Goal: Task Accomplishment & Management: Manage account settings

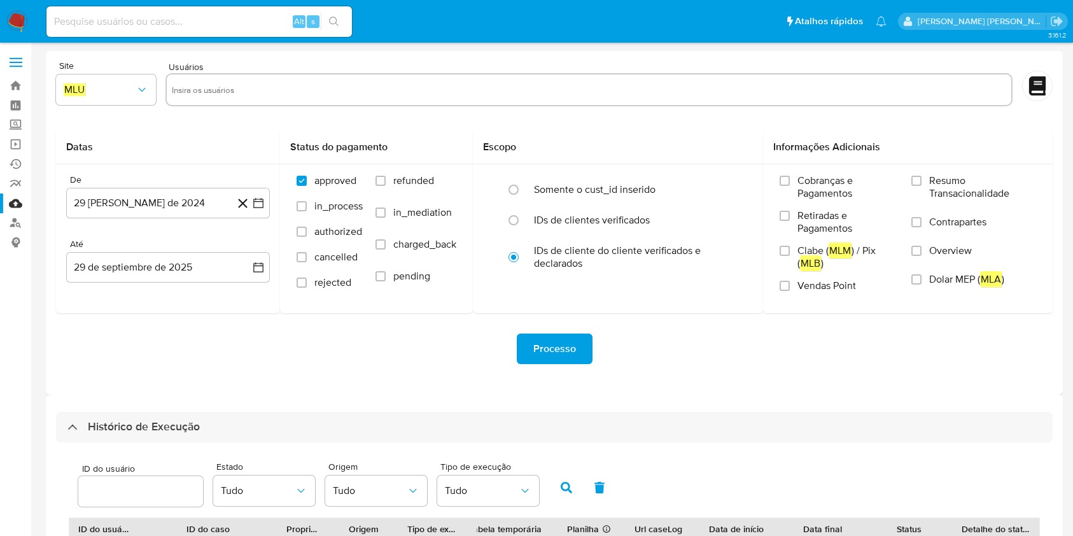
select select "10"
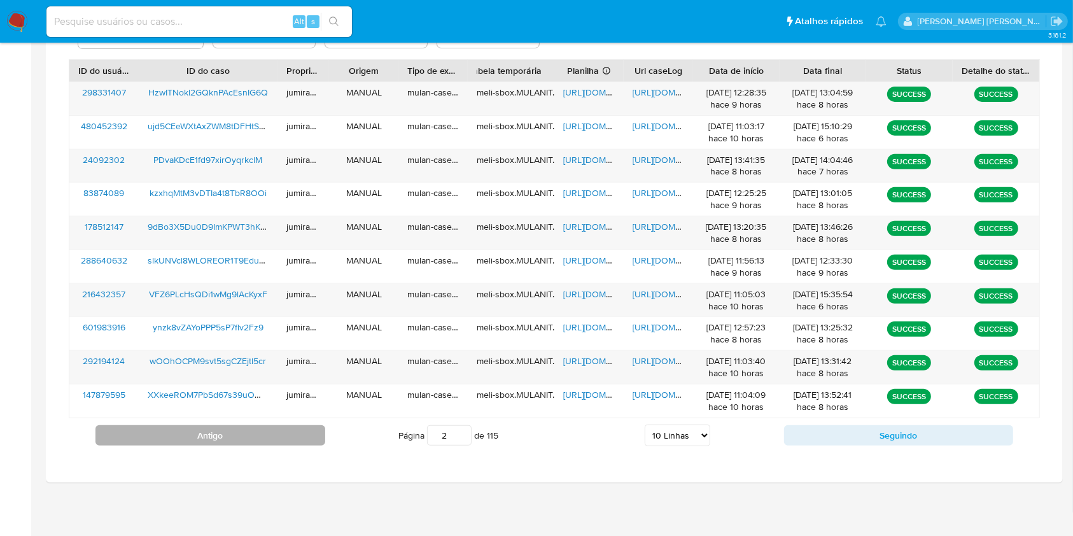
click at [283, 437] on button "Antigo" at bounding box center [210, 435] width 230 height 20
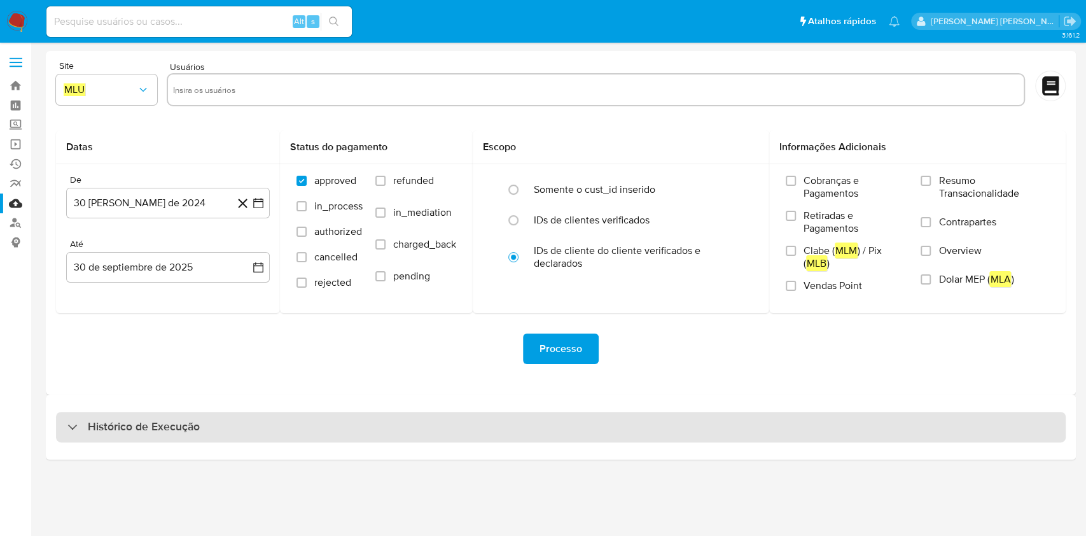
click at [491, 428] on div "Histórico de Execução" at bounding box center [561, 427] width 1010 height 31
select select "10"
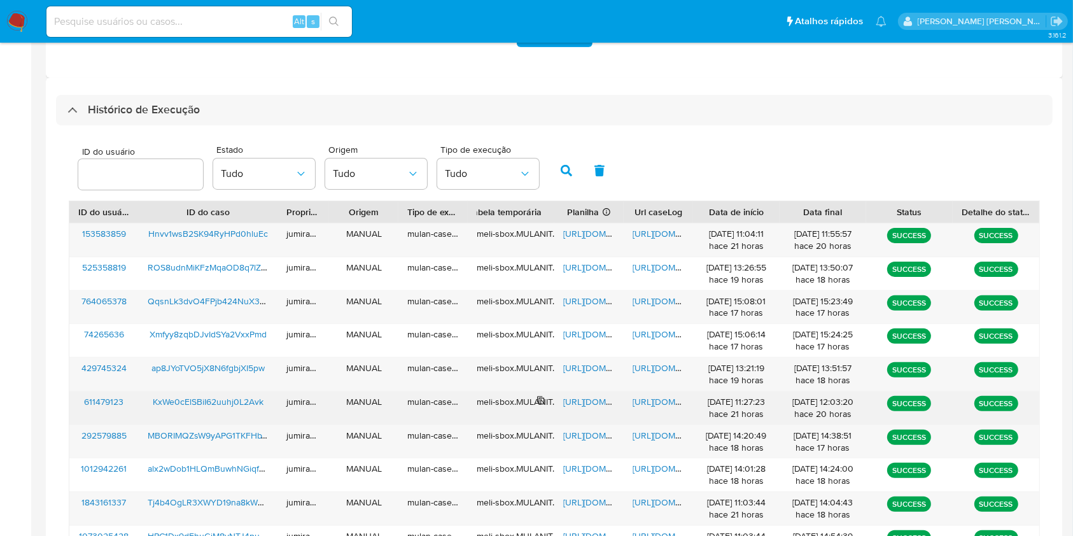
scroll to position [288, 0]
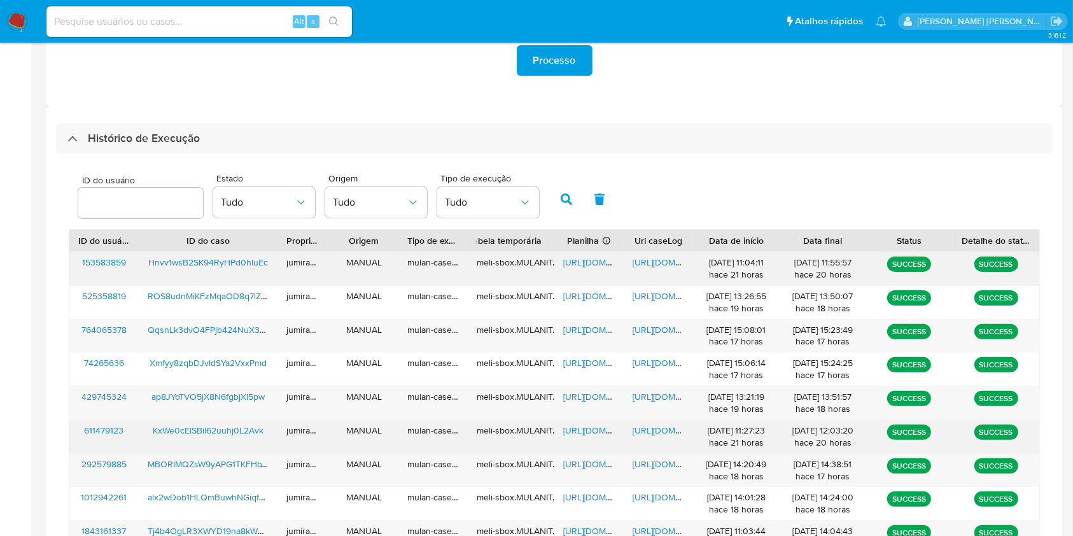
click at [592, 263] on span "https://docs.google.com/spreadsheets/d/1Ipwt9SoENWLsDWdxjps12T6OrjA6wJ5I3YqxHBu…" at bounding box center [607, 262] width 88 height 13
click at [668, 260] on span "https://docs.google.com/document/d/1k4n2Npzu74UJyGE4Du5xCNV8C7fP_icfSKf-Ehsrj7E…" at bounding box center [677, 262] width 88 height 13
click at [186, 263] on span "Hnvv1wsB2SK94RyHPd0hluEc" at bounding box center [208, 262] width 120 height 13
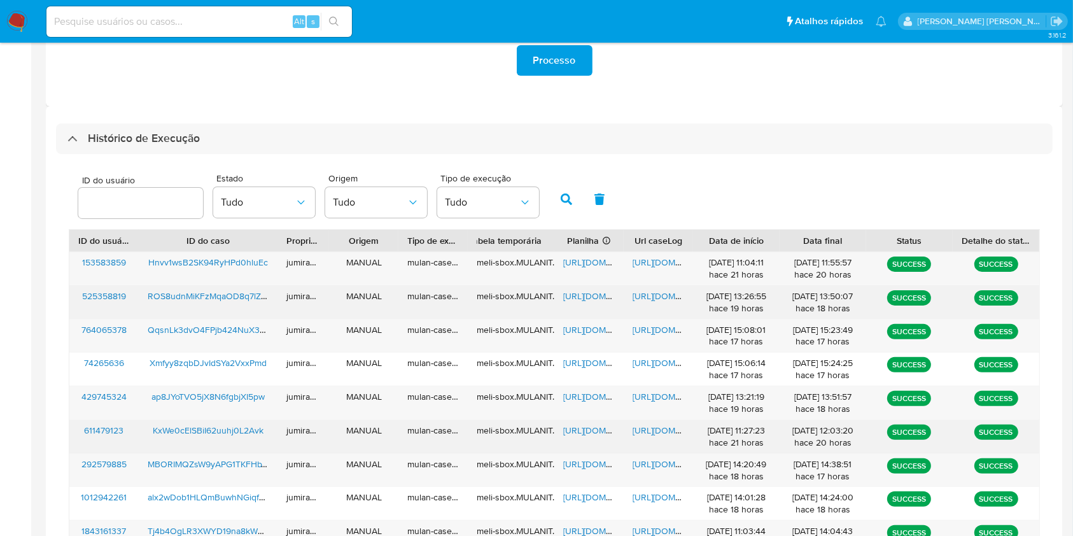
click at [198, 302] on span "ROS8udnMiKFzMqaOD8q7lZBT" at bounding box center [210, 296] width 124 height 13
click at [563, 291] on div "https://docs.google.com/spreadsheets/d/11Iked1YJ7nw_IszXmaUVg_o76VhlMfoj8qoPOa0…" at bounding box center [588, 302] width 69 height 33
click at [575, 294] on span "https://docs.google.com/spreadsheets/d/11Iked1YJ7nw_IszXmaUVg_o76VhlMfoj8qoPOa0…" at bounding box center [607, 296] width 88 height 13
click at [673, 301] on span "https://docs.google.com/document/d/1sVzGQjiIfUeKnedmV9FV2g81VwS5mic9FBo6Qhwr20E…" at bounding box center [677, 296] width 88 height 13
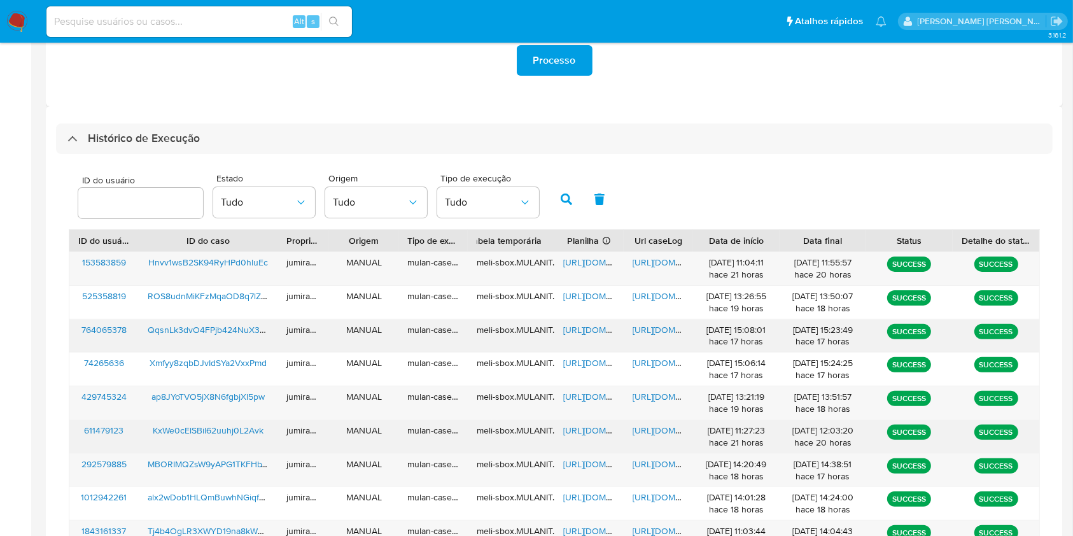
click at [245, 338] on div "QqsnLk3dvO4FPjb424NuX3SF" at bounding box center [208, 335] width 139 height 33
click at [246, 338] on div "QqsnLk3dvO4FPjb424NuX3SF" at bounding box center [208, 335] width 139 height 33
click at [177, 325] on span "QqsnLk3dvO4FPjb424NuX3SF" at bounding box center [209, 329] width 122 height 13
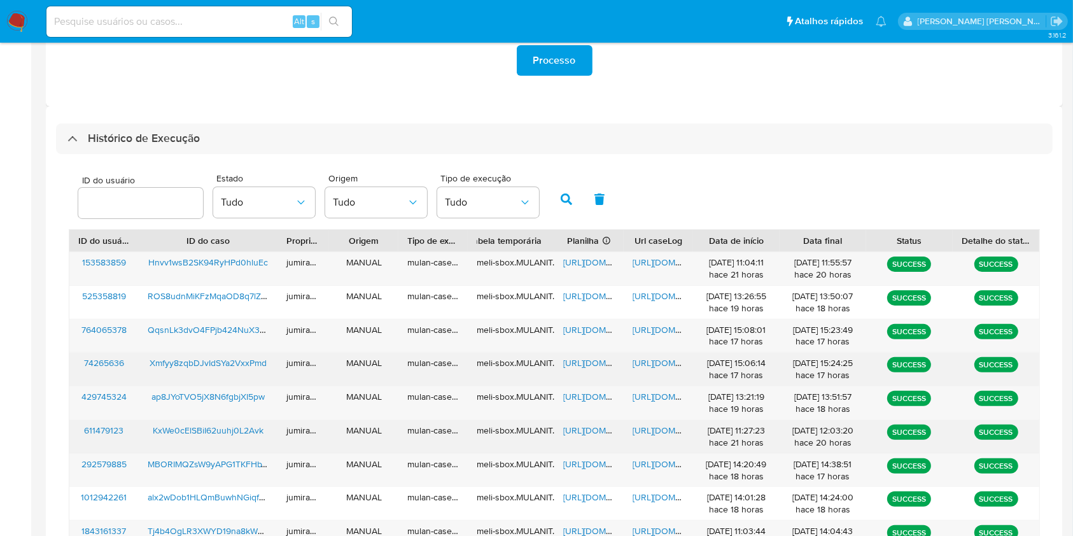
click at [230, 375] on div "Xmfyy8zqbDJvIdSYa2VxxPmd" at bounding box center [208, 369] width 139 height 33
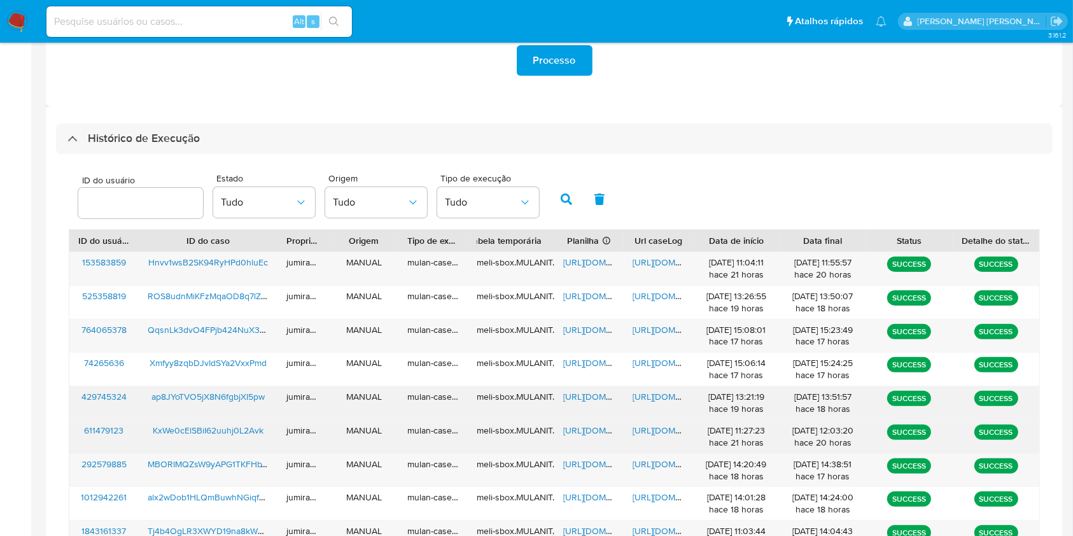
click at [230, 413] on div "ap8JYoTVO5jX8N6fgbjXI5pw" at bounding box center [208, 402] width 139 height 33
click at [230, 412] on div "ap8JYoTVO5jX8N6fgbjXI5pw" at bounding box center [208, 402] width 139 height 33
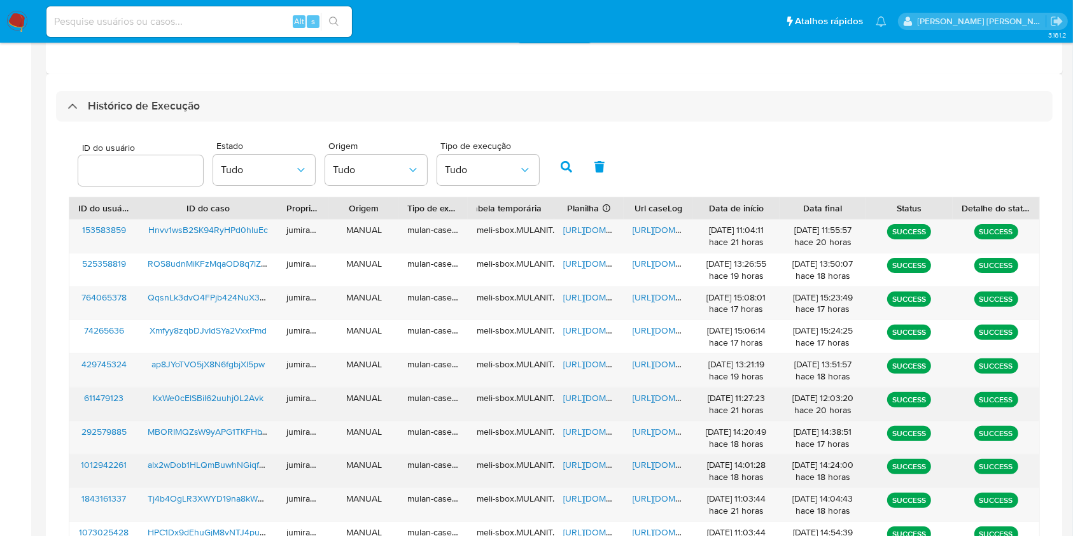
scroll to position [458, 0]
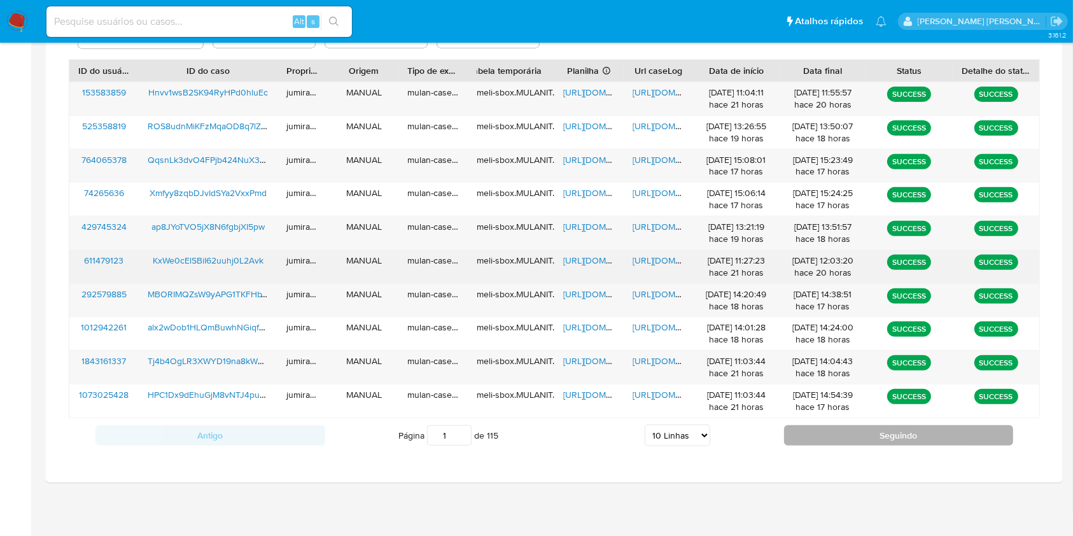
click at [848, 431] on button "Seguindo" at bounding box center [899, 435] width 230 height 20
type input "2"
click at [843, 435] on button "Seguindo" at bounding box center [899, 435] width 230 height 20
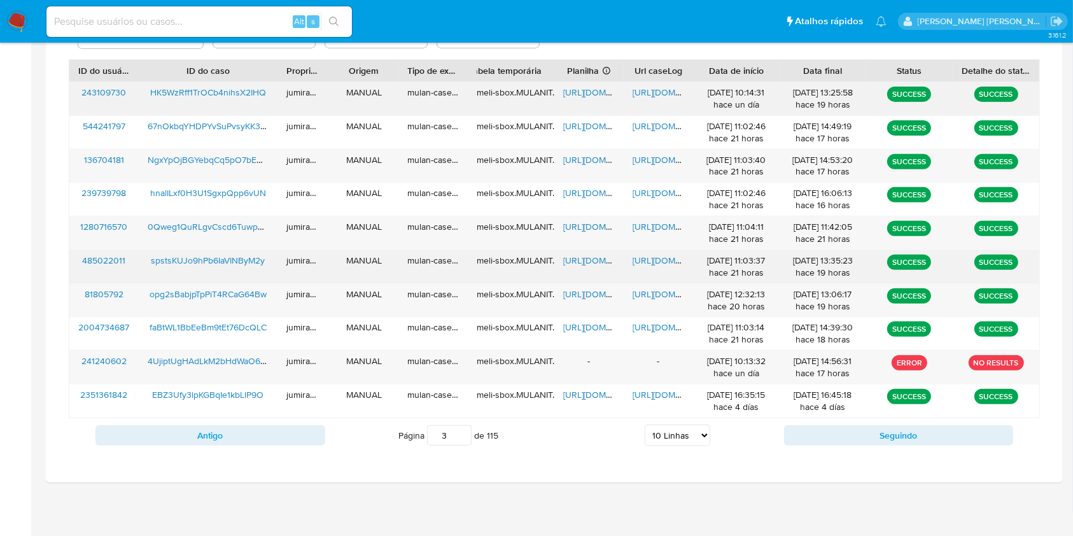
click at [256, 106] on div "HK5WzRff1TrOCb4nihsX2IHQ" at bounding box center [208, 98] width 139 height 33
drag, startPoint x: 280, startPoint y: 435, endPoint x: 290, endPoint y: 428, distance: 12.4
click at [280, 435] on button "Antigo" at bounding box center [210, 435] width 230 height 20
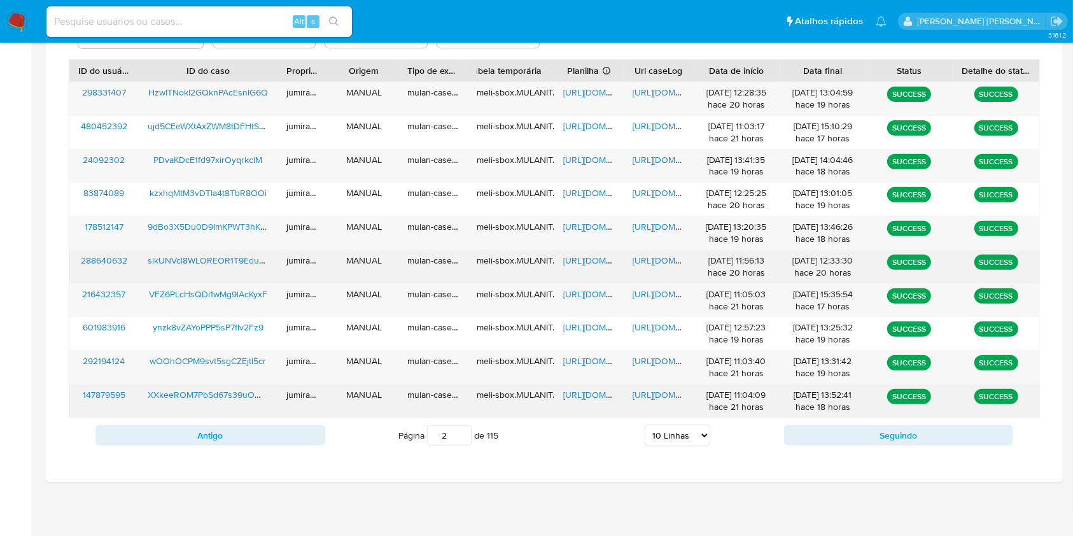
click at [173, 408] on div "XXkeeROM7PbSd67s39uOWv9E" at bounding box center [208, 400] width 139 height 33
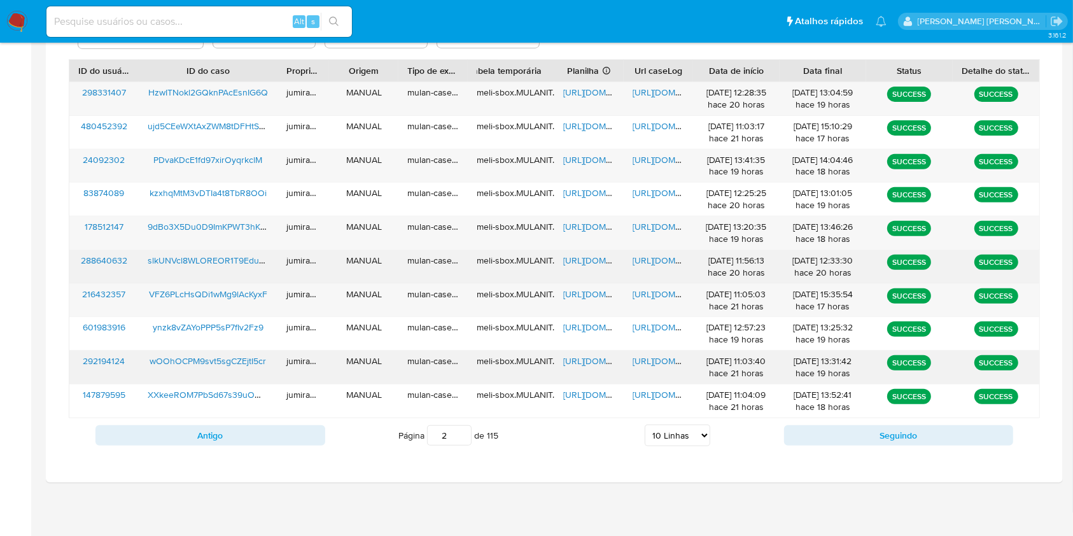
click at [260, 374] on div "wOOhOCPM9svt5sgCZEjtI5cr" at bounding box center [208, 367] width 139 height 33
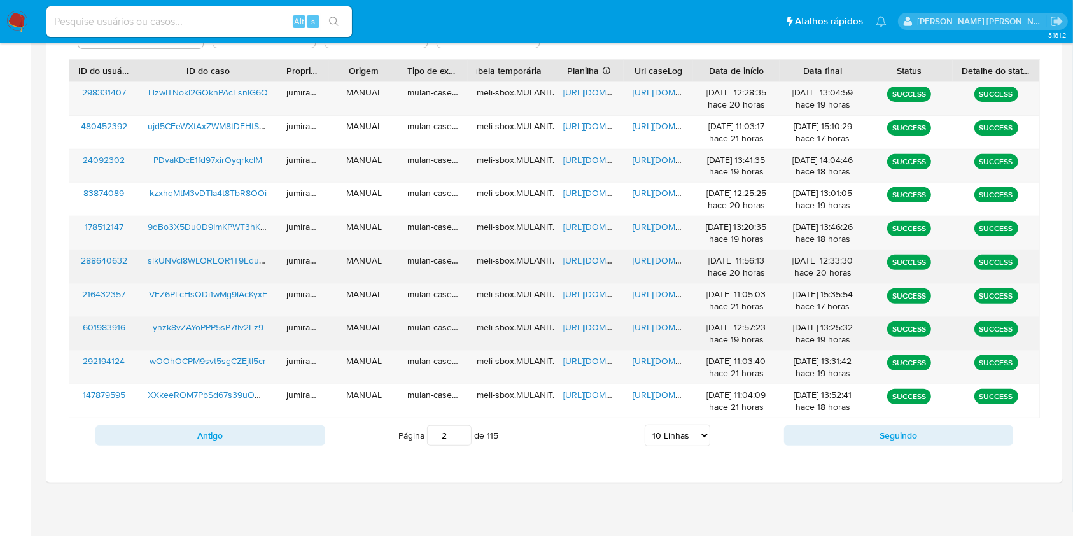
click at [258, 340] on div "ynzk8vZAYoPPP5sP7fIv2Fz9" at bounding box center [208, 333] width 139 height 33
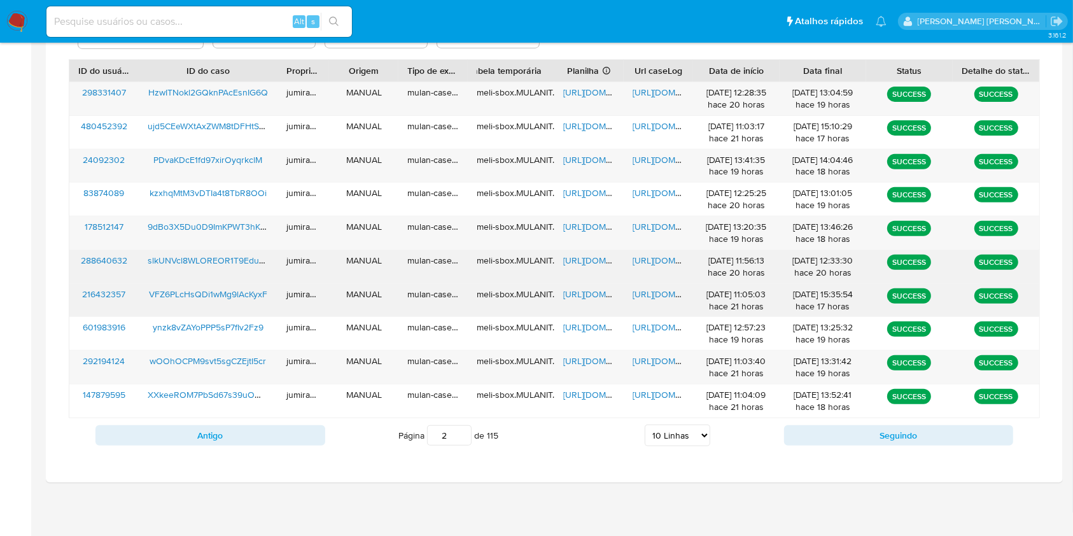
click at [251, 303] on div "VFZ6PLcHsQDi1wMg9lAcKyxF" at bounding box center [208, 300] width 139 height 33
click at [909, 430] on button "Seguindo" at bounding box center [899, 435] width 230 height 20
type input "3"
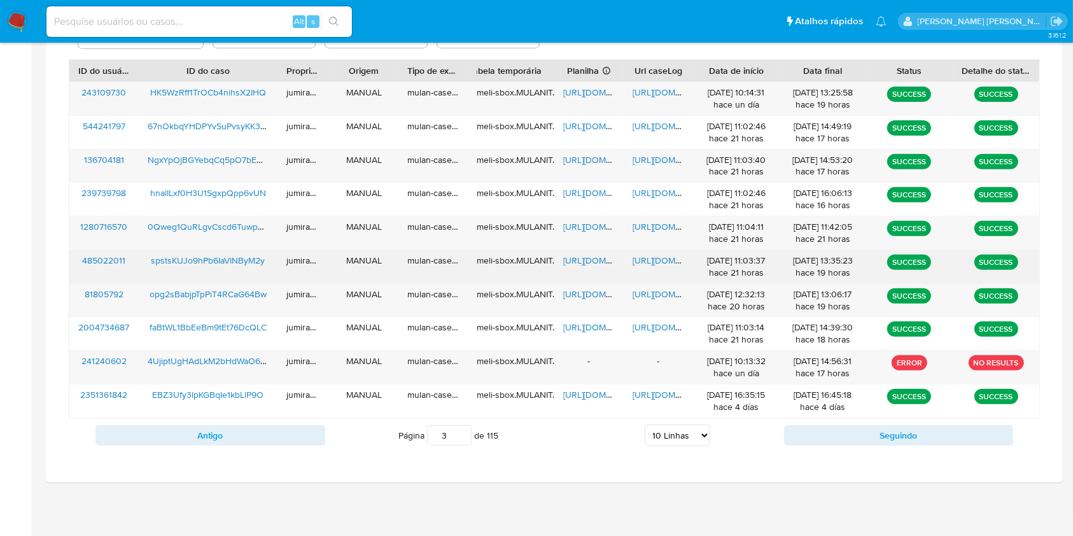
click at [256, 270] on div "spstsKUJo9hPb6IaVINByM2y" at bounding box center [208, 266] width 139 height 33
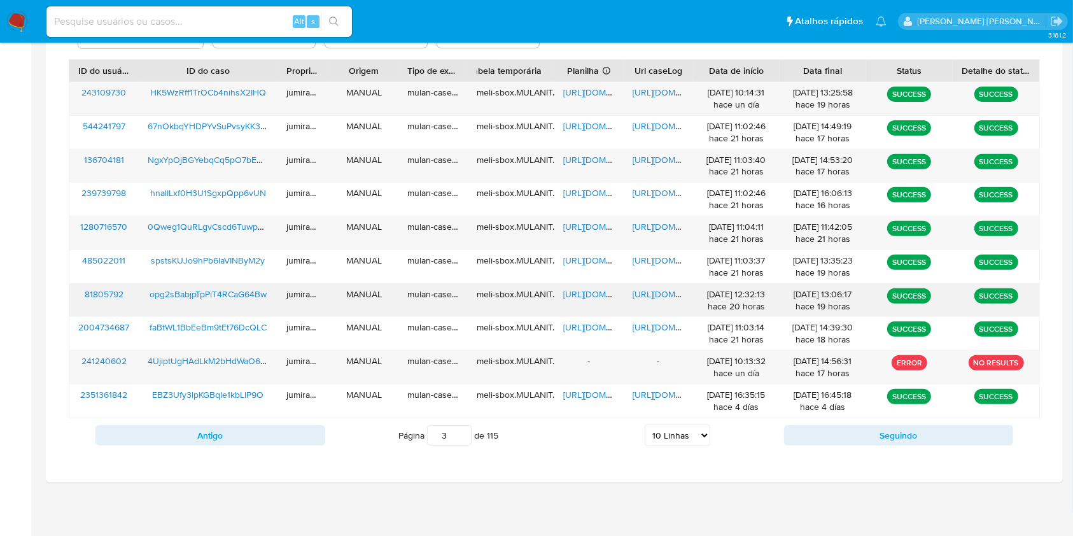
click at [235, 309] on div "opg2sBabjpTpPiT4RCaG64Bw" at bounding box center [208, 300] width 139 height 33
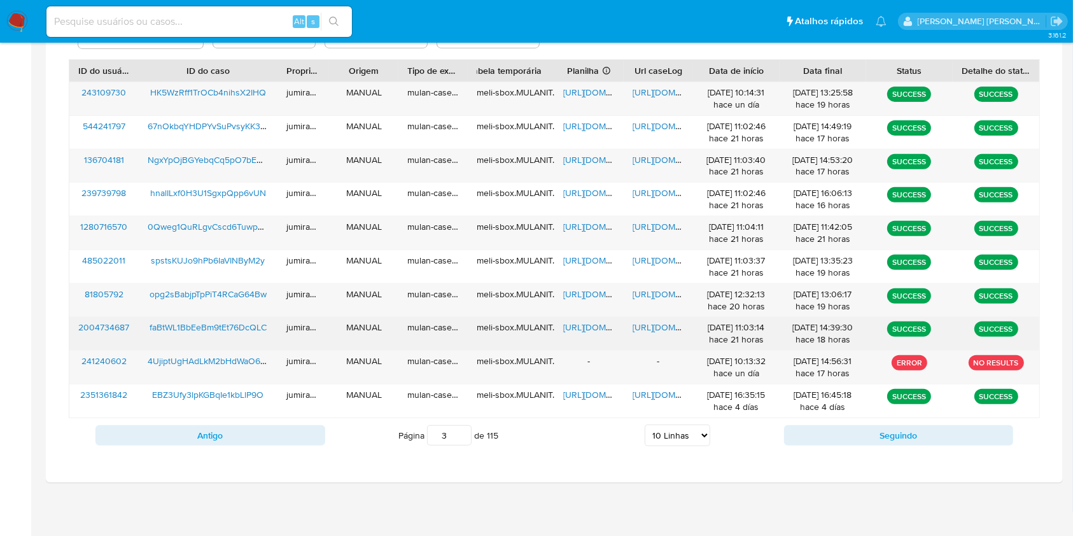
click at [263, 341] on div "faBtWL1BbEeBm9tEt76DcQLC" at bounding box center [208, 333] width 139 height 33
click at [590, 344] on div "https://docs.google.com/spreadsheets/d/1Jdl20p_yReIpbTLx8vYRaBi2pY2Jl--fghQ53sC…" at bounding box center [588, 333] width 69 height 33
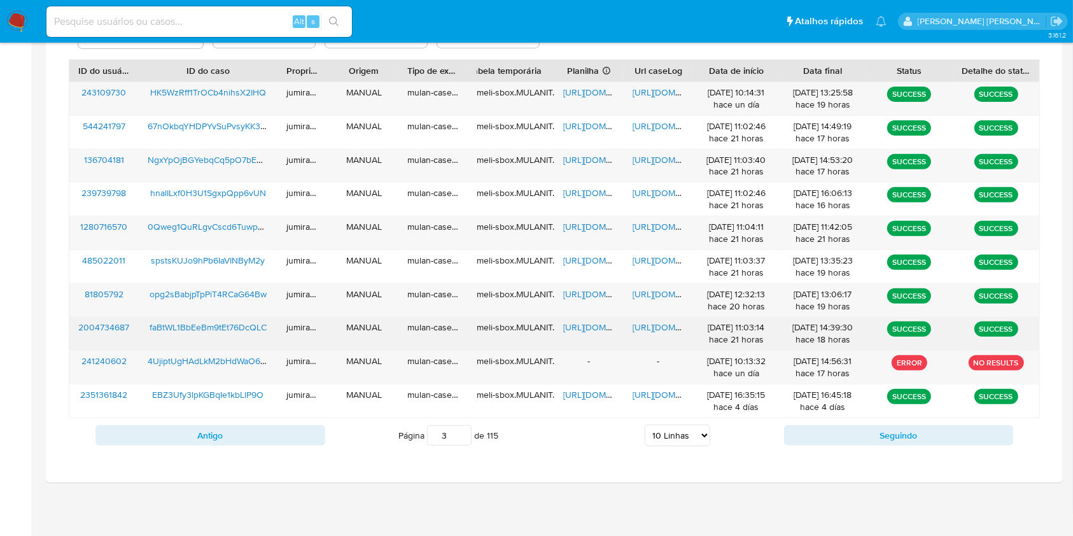
click at [255, 344] on div "faBtWL1BbEeBm9tEt76DcQLC" at bounding box center [208, 333] width 139 height 33
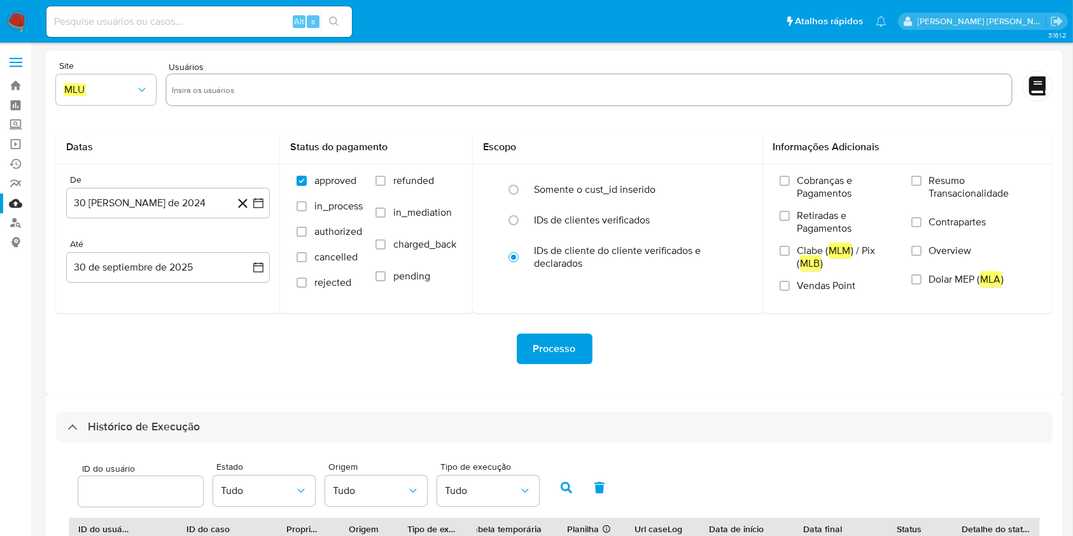
scroll to position [339, 0]
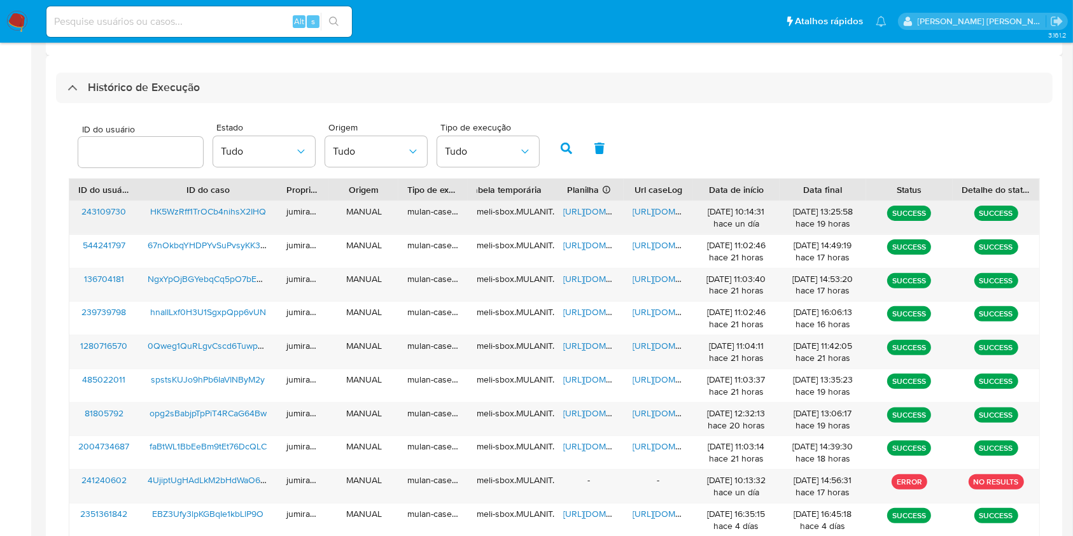
click at [237, 223] on div "HK5WzRff1TrOCb4nihsX2IHQ" at bounding box center [208, 217] width 139 height 33
click at [256, 229] on div "HK5WzRff1TrOCb4nihsX2IHQ" at bounding box center [208, 217] width 139 height 33
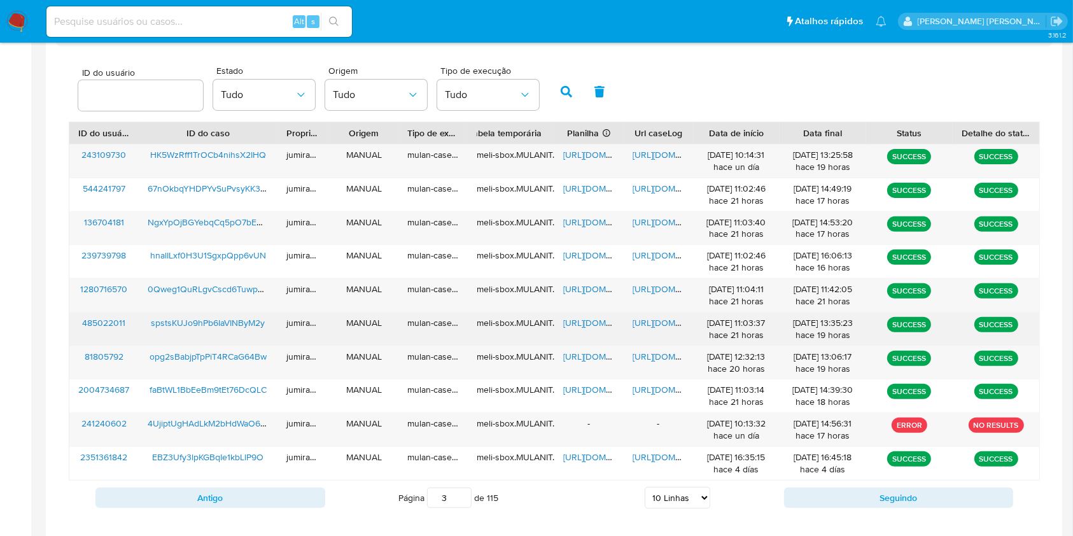
scroll to position [458, 0]
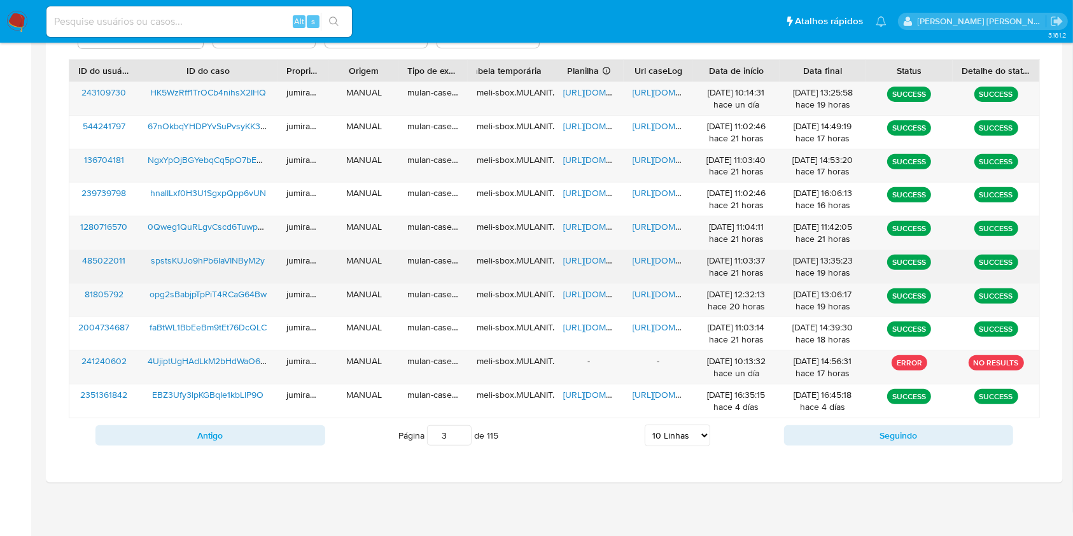
click at [586, 252] on div "https://docs.google.com/spreadsheets/d/10Wi_Fe8HggiKiR2NXG645TLXs10VyXcVM2OnMcA…" at bounding box center [588, 266] width 69 height 33
click at [587, 257] on span "https://docs.google.com/spreadsheets/d/10Wi_Fe8HggiKiR2NXG645TLXs10VyXcVM2OnMcA…" at bounding box center [607, 260] width 88 height 13
click at [671, 258] on span "https://docs.google.com/document/d/1ywjnFtCztf0aNBE8H8UQMa1cKvjc73d-IMXQxRTIwNo…" at bounding box center [677, 260] width 88 height 13
click at [199, 263] on span "spstsKUJo9hPb6IaVINByM2y" at bounding box center [208, 260] width 114 height 13
click at [594, 262] on span "https://docs.google.com/spreadsheets/d/10Wi_Fe8HggiKiR2NXG645TLXs10VyXcVM2OnMcA…" at bounding box center [607, 260] width 88 height 13
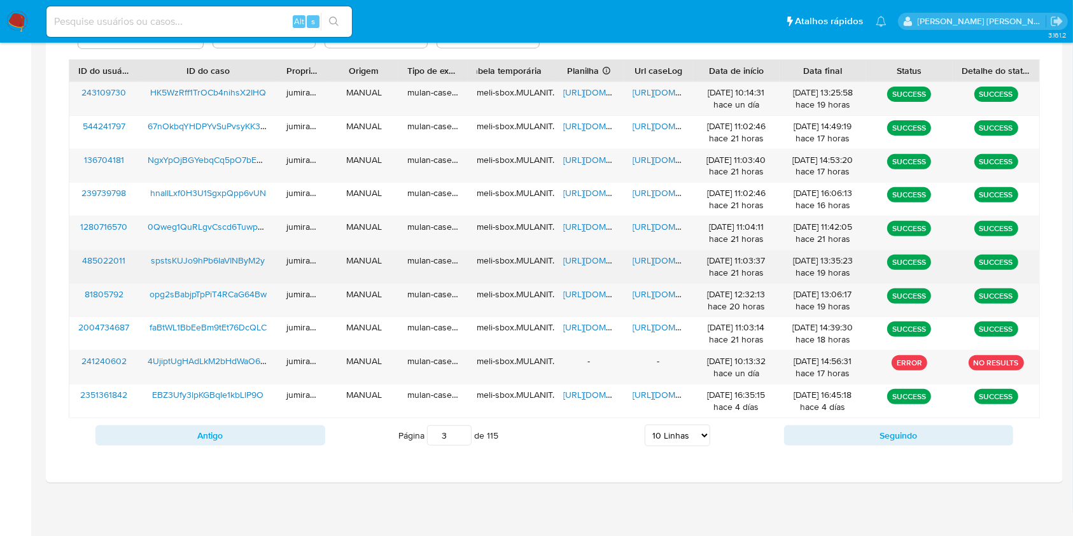
click at [666, 261] on span "https://docs.google.com/document/d/1ywjnFtCztf0aNBE8H8UQMa1cKvjc73d-IMXQxRTIwNo…" at bounding box center [677, 260] width 88 height 13
click at [204, 261] on span "spstsKUJo9hPb6IaVINByM2y" at bounding box center [208, 260] width 114 height 13
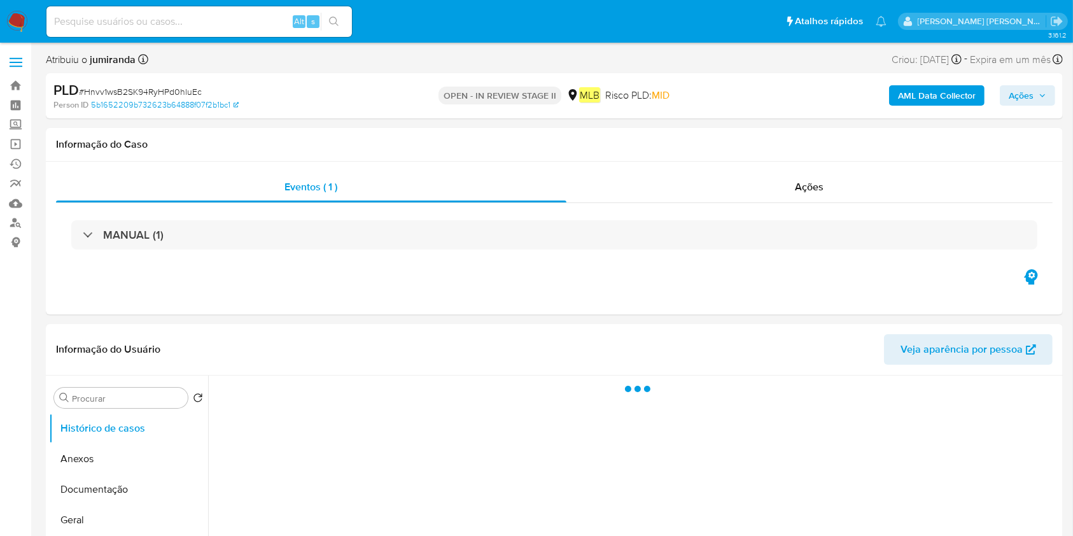
select select "10"
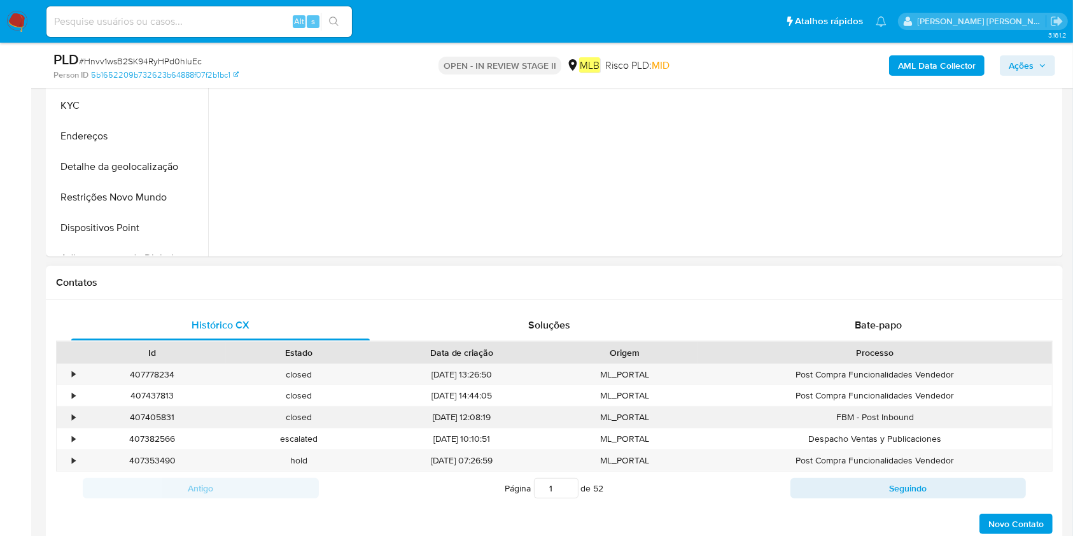
scroll to position [424, 0]
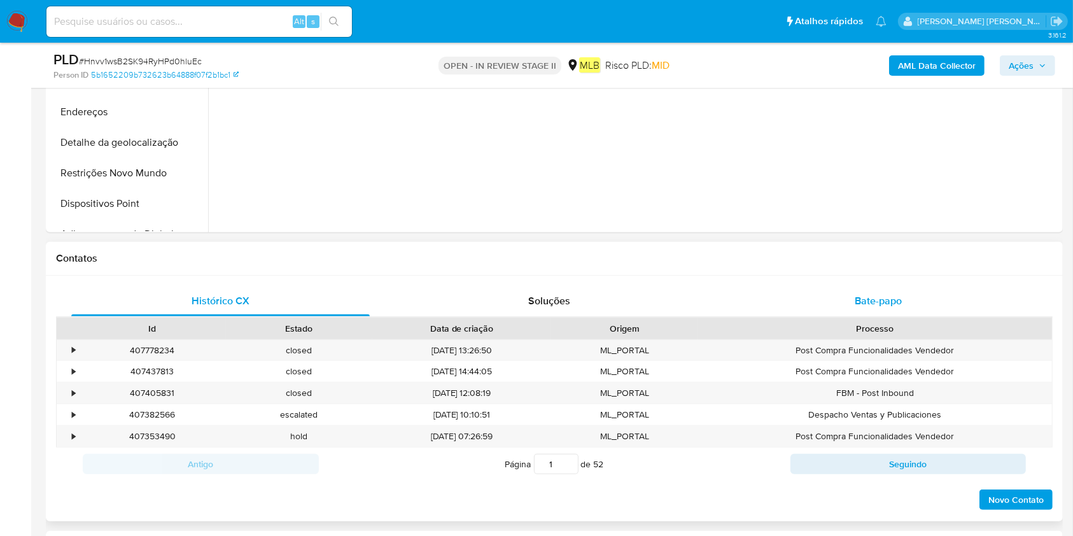
click at [890, 288] on div "Bate-papo" at bounding box center [878, 301] width 298 height 31
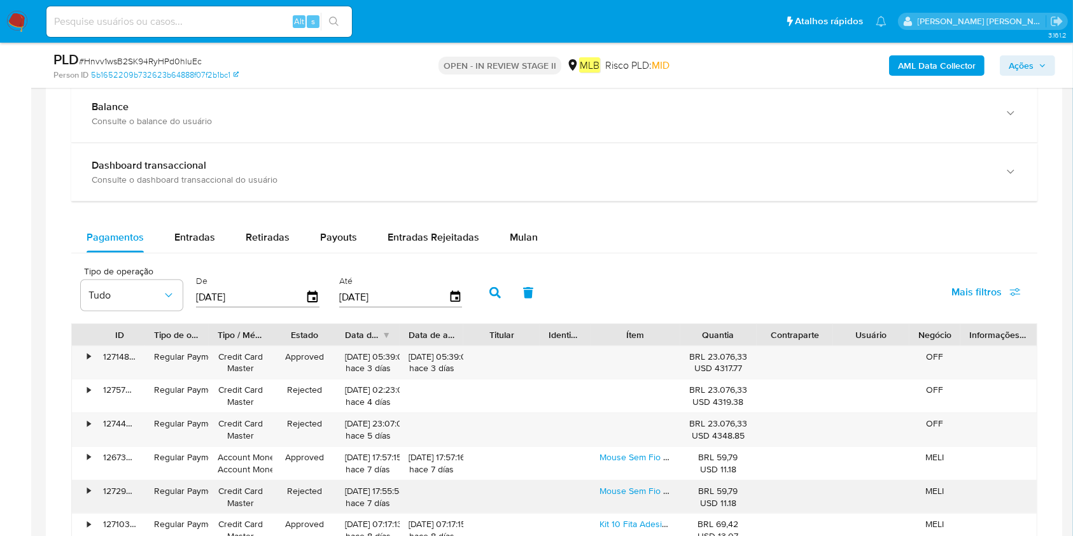
scroll to position [1273, 0]
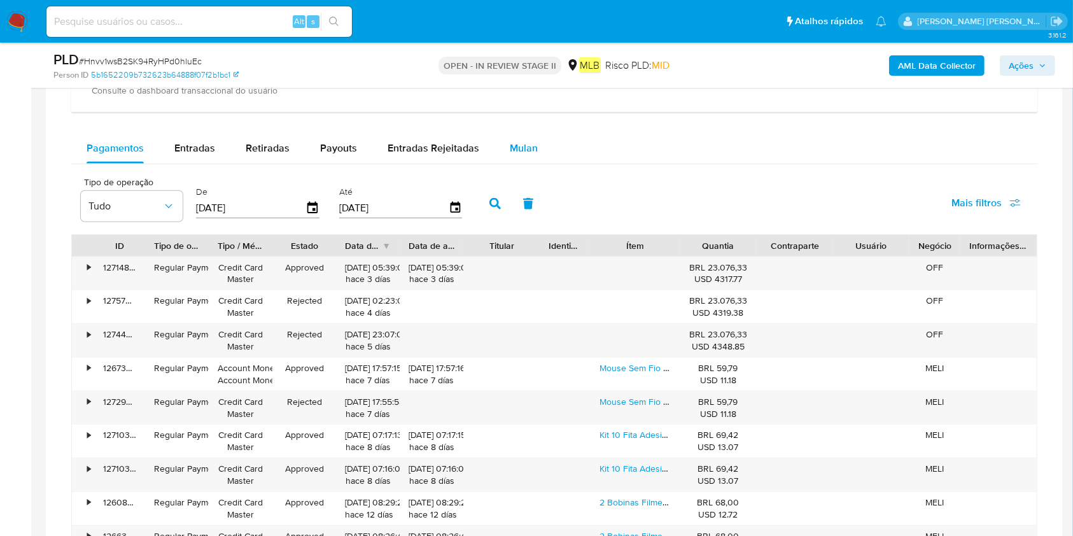
click at [540, 146] on button "Mulan" at bounding box center [524, 148] width 59 height 31
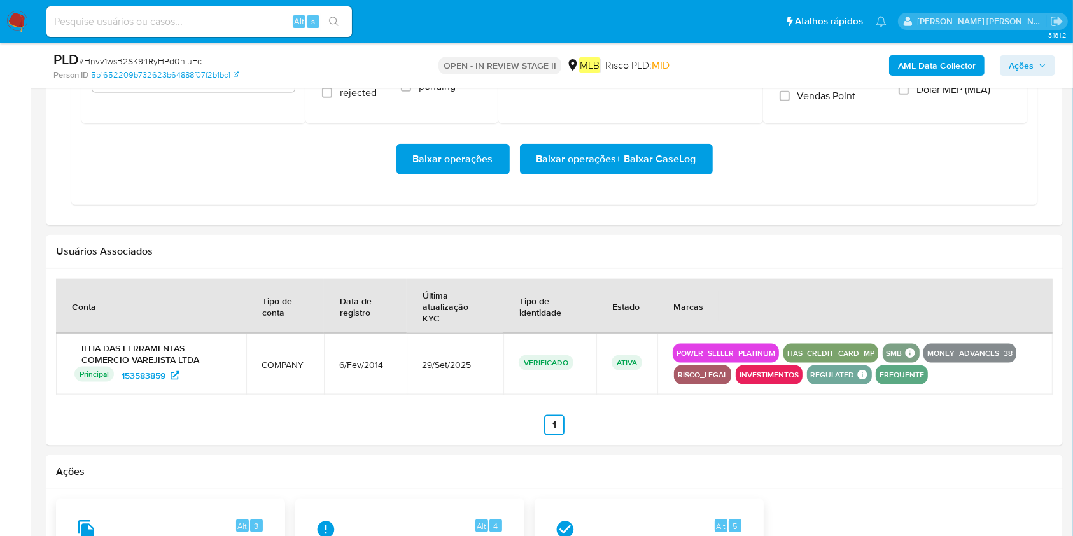
scroll to position [1479, 0]
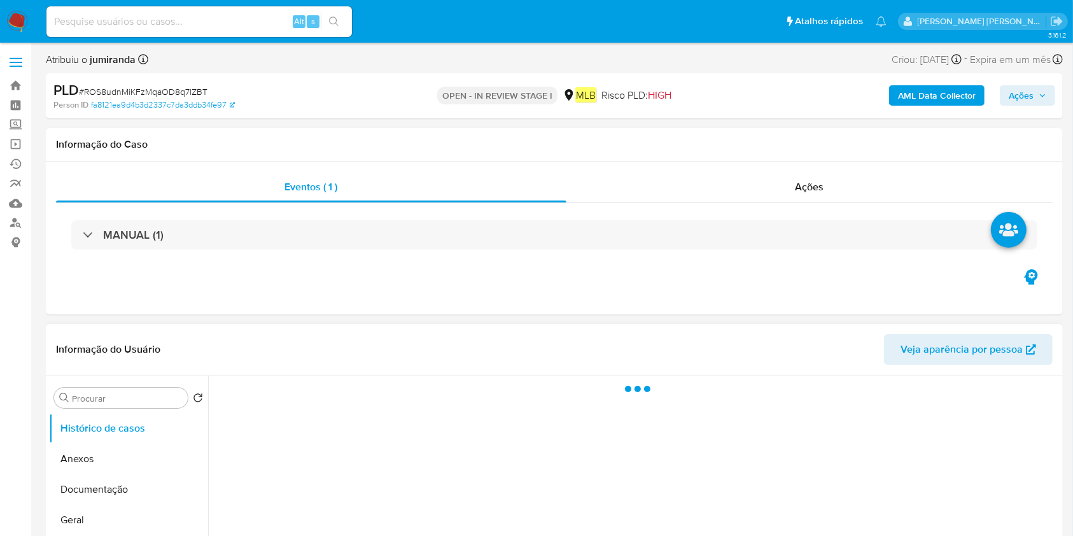
select select "10"
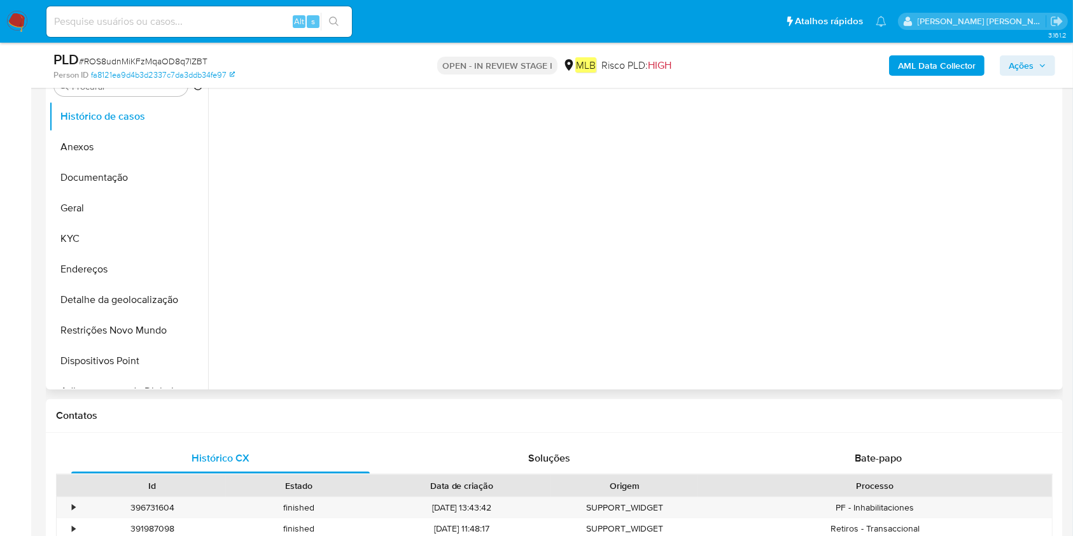
scroll to position [424, 0]
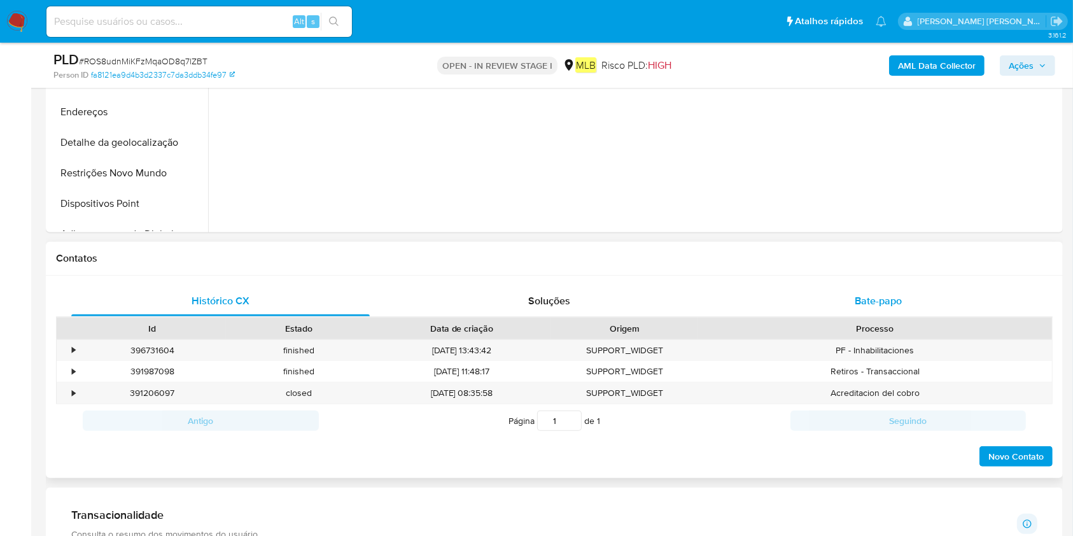
click at [859, 297] on span "Bate-papo" at bounding box center [878, 300] width 47 height 15
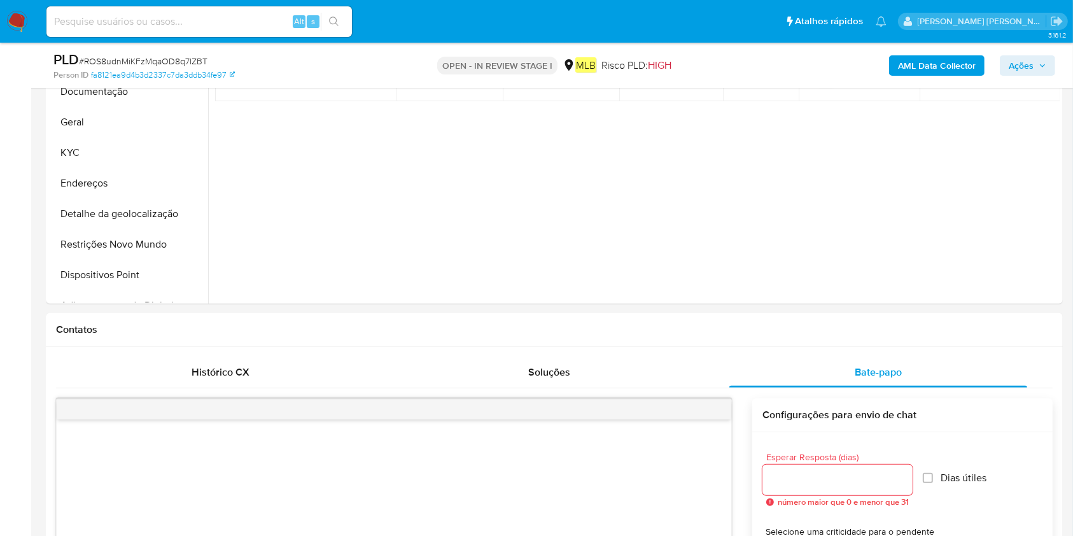
scroll to position [255, 0]
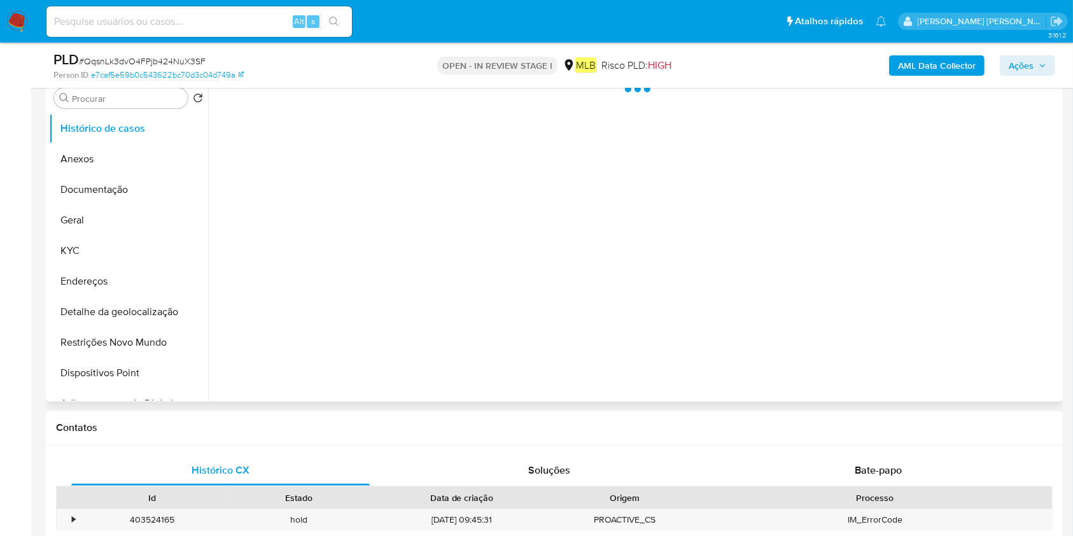
scroll to position [424, 0]
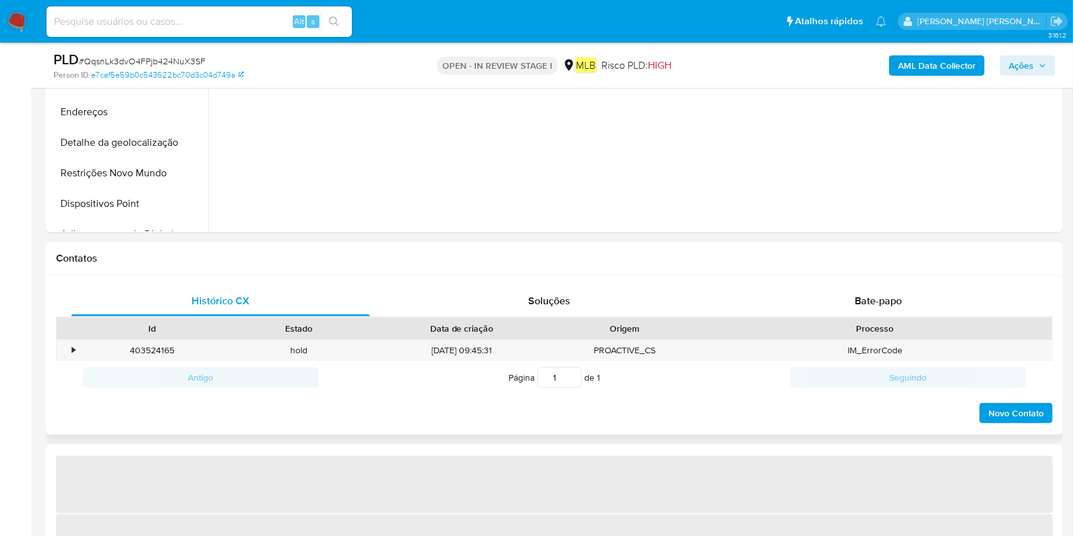
select select "10"
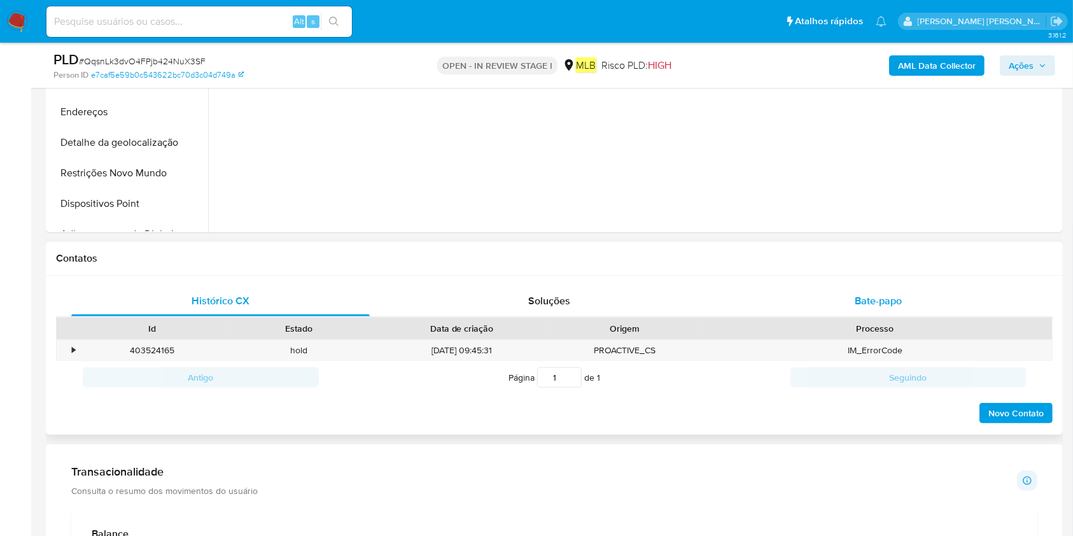
click at [852, 300] on div "Bate-papo" at bounding box center [878, 301] width 298 height 31
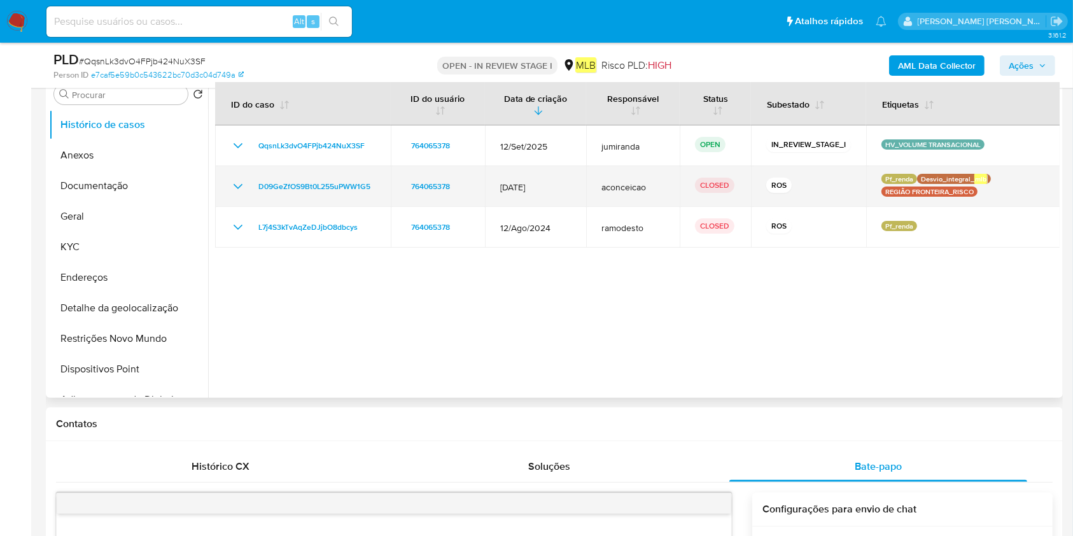
scroll to position [255, 0]
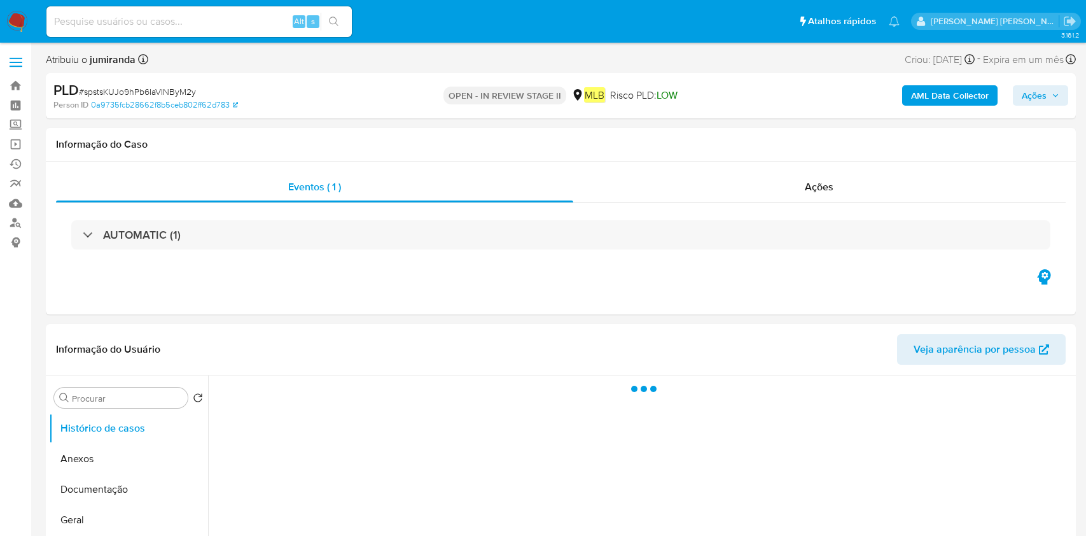
select select "10"
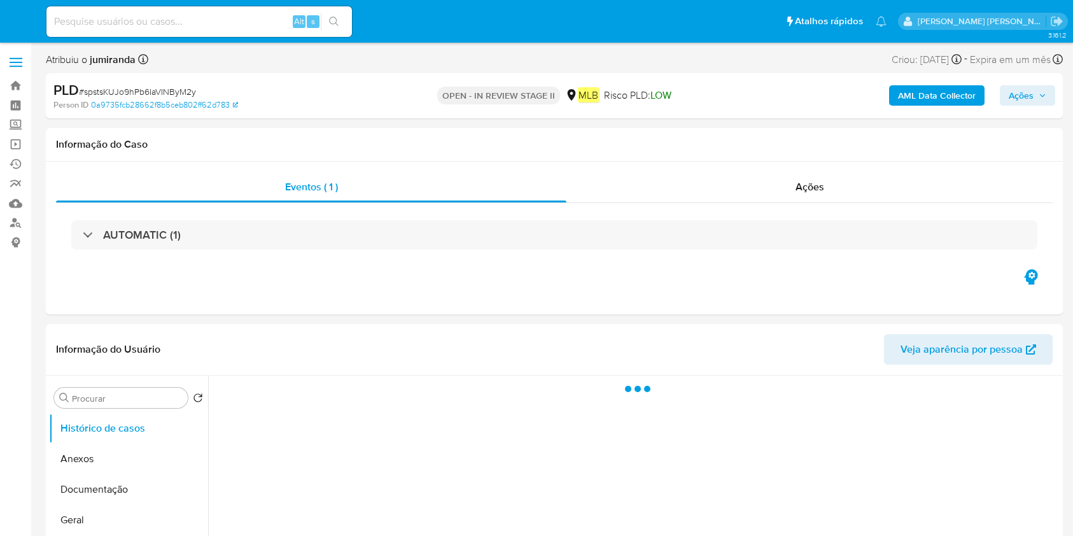
select select "10"
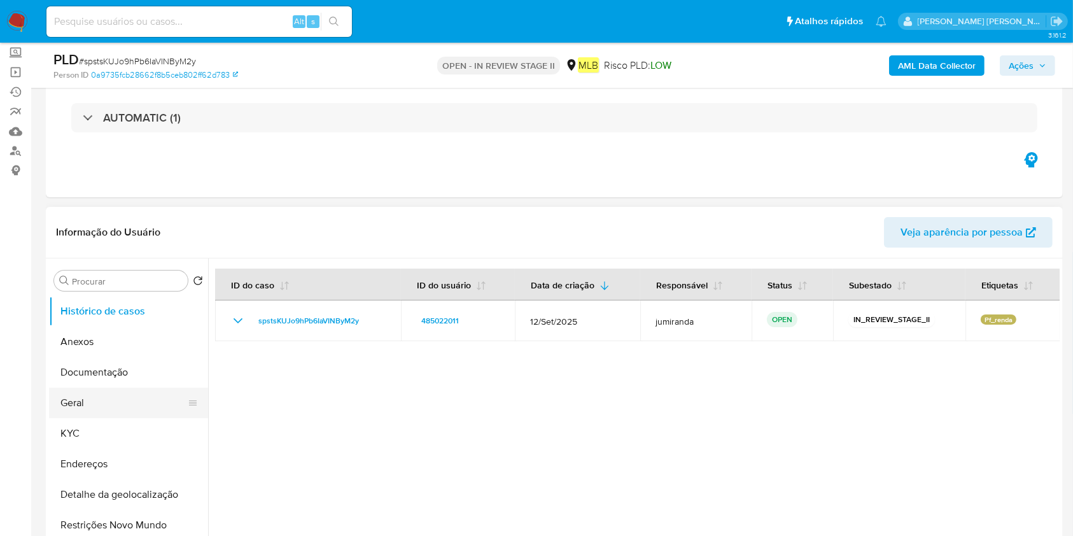
scroll to position [85, 0]
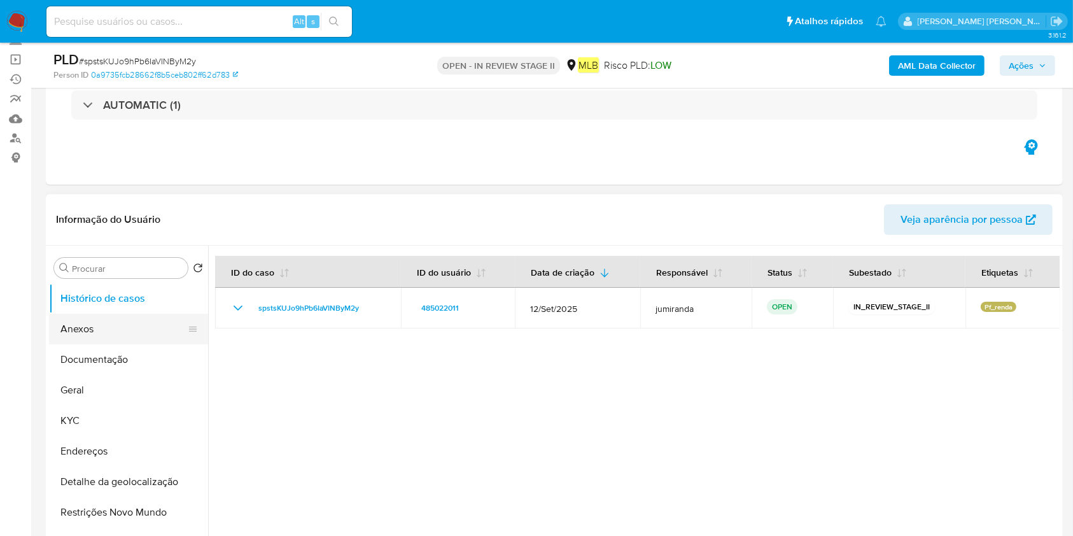
click at [132, 337] on button "Anexos" at bounding box center [123, 329] width 149 height 31
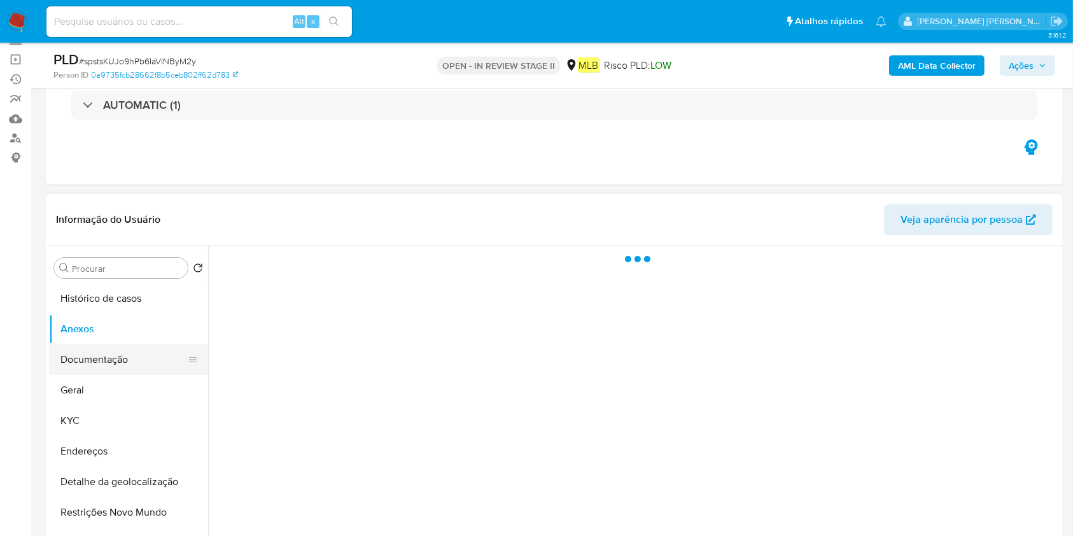
click at [127, 358] on button "Documentação" at bounding box center [123, 359] width 149 height 31
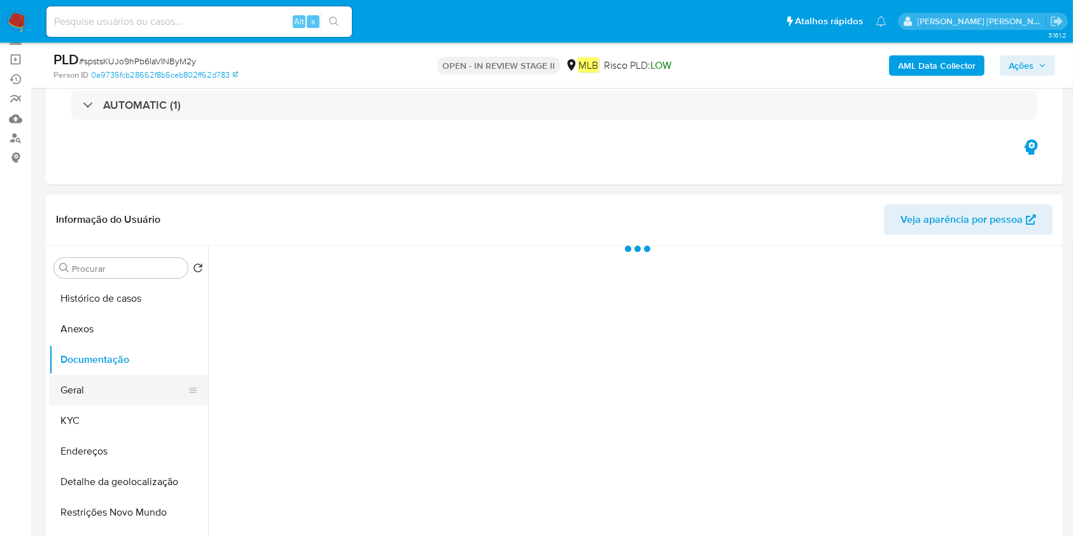
click at [121, 394] on button "Geral" at bounding box center [123, 390] width 149 height 31
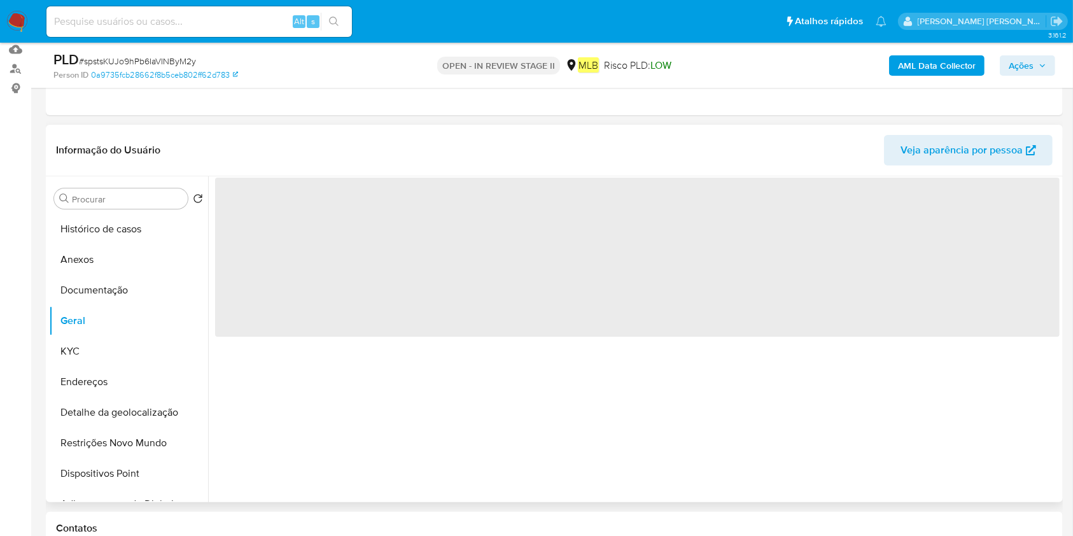
scroll to position [169, 0]
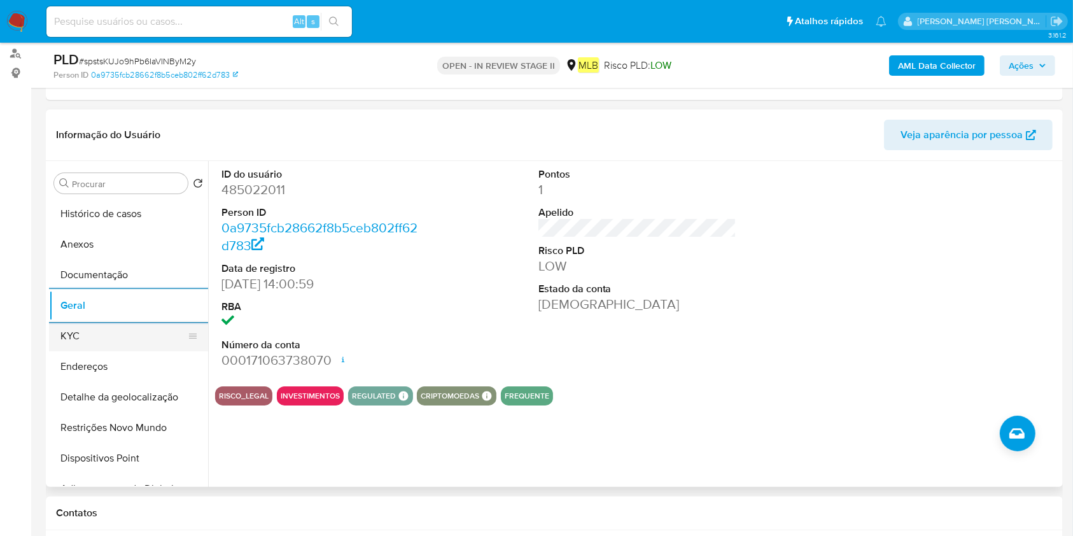
click at [131, 328] on button "KYC" at bounding box center [123, 336] width 149 height 31
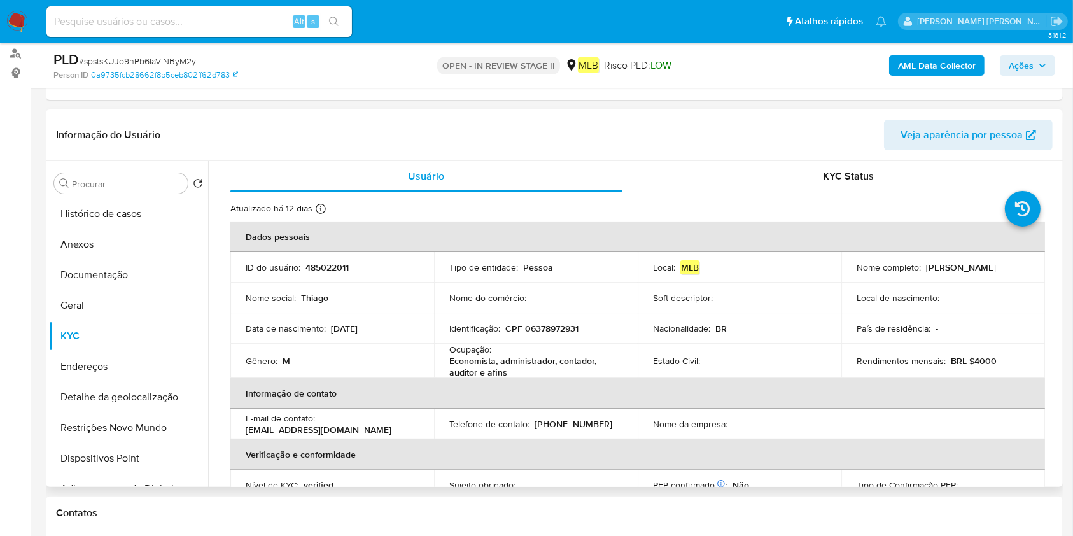
click at [471, 352] on p "Ocupação :" at bounding box center [470, 349] width 42 height 11
copy div "Ocupação : Economista, administrador, contador, auditor e afins"
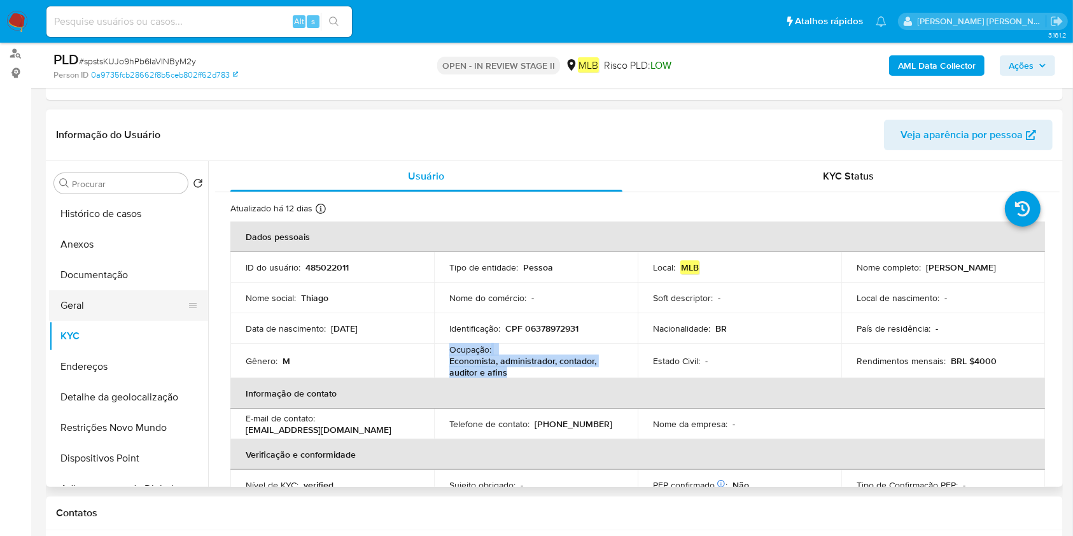
click at [92, 307] on button "Geral" at bounding box center [123, 305] width 149 height 31
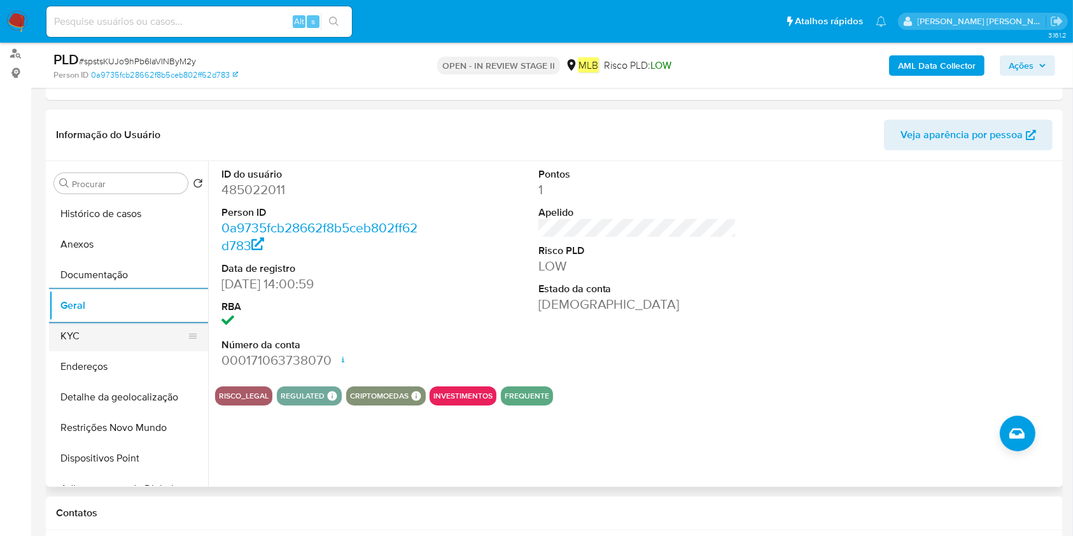
drag, startPoint x: 112, startPoint y: 333, endPoint x: 122, endPoint y: 335, distance: 10.4
click at [112, 333] on button "KYC" at bounding box center [123, 336] width 149 height 31
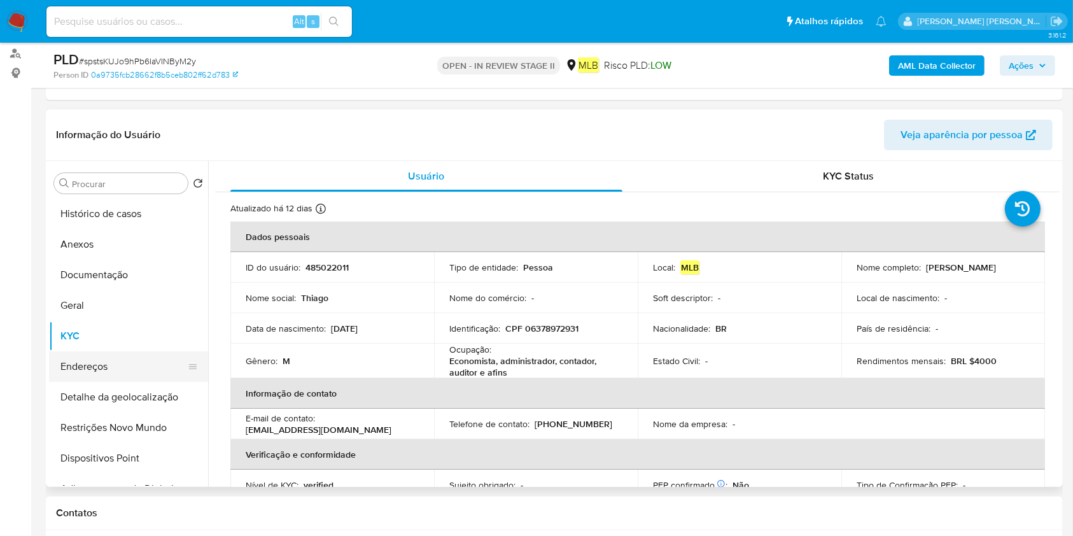
click at [115, 356] on button "Endereços" at bounding box center [123, 366] width 149 height 31
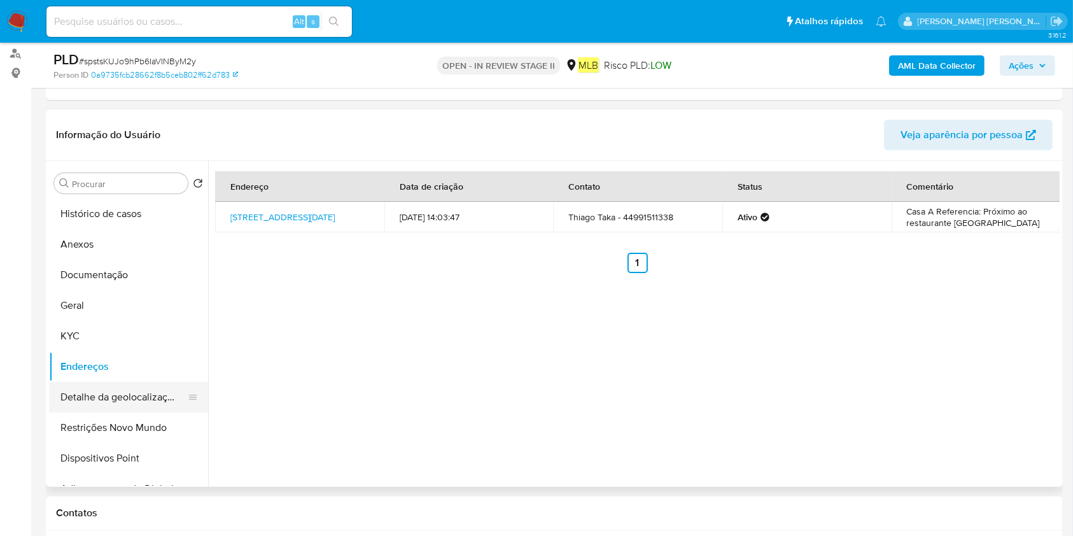
click at [126, 400] on button "Detalhe da geolocalização" at bounding box center [123, 397] width 149 height 31
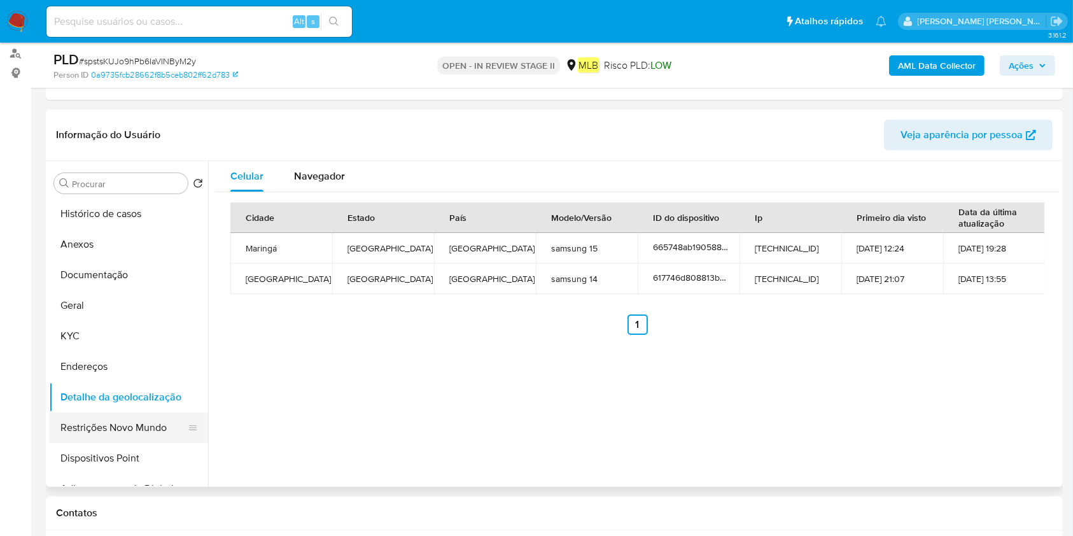
click at [97, 433] on button "Restrições Novo Mundo" at bounding box center [123, 427] width 149 height 31
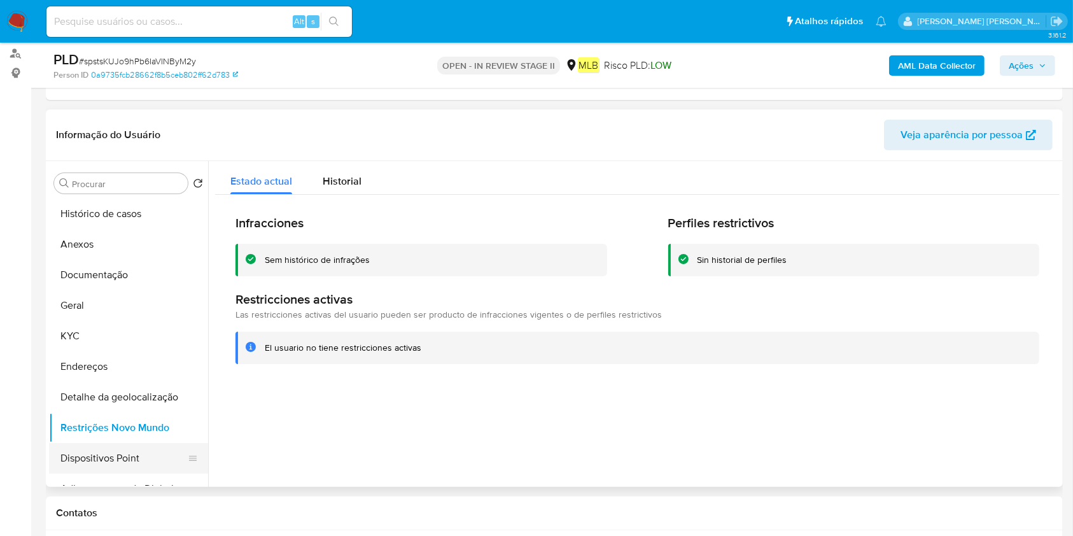
click at [141, 459] on button "Dispositivos Point" at bounding box center [123, 458] width 149 height 31
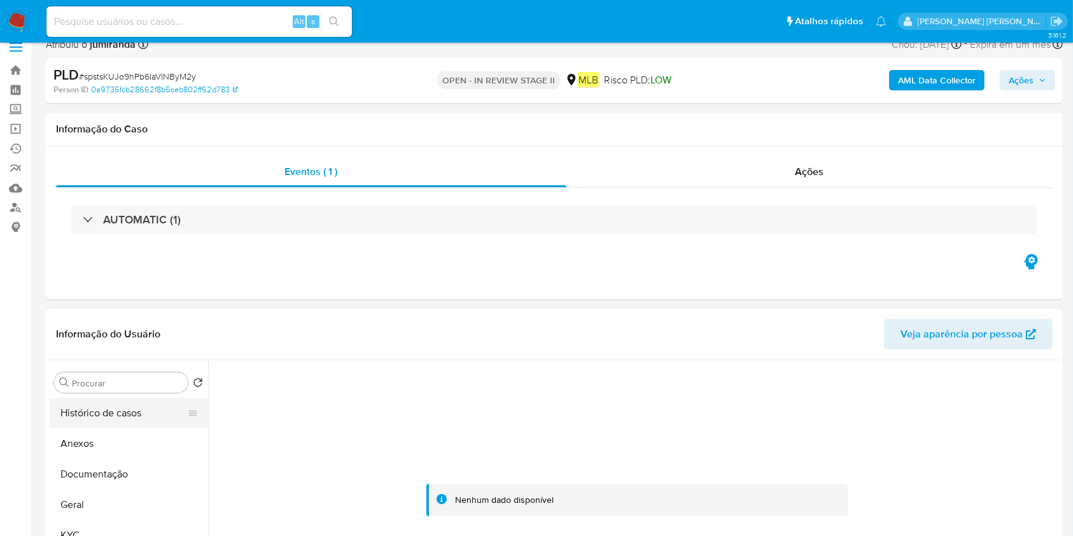
scroll to position [0, 0]
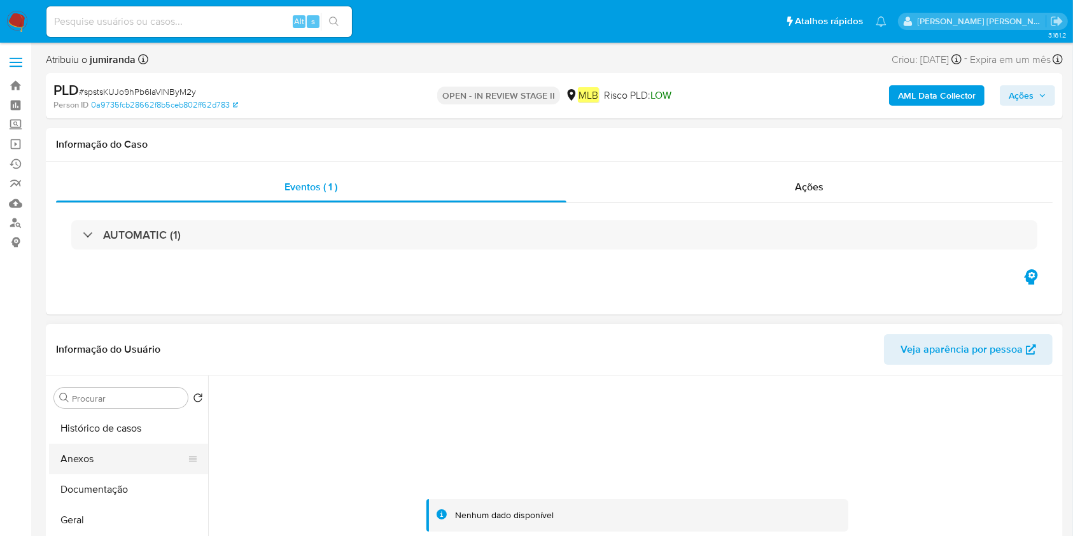
click at [109, 457] on button "Anexos" at bounding box center [123, 459] width 149 height 31
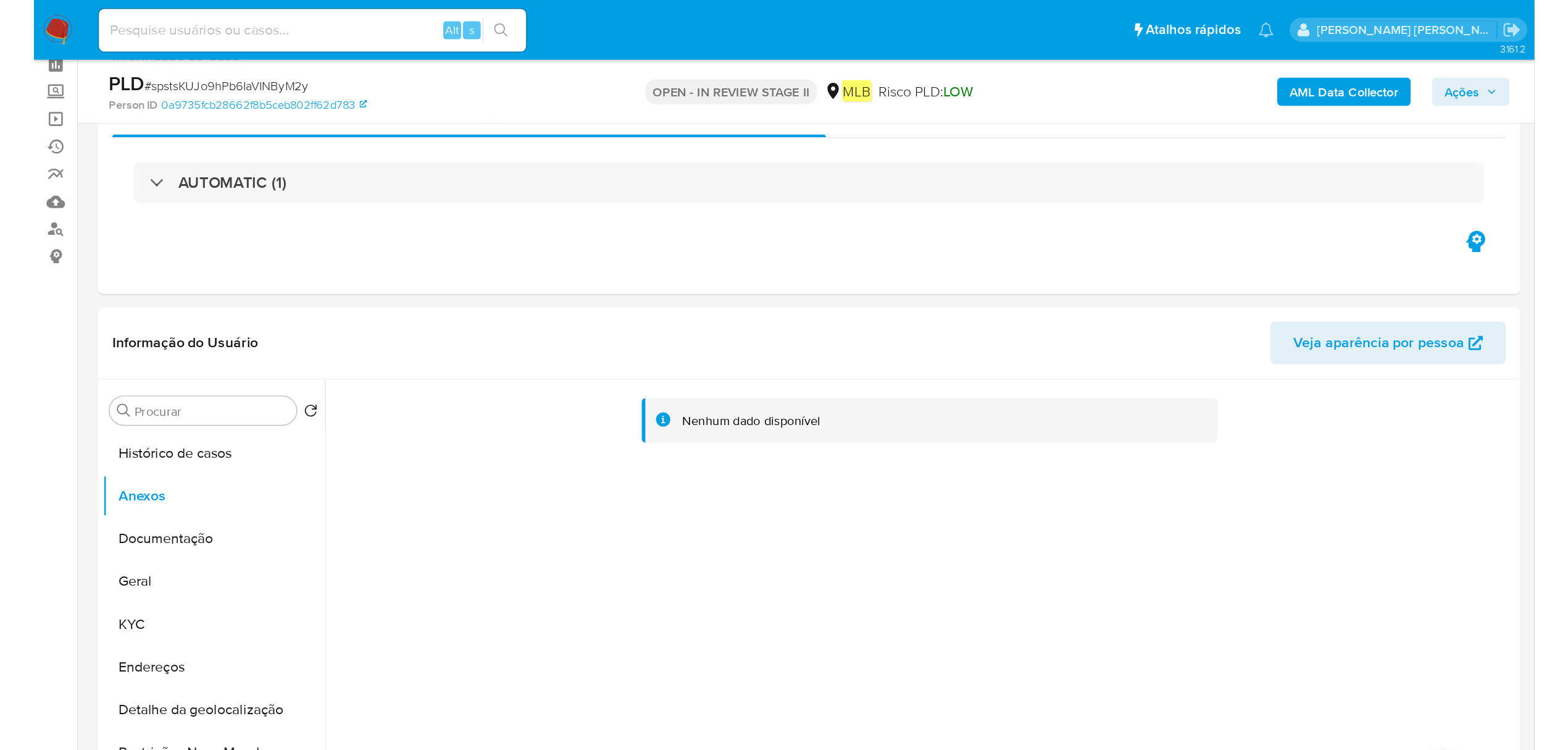
scroll to position [82, 0]
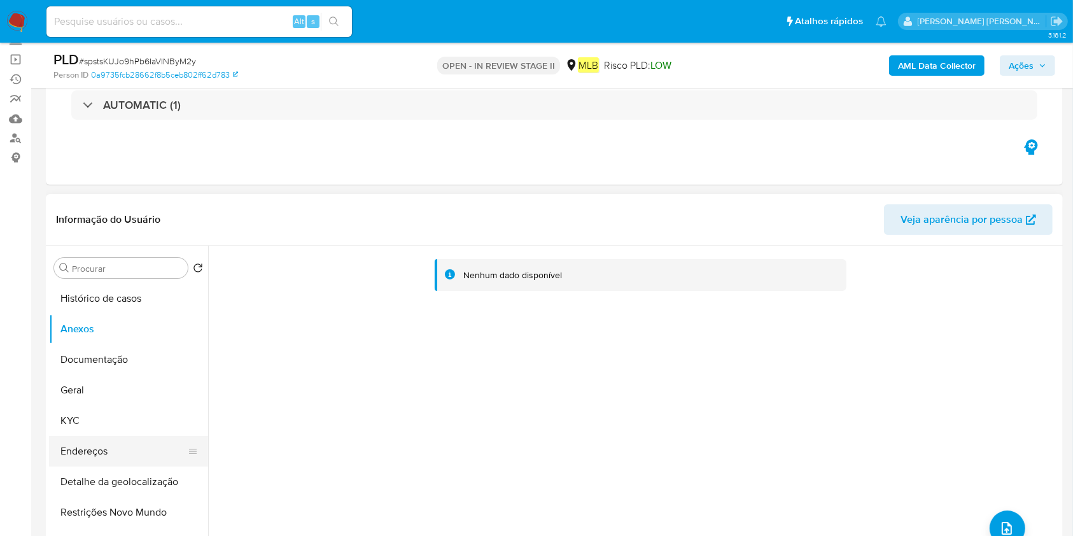
click at [97, 454] on button "Endereços" at bounding box center [123, 451] width 149 height 31
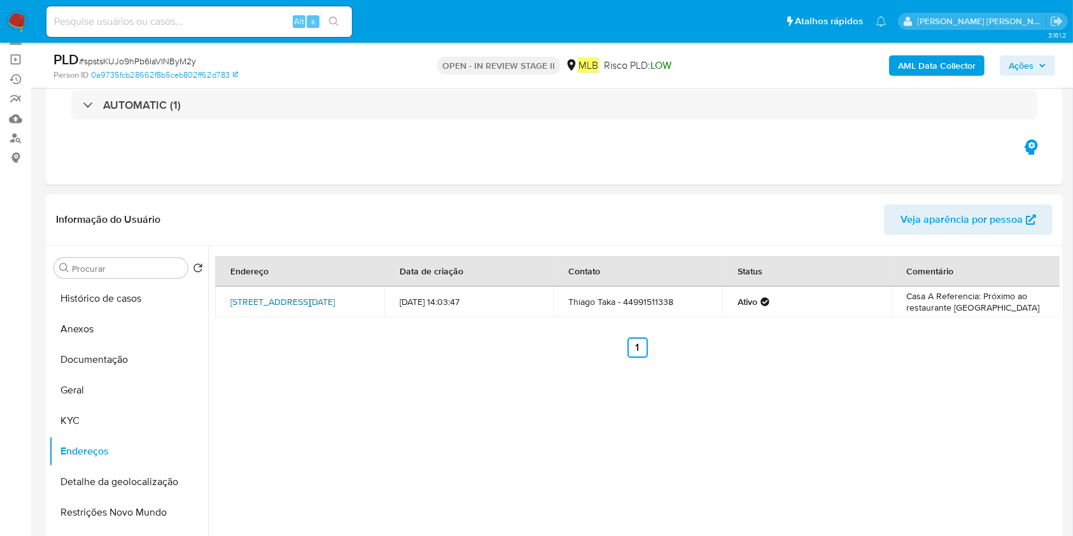
drag, startPoint x: 225, startPoint y: 297, endPoint x: 353, endPoint y: 295, distance: 127.3
click at [353, 295] on td "Rua Natal 66a, Maringá, Paraná, 87023140, Brasil 66A" at bounding box center [299, 301] width 169 height 31
copy link "Rua Natal 66a, Maringá, Paraná"
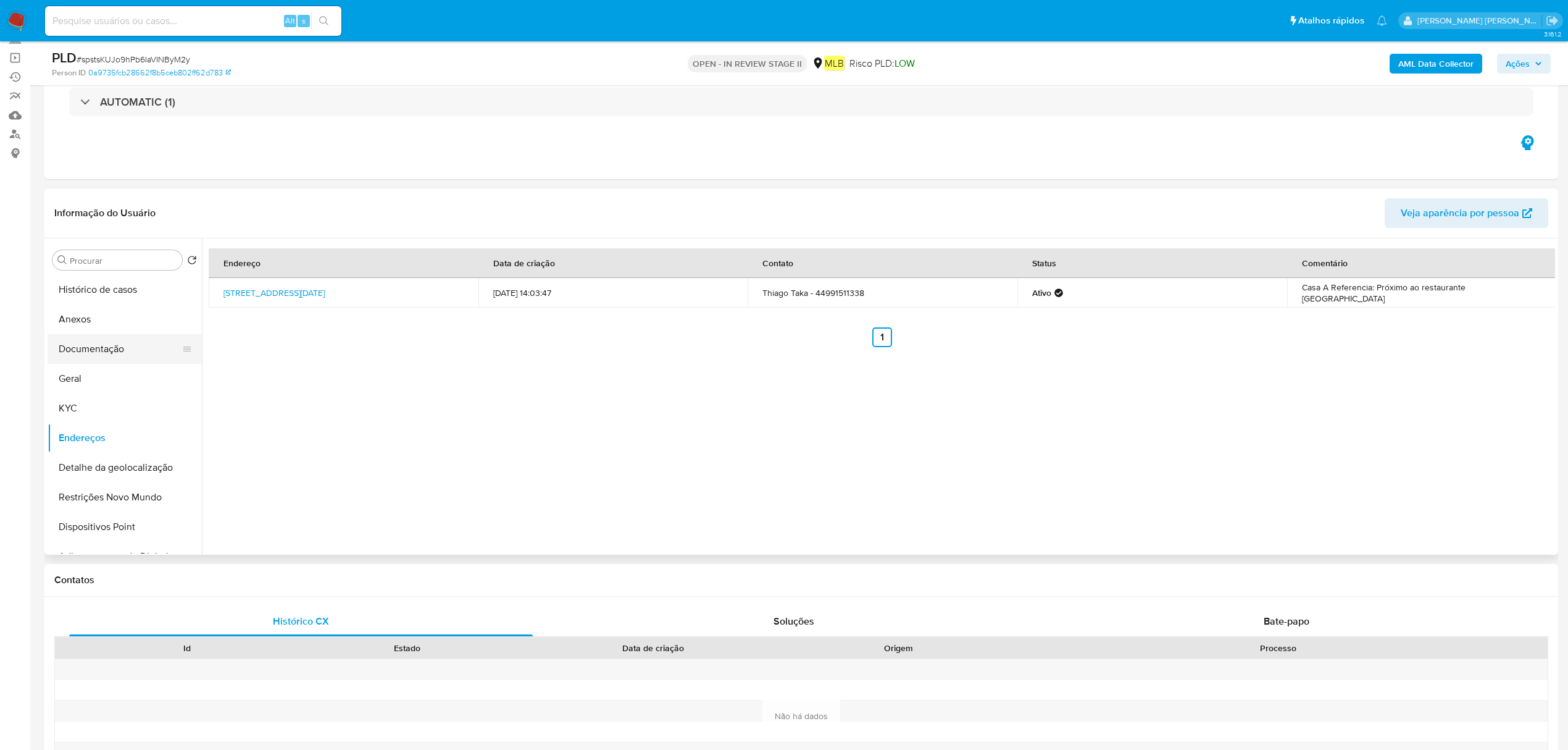
click at [141, 354] on button "Documentação" at bounding box center [119, 348] width 144 height 30
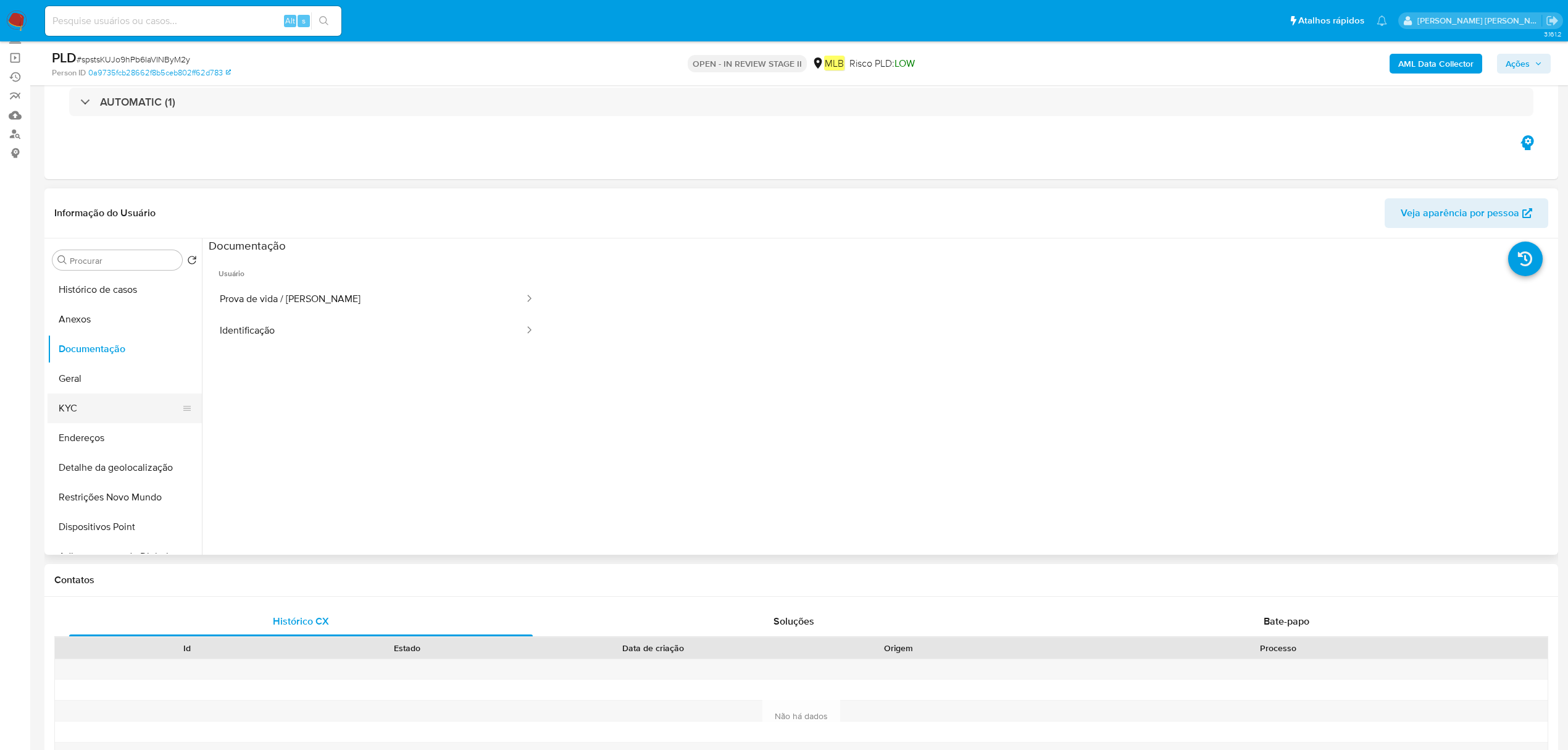
click at [146, 402] on button "KYC" at bounding box center [119, 408] width 144 height 30
click at [142, 388] on button "Geral" at bounding box center [119, 378] width 144 height 30
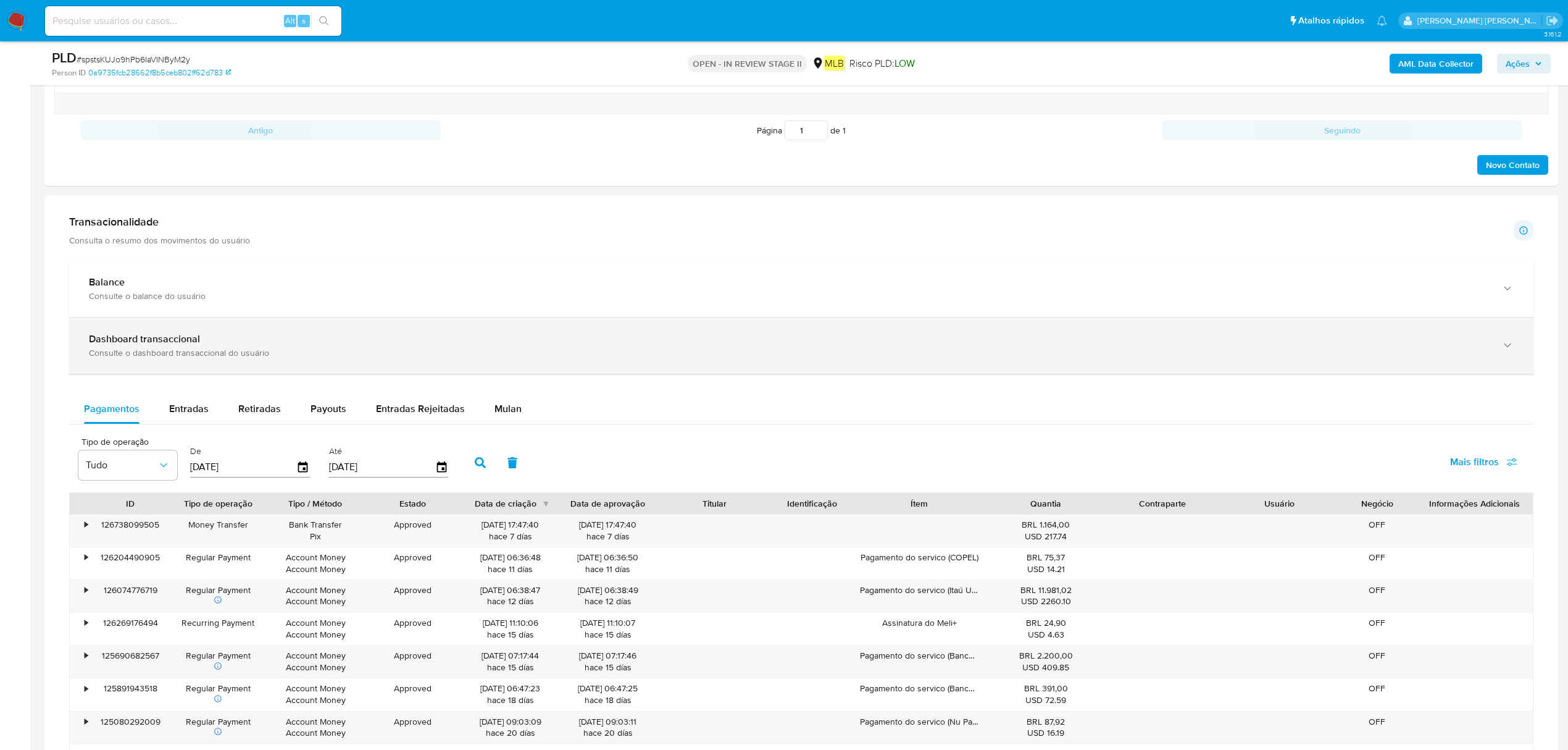
scroll to position [905, 0]
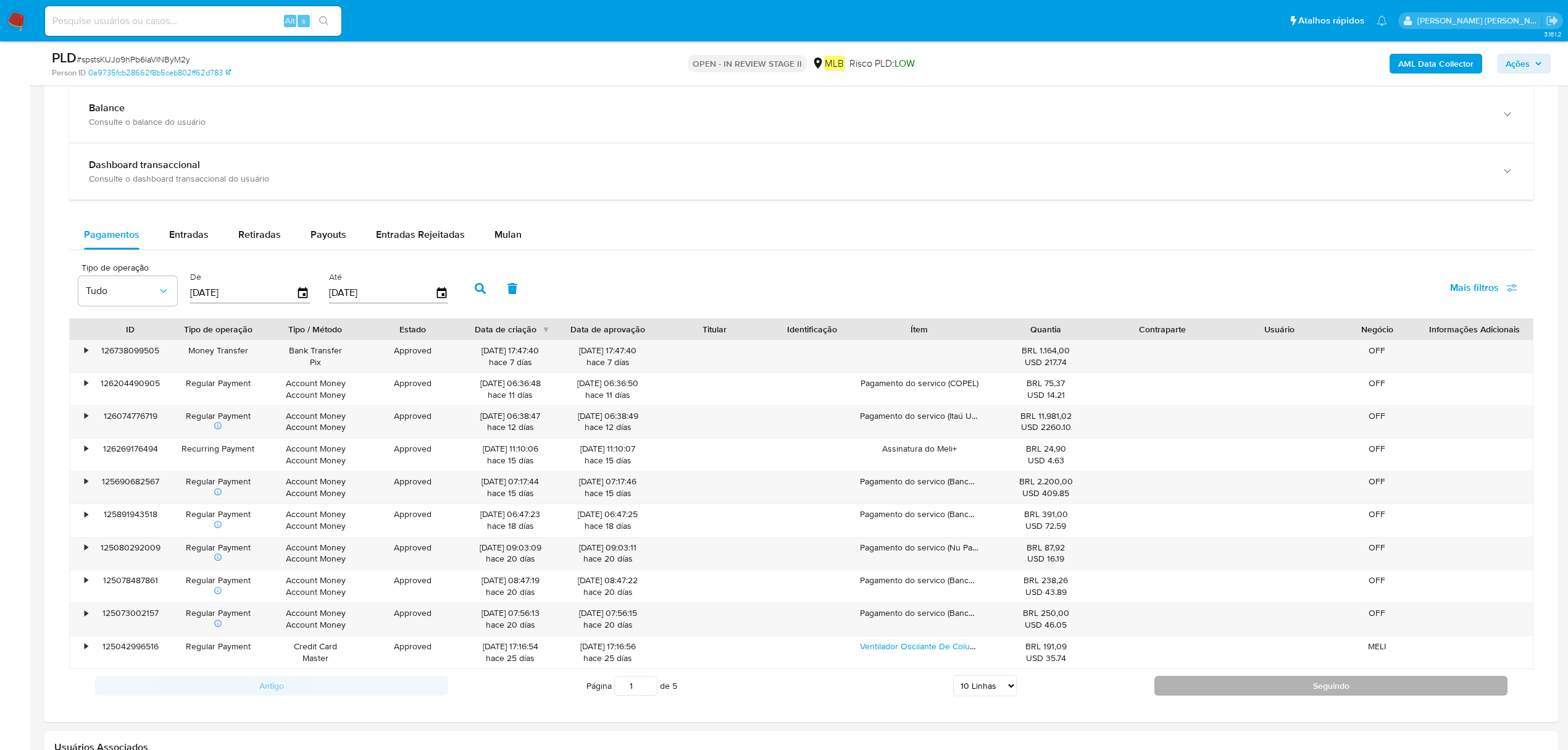
click at [1040, 519] on button "Seguindo" at bounding box center [1330, 685] width 353 height 19
type input "2"
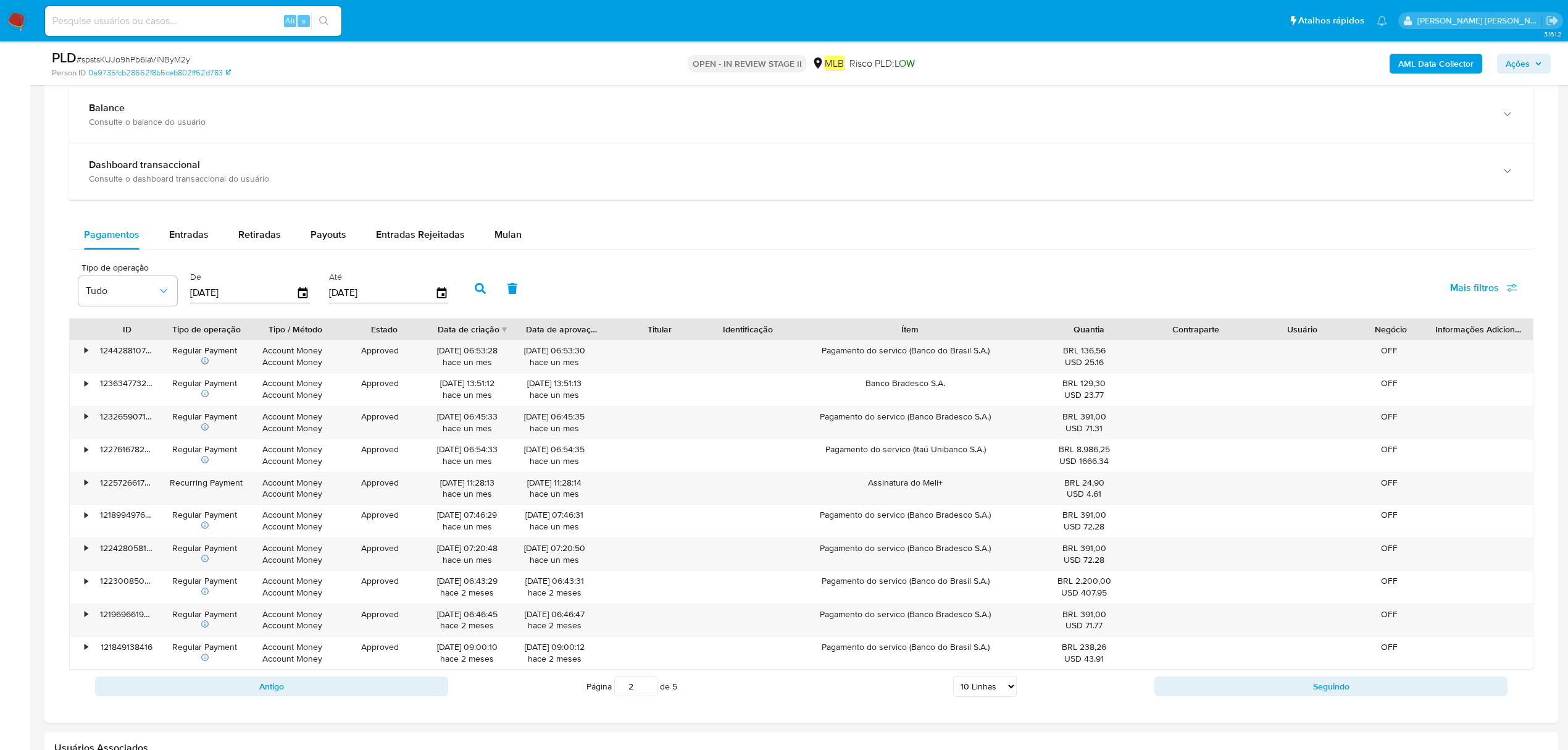
drag, startPoint x: 990, startPoint y: 337, endPoint x: 1125, endPoint y: 330, distance: 135.2
click at [1040, 330] on div "ID Tipo de operação Tipo / Método Estado Data de criação Data de aprovação Titu…" at bounding box center [801, 329] width 1462 height 21
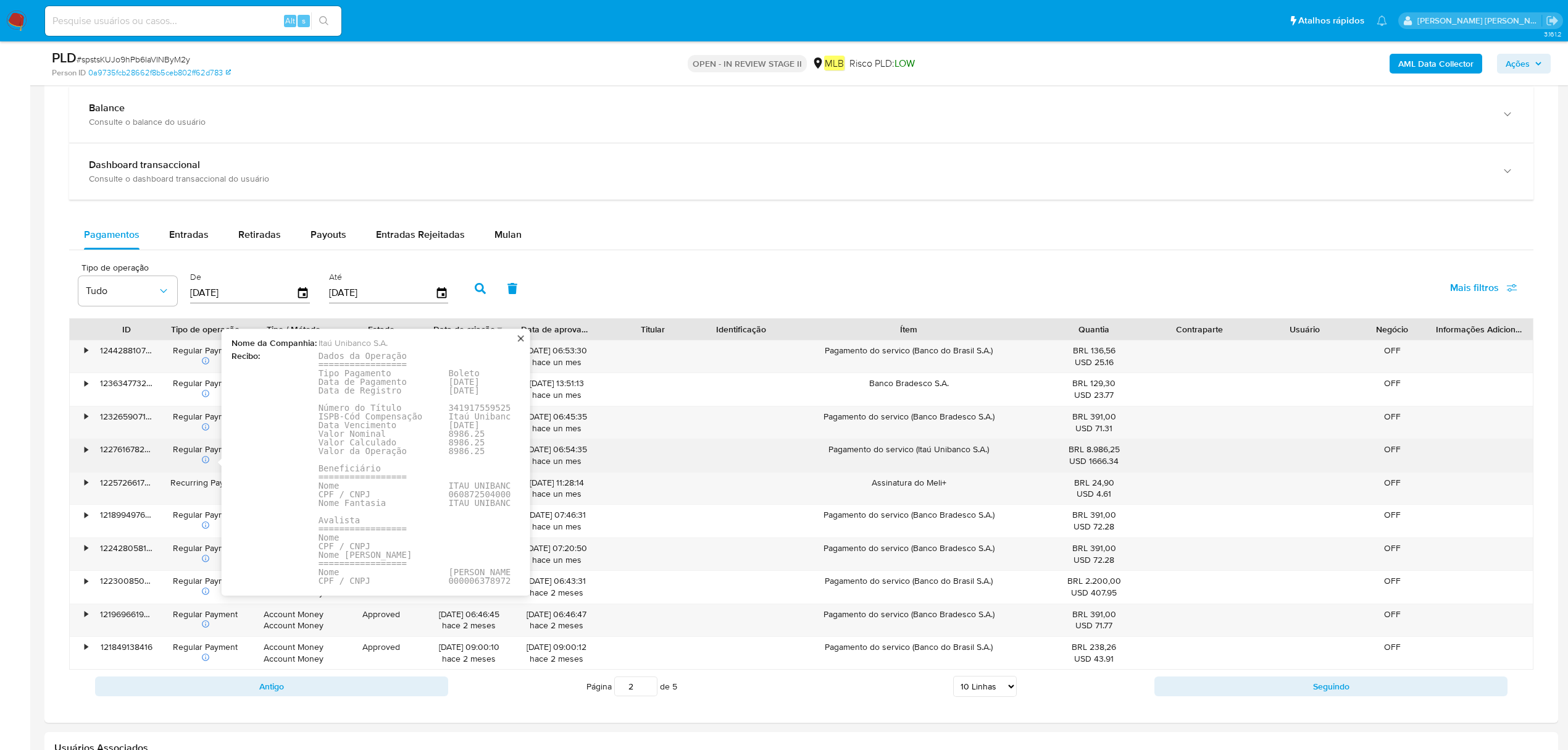
click at [462, 497] on pre "Dados da Operação ================= Tipo Pagamento Boleto Data de Pagamento 18/…" at bounding box center [505, 498] width 374 height 294
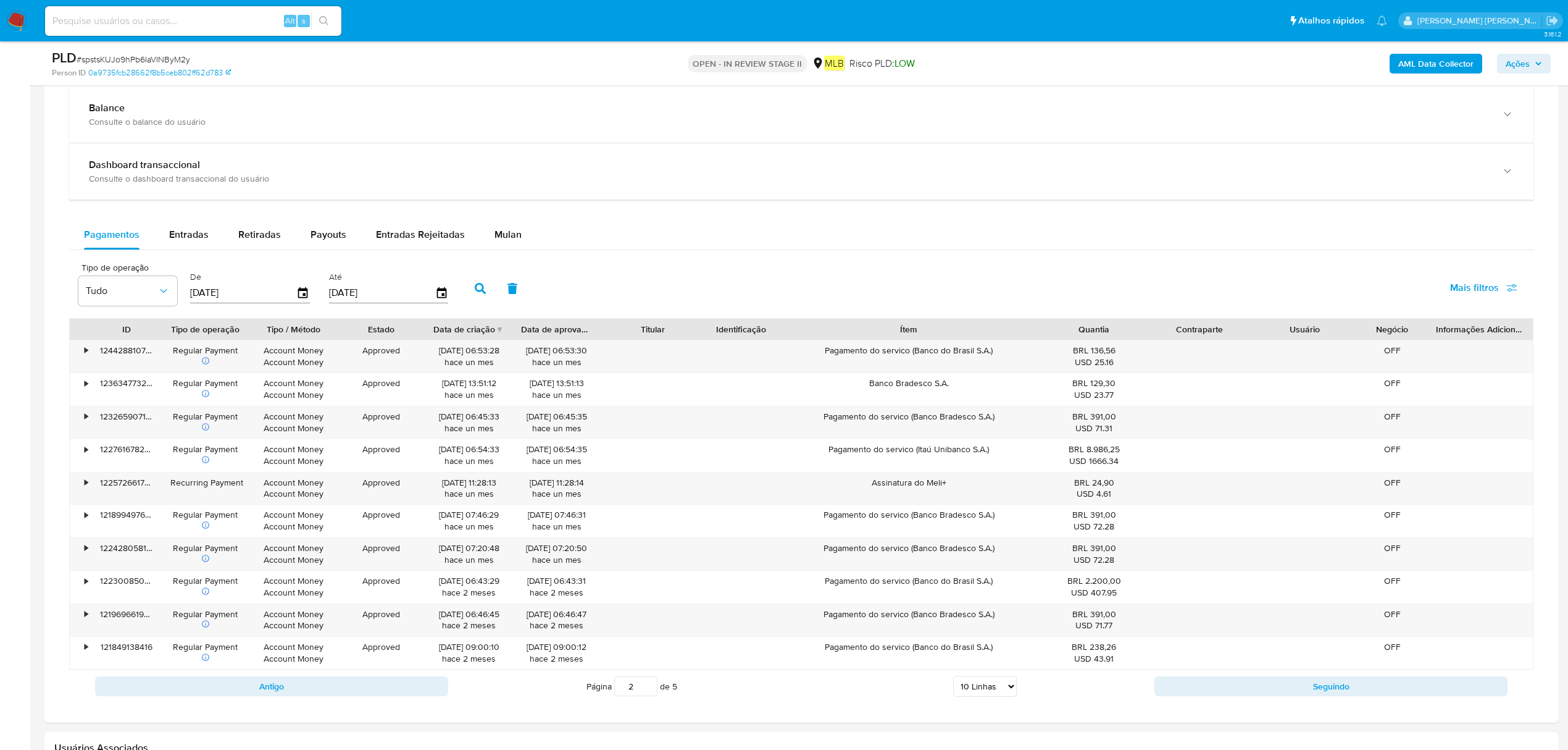
click at [205, 461] on div "Regular Payment" at bounding box center [206, 455] width 71 height 23
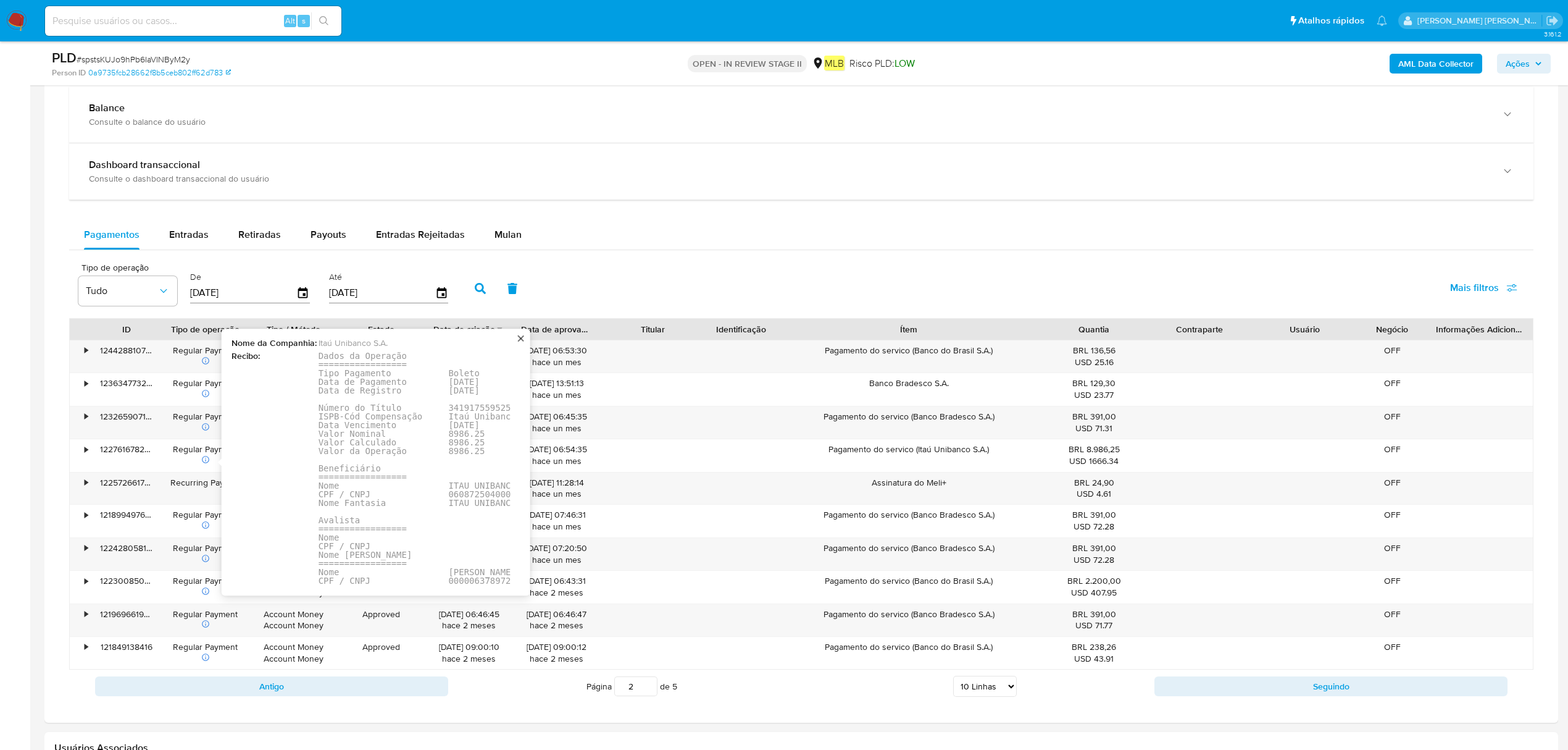
click at [312, 480] on span "Recibo :" at bounding box center [274, 498] width 85 height 294
click at [467, 487] on pre "Dados da Operação ================= Tipo Pagamento Boleto Data de Pagamento 18/…" at bounding box center [505, 498] width 374 height 294
click at [465, 492] on pre "Dados da Operação ================= Tipo Pagamento Boleto Data de Pagamento 18/…" at bounding box center [505, 498] width 374 height 294
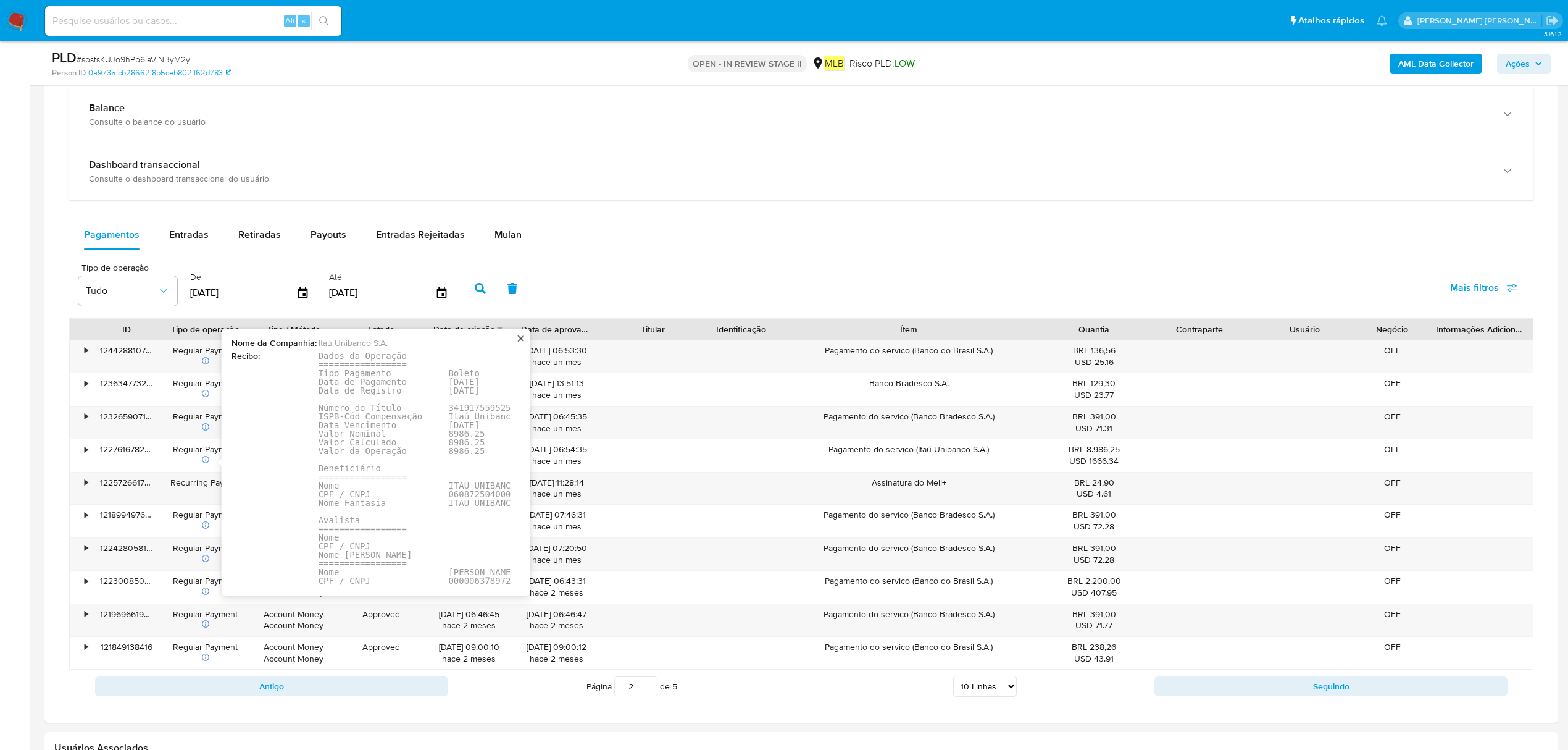
drag, startPoint x: 495, startPoint y: 487, endPoint x: 457, endPoint y: 485, distance: 38.1
click at [421, 487] on pre "Dados da Operação ================= Tipo Pagamento Boleto Data de Pagamento 18/…" at bounding box center [505, 498] width 374 height 294
click at [457, 485] on pre "Dados da Operação ================= Tipo Pagamento Boleto Data de Pagamento 18/…" at bounding box center [505, 498] width 374 height 294
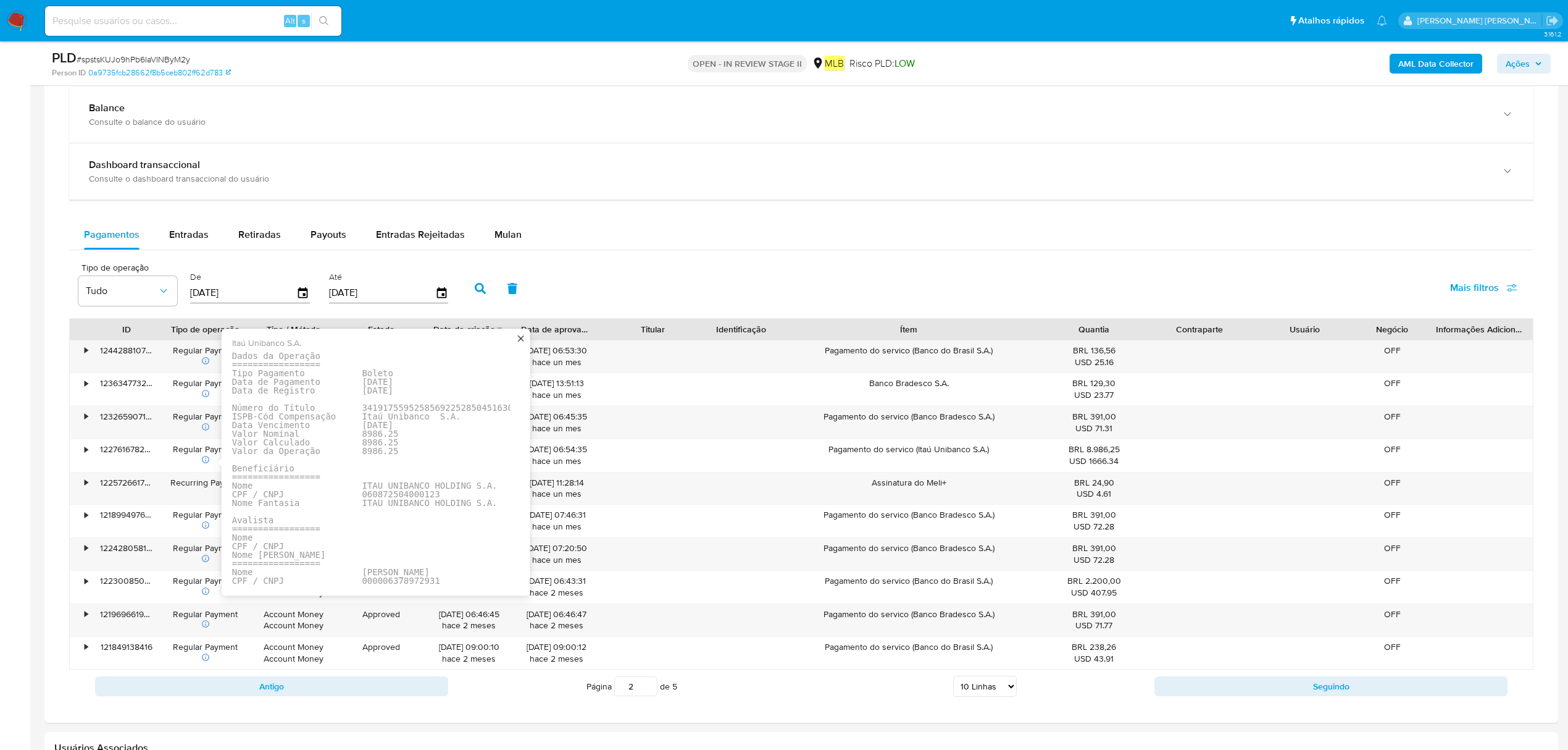
scroll to position [0, 161]
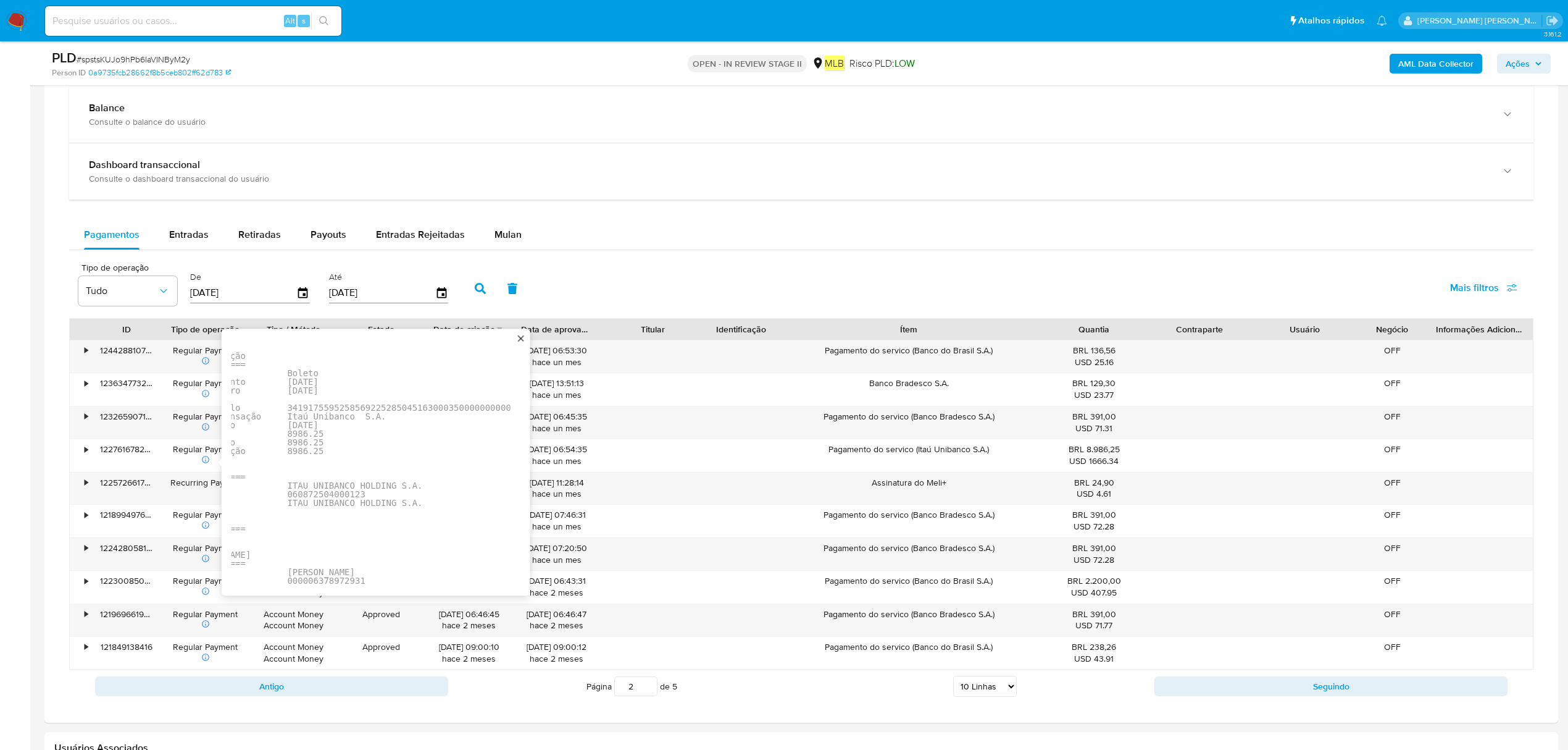
drag, startPoint x: 432, startPoint y: 485, endPoint x: 403, endPoint y: 488, distance: 29.2
click at [403, 488] on pre "Dados da Operação ================= Tipo Pagamento Boleto Data de Pagamento 18/…" at bounding box center [344, 498] width 374 height 294
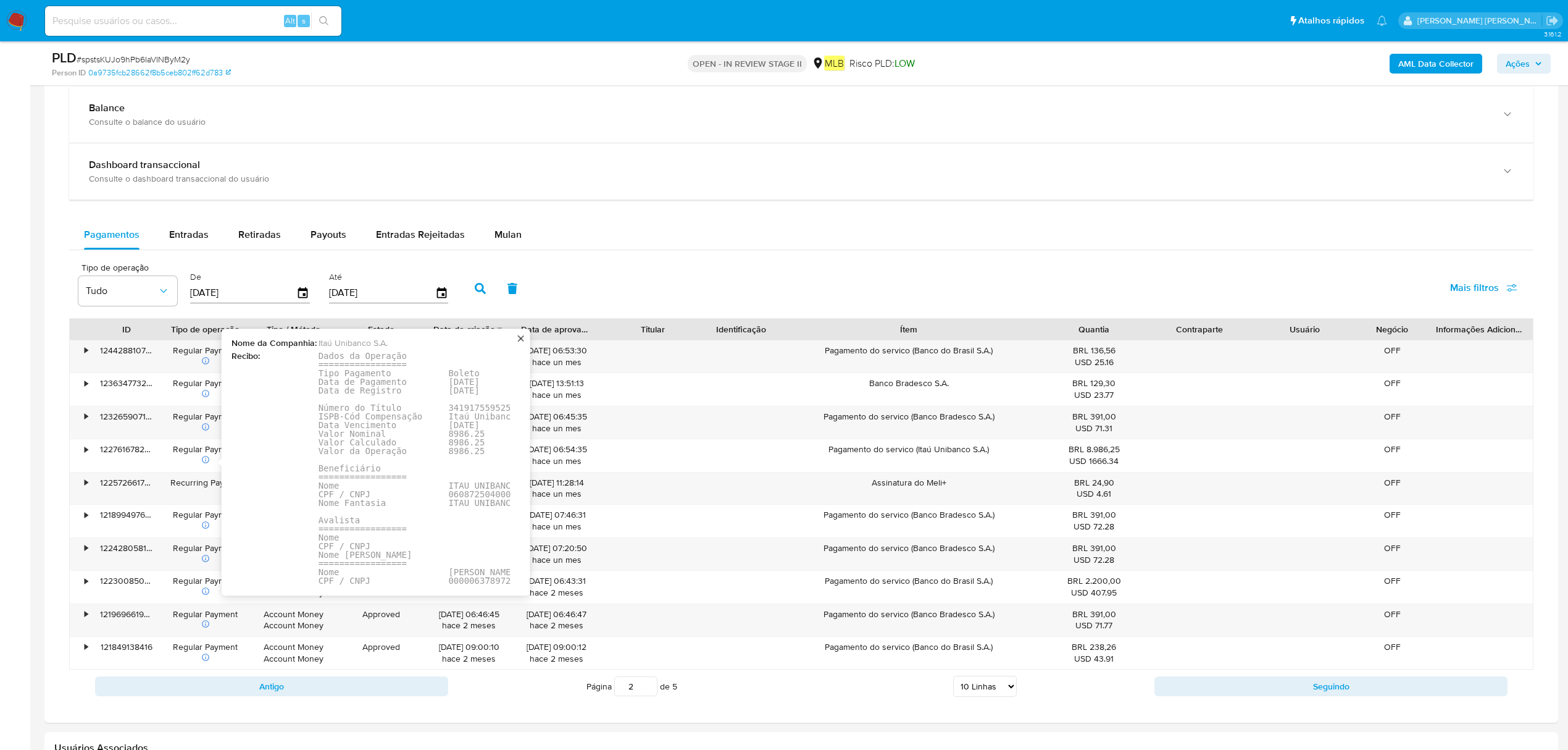
click at [206, 464] on icon at bounding box center [205, 459] width 9 height 9
click at [463, 497] on pre "Dados da Operação ================= Tipo Pagamento Boleto Data de Pagamento 18/…" at bounding box center [505, 498] width 374 height 294
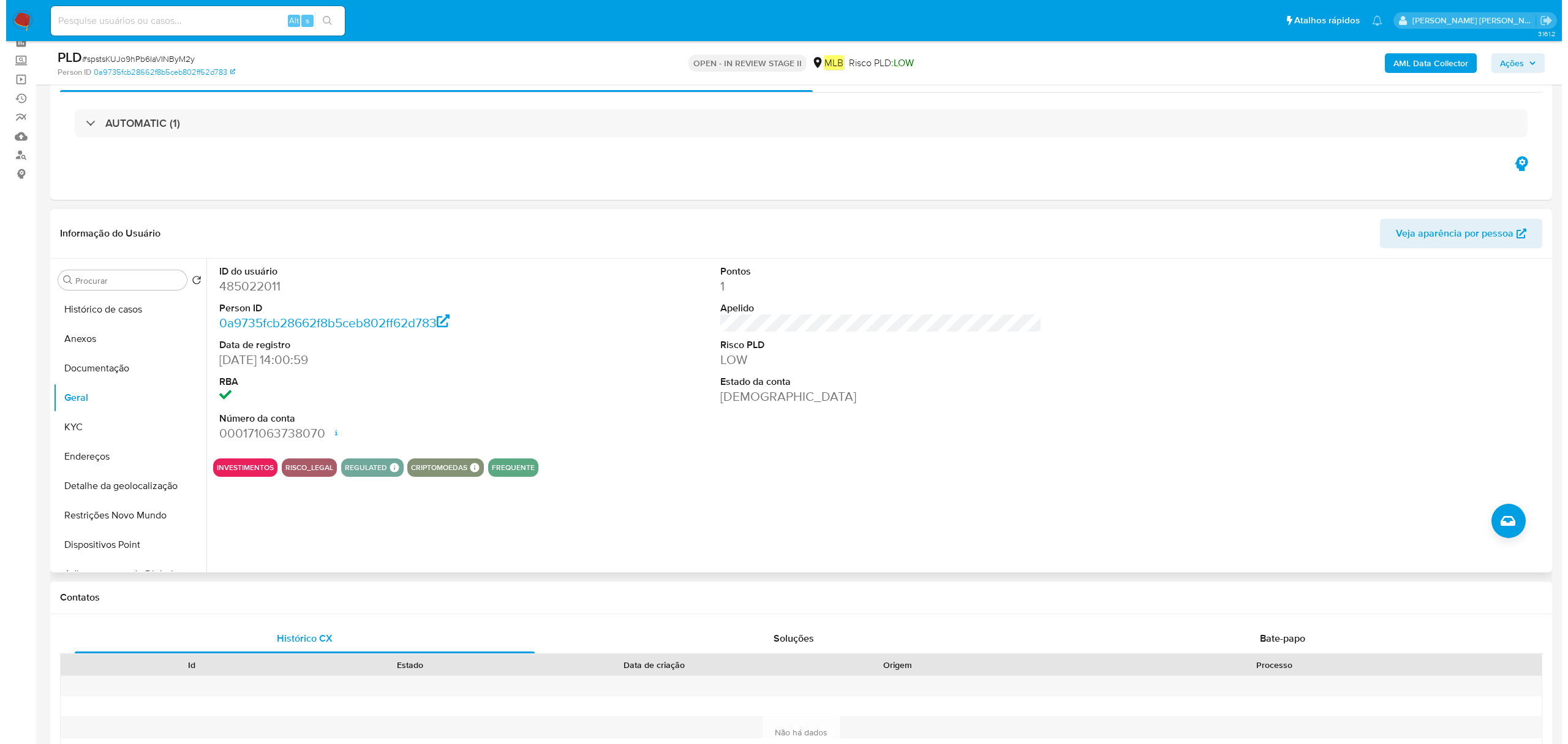
scroll to position [0, 0]
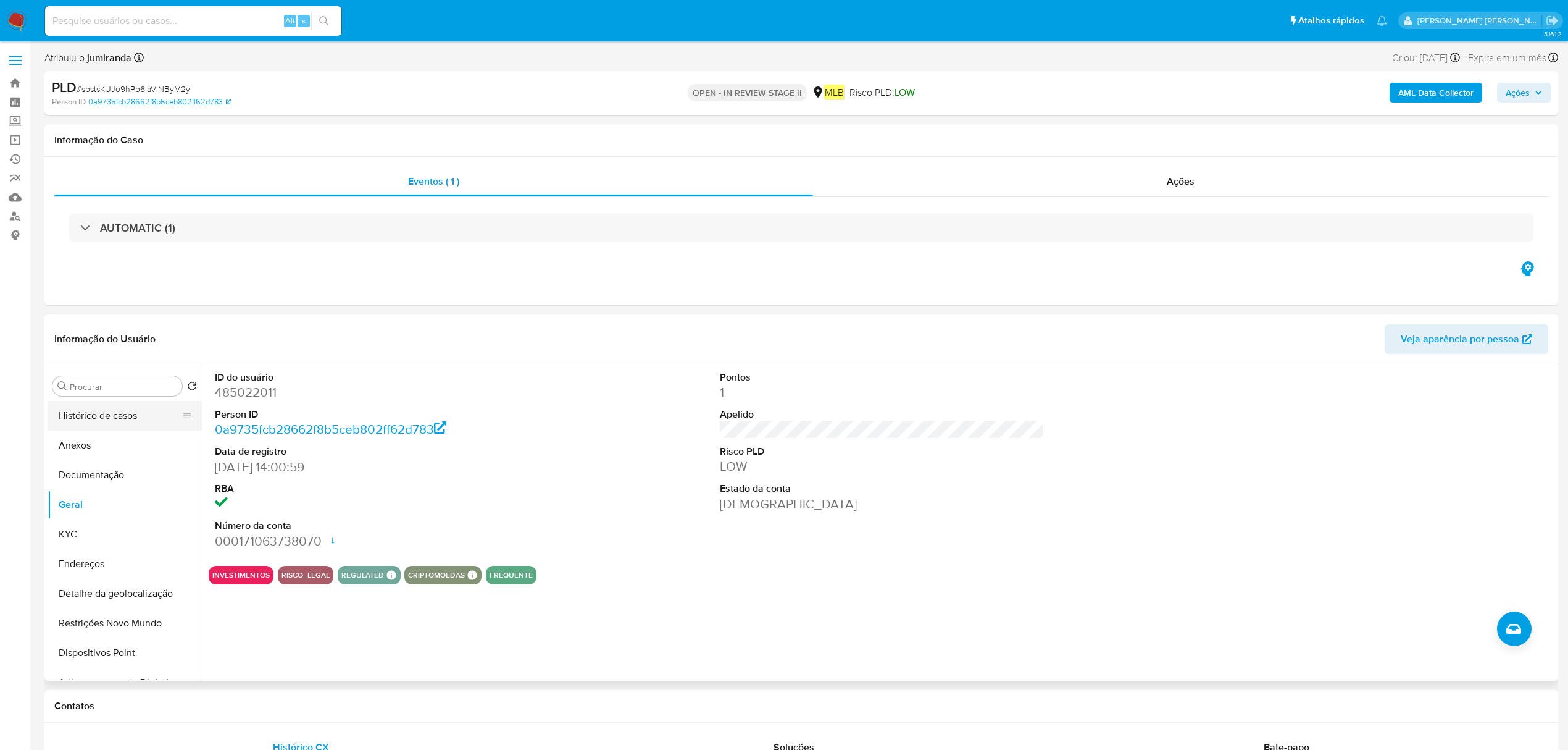
click at [149, 422] on button "Histórico de casos" at bounding box center [119, 415] width 144 height 30
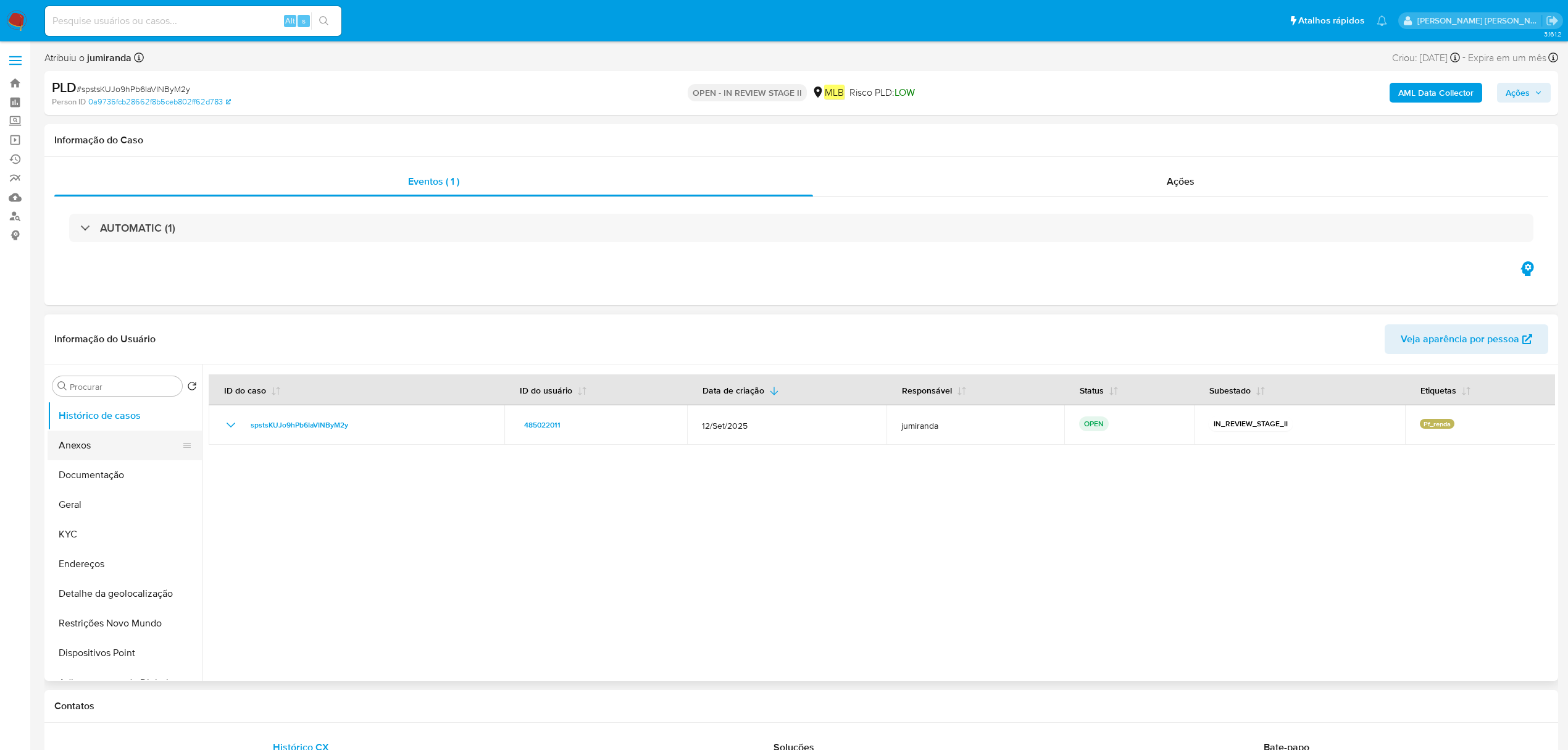
click at [104, 447] on button "Anexos" at bounding box center [119, 445] width 144 height 30
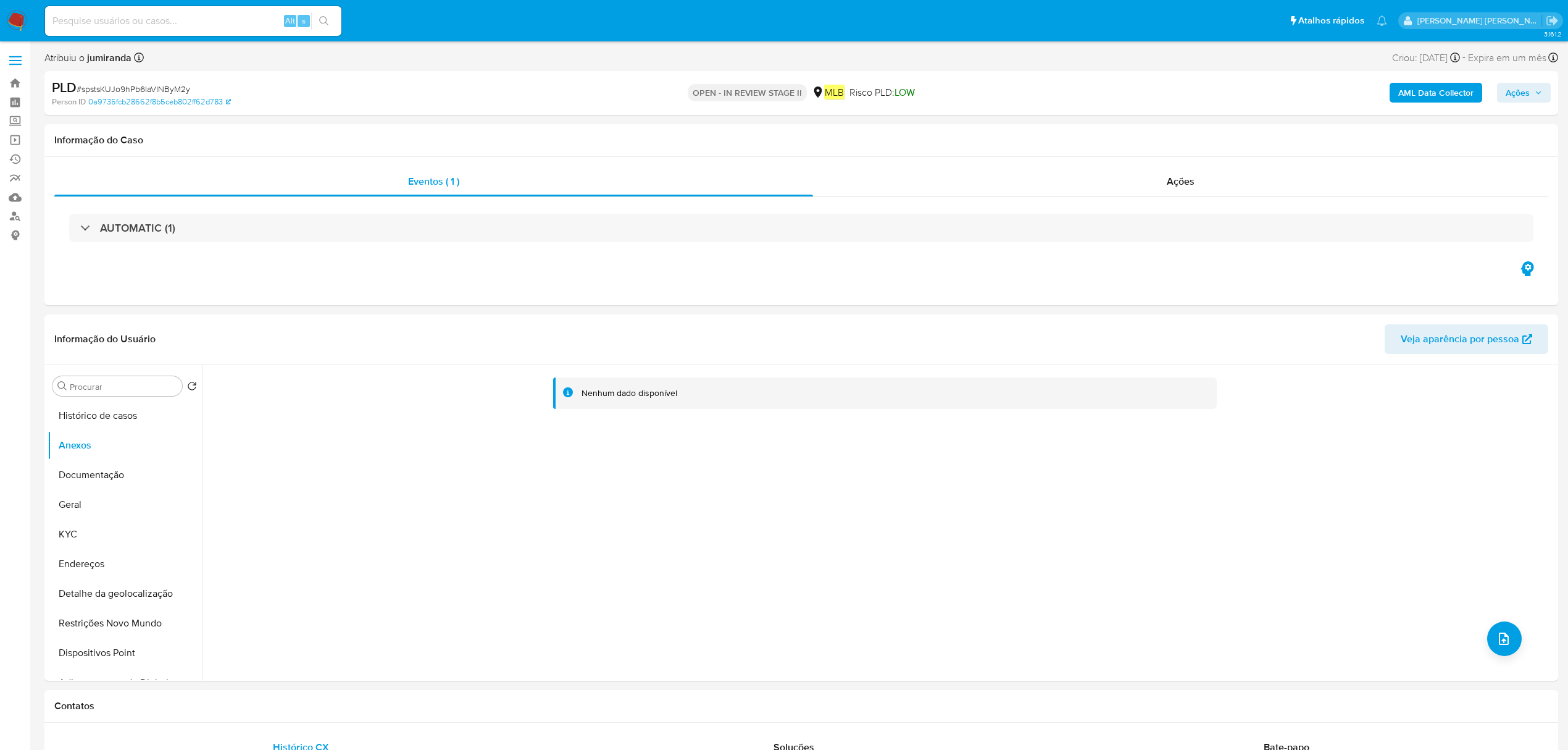
click at [1040, 79] on div "AML Data Collector Ações" at bounding box center [1302, 93] width 496 height 29
click at [1040, 87] on b "AML Data Collector" at bounding box center [1436, 92] width 76 height 19
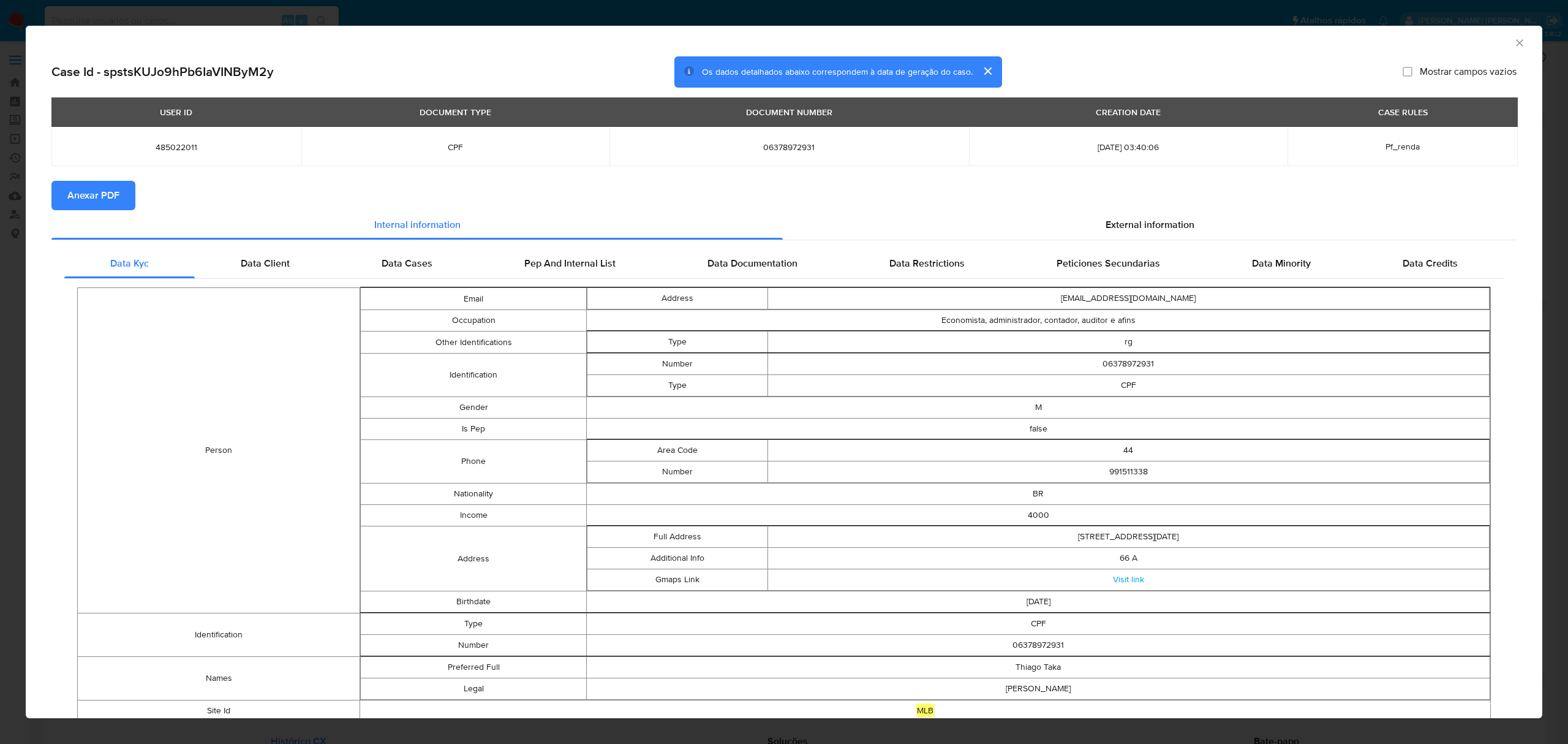
click at [1032, 44] on icon "Fechar a janela" at bounding box center [1520, 42] width 13 height 13
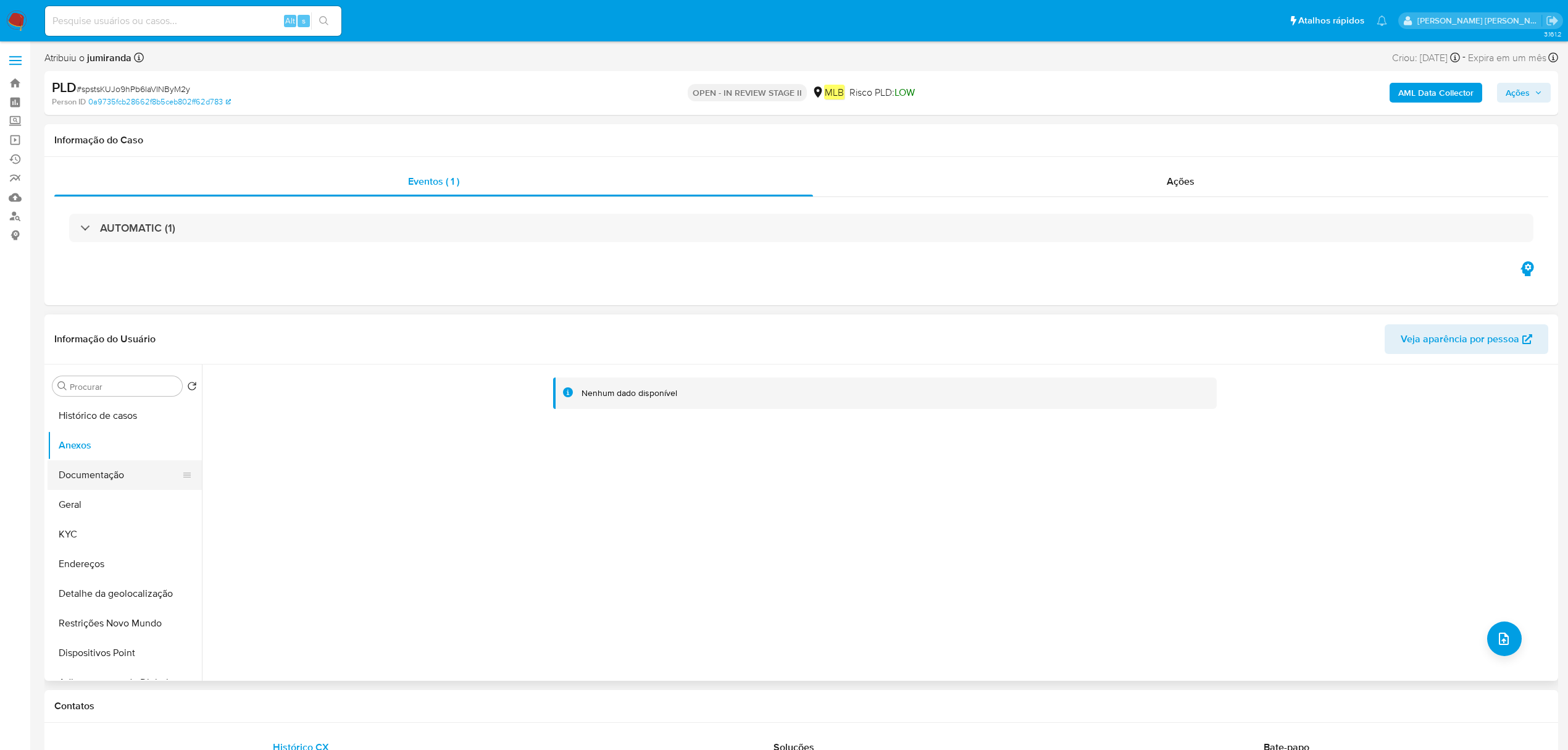
click at [92, 474] on button "Documentação" at bounding box center [119, 474] width 144 height 30
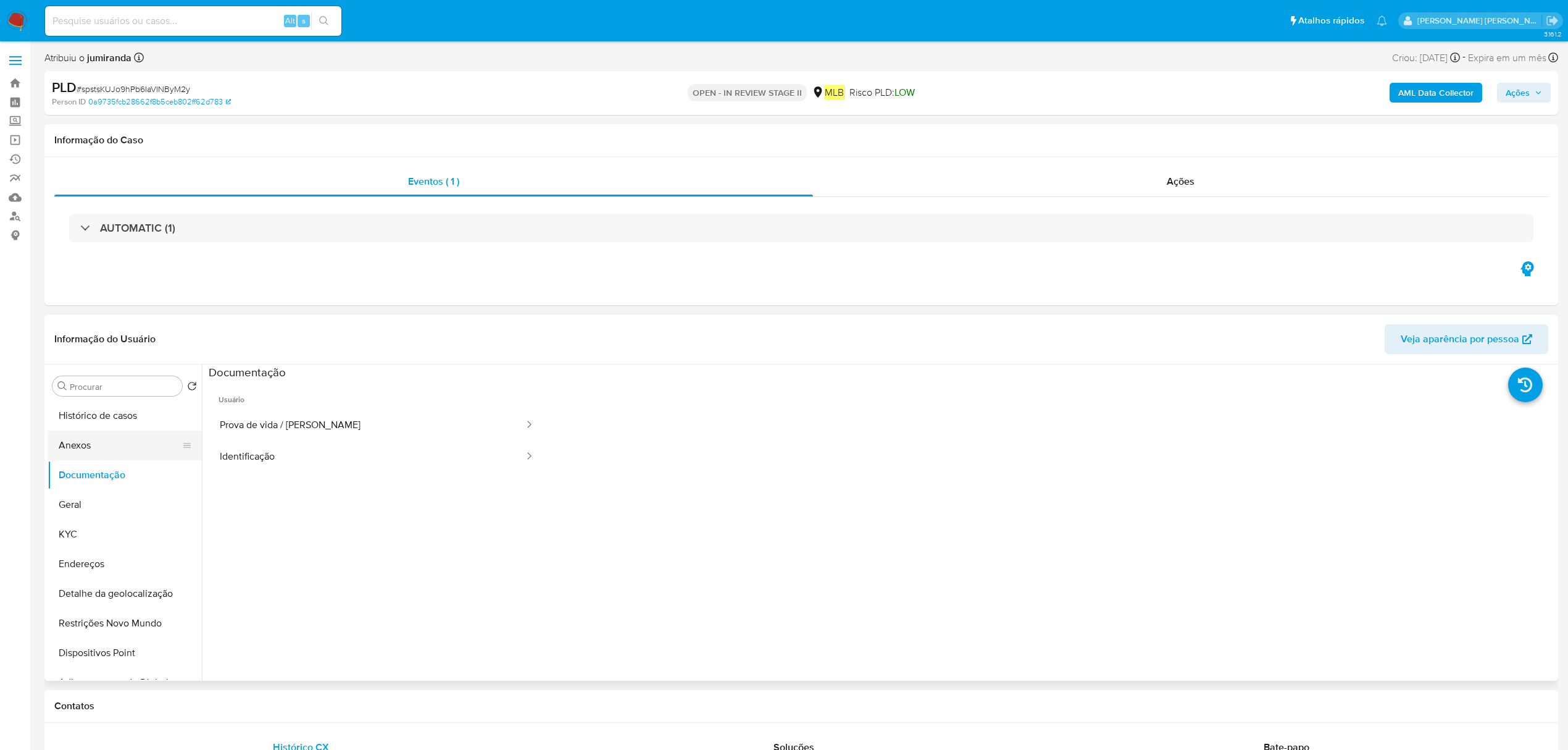
click at [116, 447] on button "Anexos" at bounding box center [119, 445] width 144 height 30
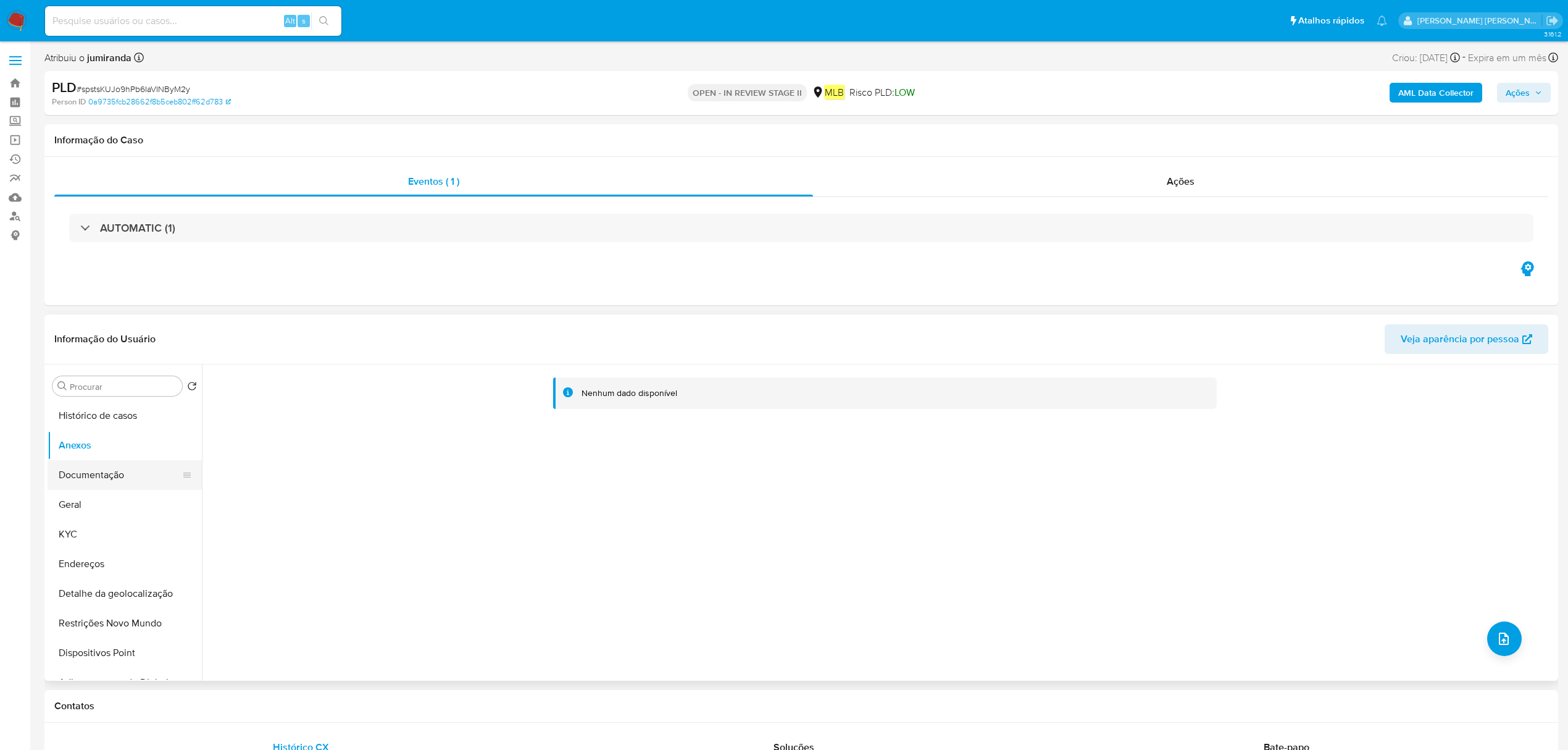
click at [126, 473] on button "Documentação" at bounding box center [119, 474] width 144 height 30
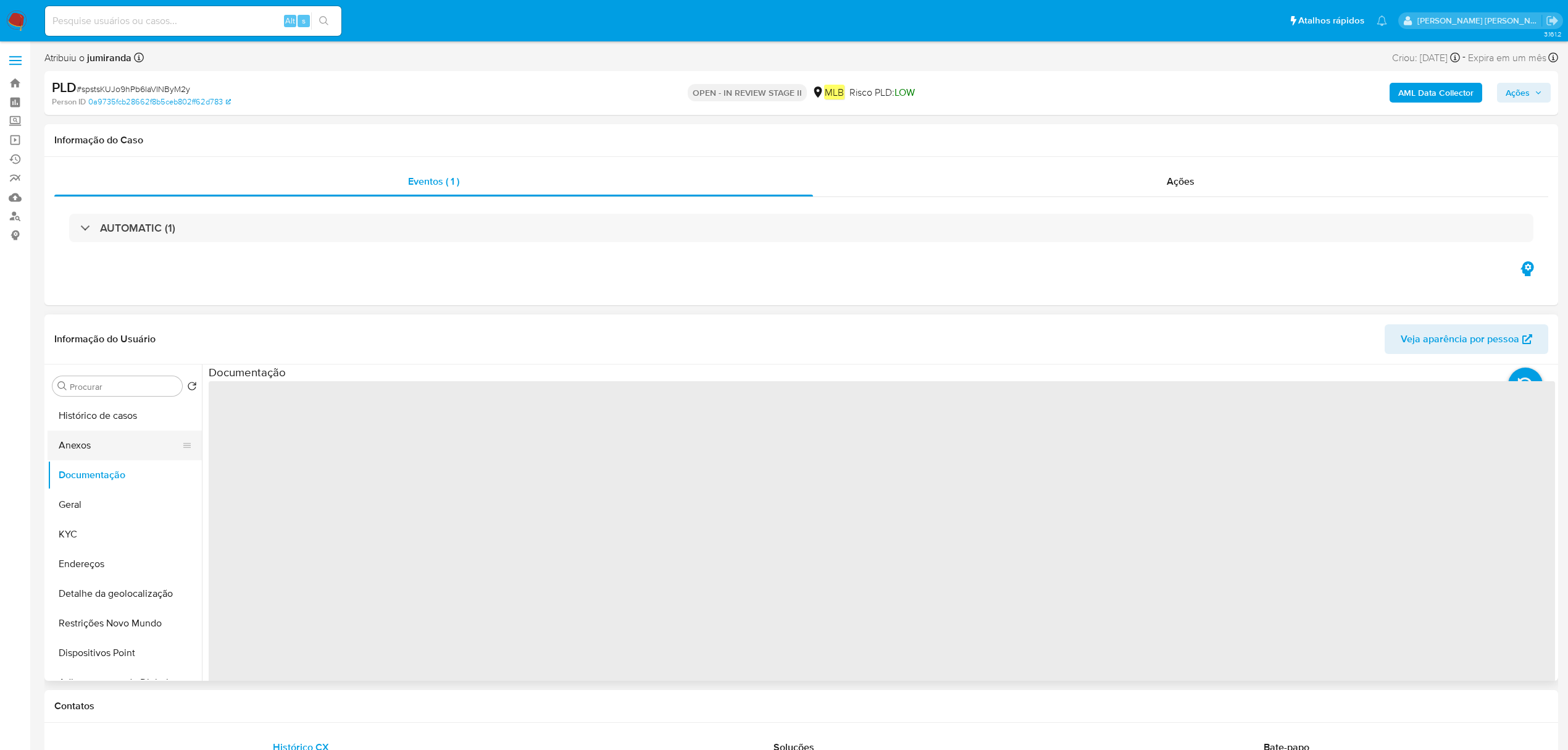
click at [132, 448] on button "Anexos" at bounding box center [119, 445] width 144 height 30
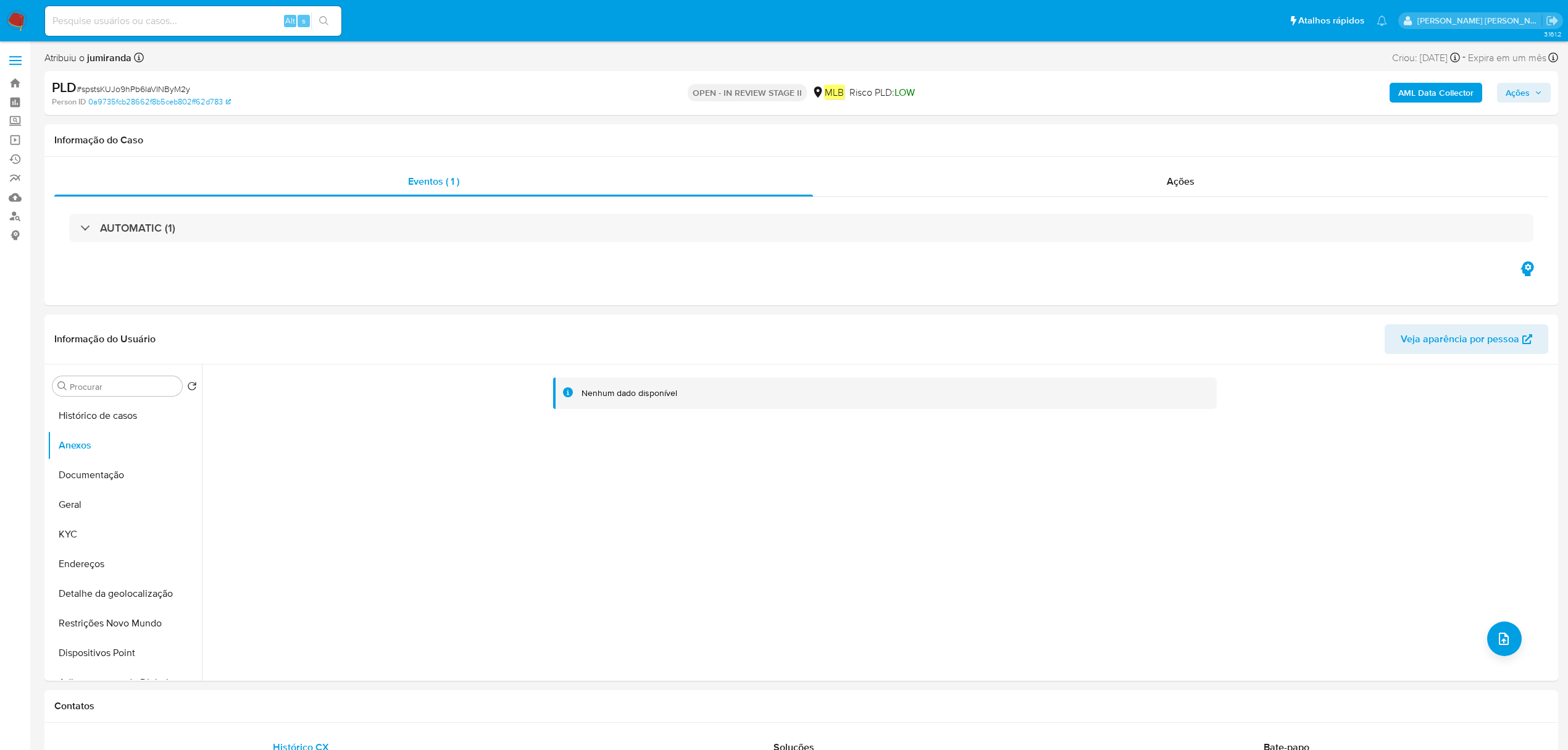
click at [1040, 91] on b "AML Data Collector" at bounding box center [1436, 92] width 76 height 19
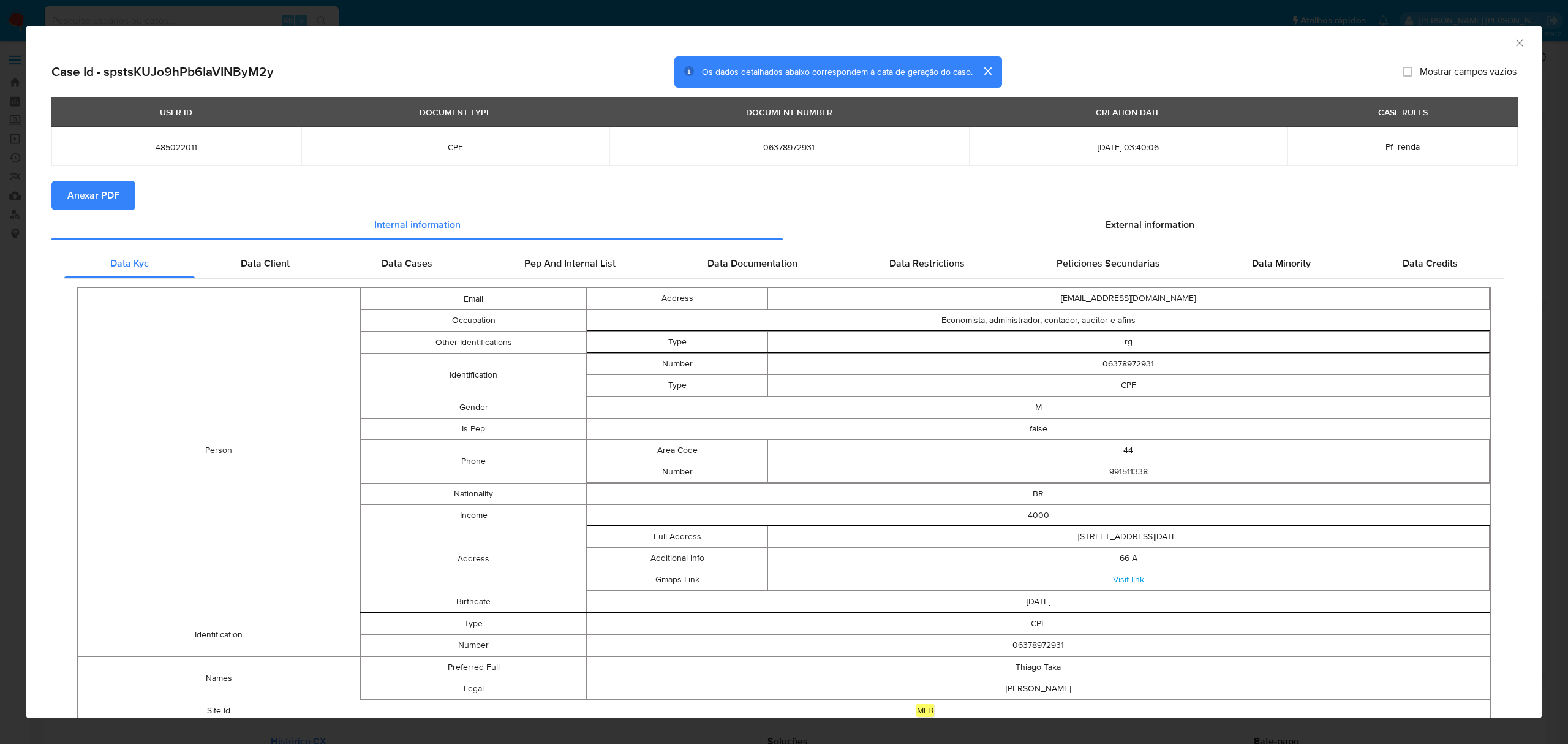
click at [1032, 44] on div "AML Data Collector" at bounding box center [784, 41] width 1517 height 31
click at [90, 196] on span "Anexar PDF" at bounding box center [93, 195] width 52 height 27
click at [1032, 45] on icon "Fechar a janela" at bounding box center [1519, 42] width 7 height 7
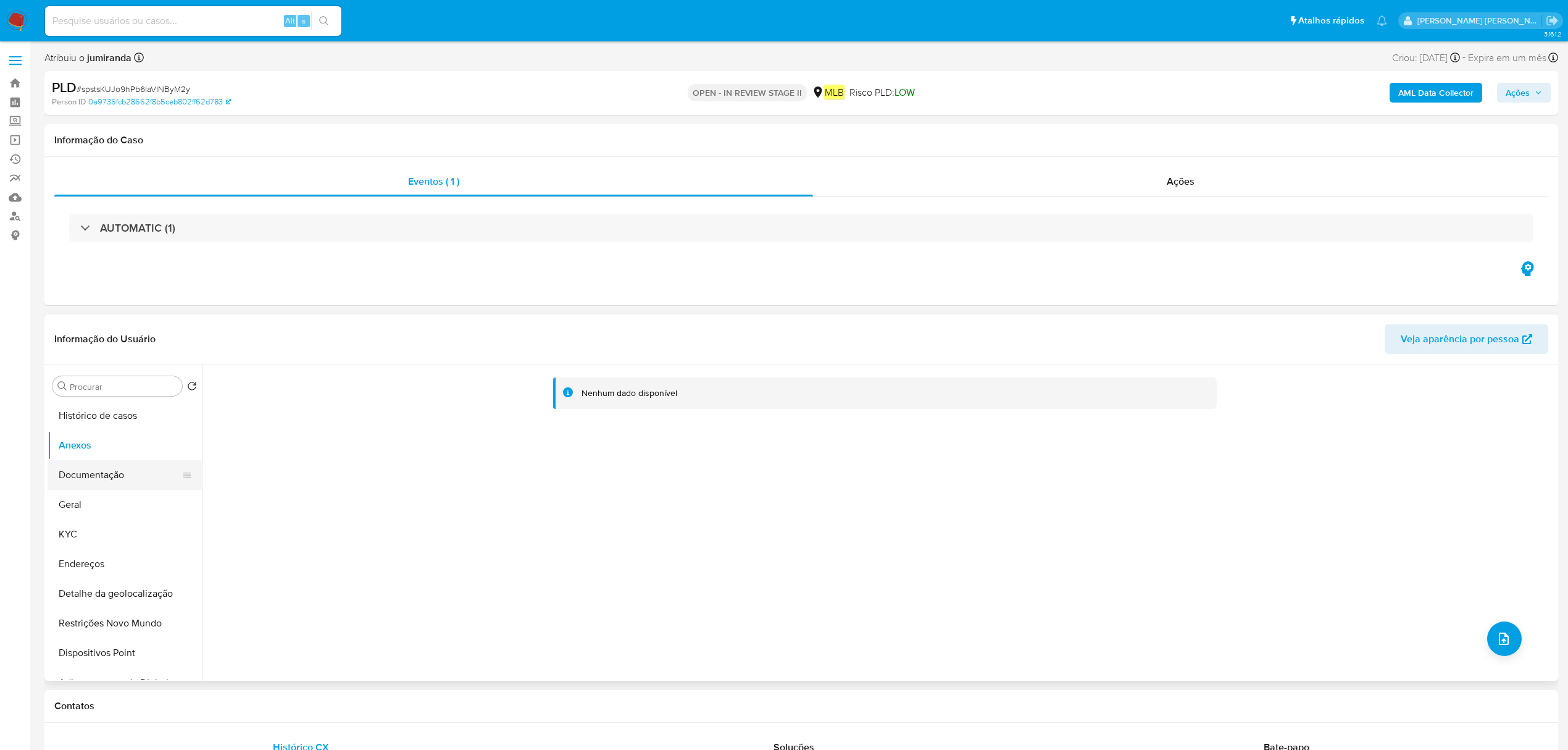
click at [128, 484] on button "Documentação" at bounding box center [119, 474] width 144 height 30
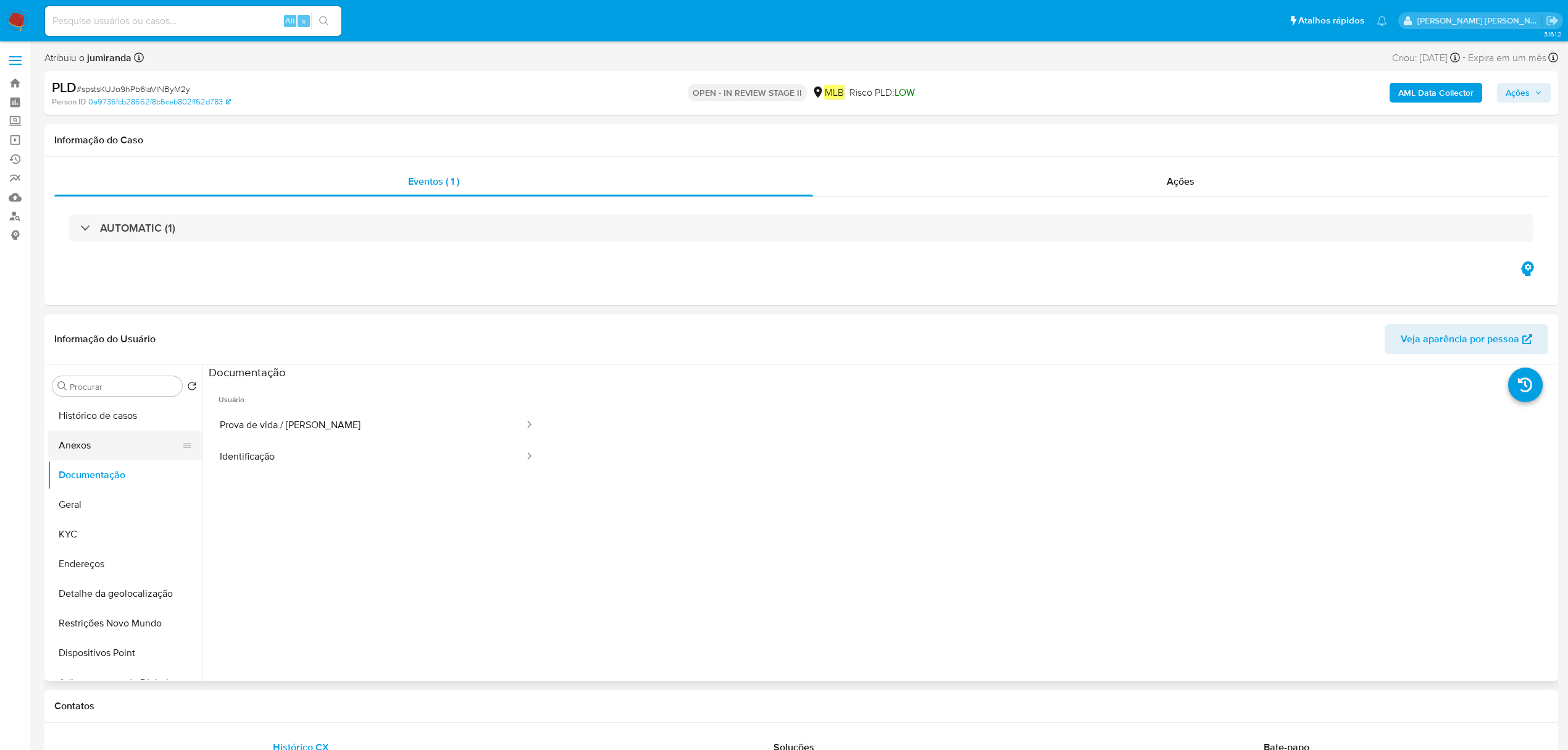
click at [125, 449] on button "Anexos" at bounding box center [119, 445] width 144 height 30
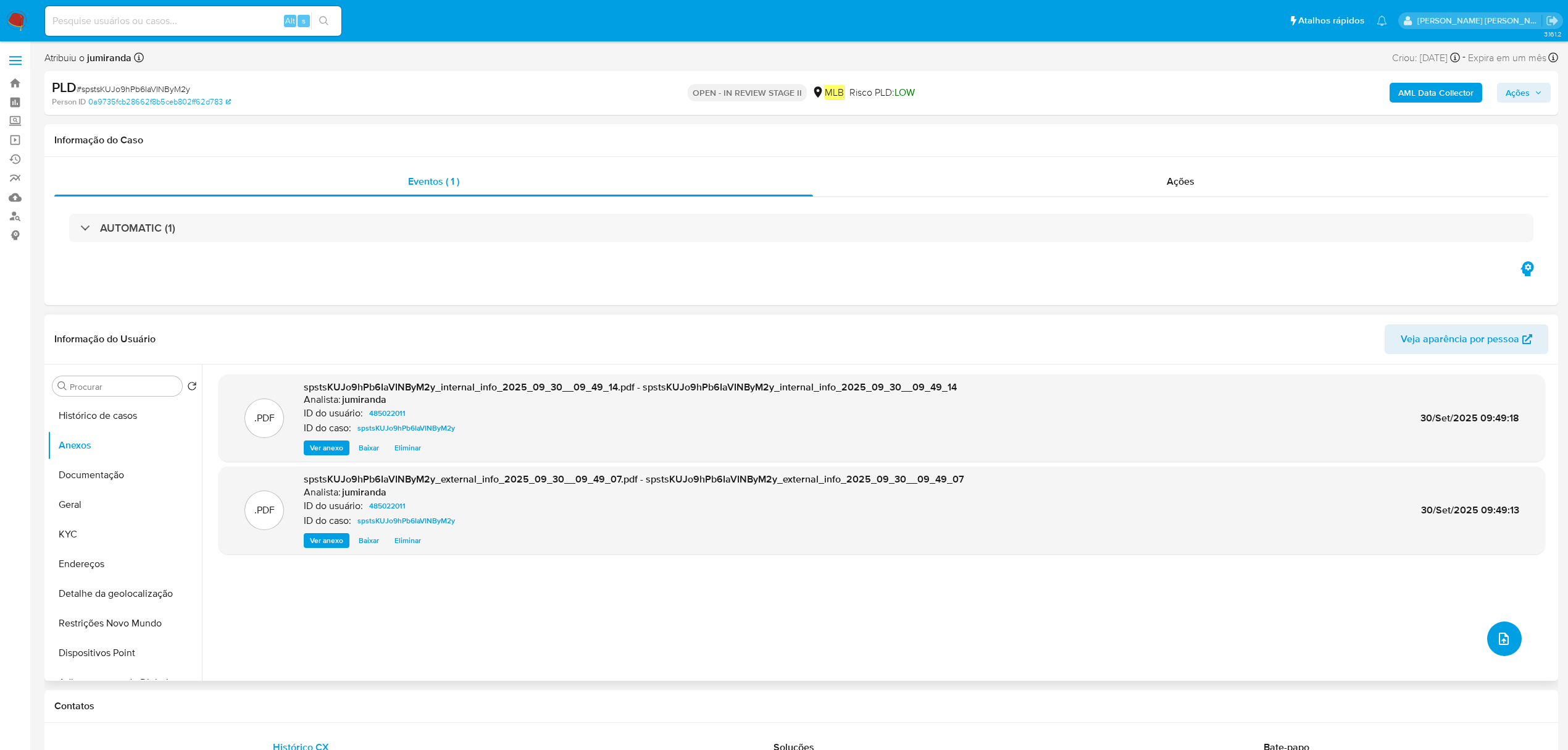
click at [1040, 519] on button "upload-file" at bounding box center [1504, 638] width 35 height 35
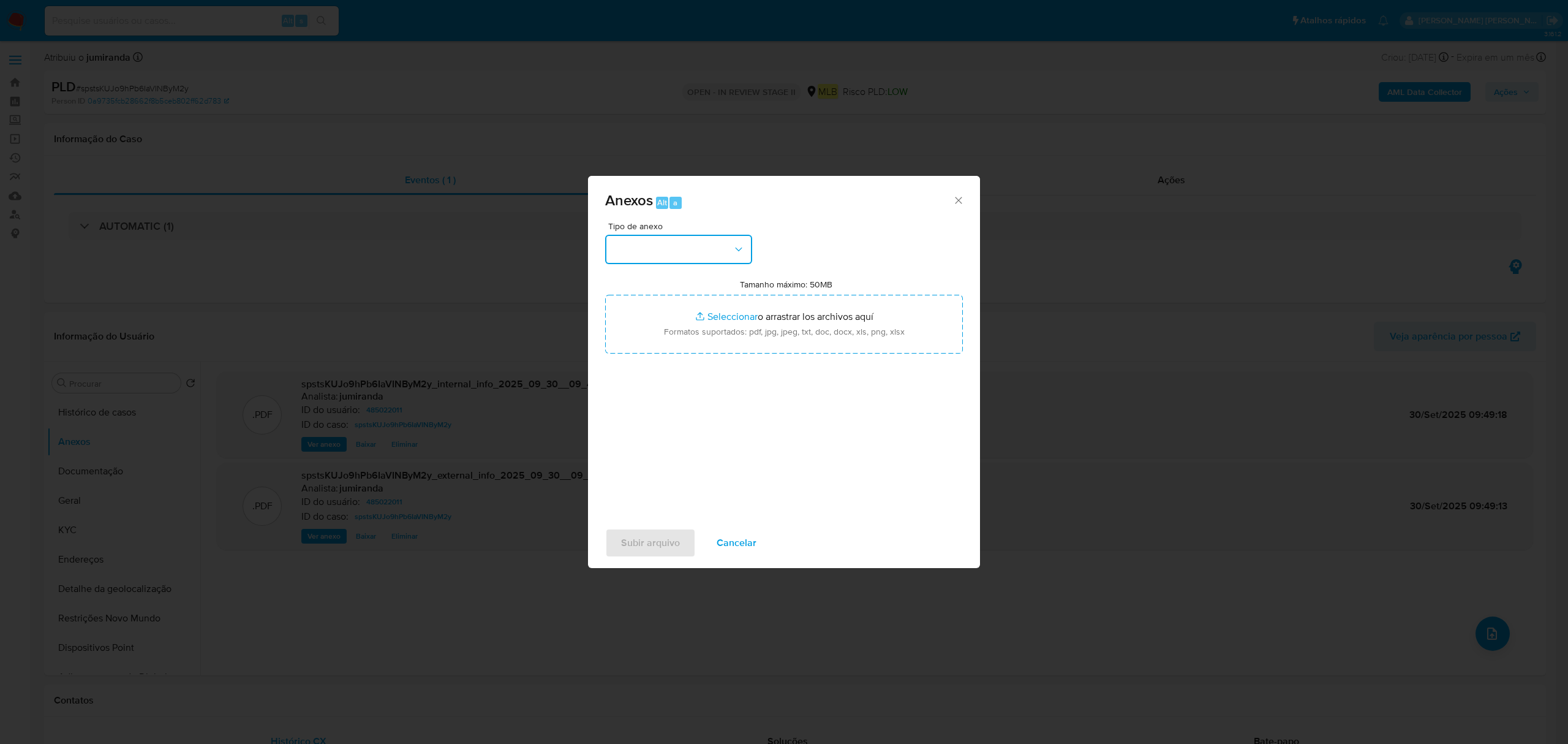
click at [702, 253] on button "button" at bounding box center [679, 249] width 147 height 30
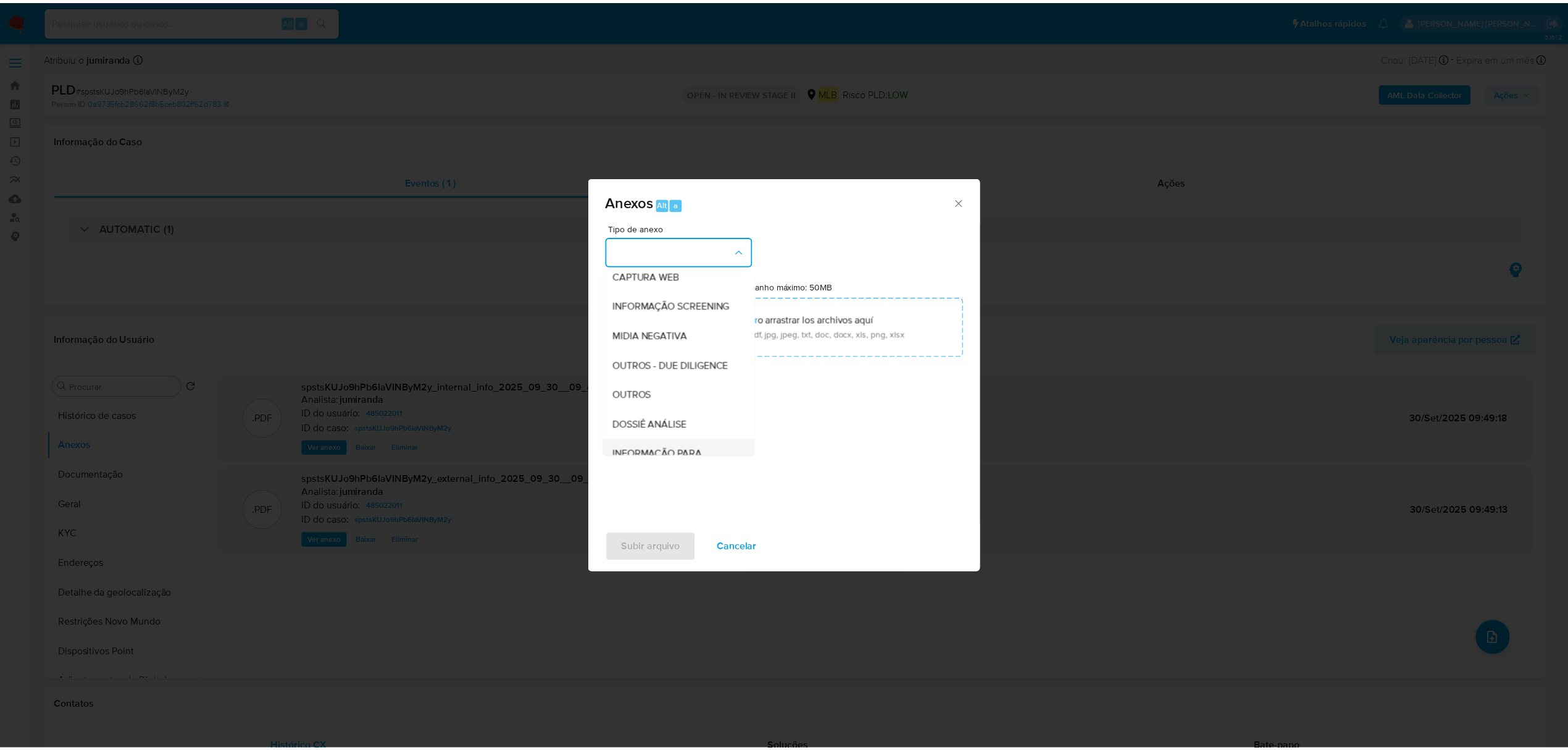
scroll to position [190, 0]
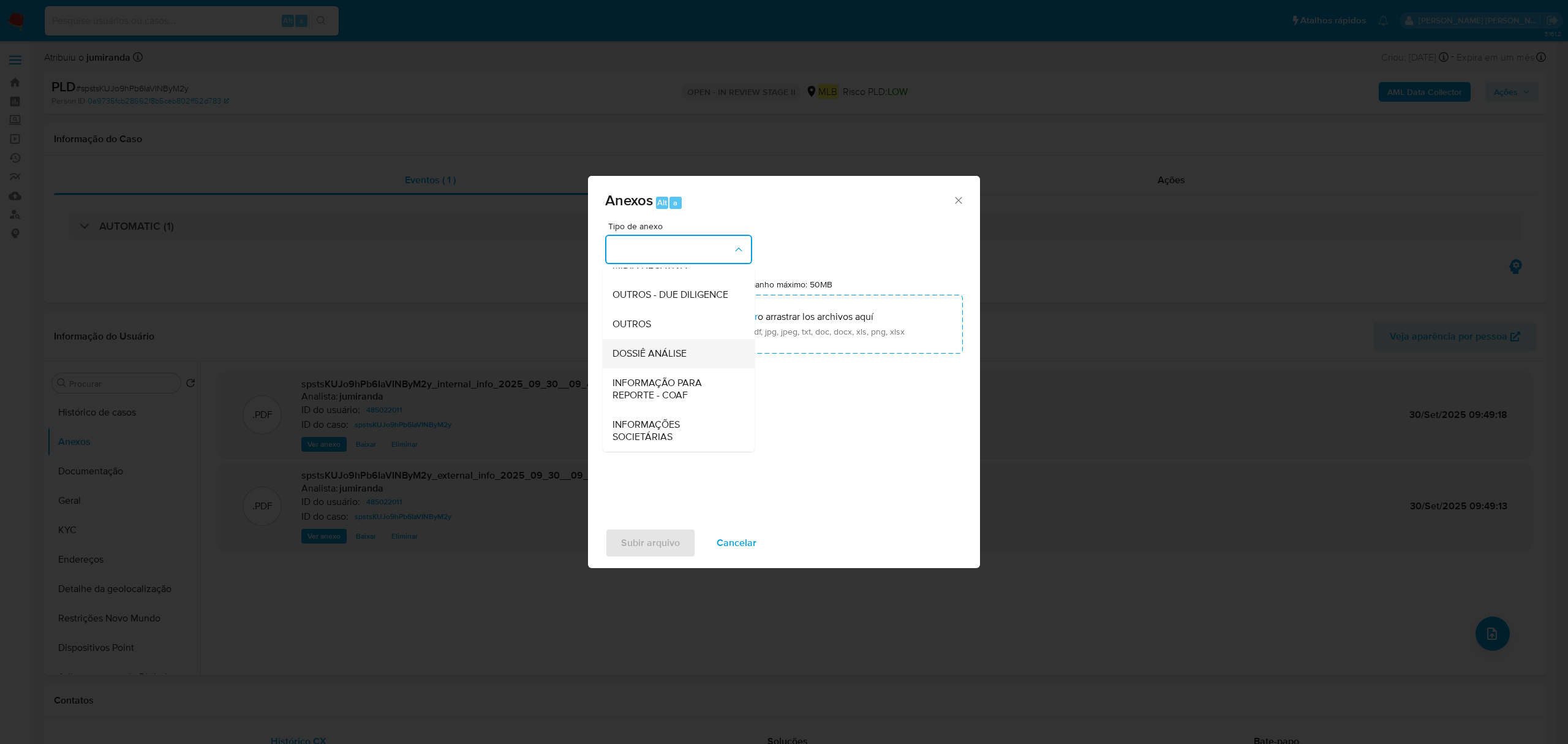
click at [659, 356] on span "DOSSIÊ ANÁLISE" at bounding box center [649, 353] width 74 height 13
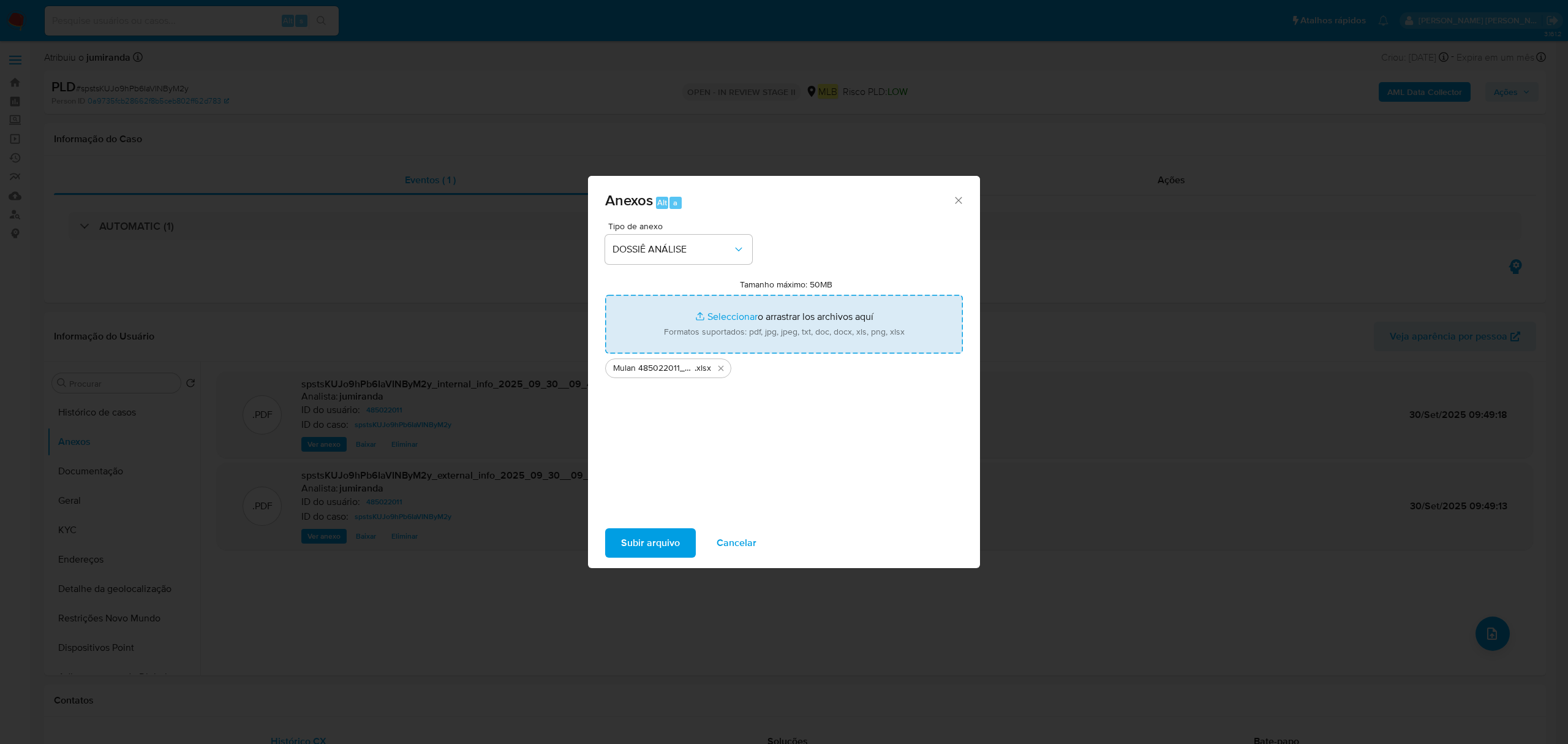
type input "C:\fakepath\SAR - XXX - CPF 06378972931 - THIAGO DOS SANTOS SOUZA TAKA.pdf"
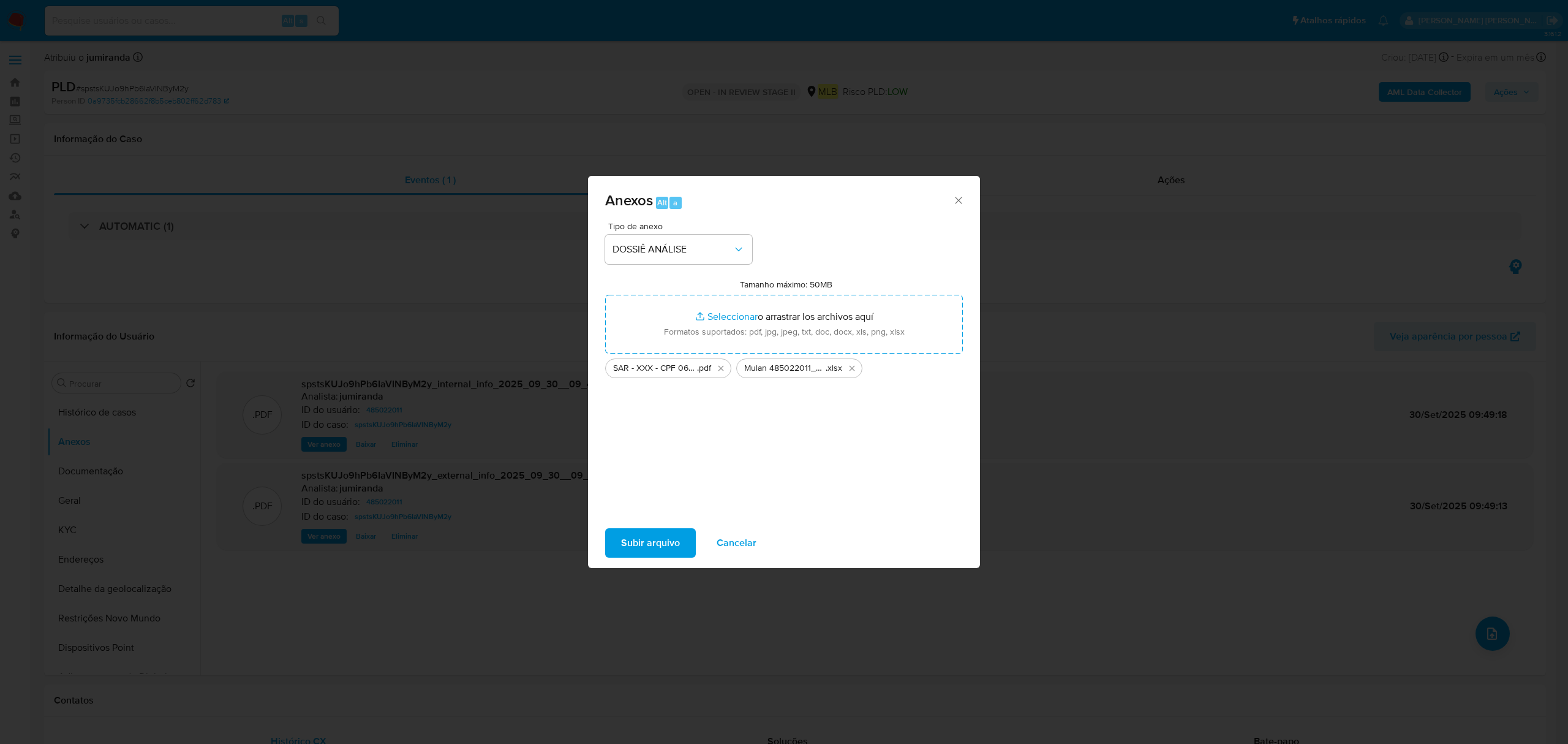
click at [665, 515] on span "Subir arquivo" at bounding box center [650, 543] width 59 height 27
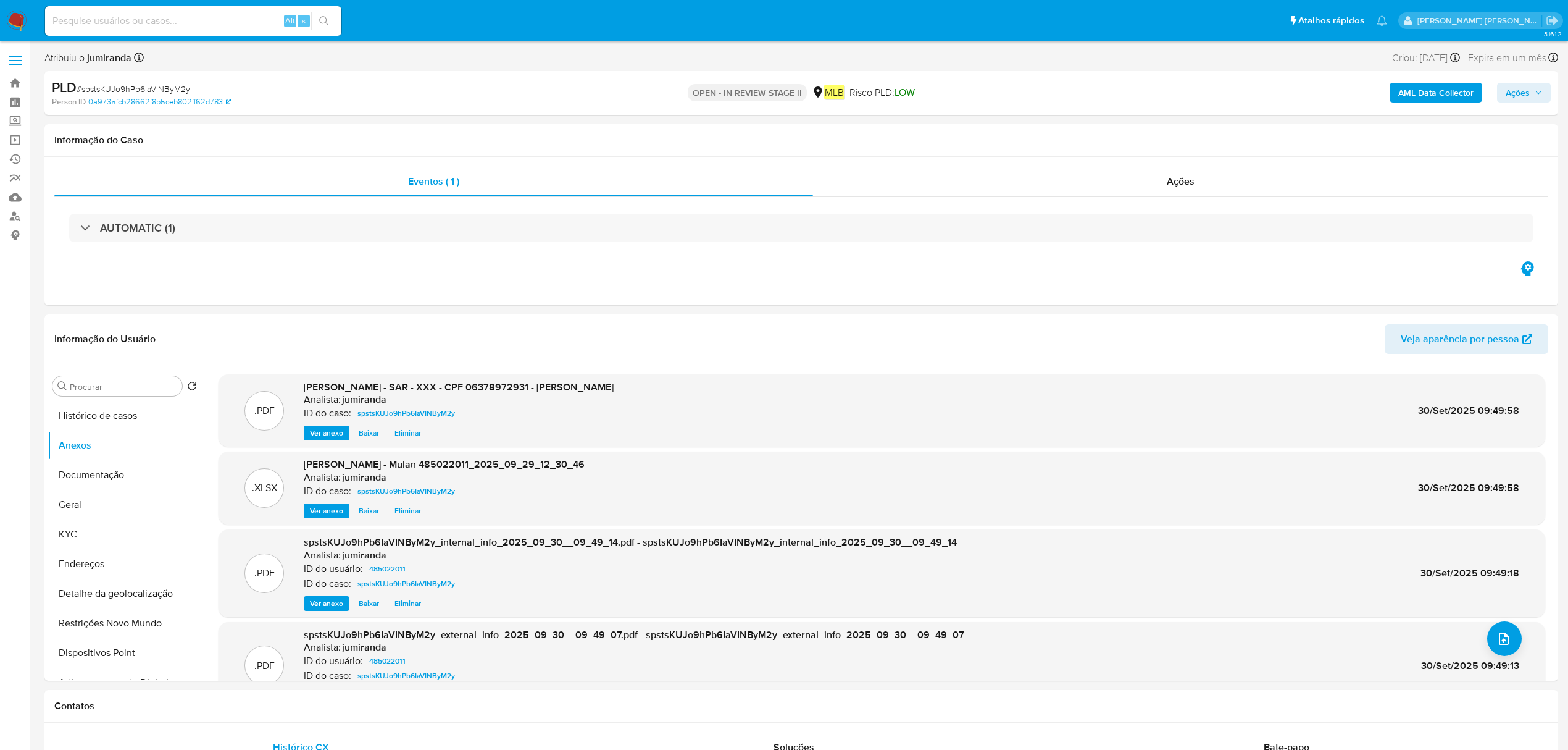
click at [1040, 94] on span "Ações" at bounding box center [1523, 93] width 37 height 17
click at [1040, 142] on div "Resolução do caso Alt r" at bounding box center [1179, 132] width 112 height 32
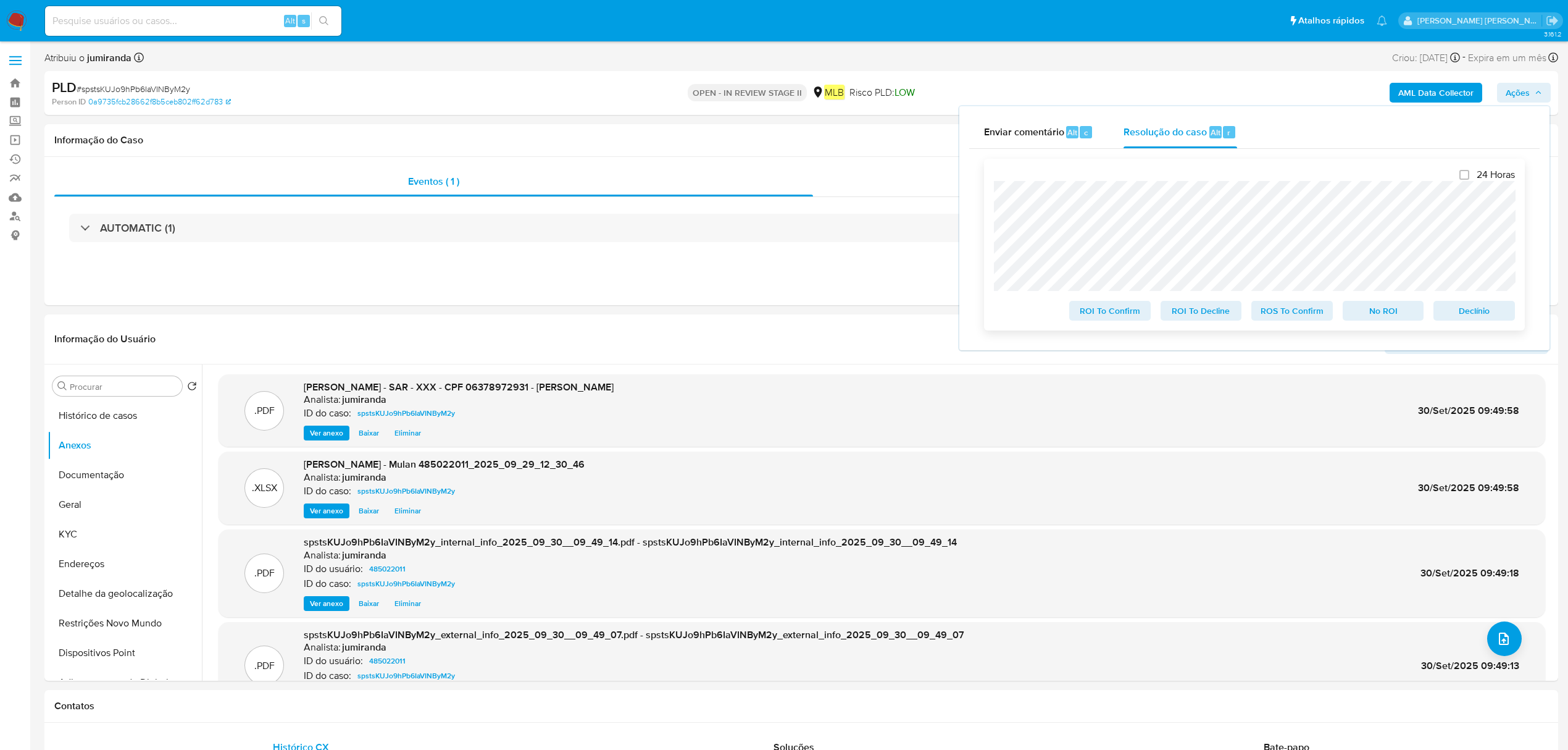
click at [1040, 316] on span "ROS To Confirm" at bounding box center [1292, 310] width 64 height 17
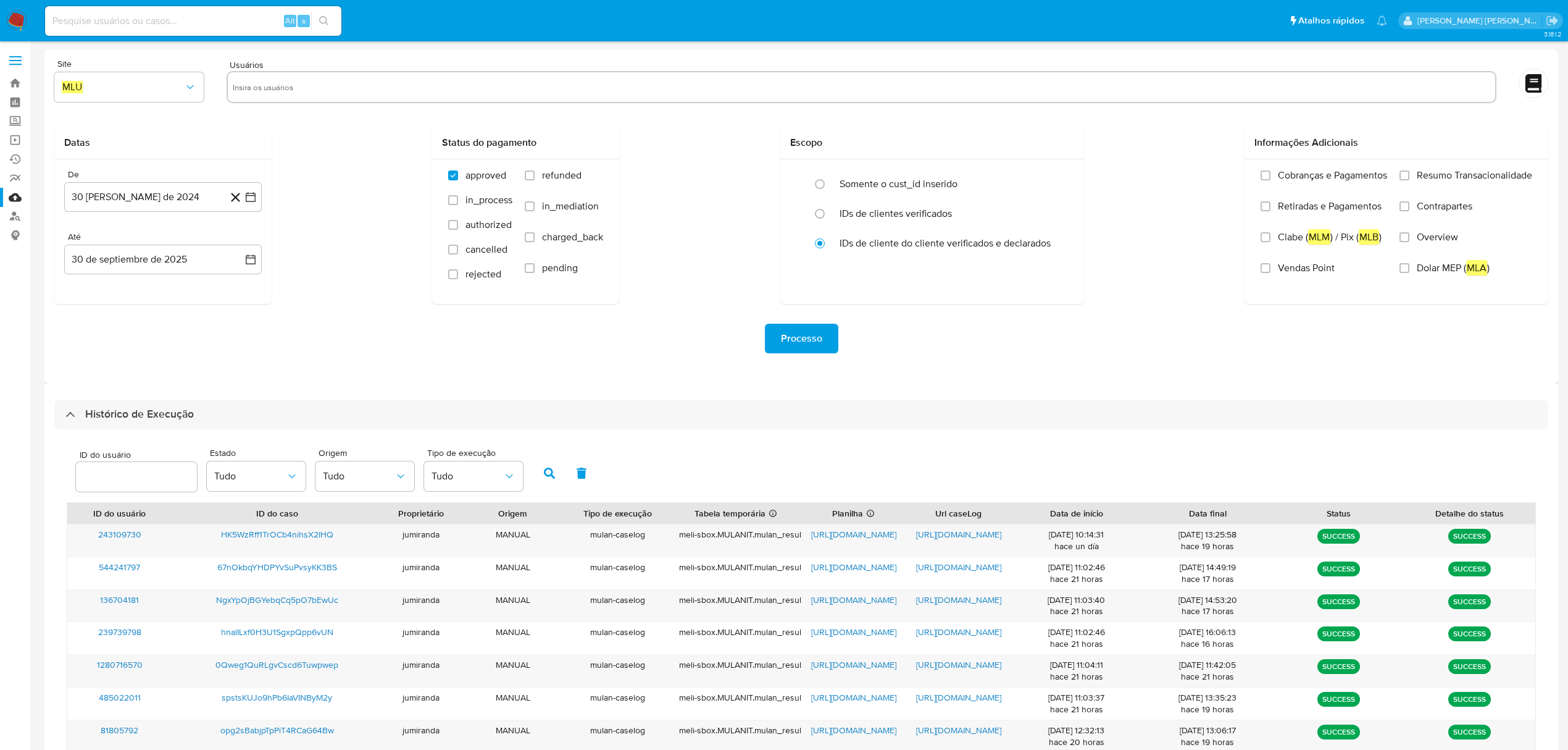
select select "10"
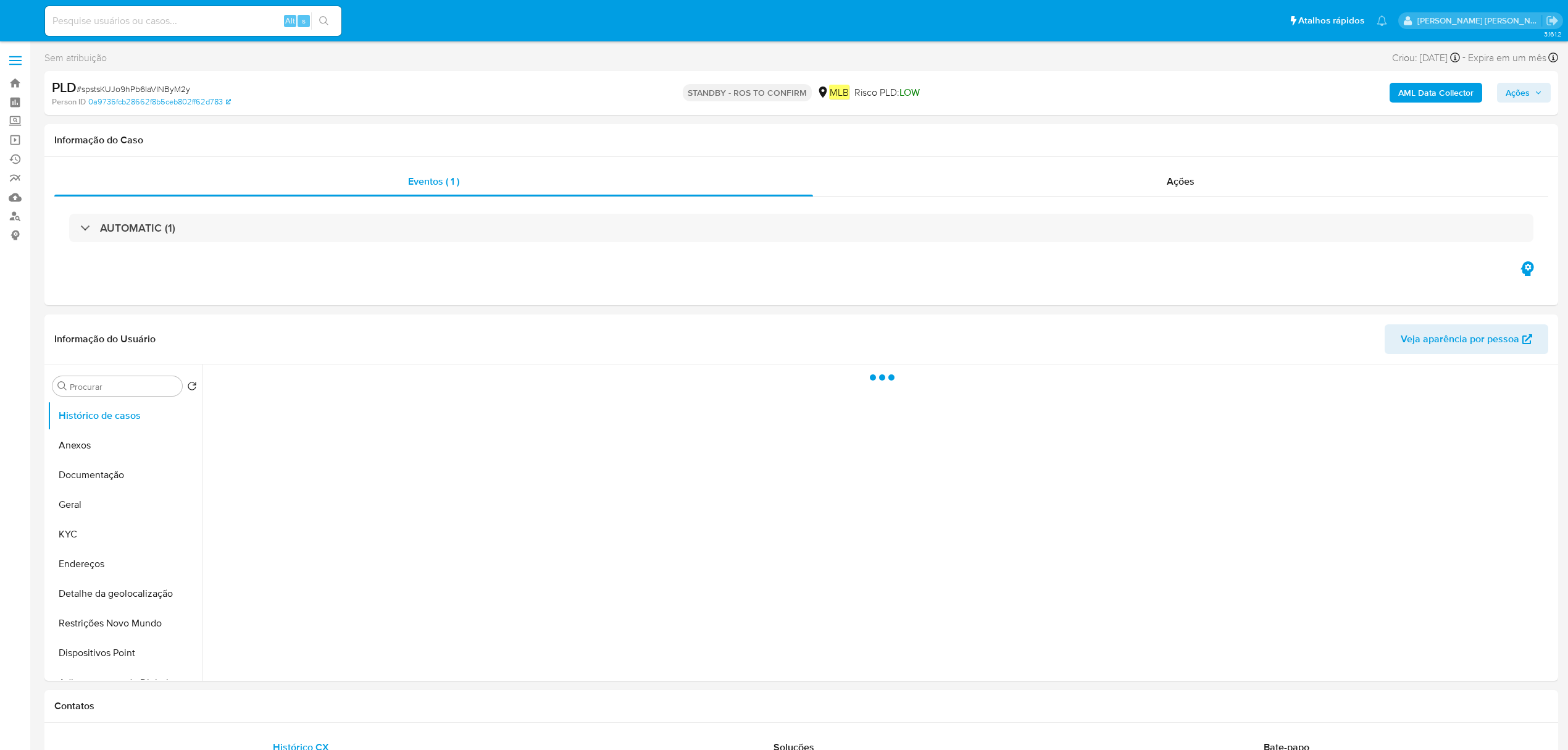
select select "10"
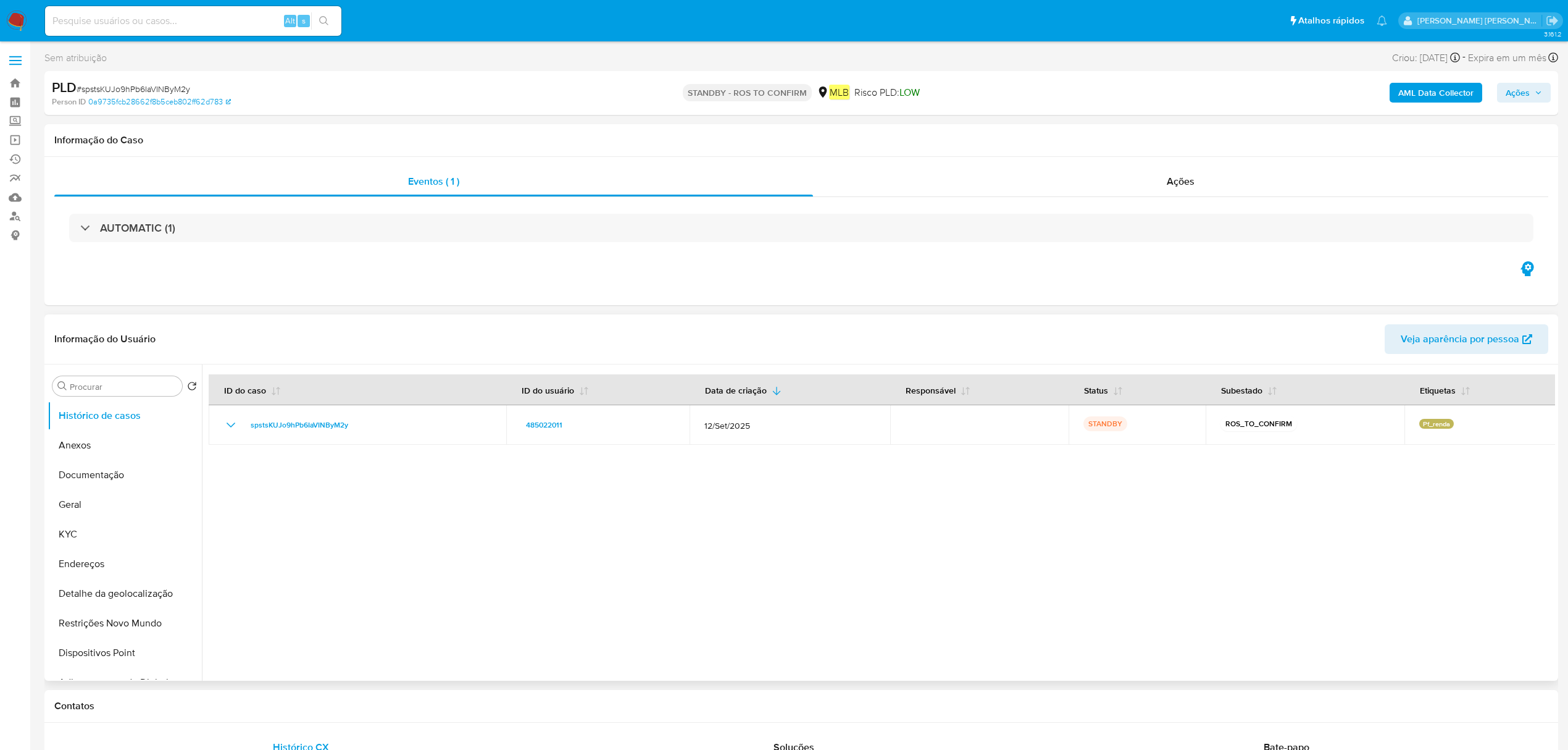
click at [1297, 474] on div at bounding box center [878, 522] width 1353 height 316
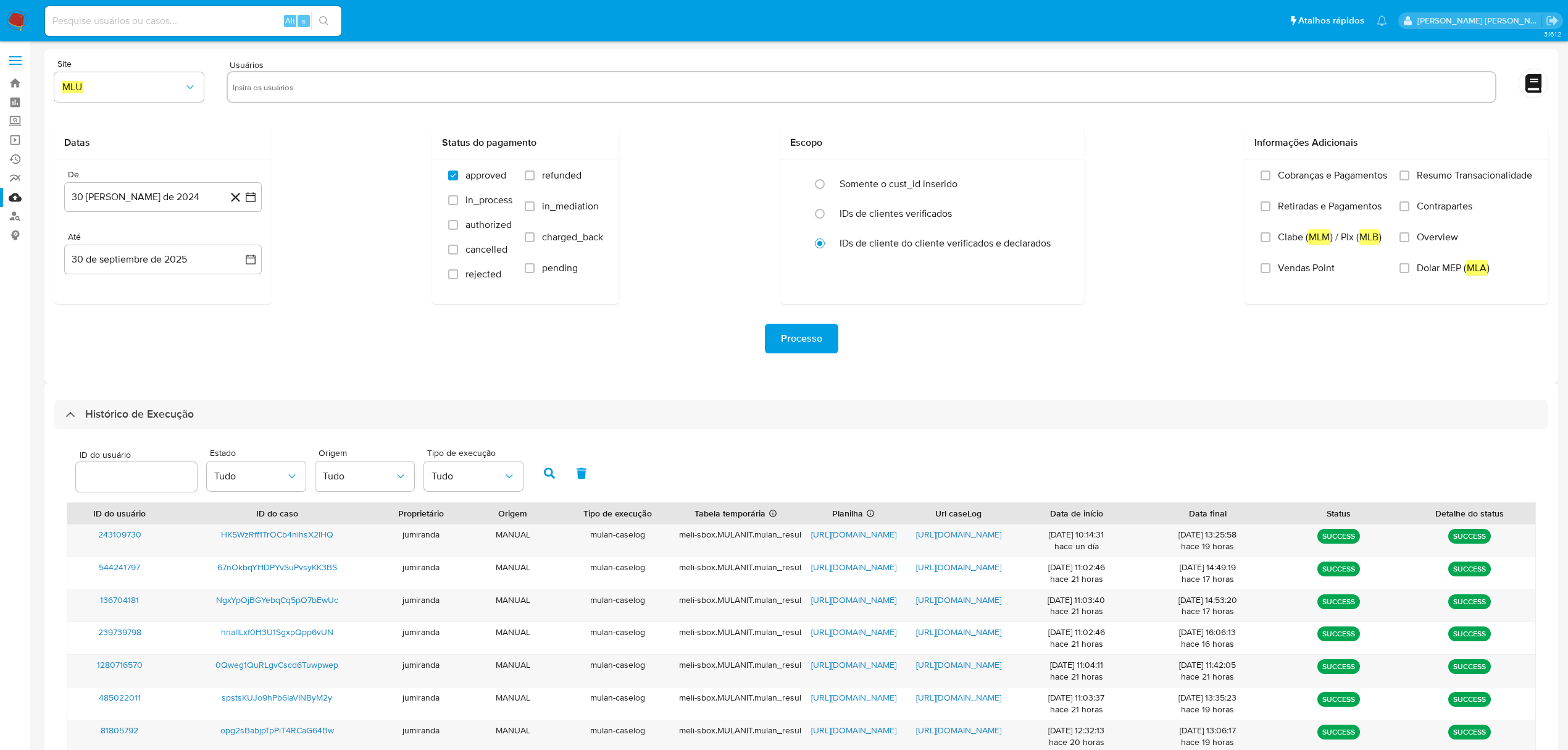
select select "10"
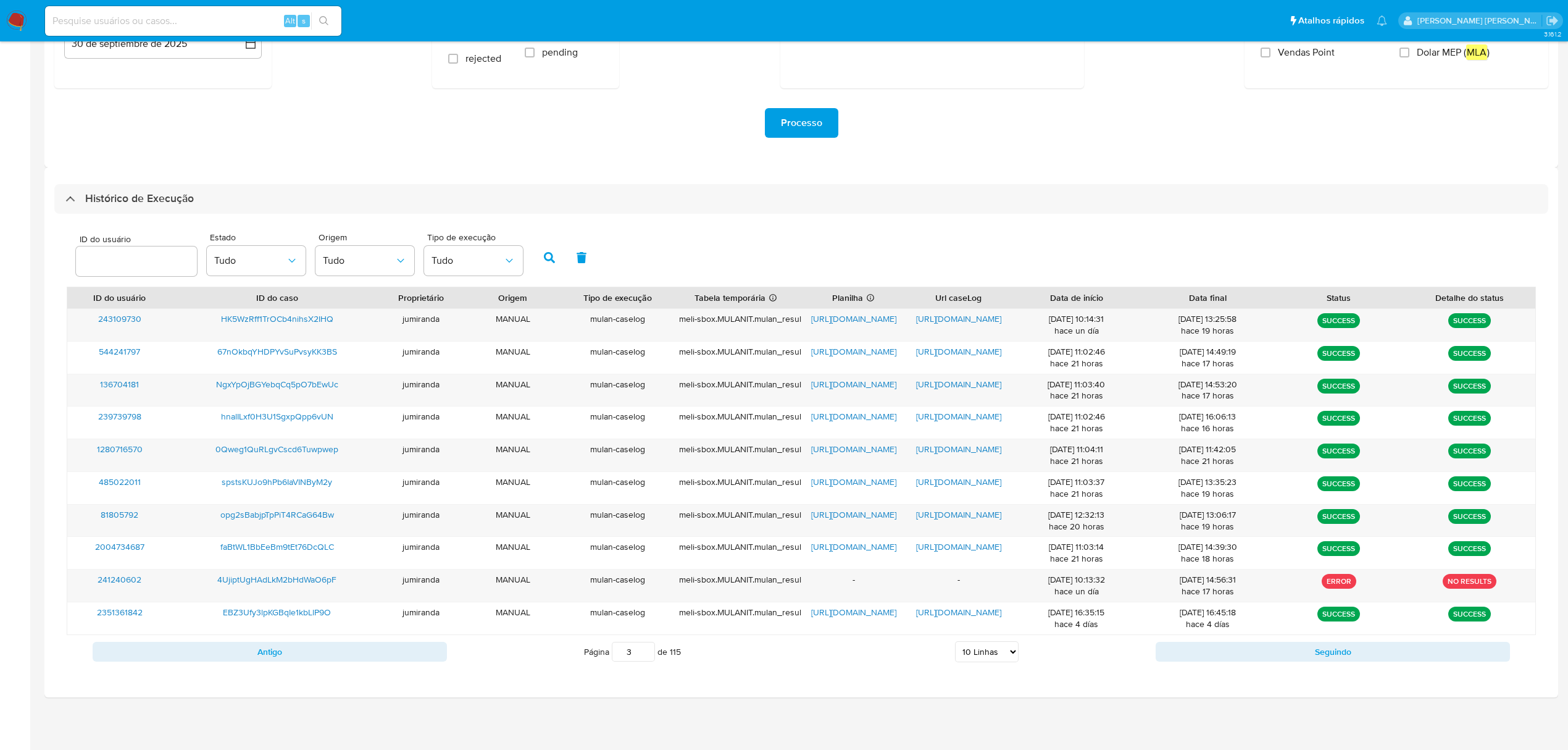
click at [425, 664] on div "Antigo Página 3 de 115 5 Linhas 10 Linhas 20 Linhas 25 Linhas 50 Linhas 100 Lin…" at bounding box center [801, 651] width 1469 height 33
click at [425, 655] on button "Antigo" at bounding box center [269, 651] width 354 height 19
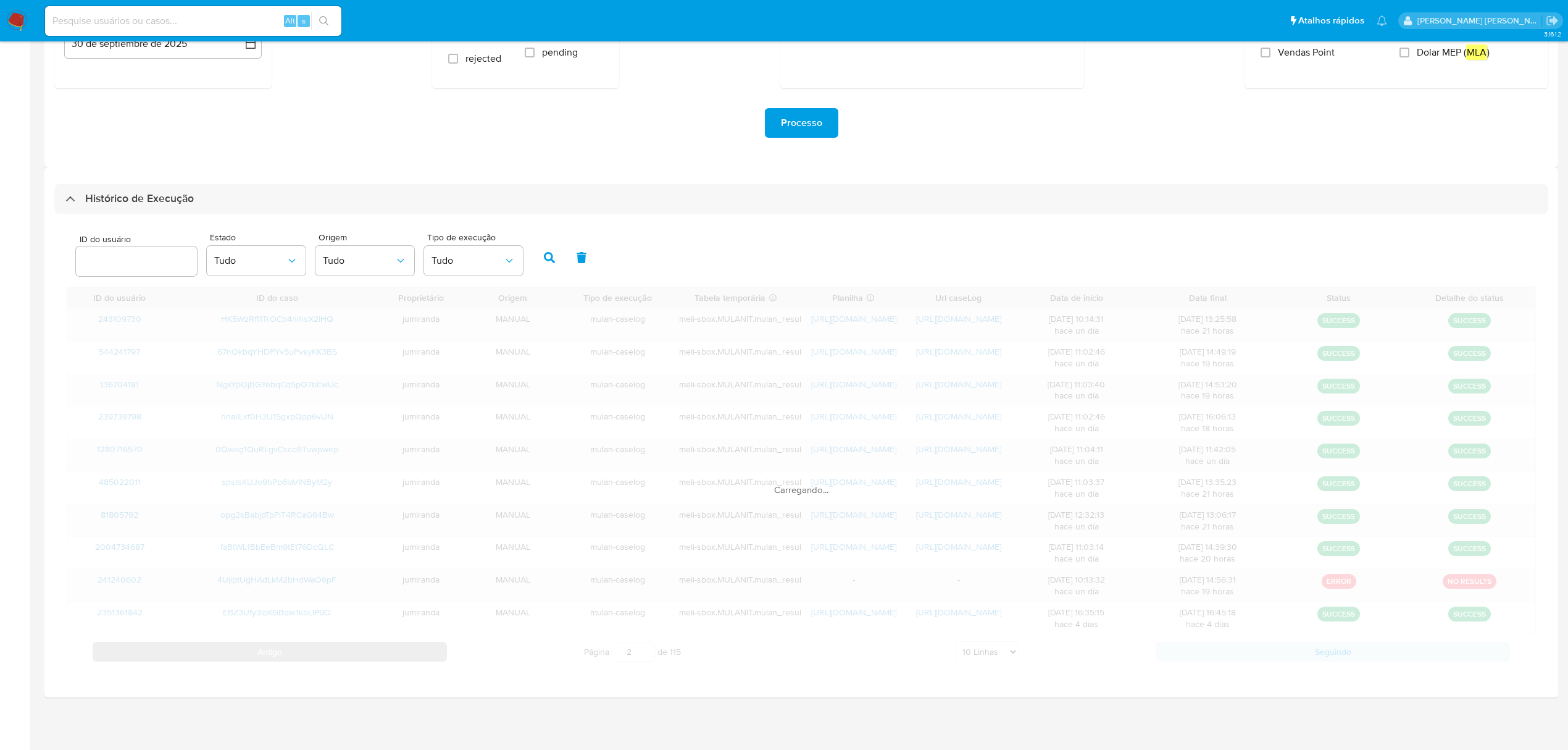
click at [425, 655] on button "Antigo" at bounding box center [269, 651] width 354 height 19
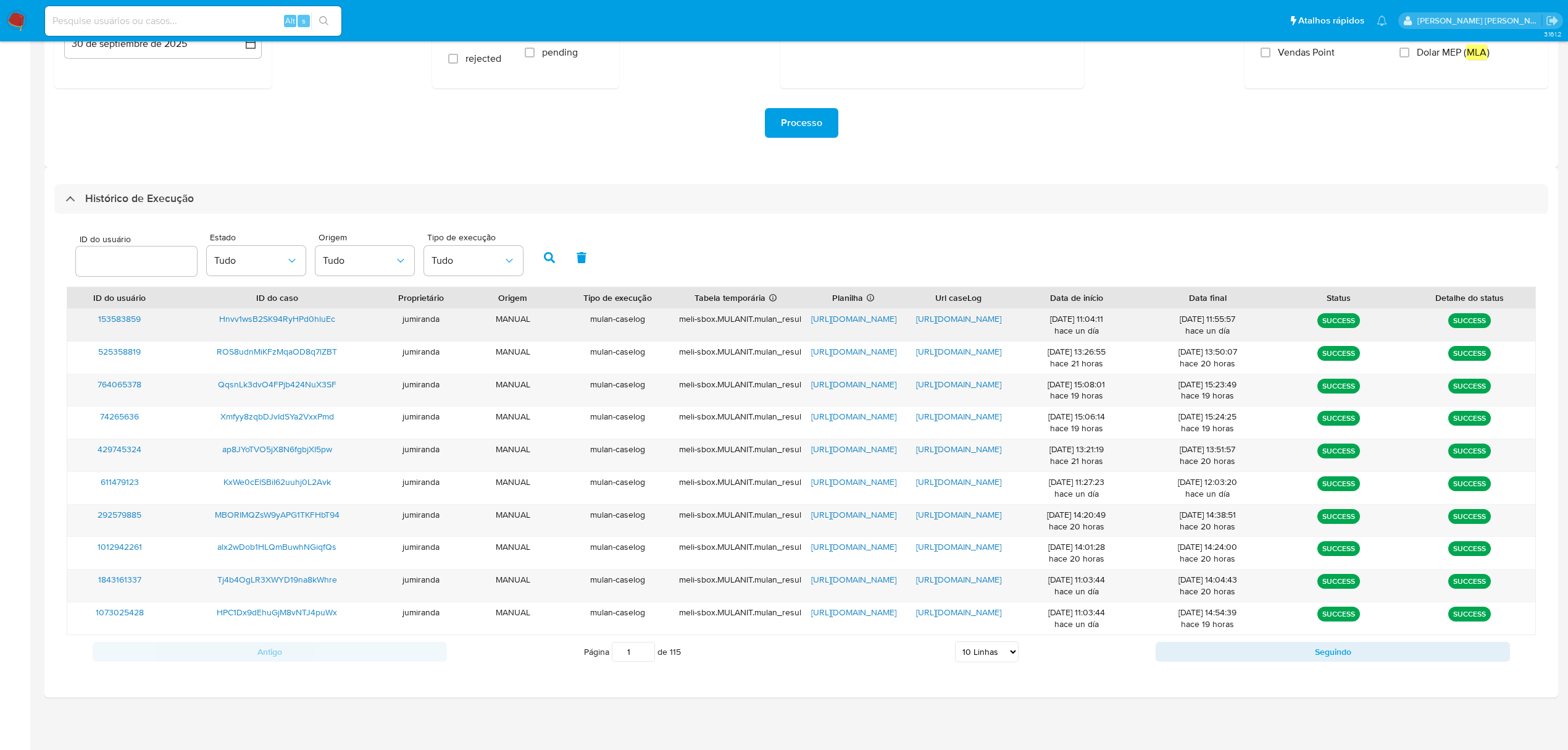
click at [867, 326] on div "https://docs.google.com/spreadsheets/d/1Ipwt9SoENWLsDWdxjps12T6OrjA6wJ5I3YqxHBu…" at bounding box center [853, 324] width 105 height 32
click at [870, 317] on span "https://docs.google.com/spreadsheets/d/1Ipwt9SoENWLsDWdxjps12T6OrjA6wJ5I3YqxHBu…" at bounding box center [853, 318] width 85 height 13
click at [943, 316] on span "https://docs.google.com/document/d/1k4n2Npzu74UJyGE4Du5xCNV8C7fP_icfSKf-Ehsrj7E…" at bounding box center [958, 318] width 85 height 13
click at [281, 313] on span "Hnvv1wsB2SK94RyHPd0hluEc" at bounding box center [277, 318] width 116 height 13
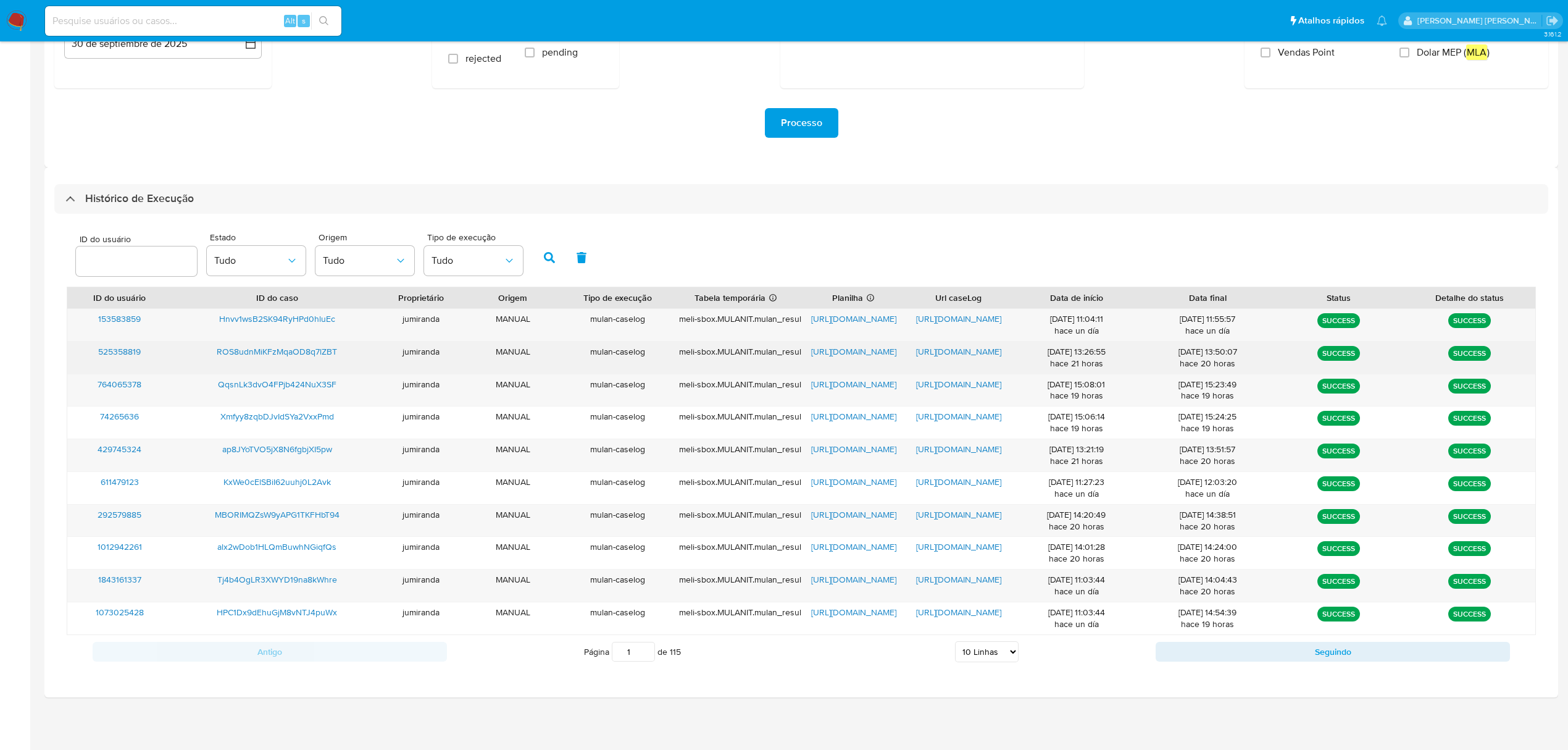
click at [837, 349] on span "https://docs.google.com/spreadsheets/d/11Iked1YJ7nw_IszXmaUVg_o76VhlMfoj8qoPOa0…" at bounding box center [853, 351] width 85 height 13
click at [983, 353] on span "https://docs.google.com/document/d/1sVzGQjiIfUeKnedmV9FV2g81VwS5mic9FBo6Qhwr20E…" at bounding box center [958, 351] width 85 height 13
click at [284, 354] on span "ROS8udnMiKFzMqaOD8q7lZBT" at bounding box center [276, 351] width 120 height 13
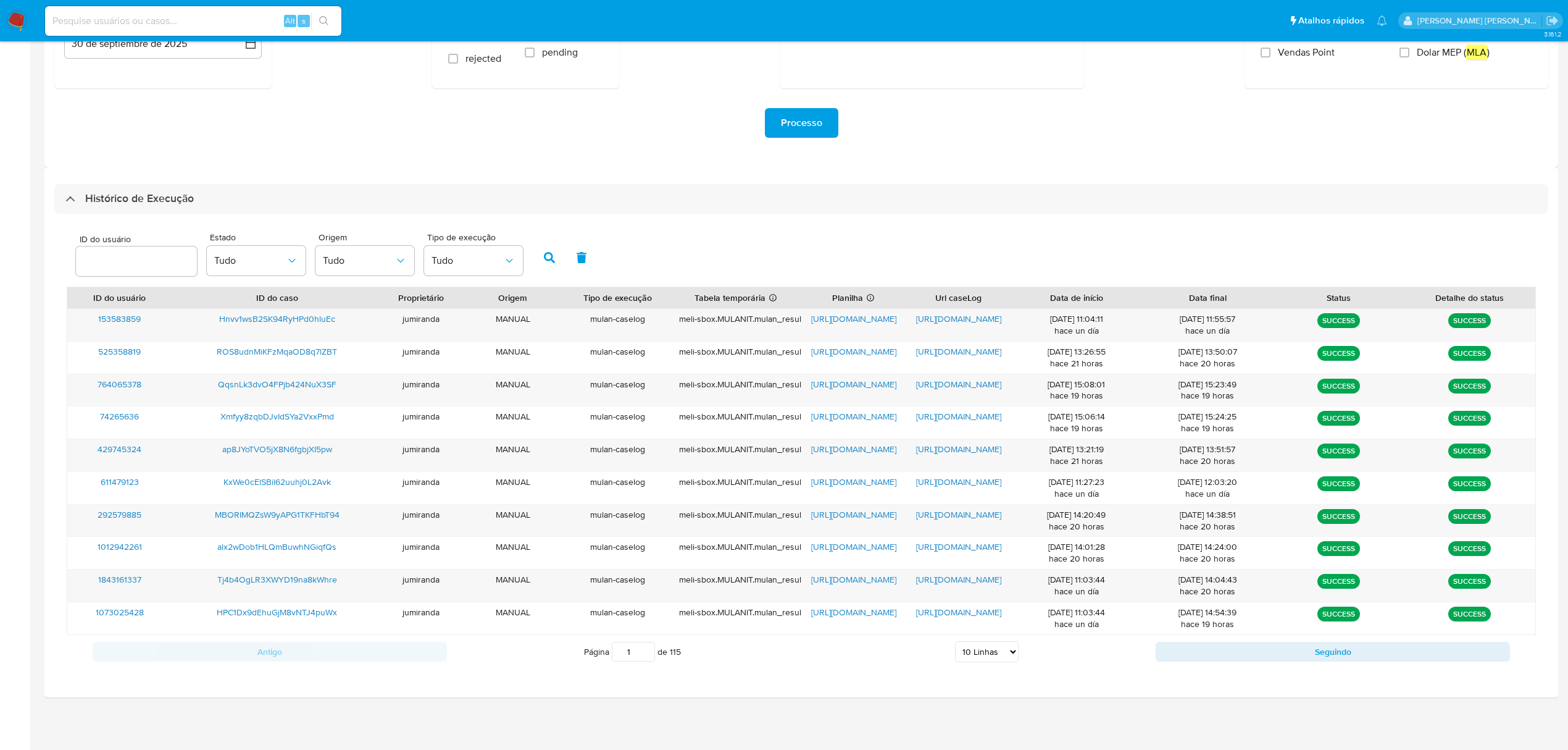
click at [556, 172] on div "Histórico de Execução ID do usuário Estado Tudo Origem Tudo Tipo de execução Tu…" at bounding box center [801, 432] width 1514 height 530
click at [880, 383] on span "https://docs.google.com/spreadsheets/d/1JS_CTgL5Qh0j0vjbSgOgEL6Sr6wTtoSUmb6h3XW…" at bounding box center [853, 383] width 85 height 13
click at [943, 386] on span "https://docs.google.com/document/d/1baL2-GdVhKyS6jNCTaaEr7xitRjP_ppIIwGfvNONB-w…" at bounding box center [958, 383] width 85 height 13
click at [302, 378] on span "QqsnLk3dvO4FPjb424NuX3SF" at bounding box center [277, 383] width 118 height 13
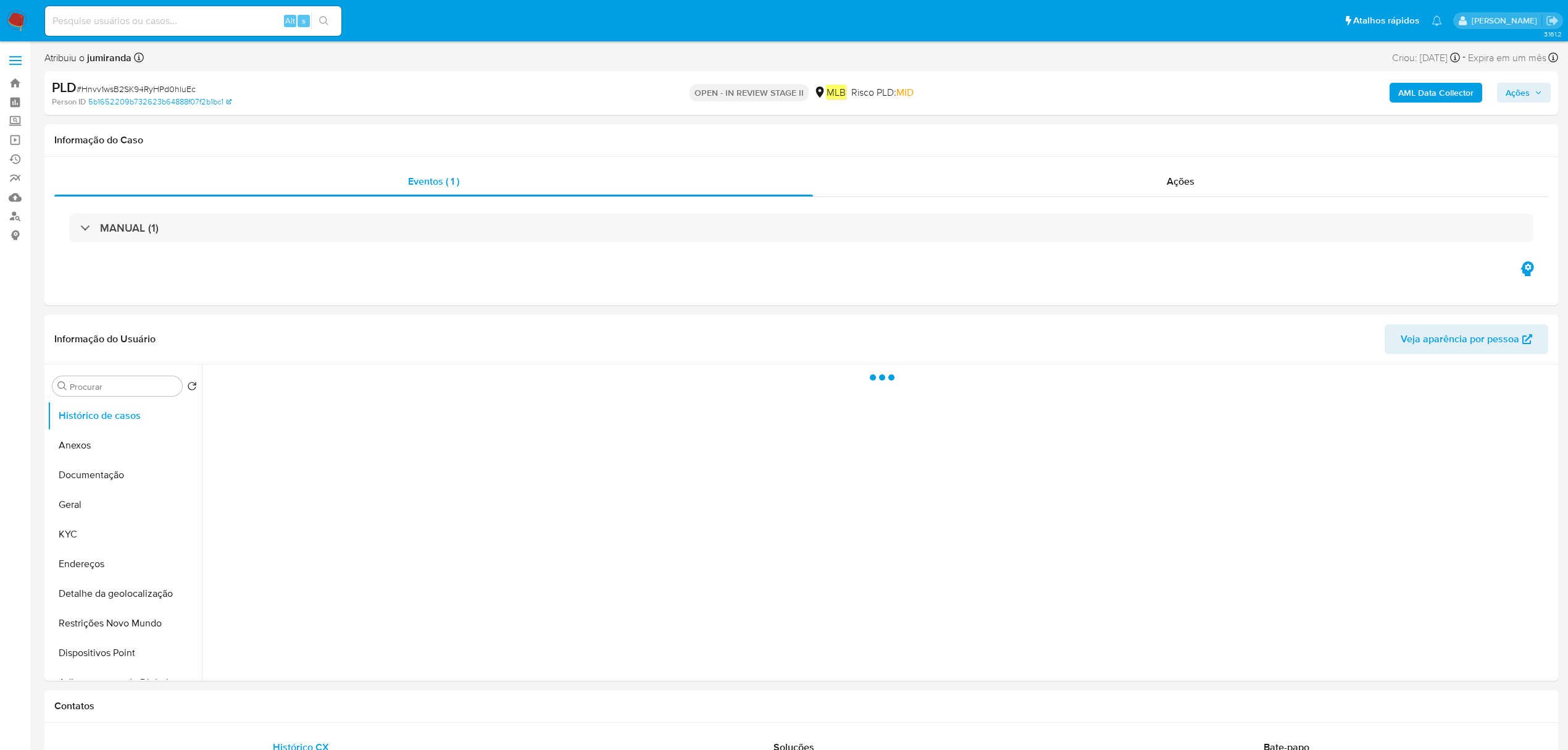
select select "10"
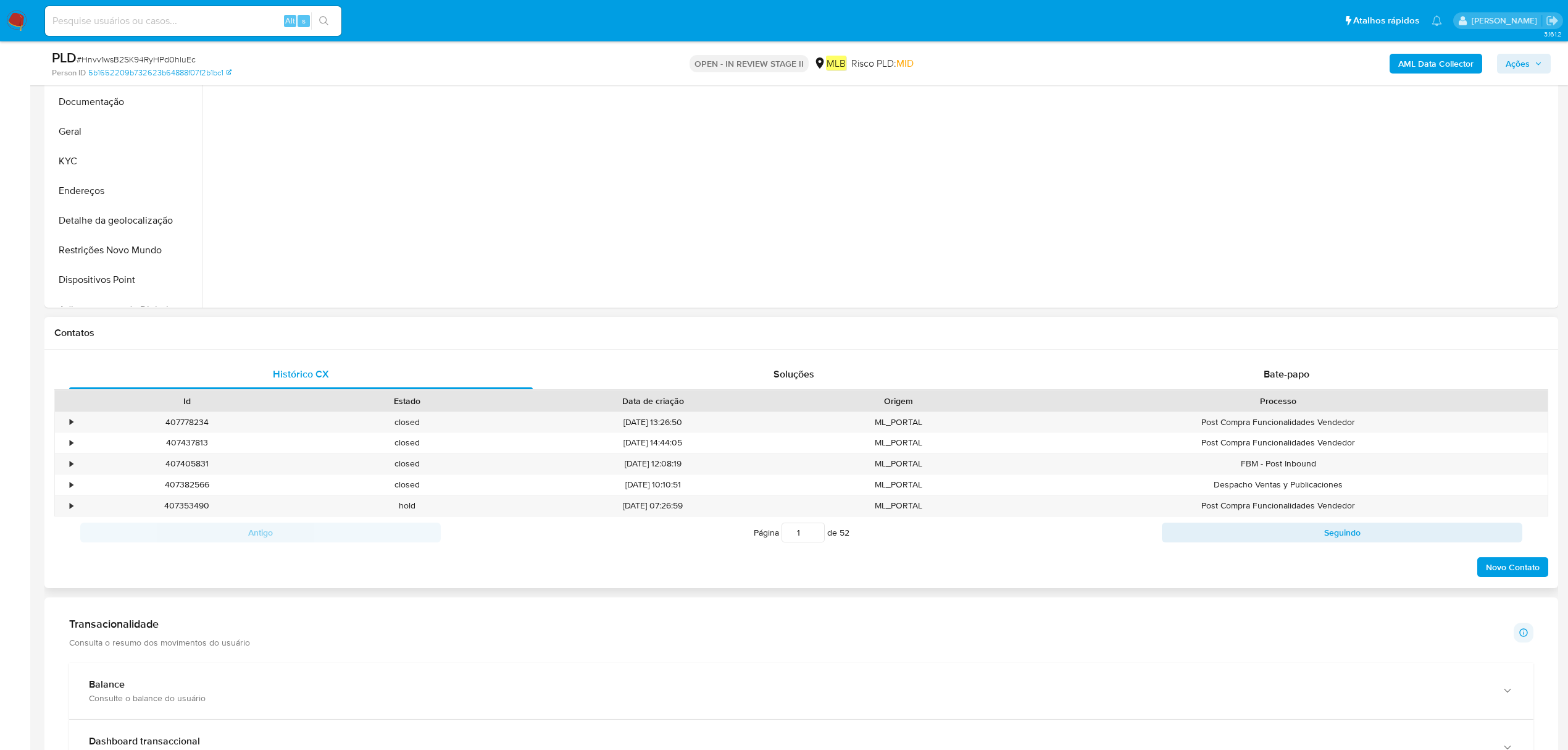
scroll to position [411, 0]
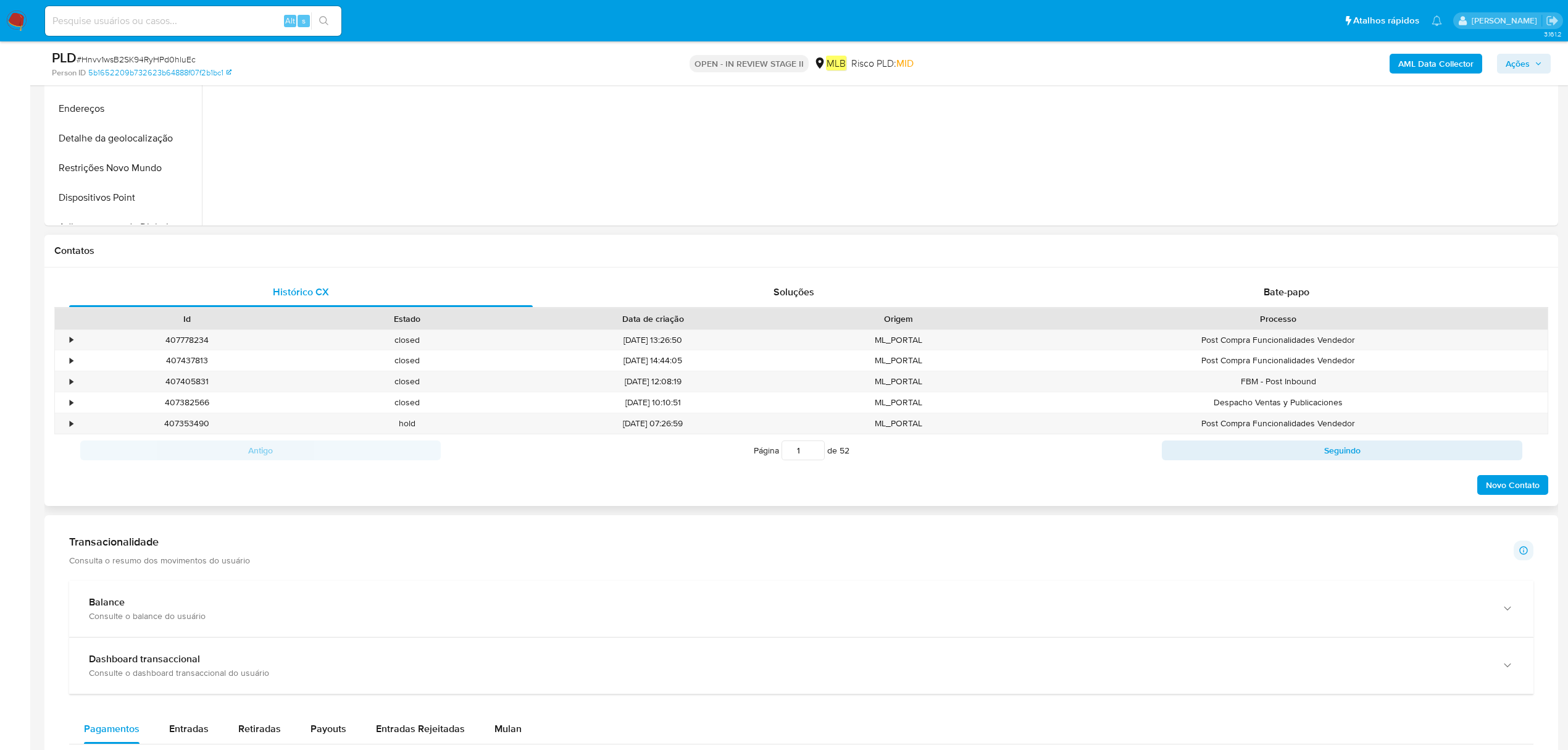
click at [1238, 310] on div "Processo" at bounding box center [1278, 319] width 539 height 21
click at [1255, 292] on div "Bate-papo" at bounding box center [1287, 292] width 464 height 30
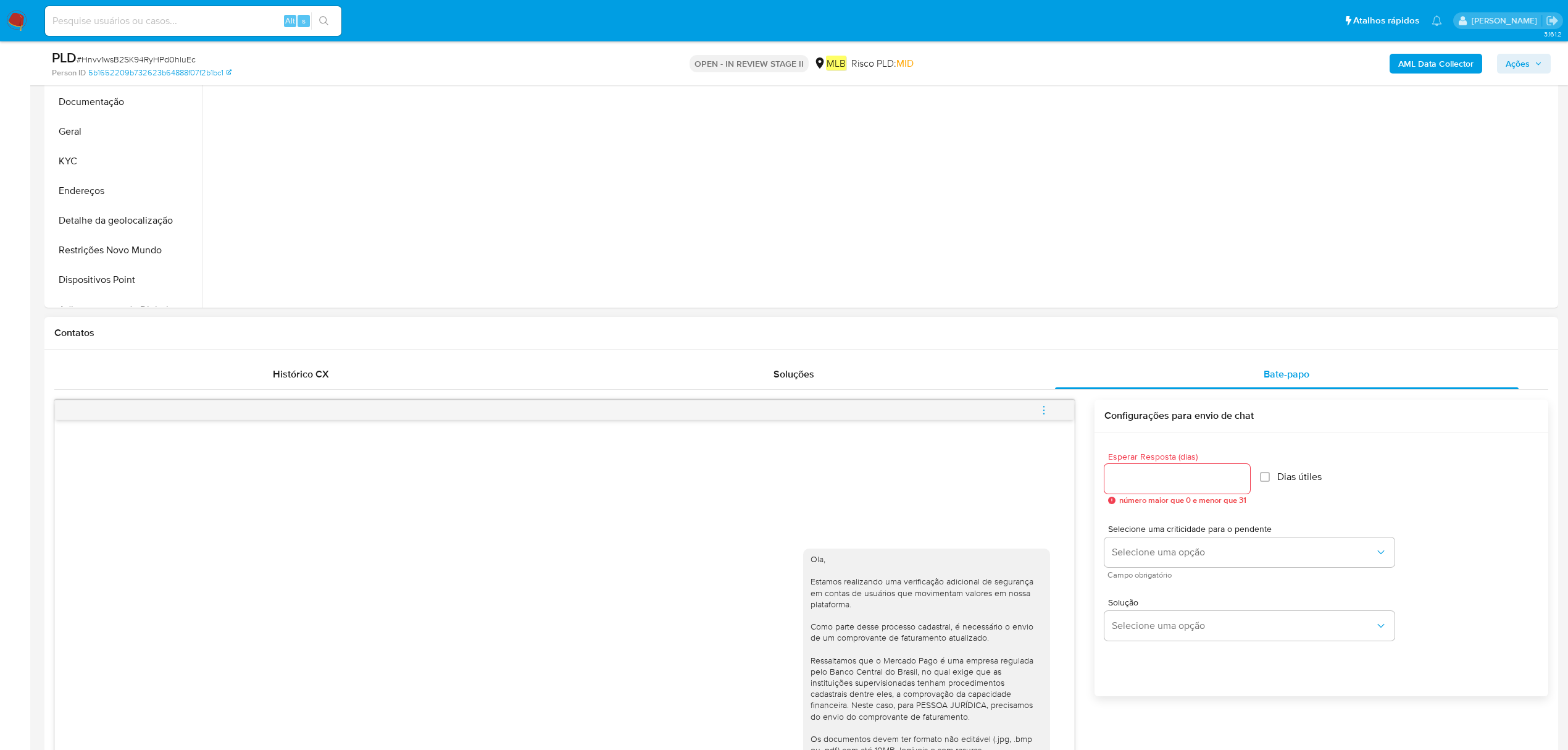
scroll to position [82, 0]
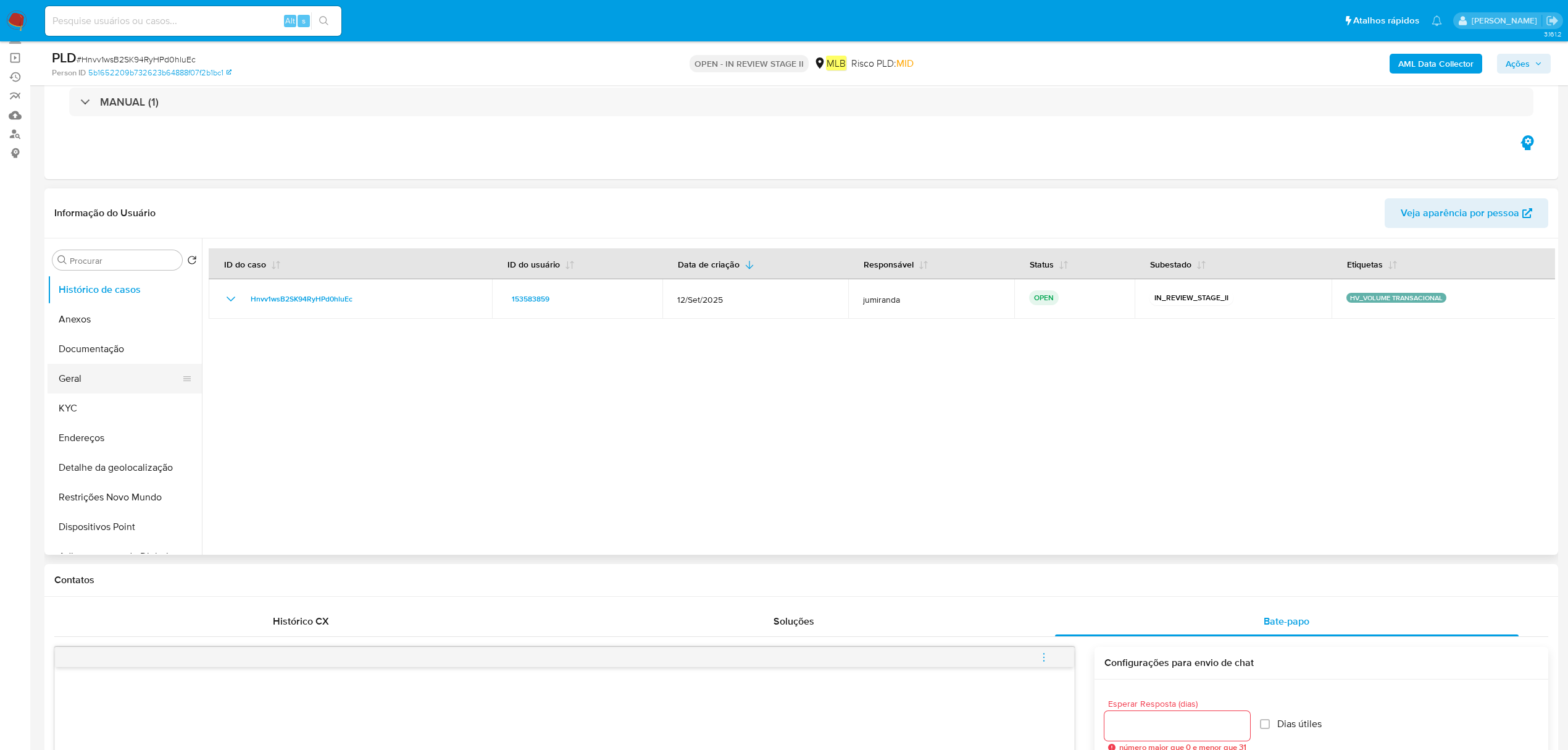
click at [70, 390] on button "Geral" at bounding box center [119, 378] width 144 height 30
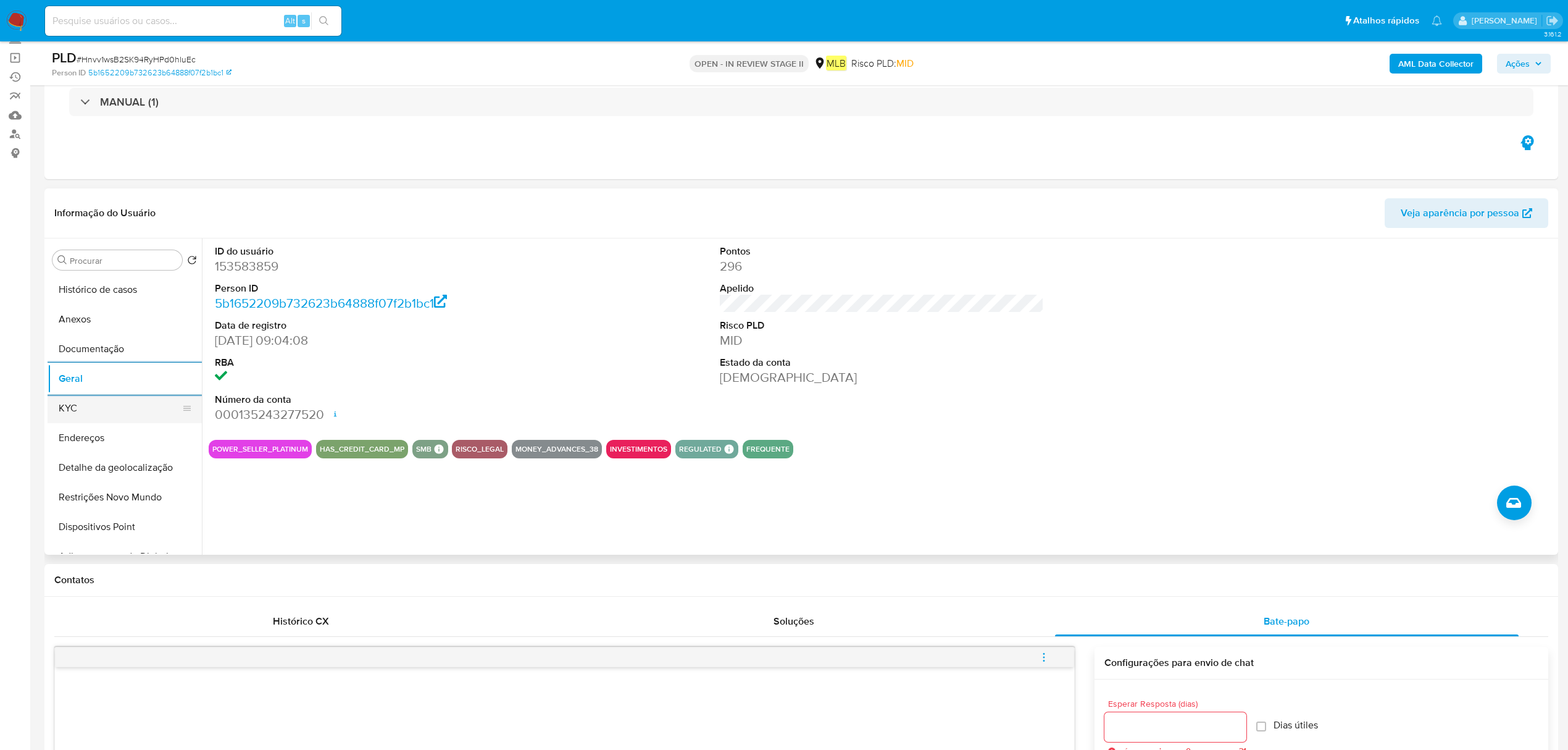
click at [135, 410] on button "KYC" at bounding box center [119, 408] width 144 height 30
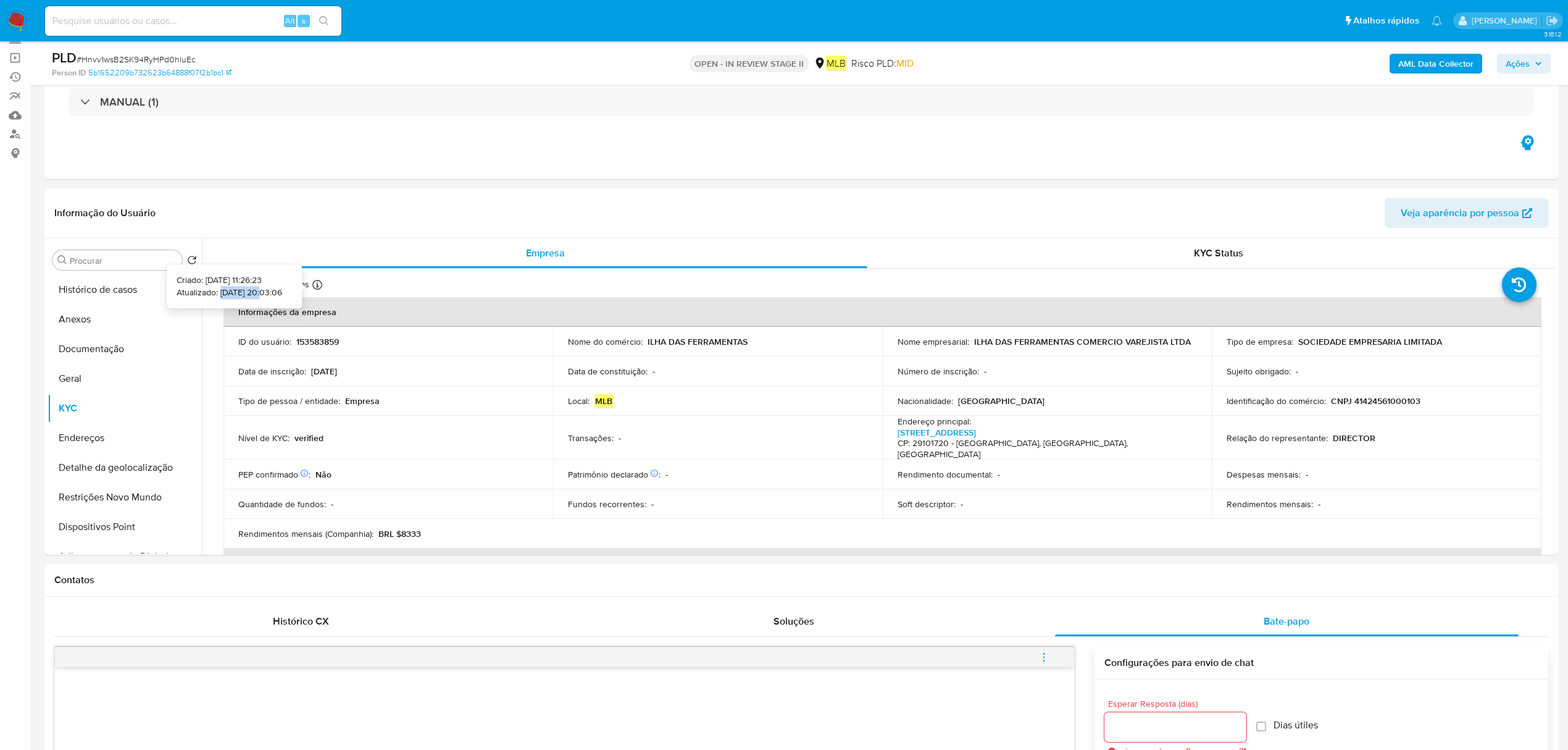
drag, startPoint x: 243, startPoint y: 294, endPoint x: 200, endPoint y: 292, distance: 43.0
click at [200, 292] on p "Atualizado: [DATE] 20:03:06" at bounding box center [229, 292] width 106 height 13
copy p "[DATE]"
click at [100, 440] on button "Endereços" at bounding box center [119, 438] width 144 height 30
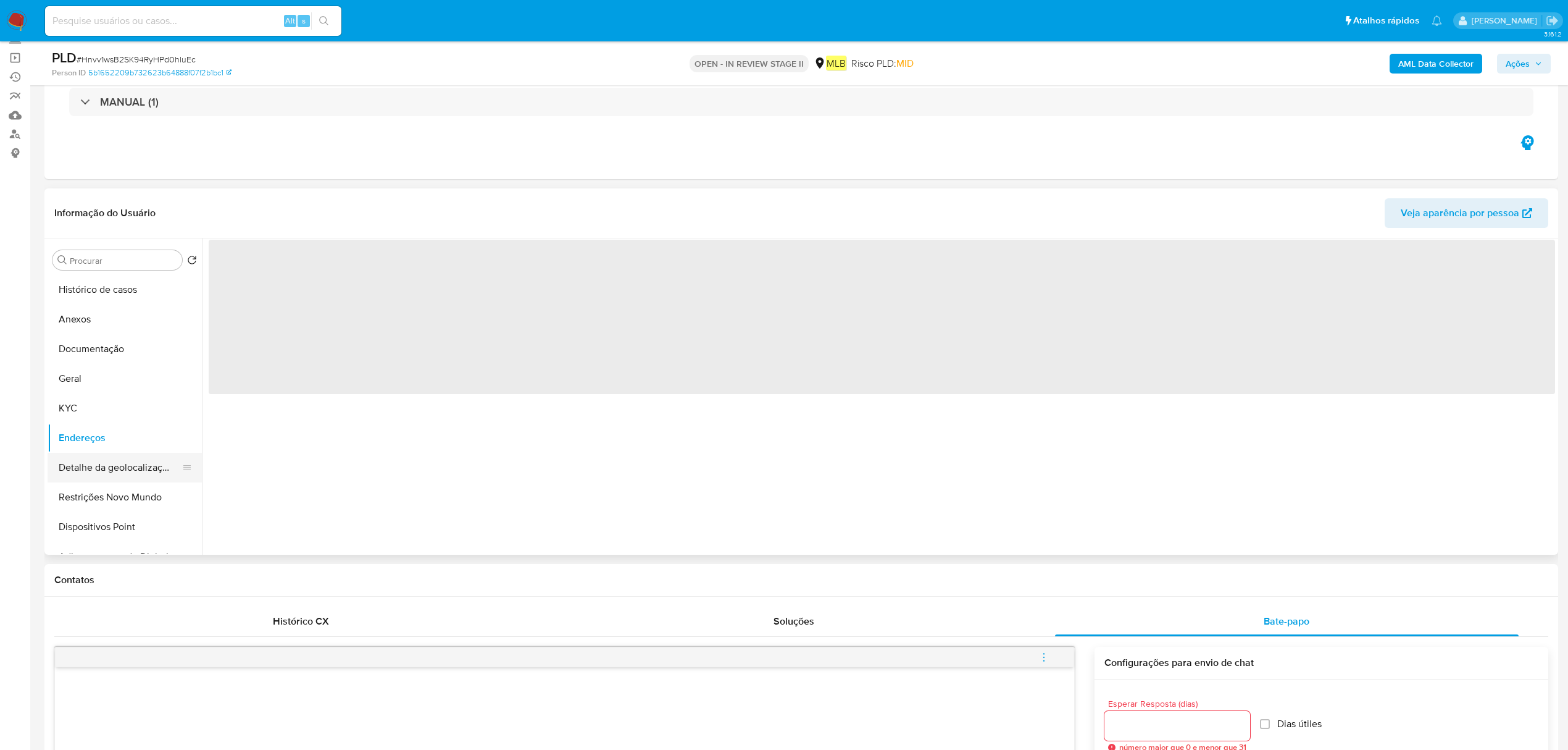
click at [116, 463] on button "Detalhe da geolocalização" at bounding box center [119, 468] width 144 height 30
click at [102, 396] on button "KYC" at bounding box center [119, 408] width 144 height 30
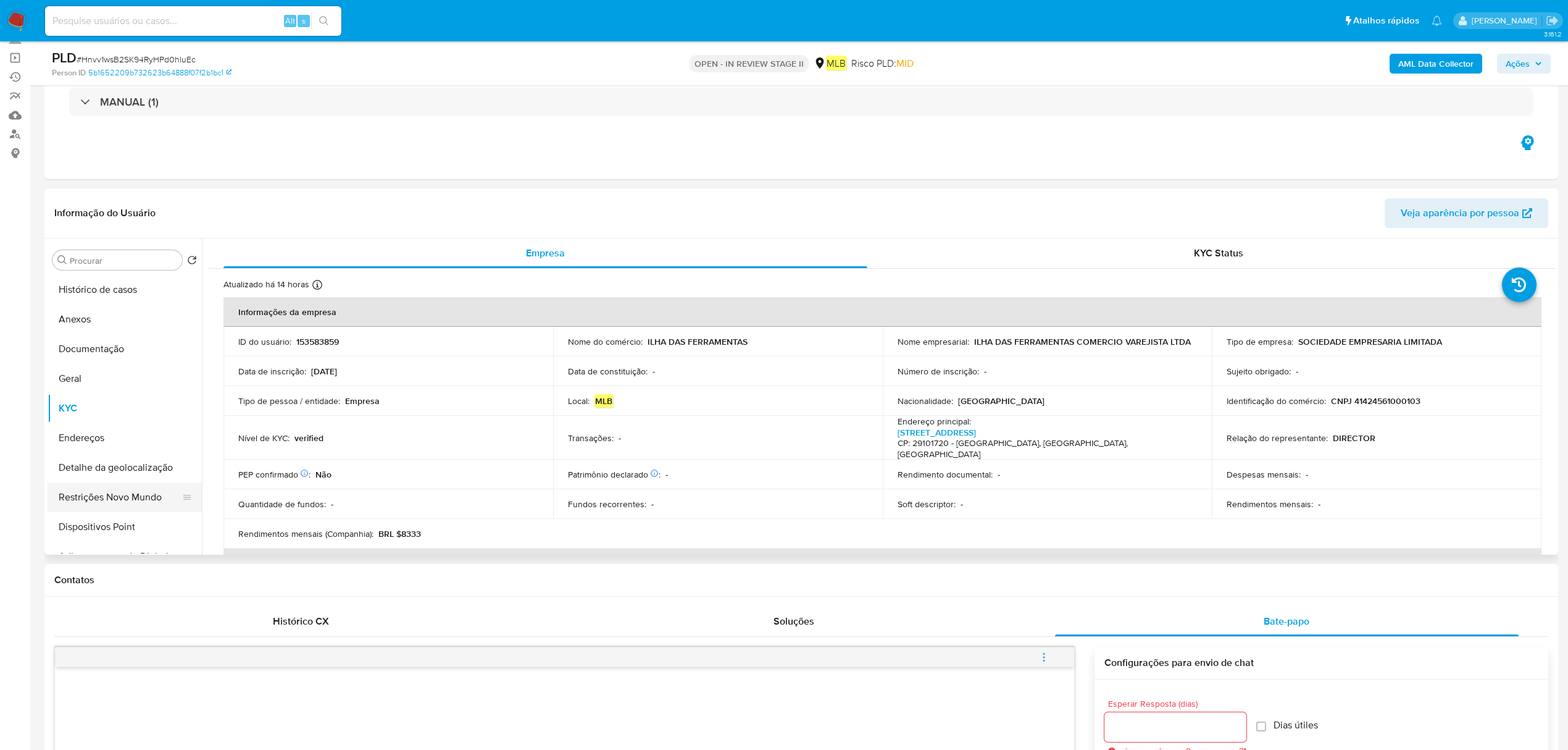
click at [123, 487] on button "Restrições Novo Mundo" at bounding box center [119, 497] width 144 height 30
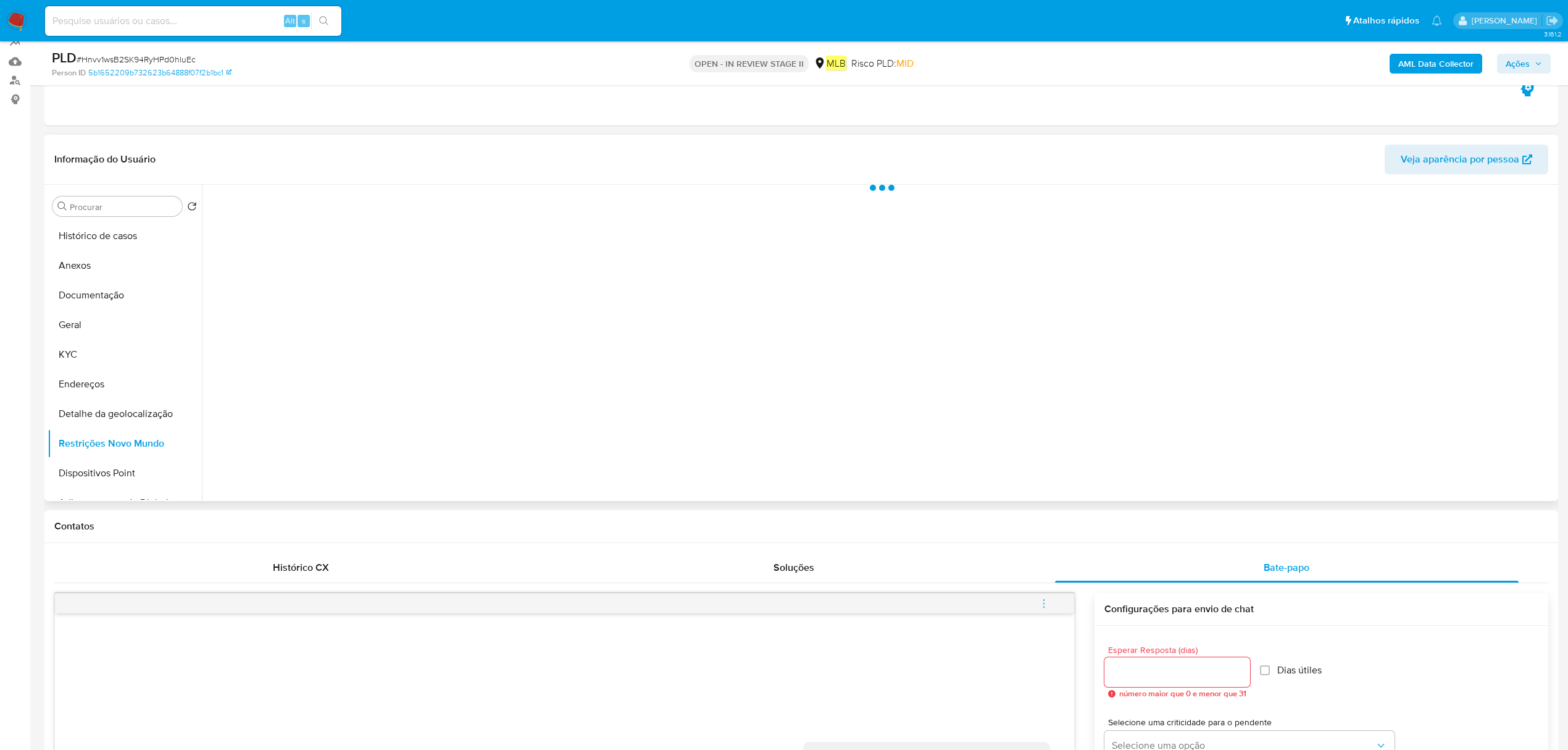
scroll to position [164, 0]
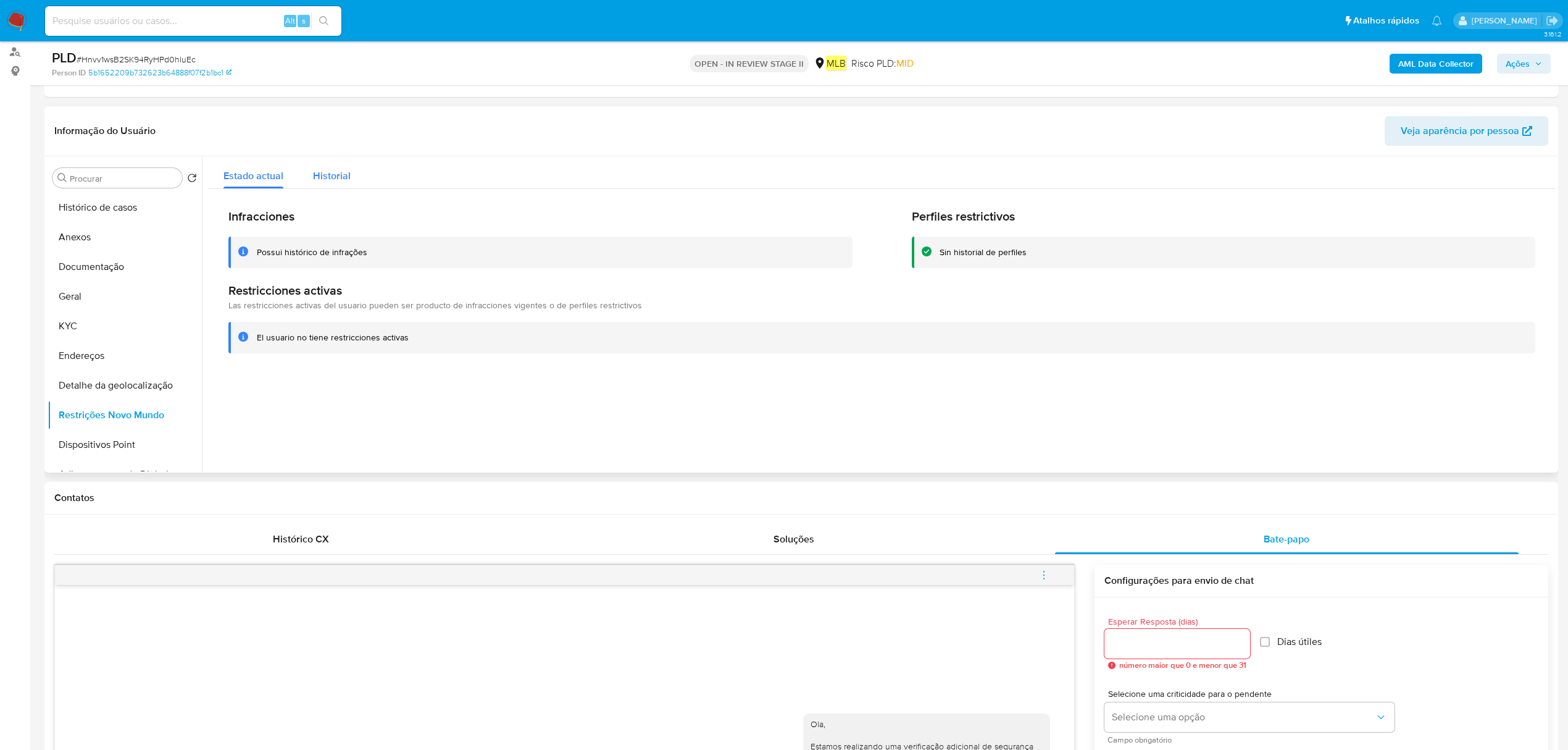
click at [343, 176] on span "Historial" at bounding box center [332, 176] width 38 height 15
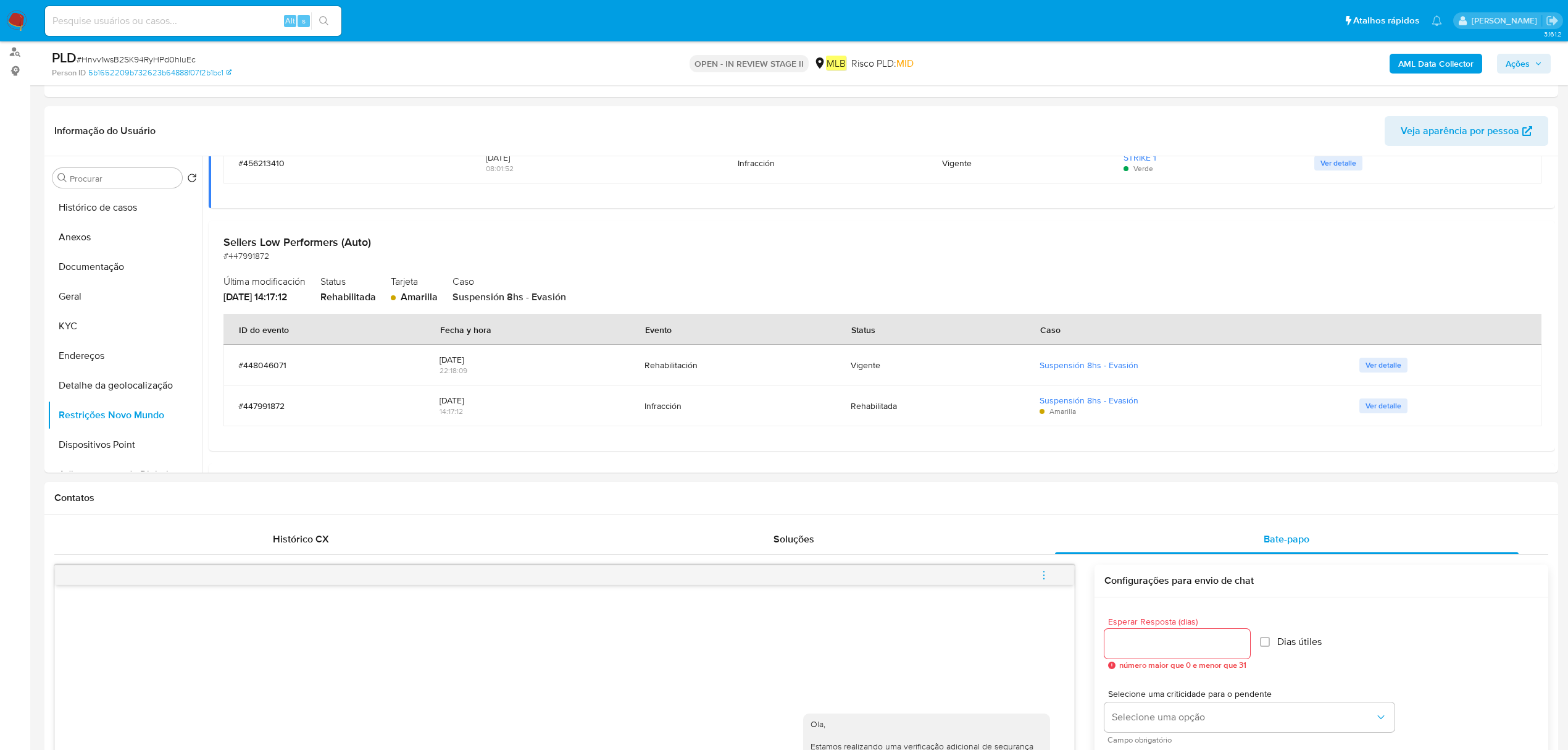
scroll to position [329, 0]
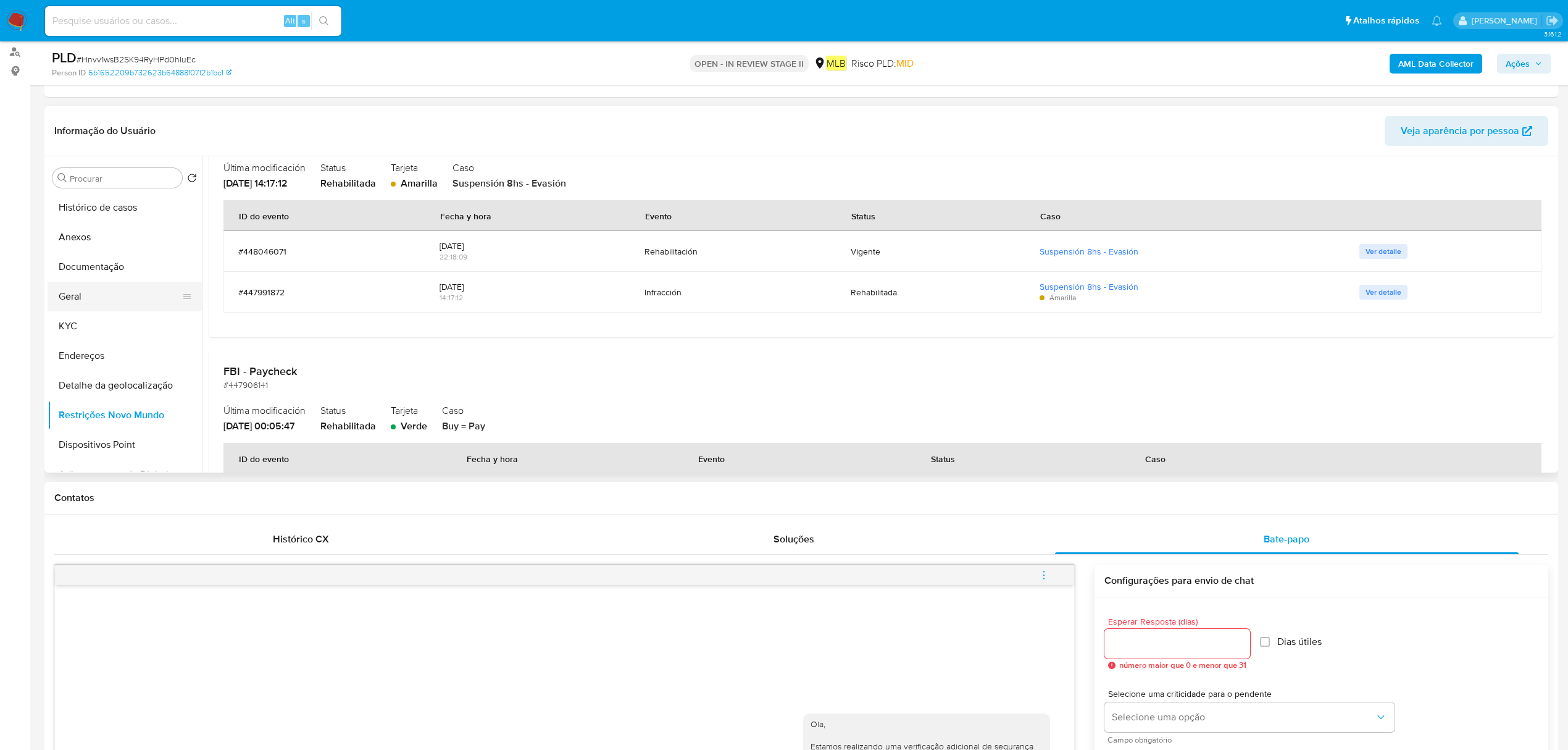
click at [112, 302] on button "Geral" at bounding box center [119, 296] width 144 height 30
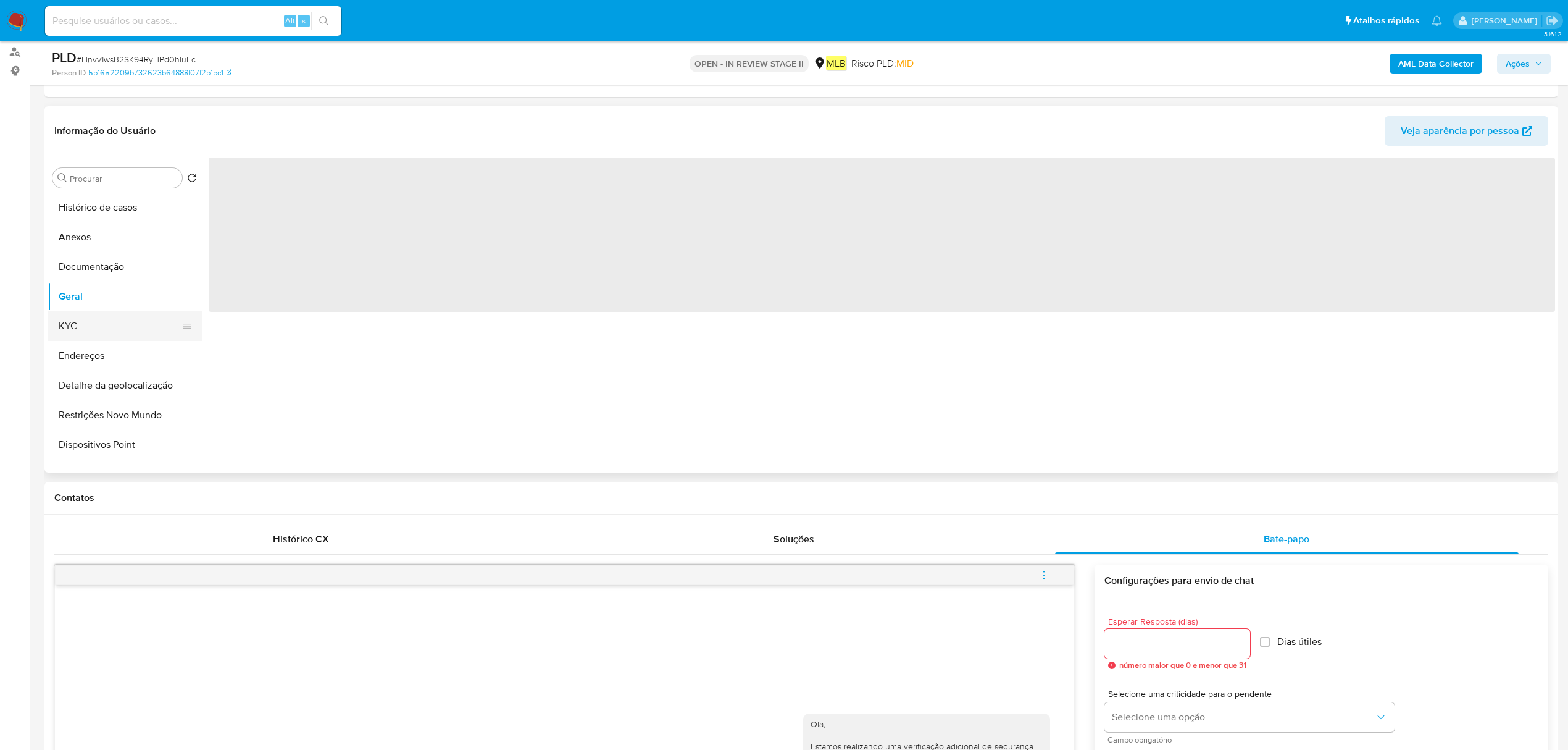
scroll to position [0, 0]
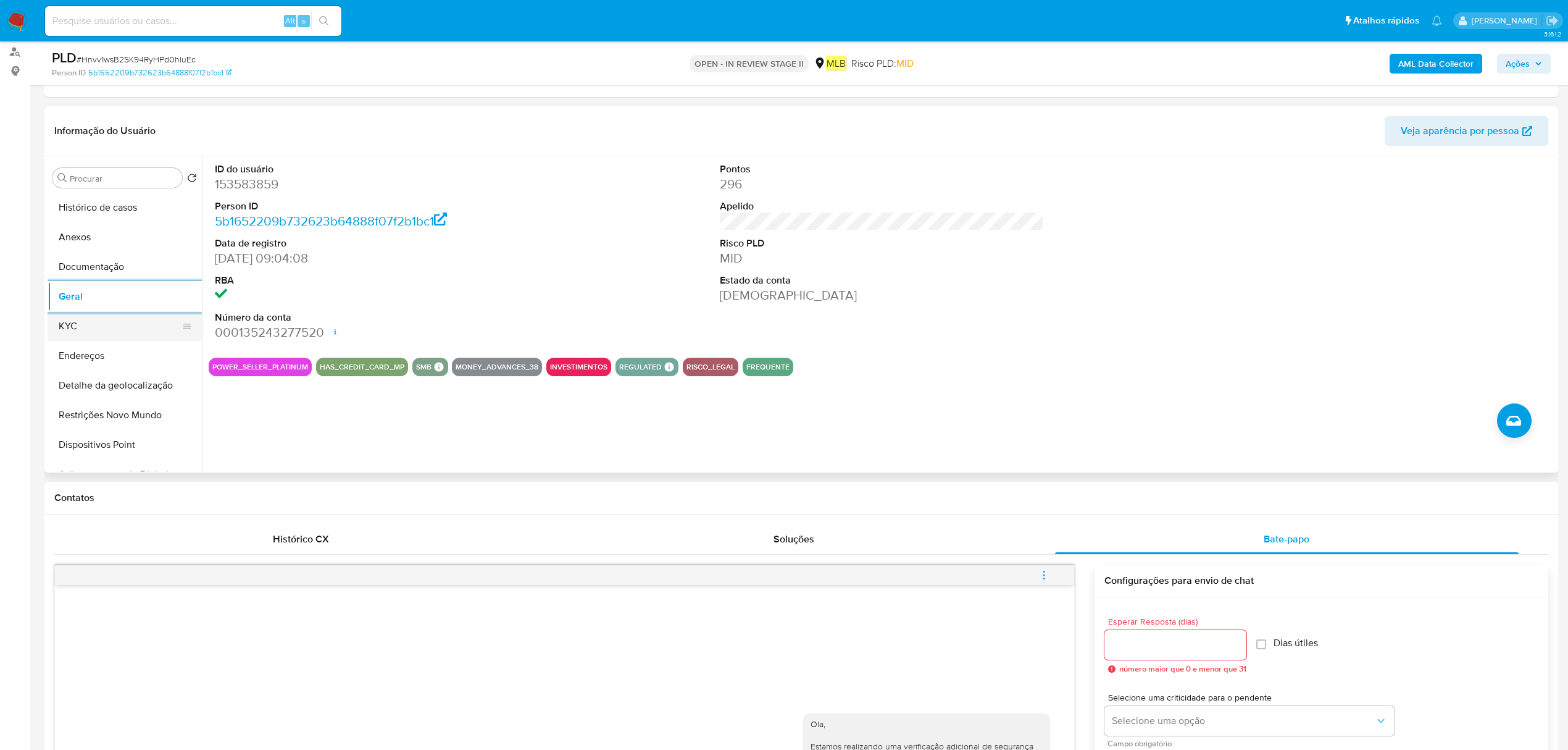
click at [116, 320] on button "KYC" at bounding box center [119, 326] width 144 height 30
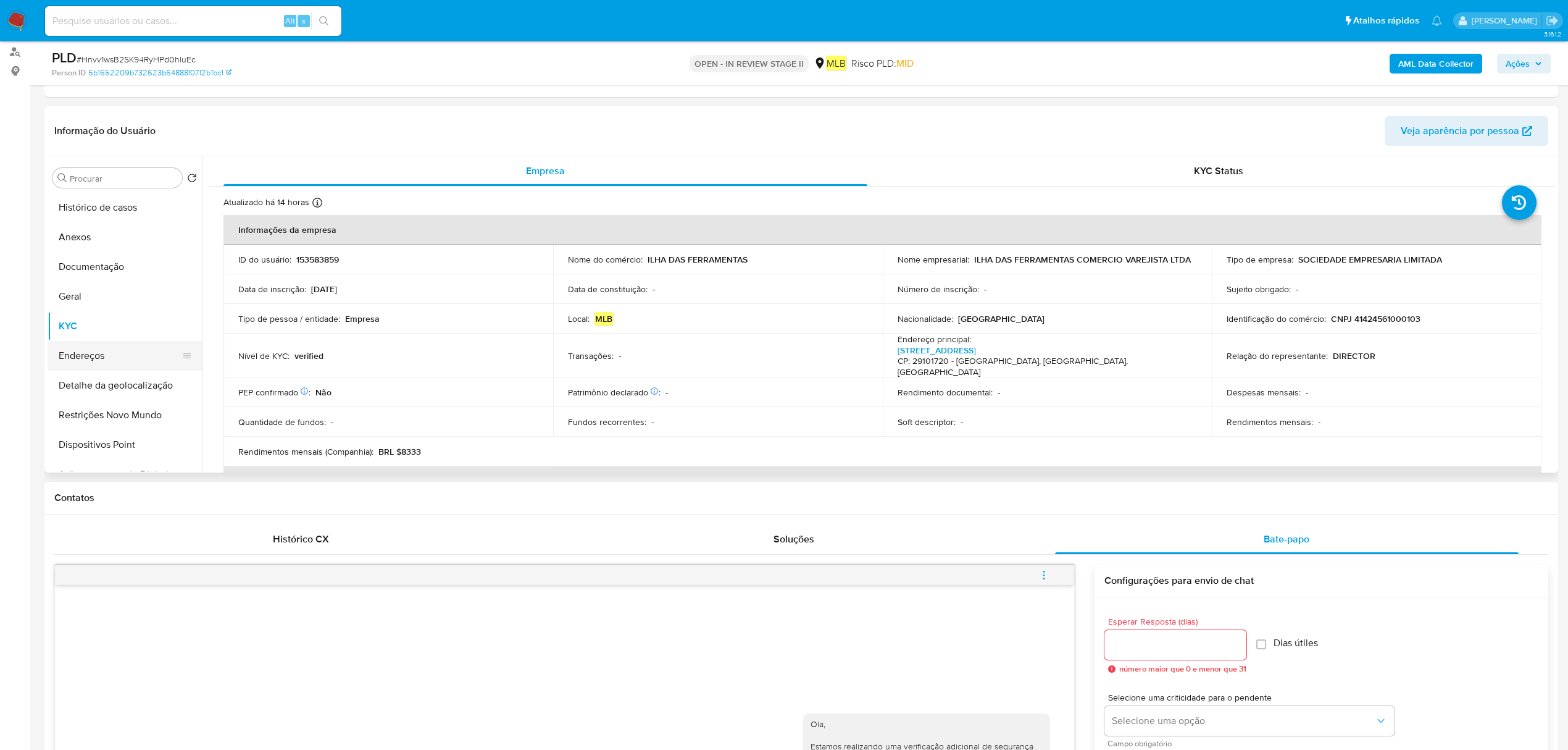
click at [80, 364] on button "Endereços" at bounding box center [119, 355] width 144 height 30
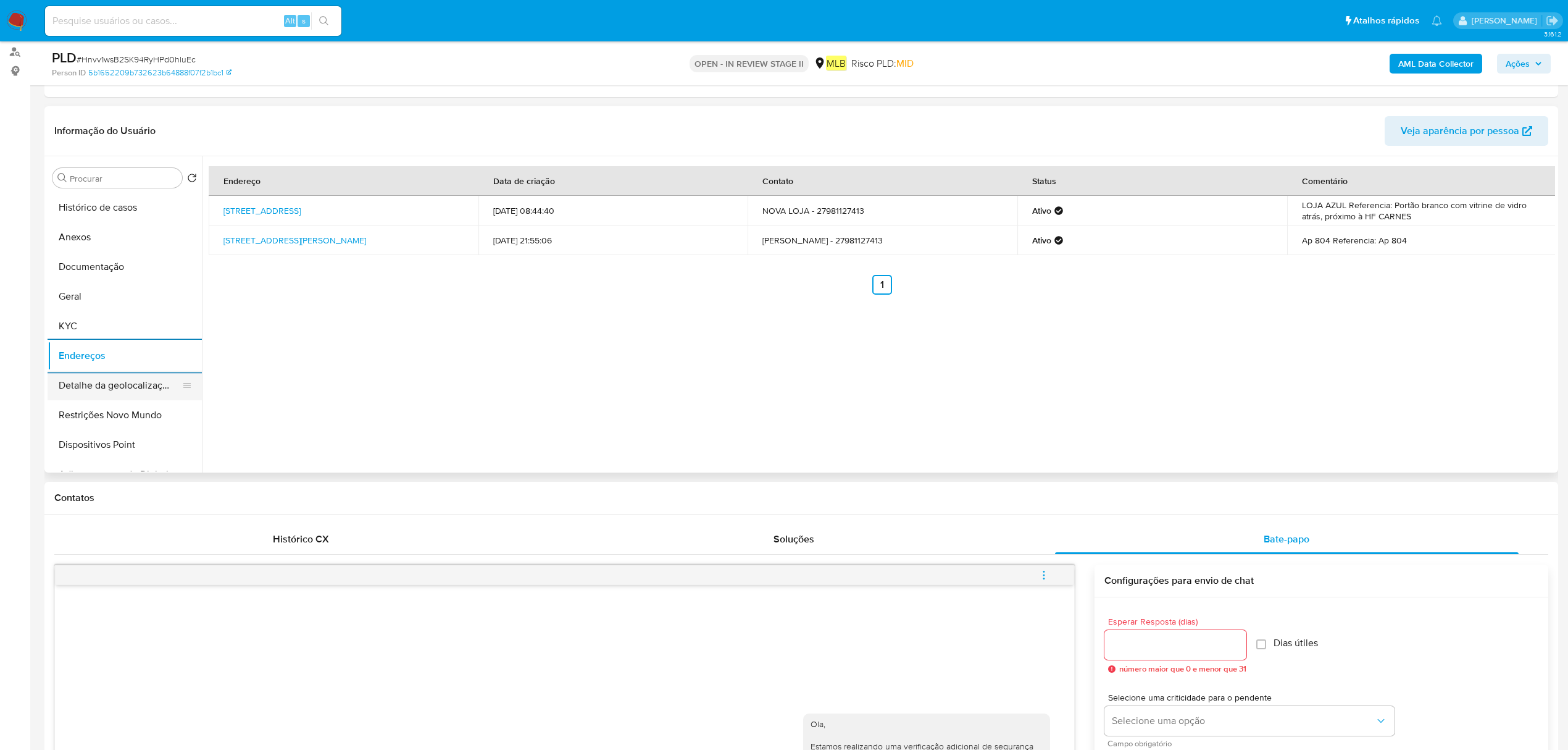
click at [126, 394] on button "Detalhe da geolocalização" at bounding box center [119, 385] width 144 height 30
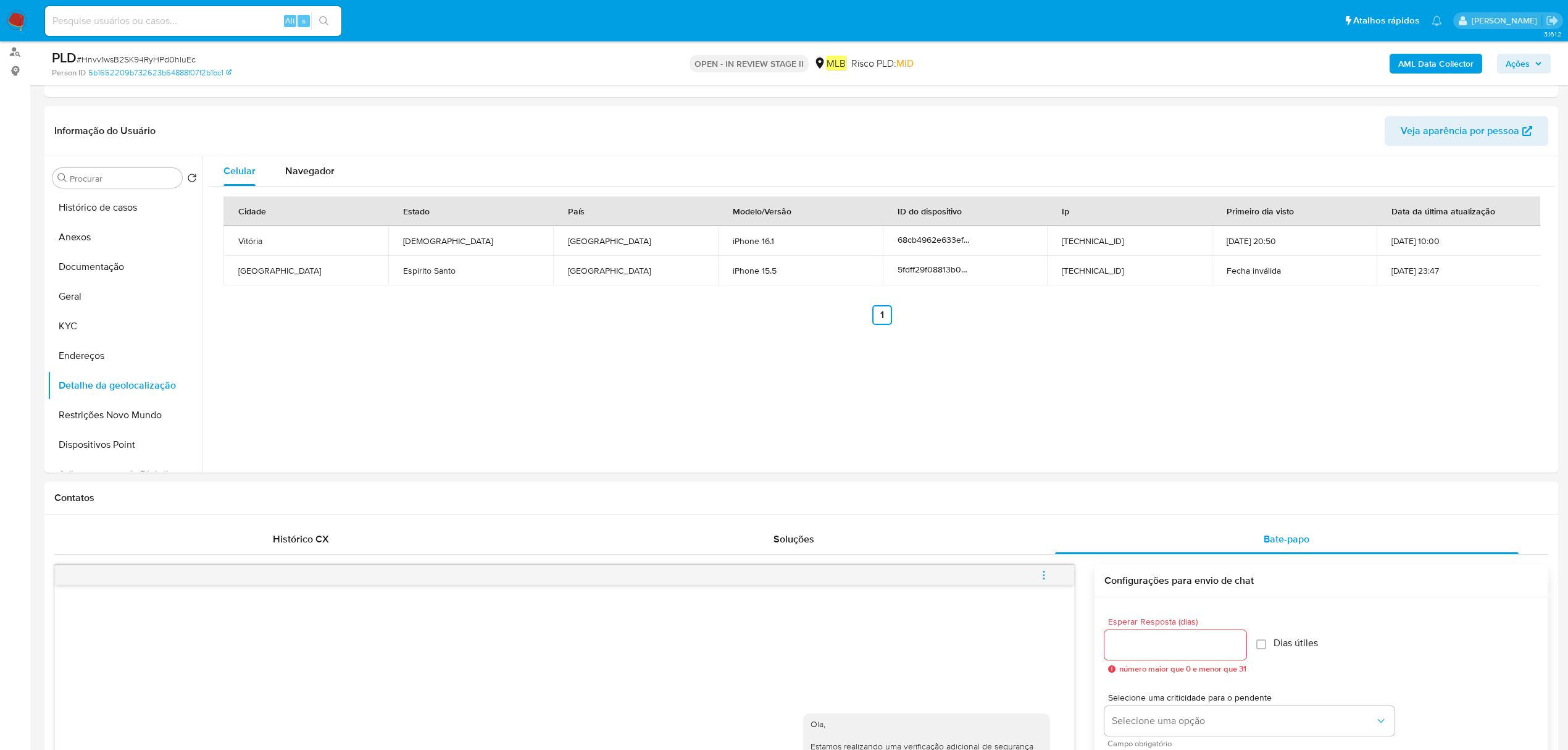
drag, startPoint x: 54, startPoint y: 103, endPoint x: 32, endPoint y: 98, distance: 22.6
click at [121, 420] on button "Restrições Novo Mundo" at bounding box center [119, 414] width 144 height 30
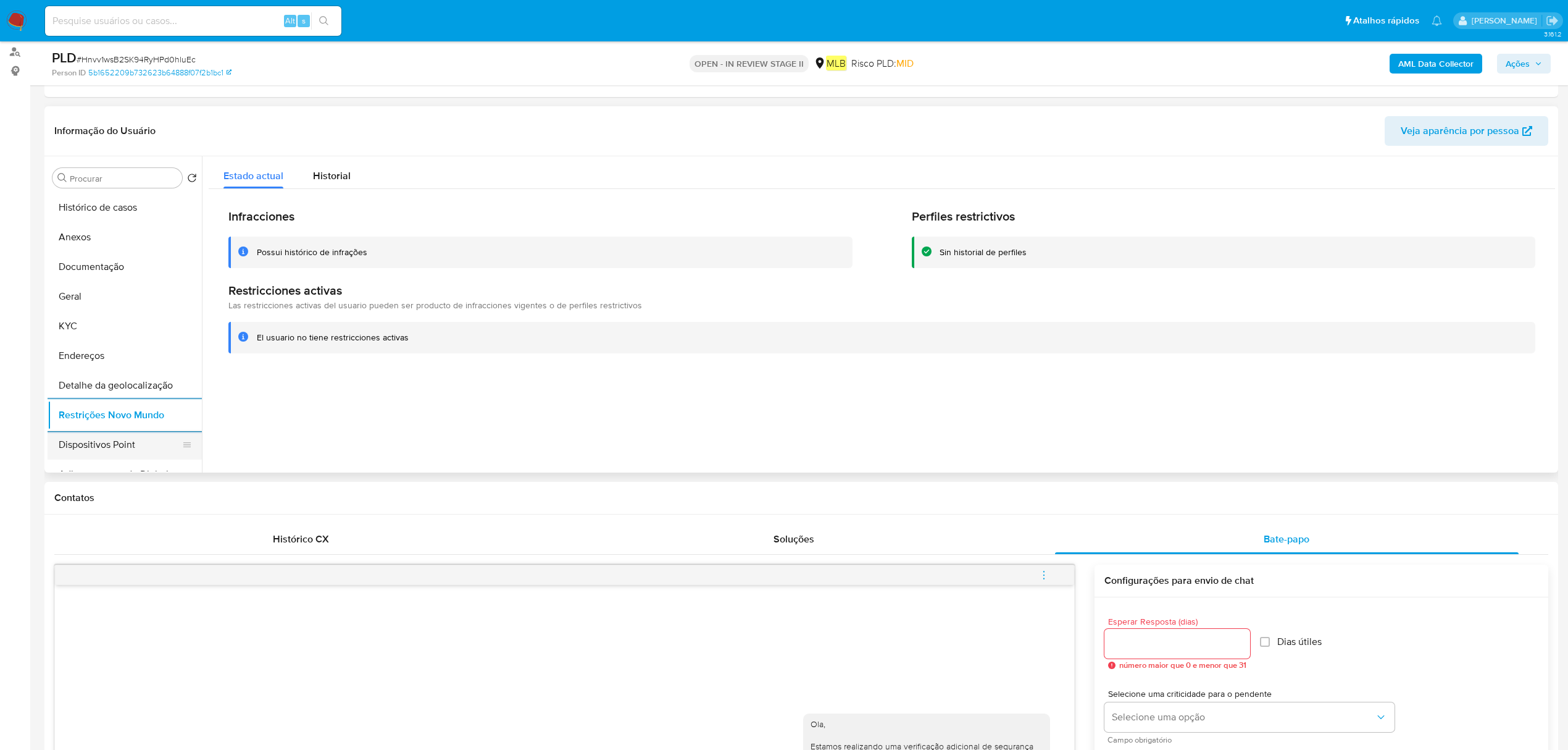
click at [62, 442] on button "Dispositivos Point" at bounding box center [119, 444] width 144 height 30
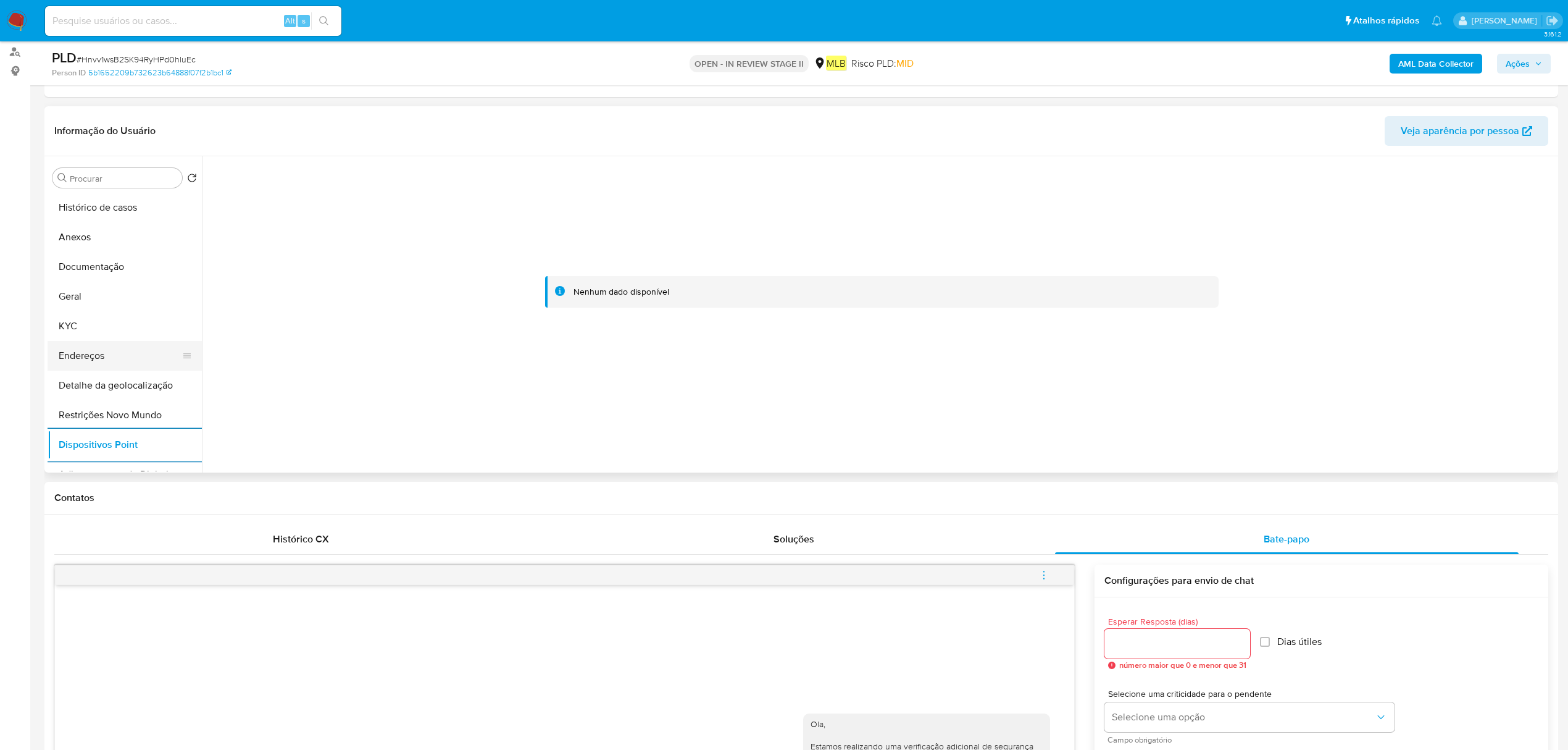
click at [110, 351] on button "Endereços" at bounding box center [119, 355] width 144 height 30
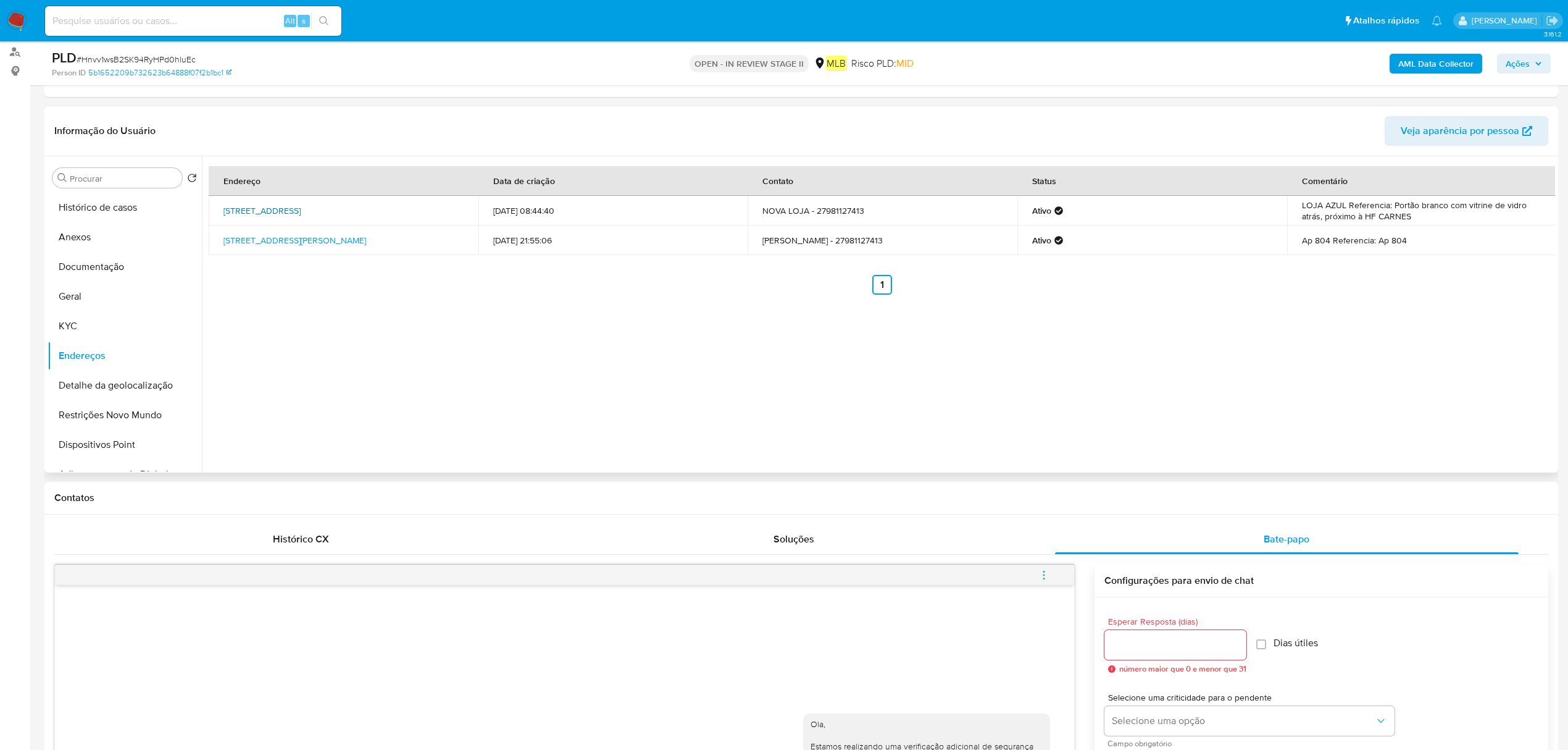
drag, startPoint x: 220, startPoint y: 206, endPoint x: 398, endPoint y: 205, distance: 178.0
click at [398, 205] on td "Rua Pitangueira 239, Vila Velha, Espírito Santo, 29101720, Brasil 239" at bounding box center [343, 211] width 270 height 30
copy link "Rua Pitangueira 239, Vila Velha, Espírito Santo"
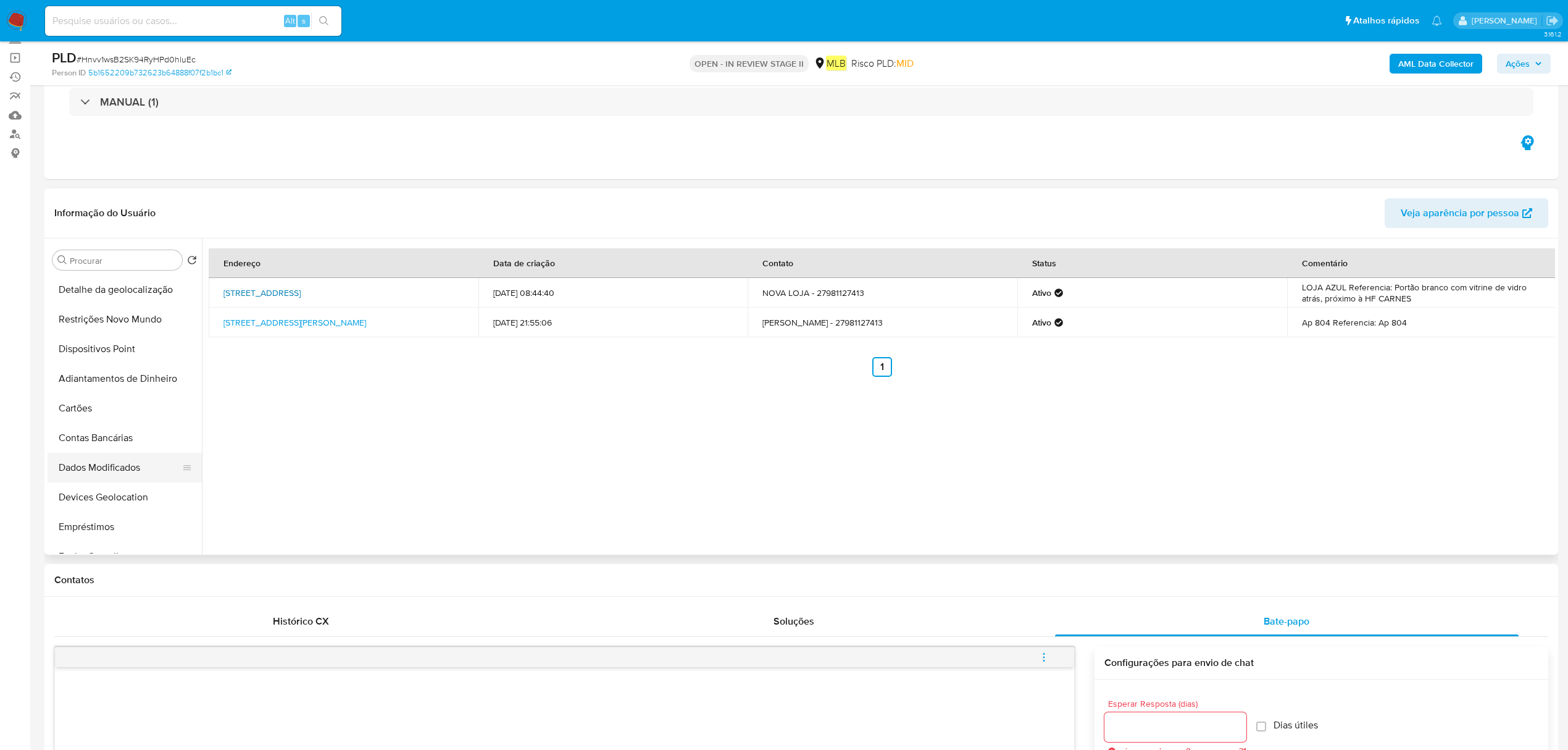
scroll to position [147, 0]
drag, startPoint x: 125, startPoint y: 381, endPoint x: 121, endPoint y: 388, distance: 8.1
click at [123, 377] on button "Dispositivos Point" at bounding box center [119, 380] width 144 height 30
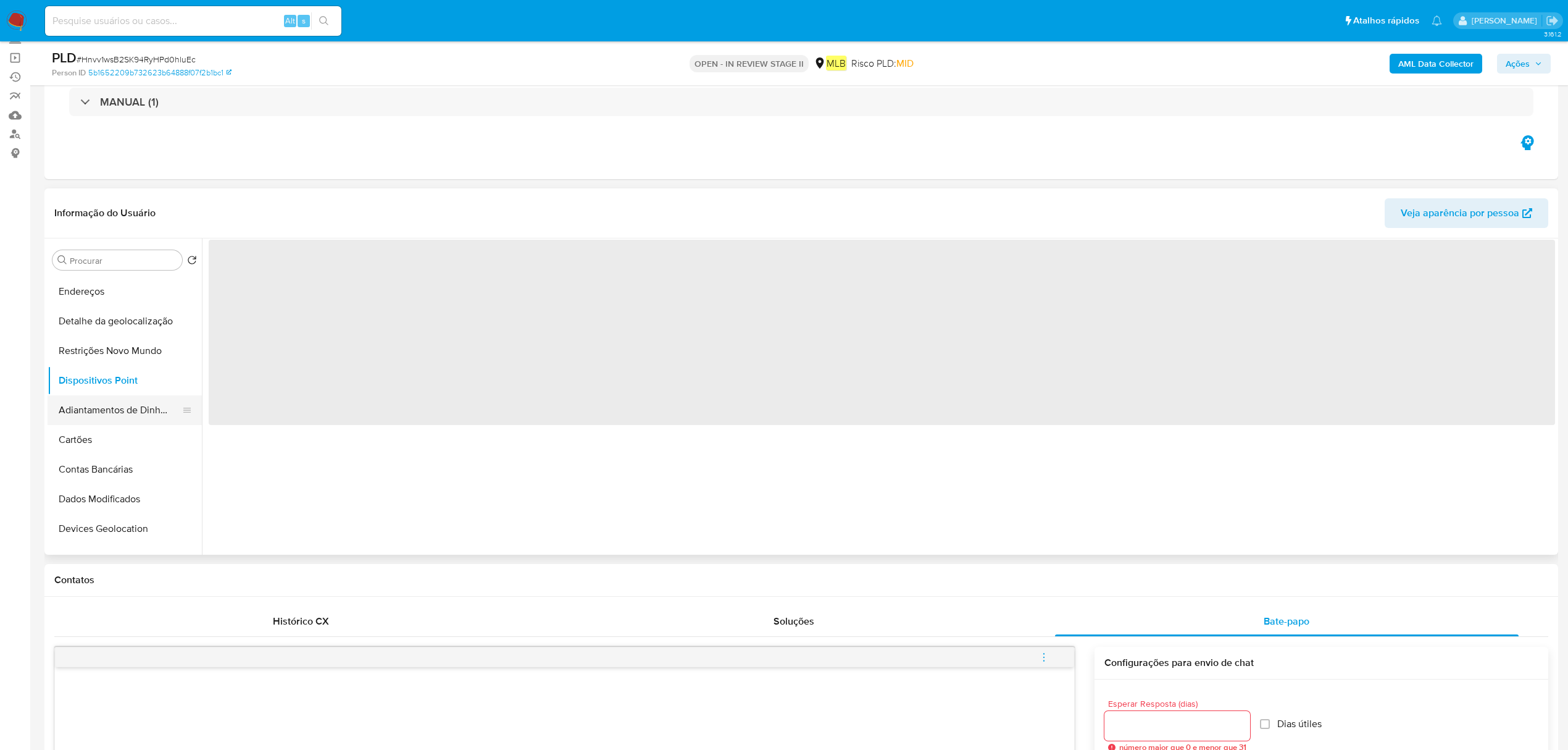
click at [110, 415] on button "Adiantamentos de Dinheiro" at bounding box center [119, 409] width 144 height 30
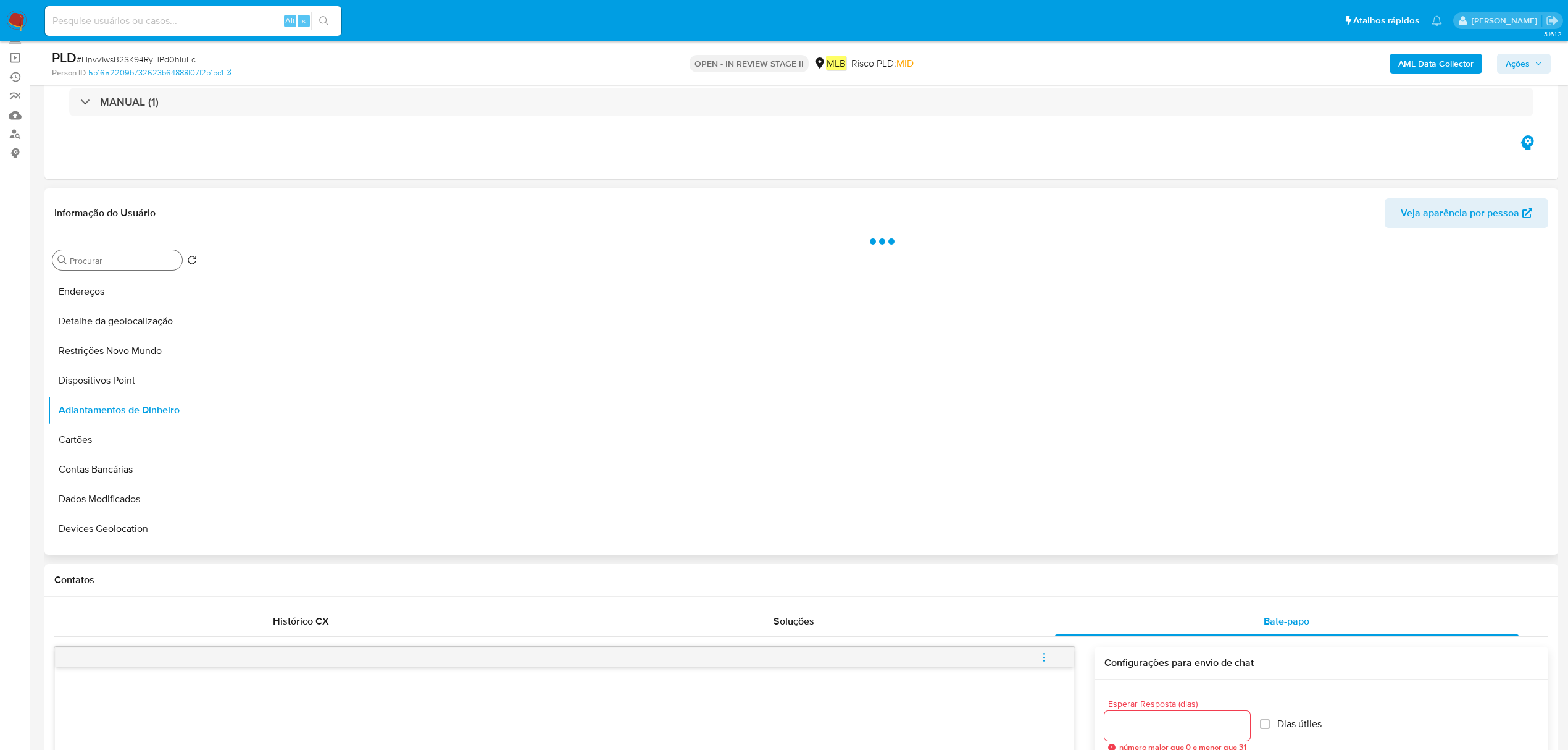
click at [114, 257] on input "Procurar" at bounding box center [123, 260] width 108 height 11
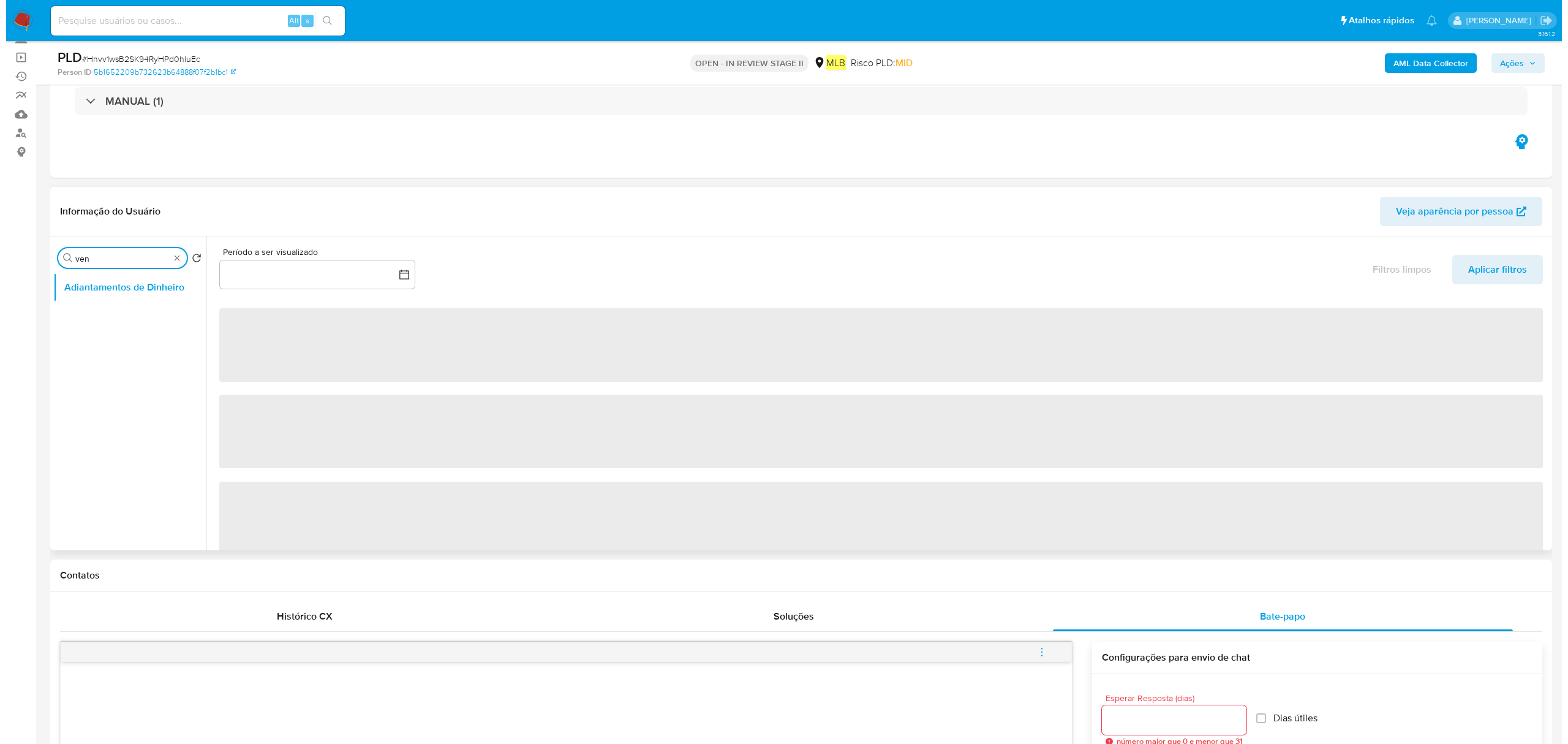
scroll to position [0, 0]
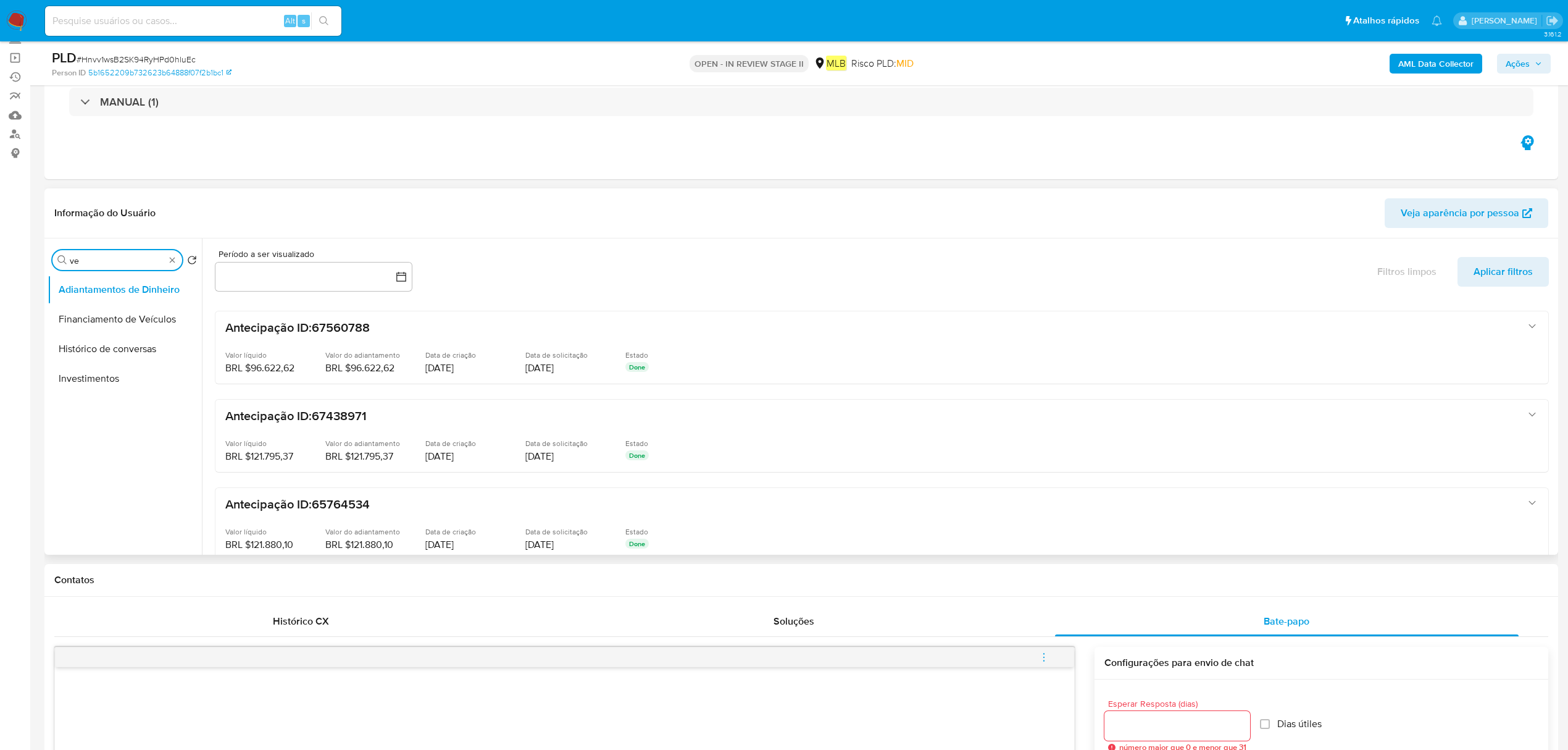
type input "v"
type input "ite"
click at [105, 320] on button "Items" at bounding box center [119, 319] width 144 height 30
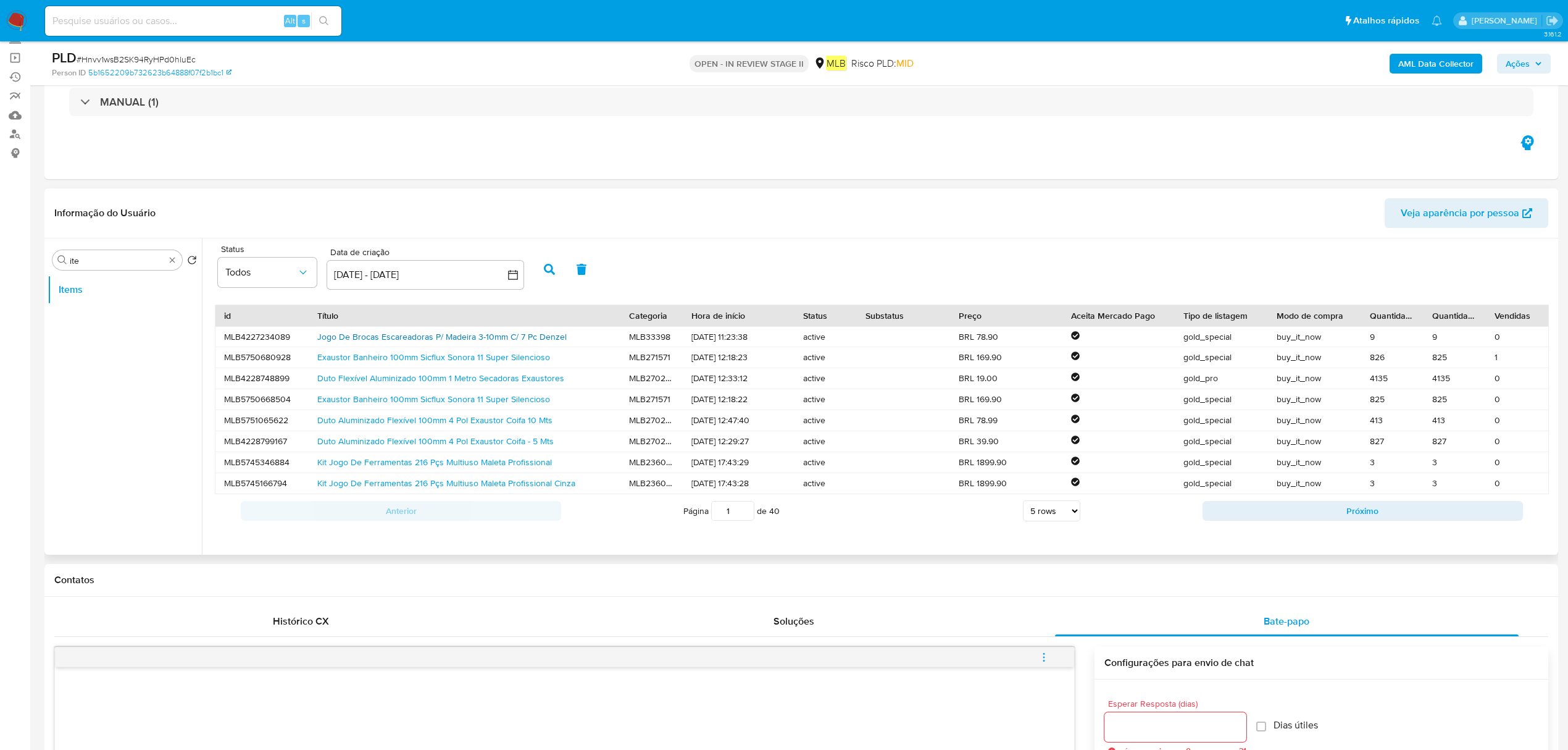
click at [476, 339] on link "Jogo De Brocas Escareadoras P/ Madeira 3-10mm C/ 7 Pc Denzel" at bounding box center [441, 336] width 249 height 13
click at [109, 299] on button "Items" at bounding box center [119, 289] width 144 height 30
click at [119, 263] on input "ite" at bounding box center [117, 260] width 95 height 11
click at [119, 262] on input "ite" at bounding box center [117, 260] width 95 height 11
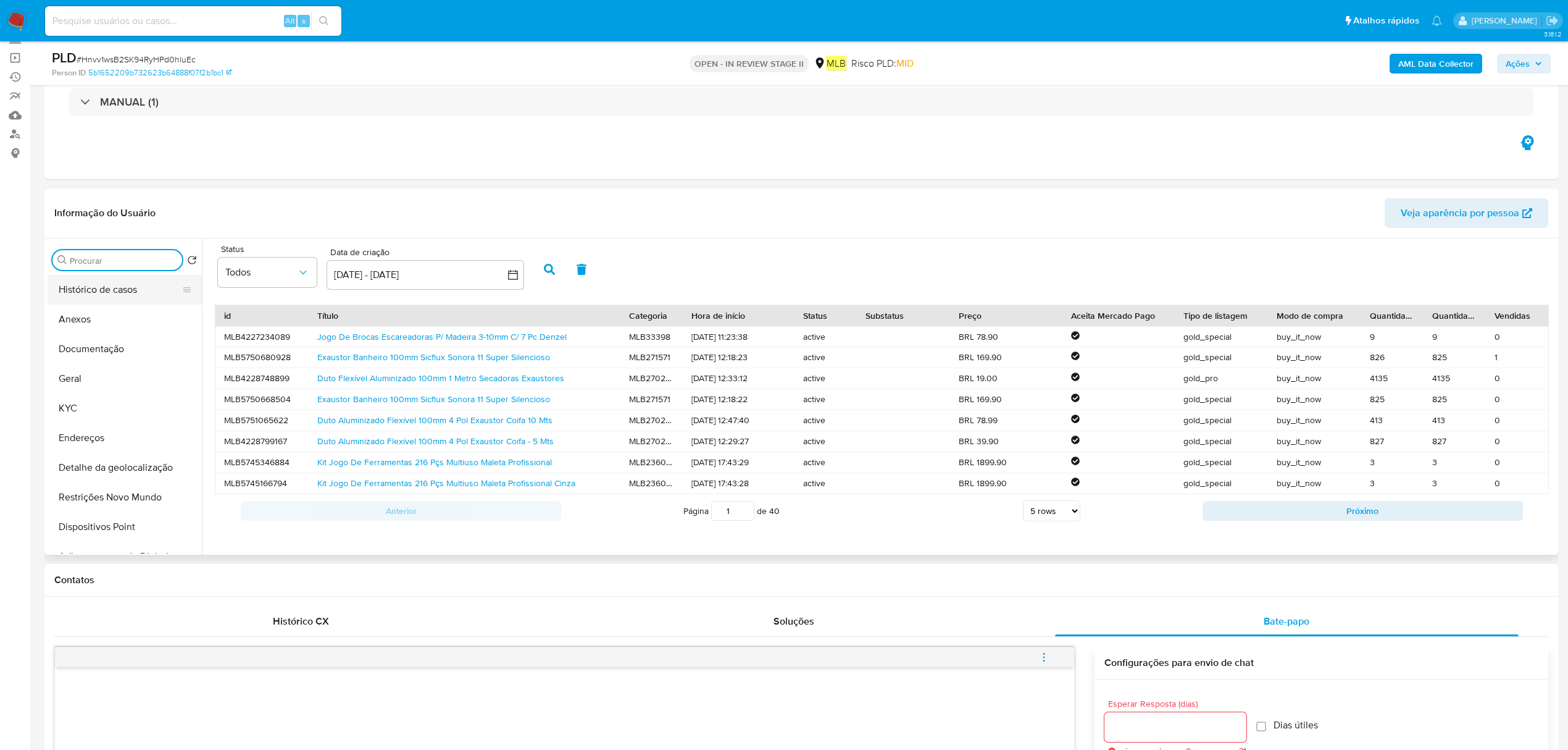
click at [132, 289] on button "Histórico de casos" at bounding box center [119, 289] width 144 height 30
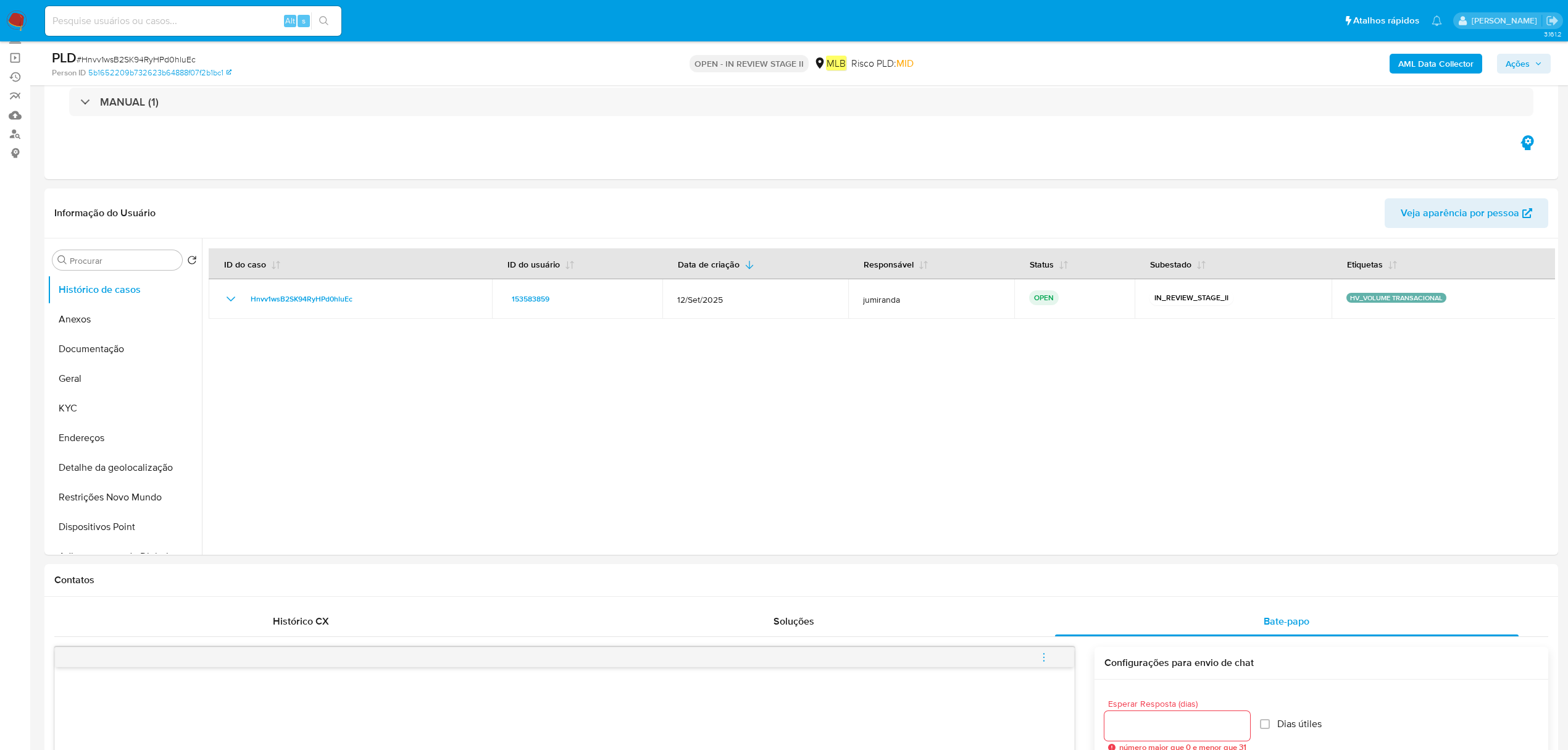
click at [1448, 62] on b "AML Data Collector" at bounding box center [1436, 63] width 76 height 19
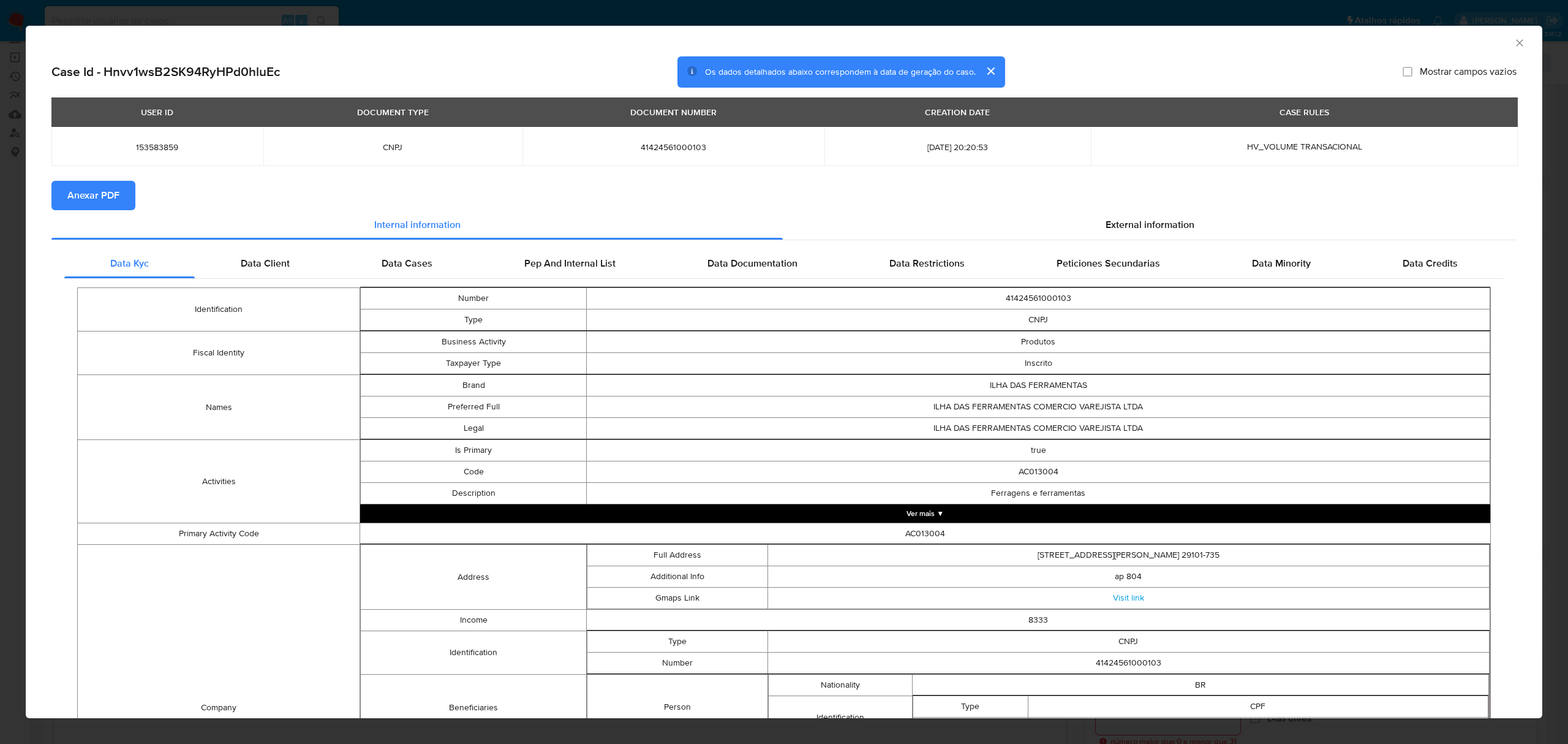
click at [109, 193] on span "Anexar PDF" at bounding box center [93, 195] width 52 height 27
click at [1514, 43] on icon "Fechar a janela" at bounding box center [1520, 42] width 13 height 13
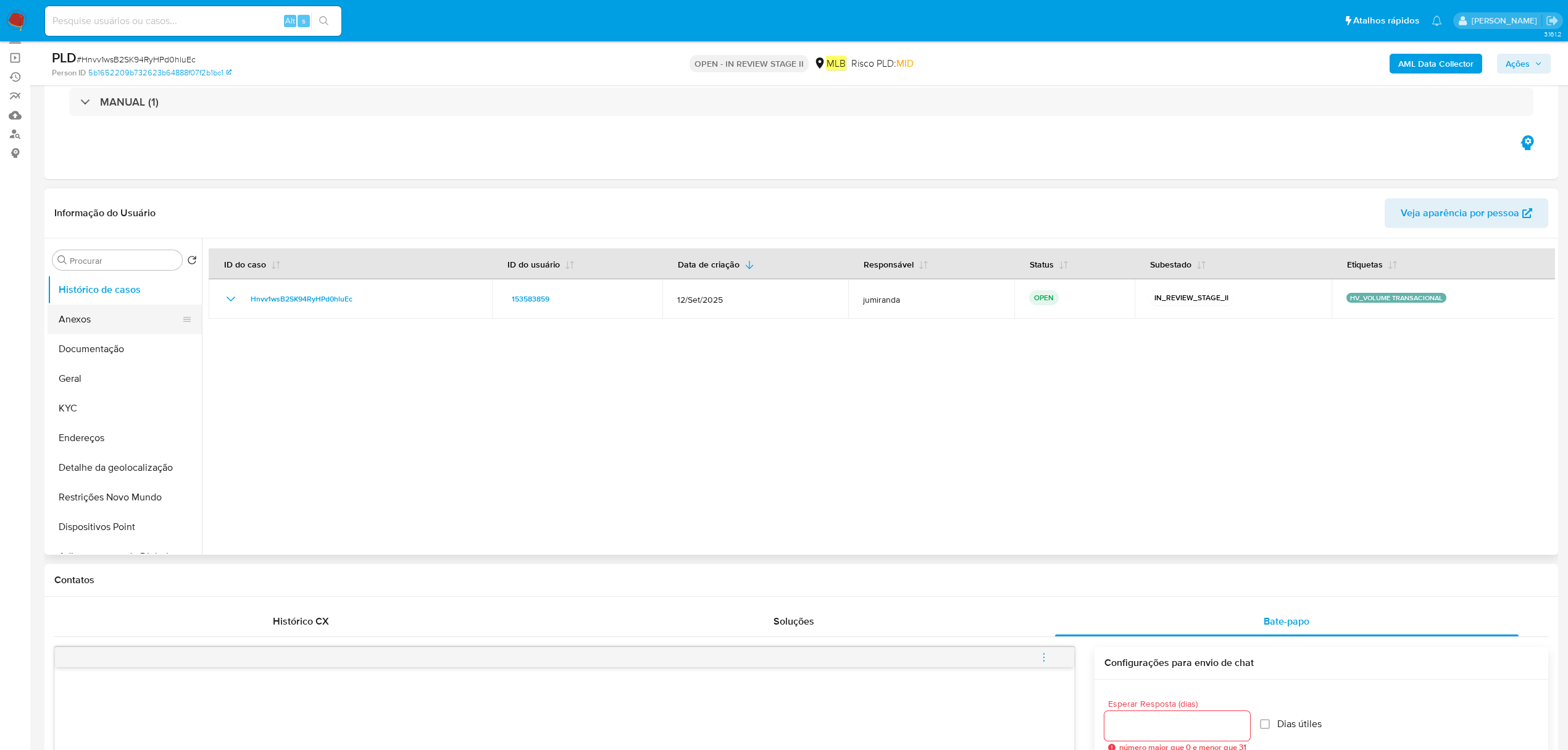
click at [80, 326] on button "Anexos" at bounding box center [119, 319] width 144 height 30
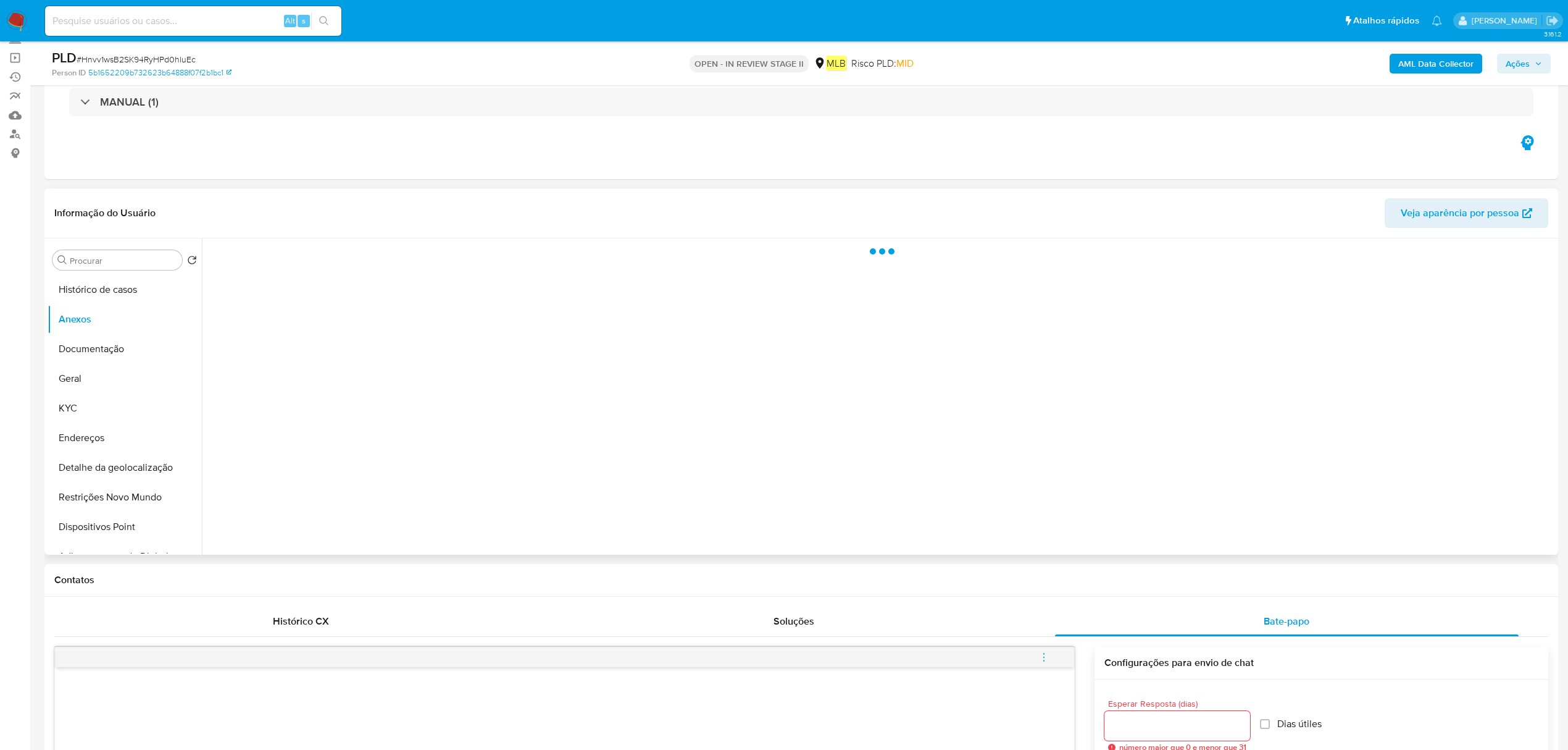
click at [1517, 512] on div at bounding box center [878, 397] width 1353 height 316
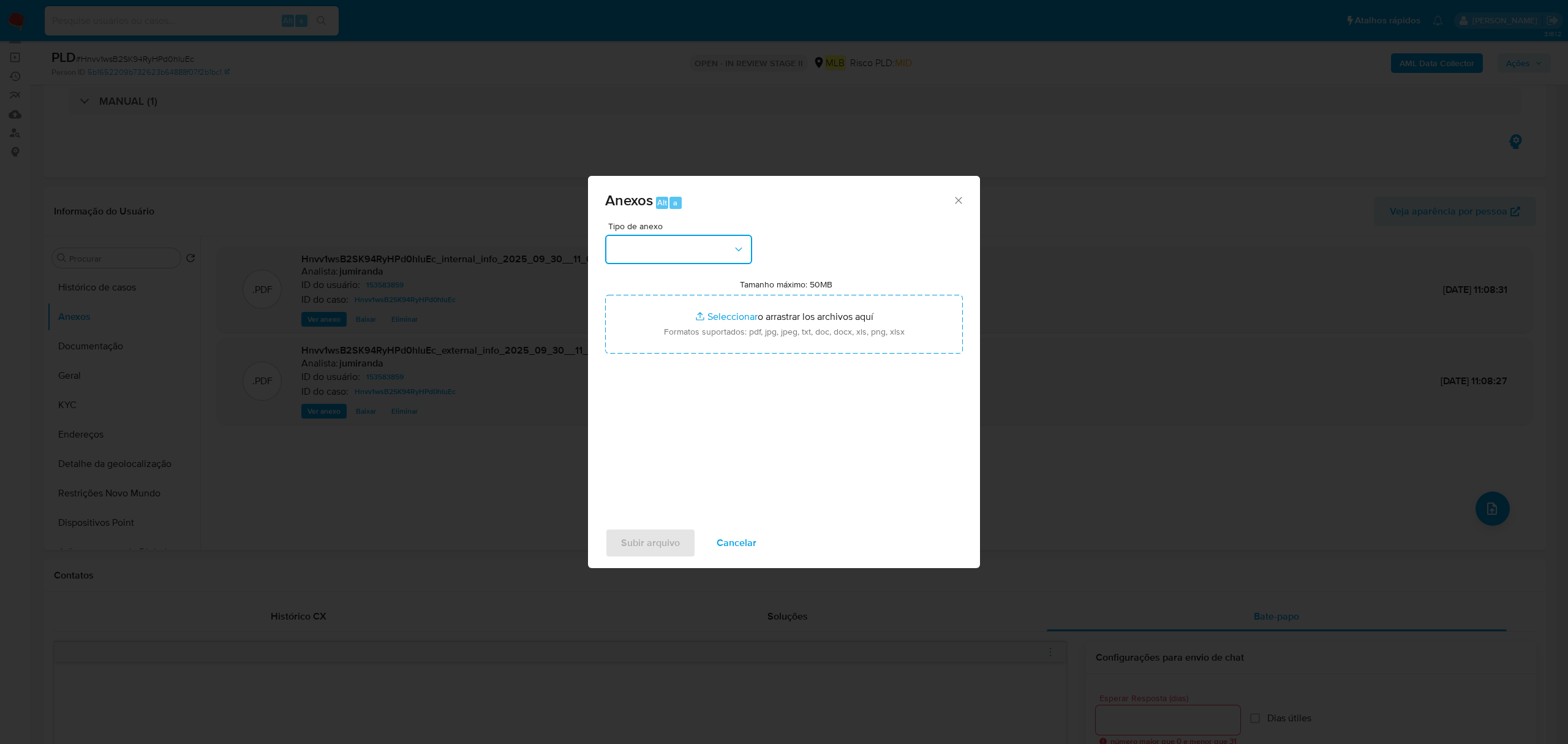
click at [701, 243] on button "button" at bounding box center [679, 249] width 147 height 30
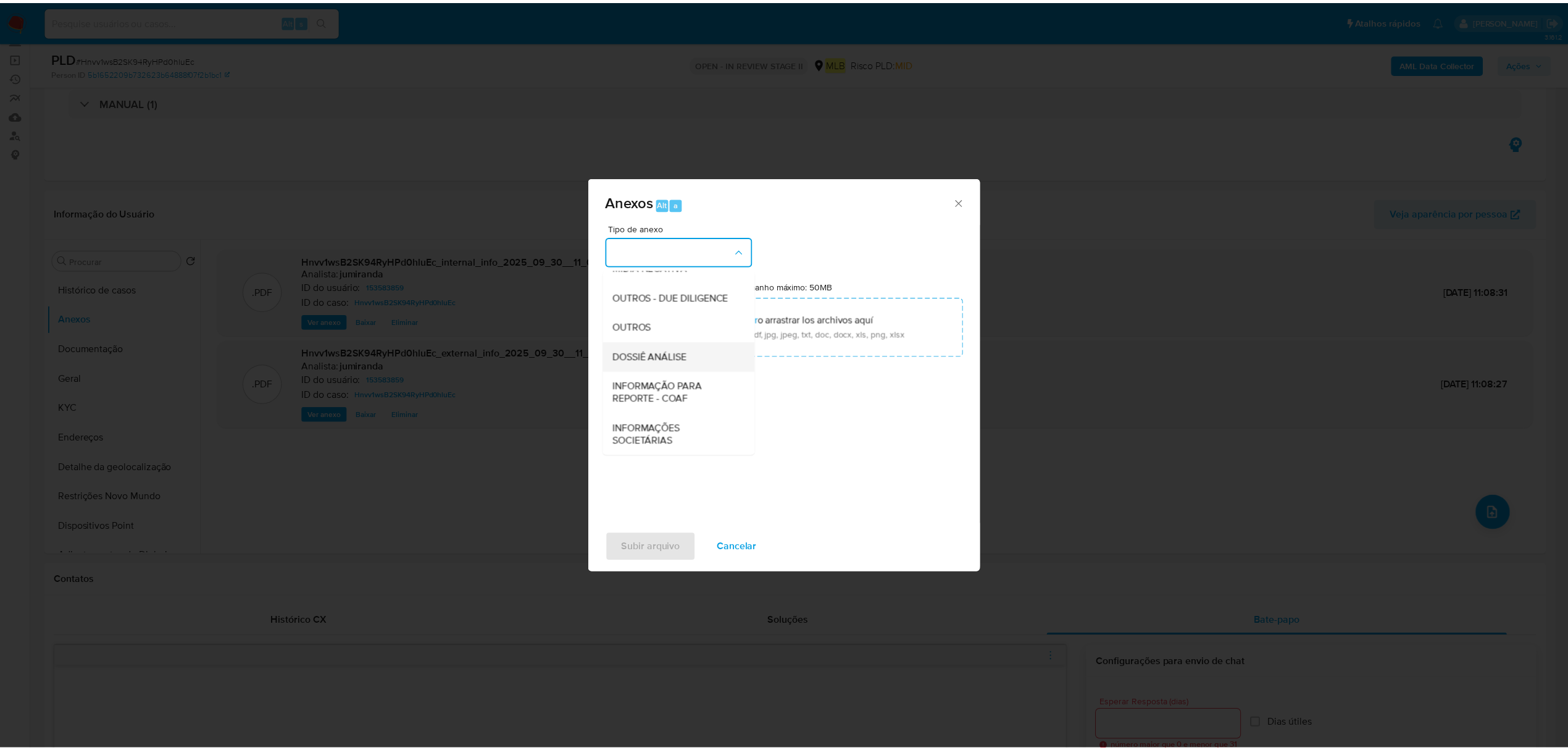
scroll to position [190, 0]
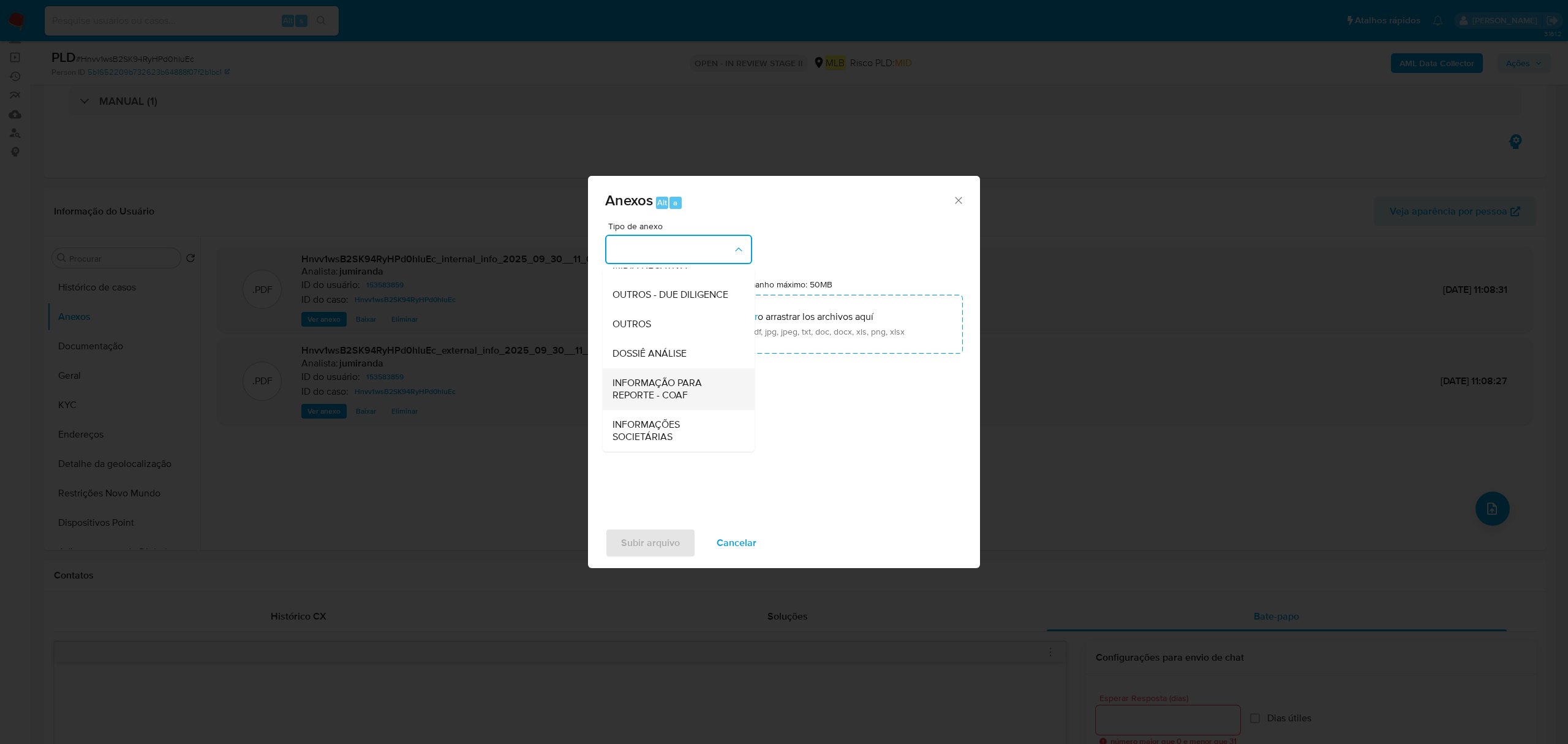
click at [675, 391] on span "INFORMAÇÃO PARA REPORTE - COAF" at bounding box center [675, 388] width 125 height 24
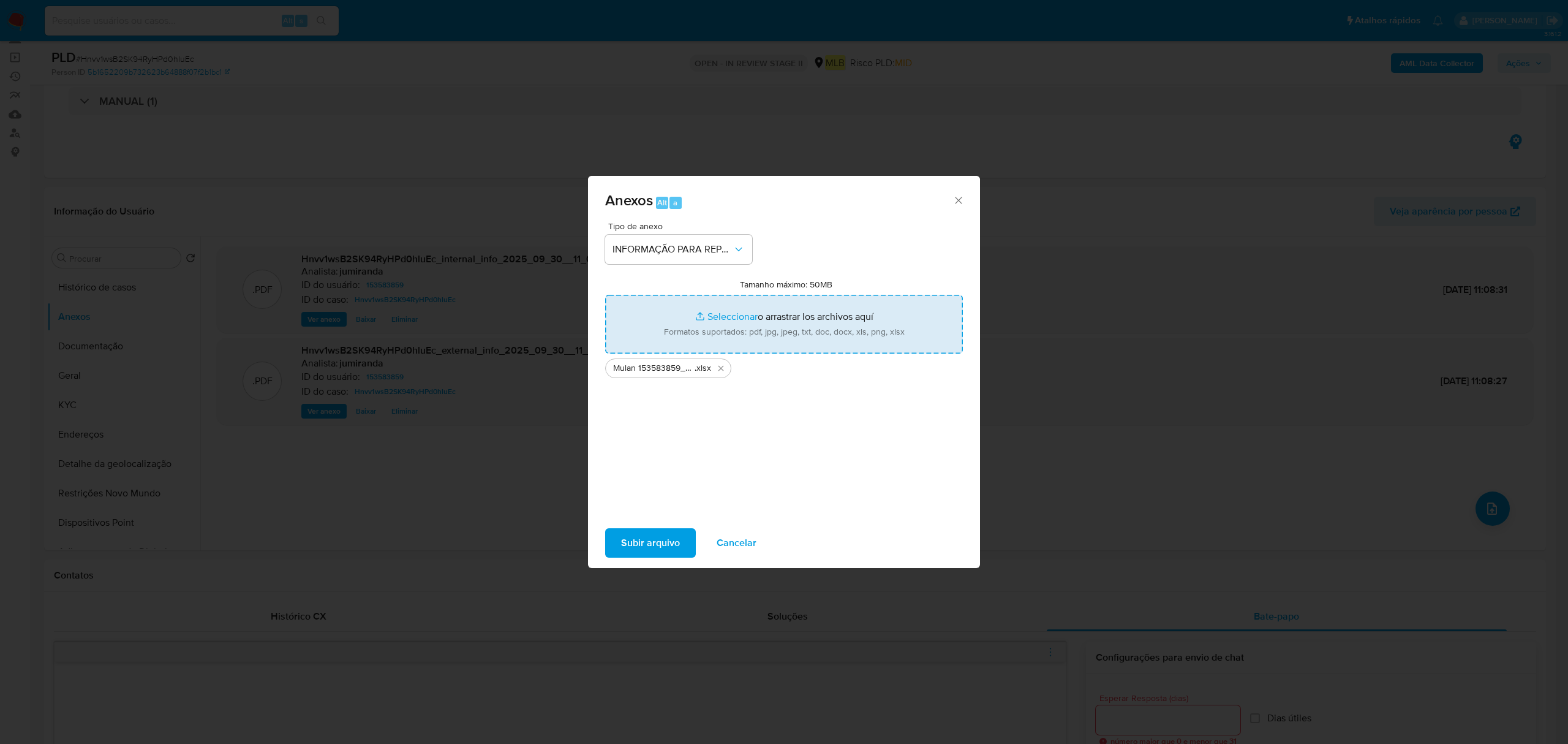
type input "C:\fakepath\SAR - XXX - CPF 06378972931 - THIAGO DOS SANTOS SOUZA TAKA.pdf"
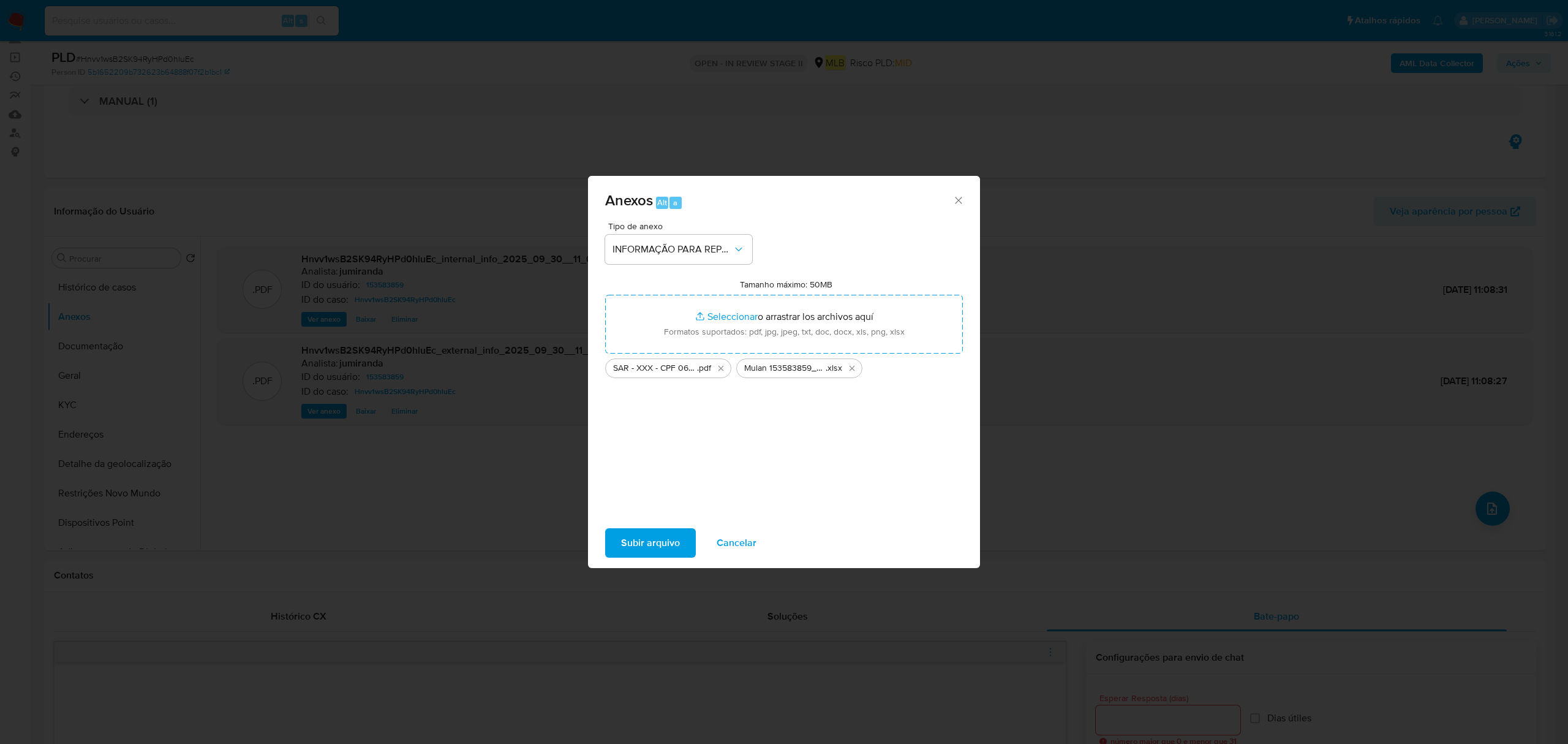
click at [670, 544] on span "Subir arquivo" at bounding box center [650, 543] width 59 height 27
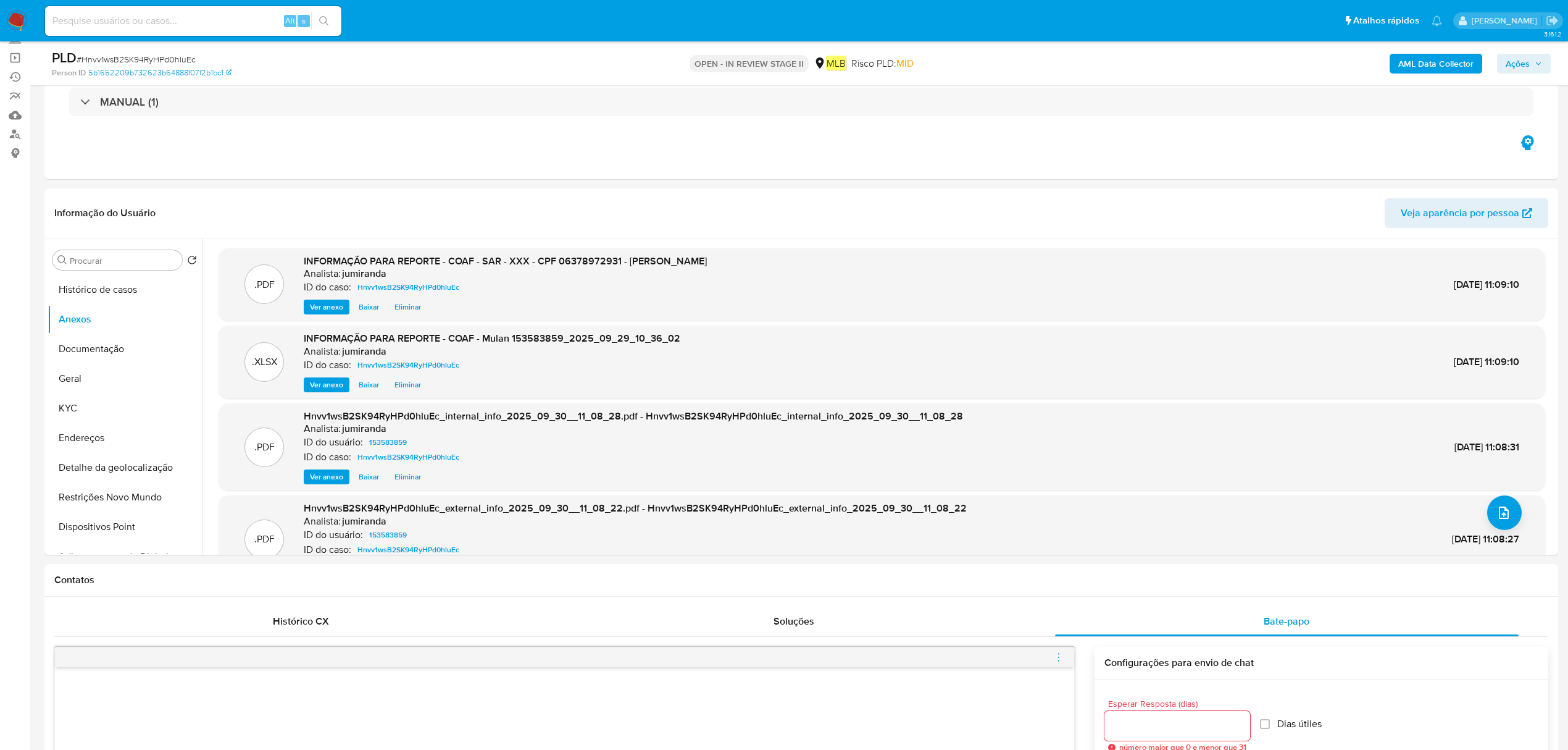
click at [1539, 55] on span "Ações" at bounding box center [1523, 64] width 37 height 17
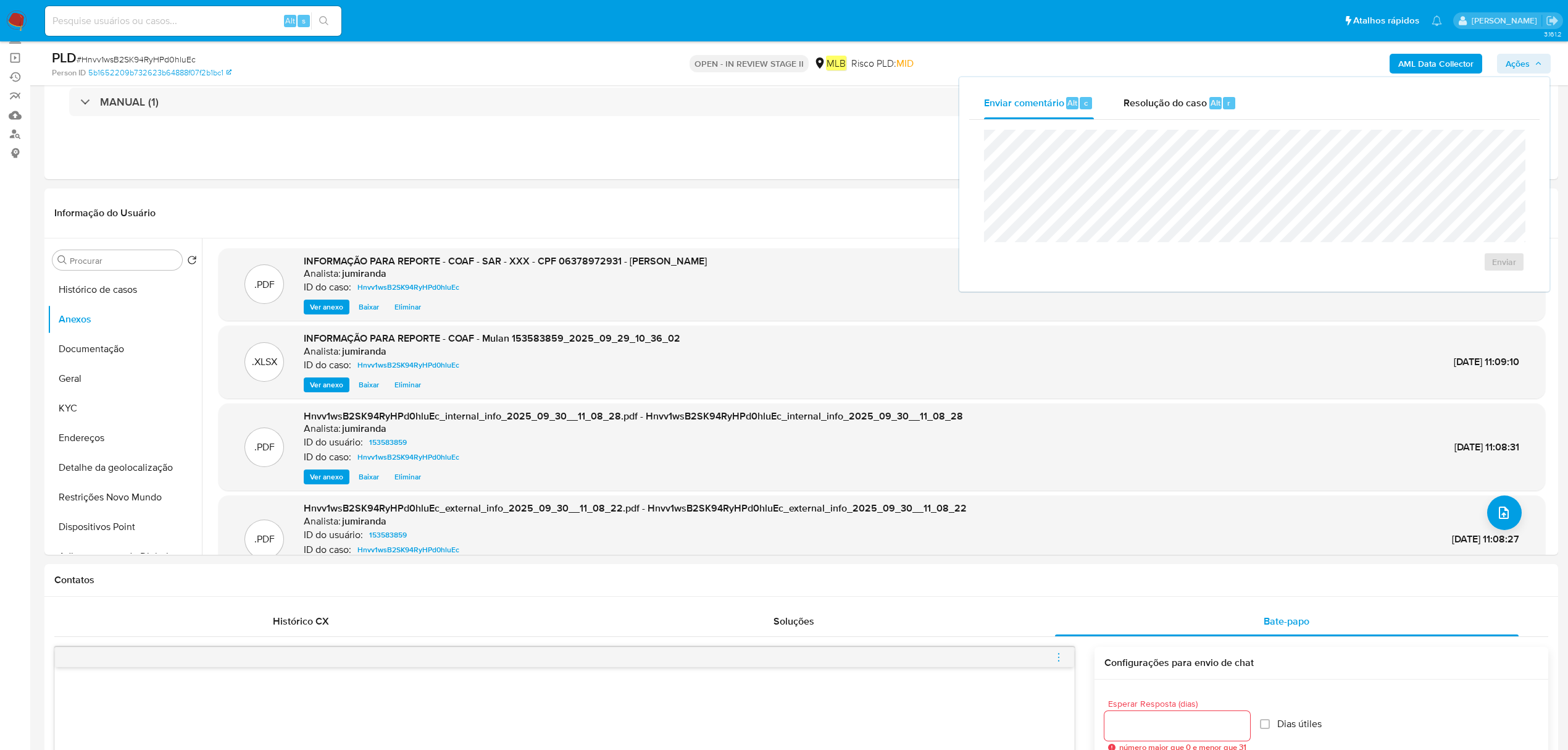
click at [1207, 114] on div "Resolução do caso Alt r" at bounding box center [1179, 103] width 112 height 32
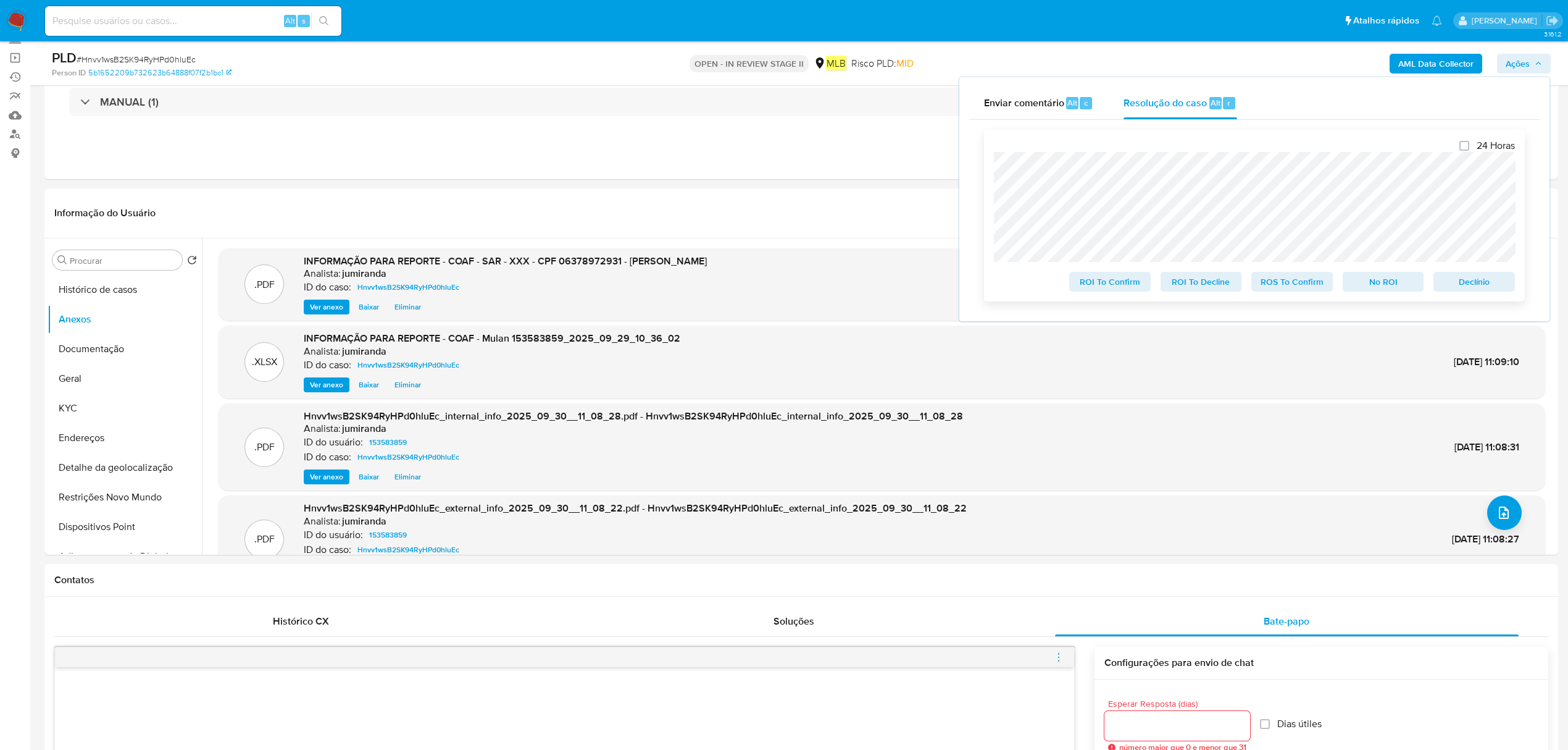
click at [1291, 280] on span "ROS To Confirm" at bounding box center [1292, 281] width 64 height 17
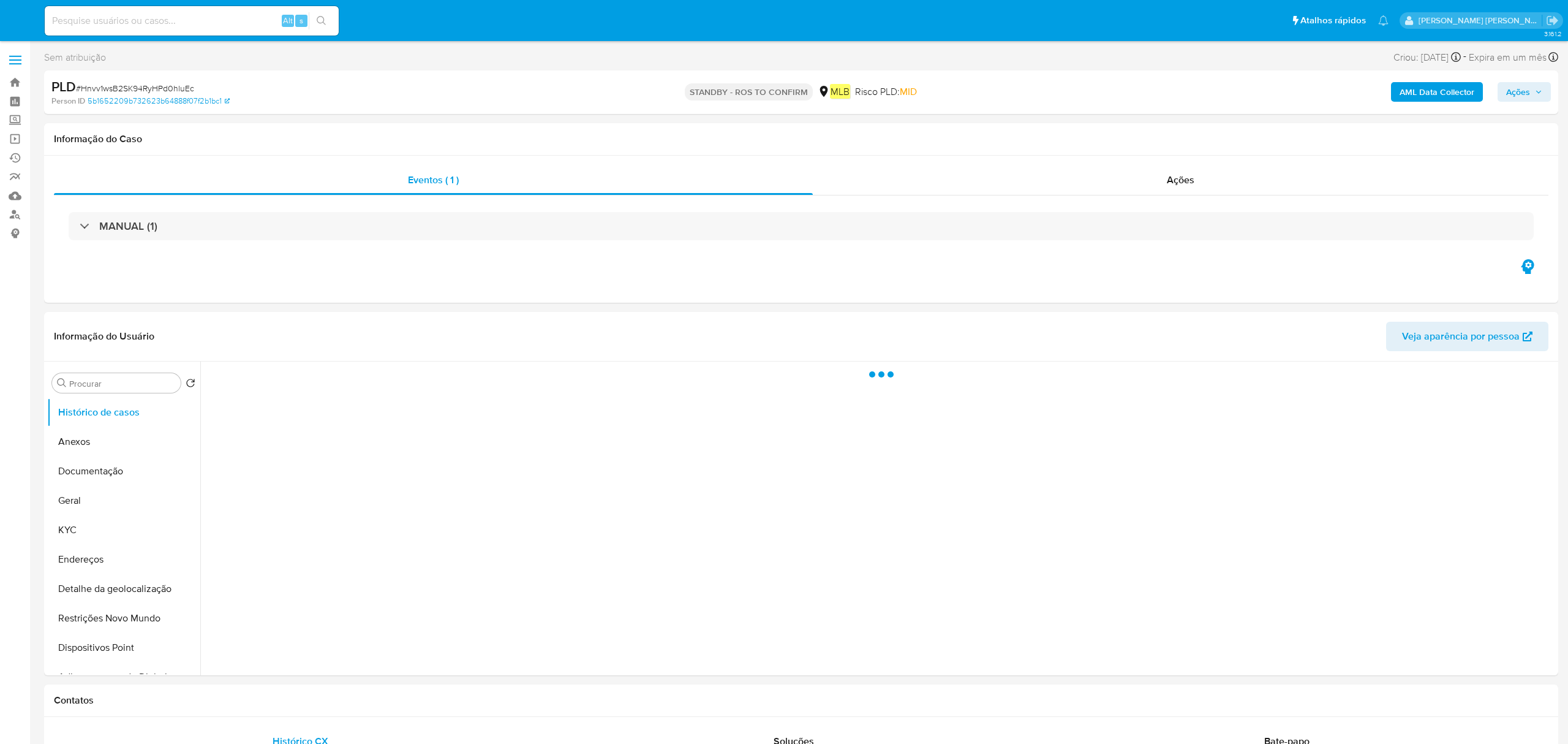
select select "10"
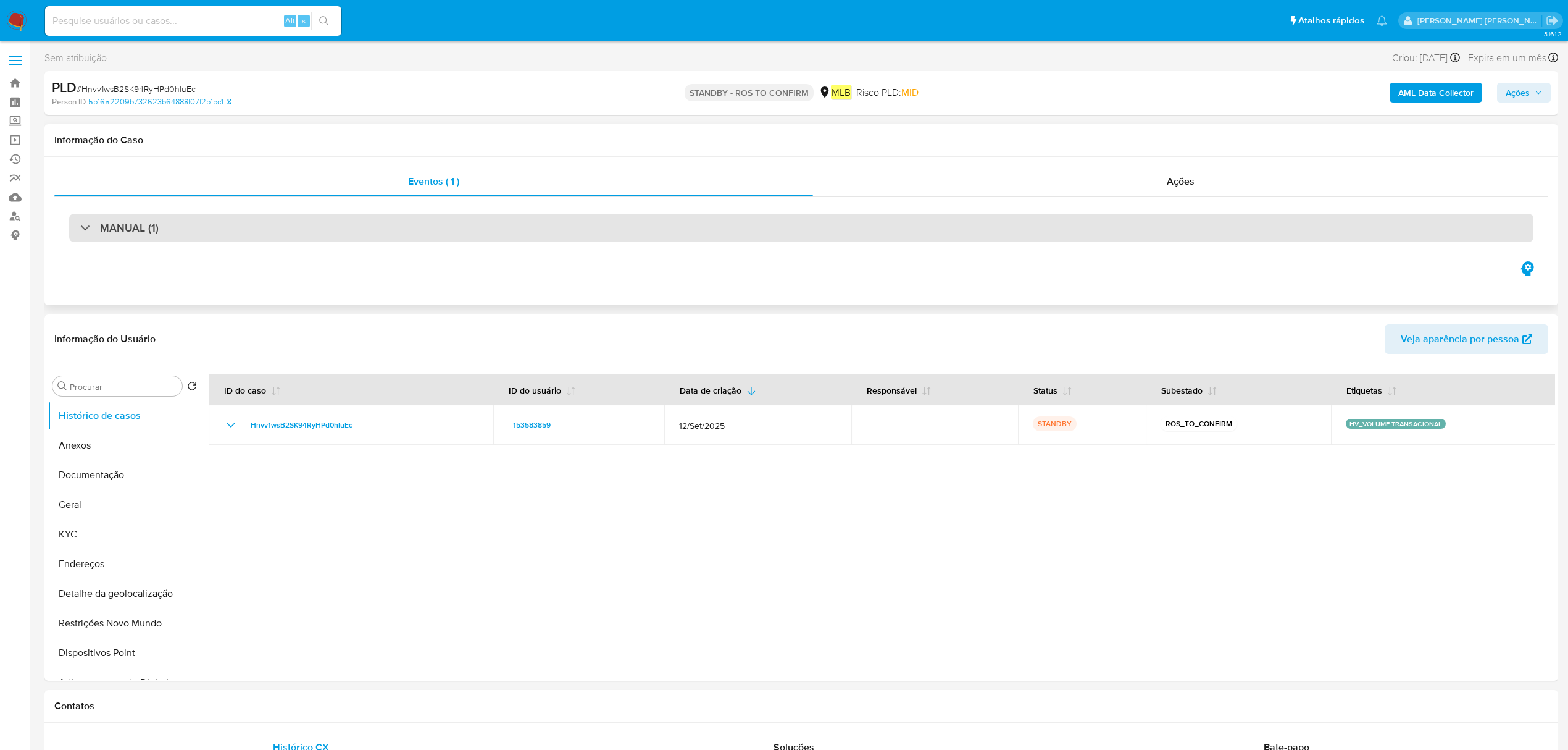
click at [327, 238] on div "MANUAL (1)" at bounding box center [801, 227] width 1464 height 28
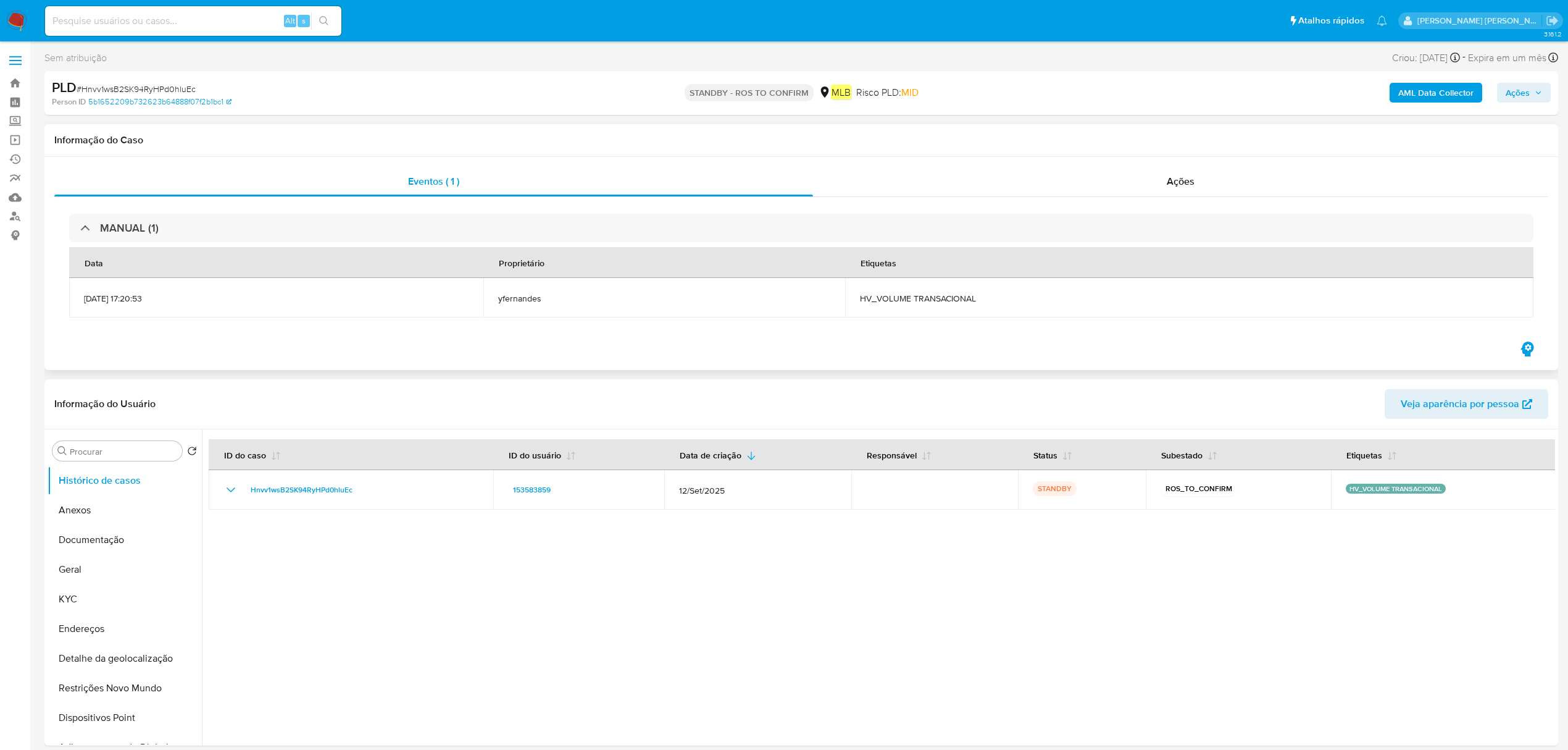
click at [1001, 300] on span "HV_VOLUME TRANSACIONAL" at bounding box center [1189, 298] width 658 height 11
copy div "HV_VOLUME TRANSACIONAL"
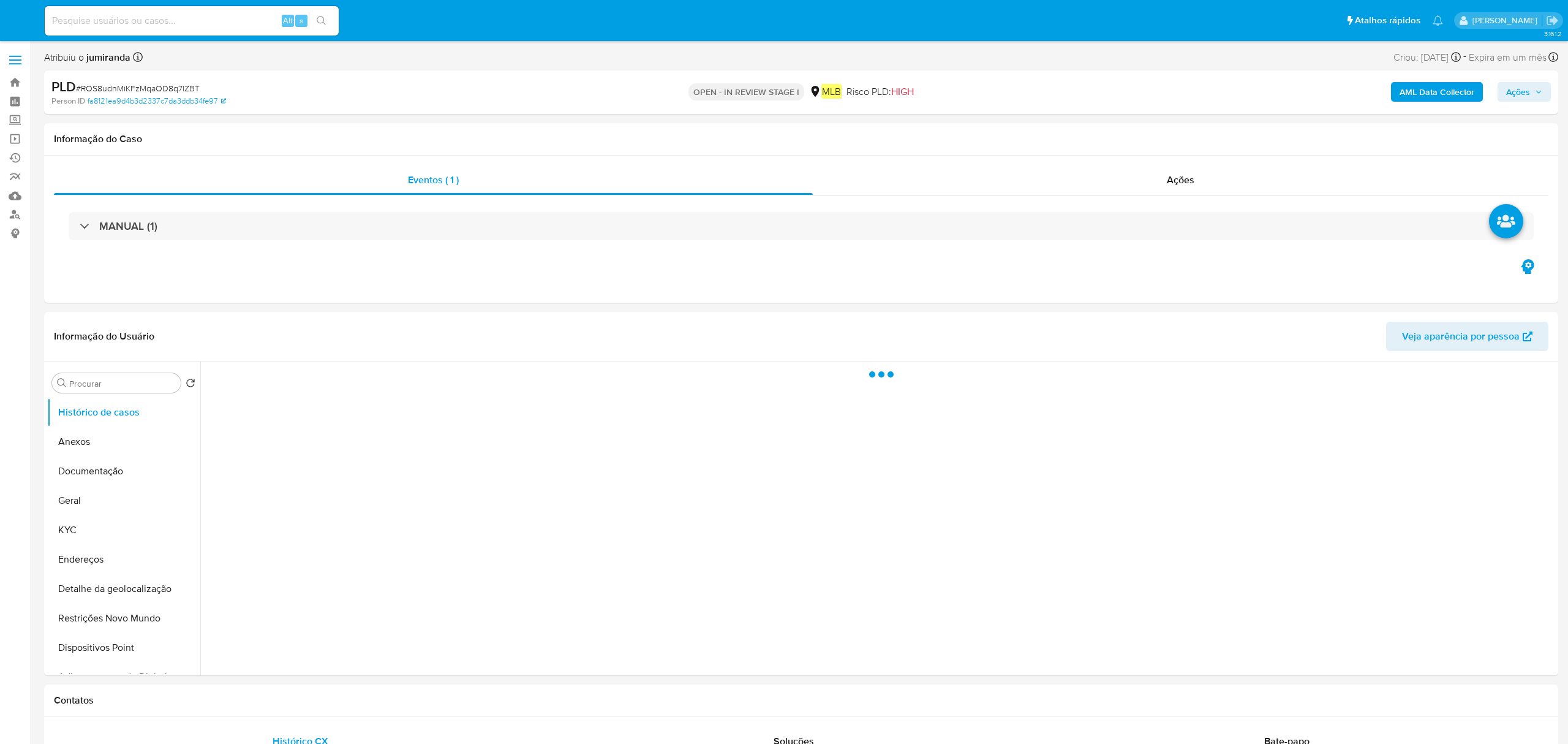
select select "10"
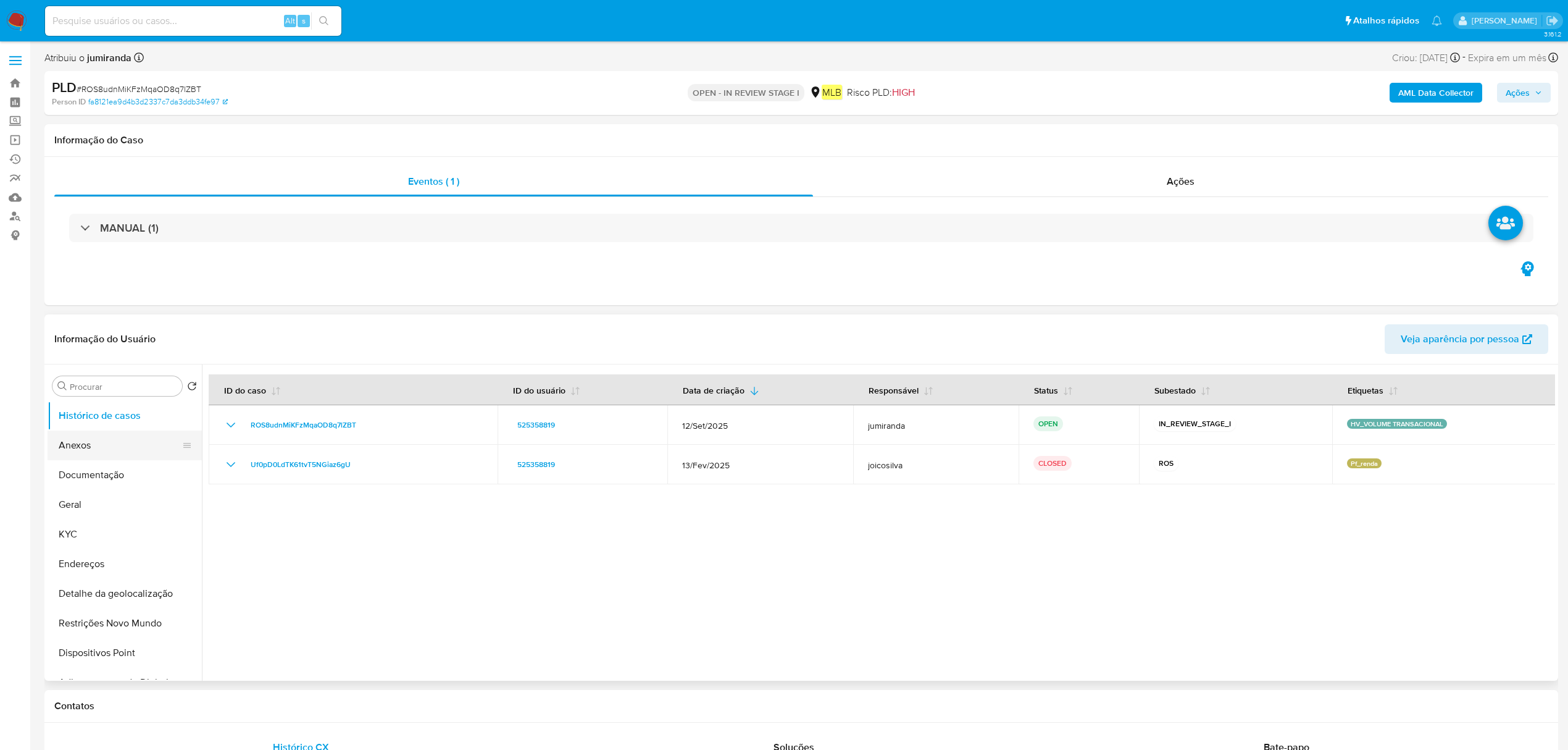
click at [137, 450] on button "Anexos" at bounding box center [119, 445] width 144 height 30
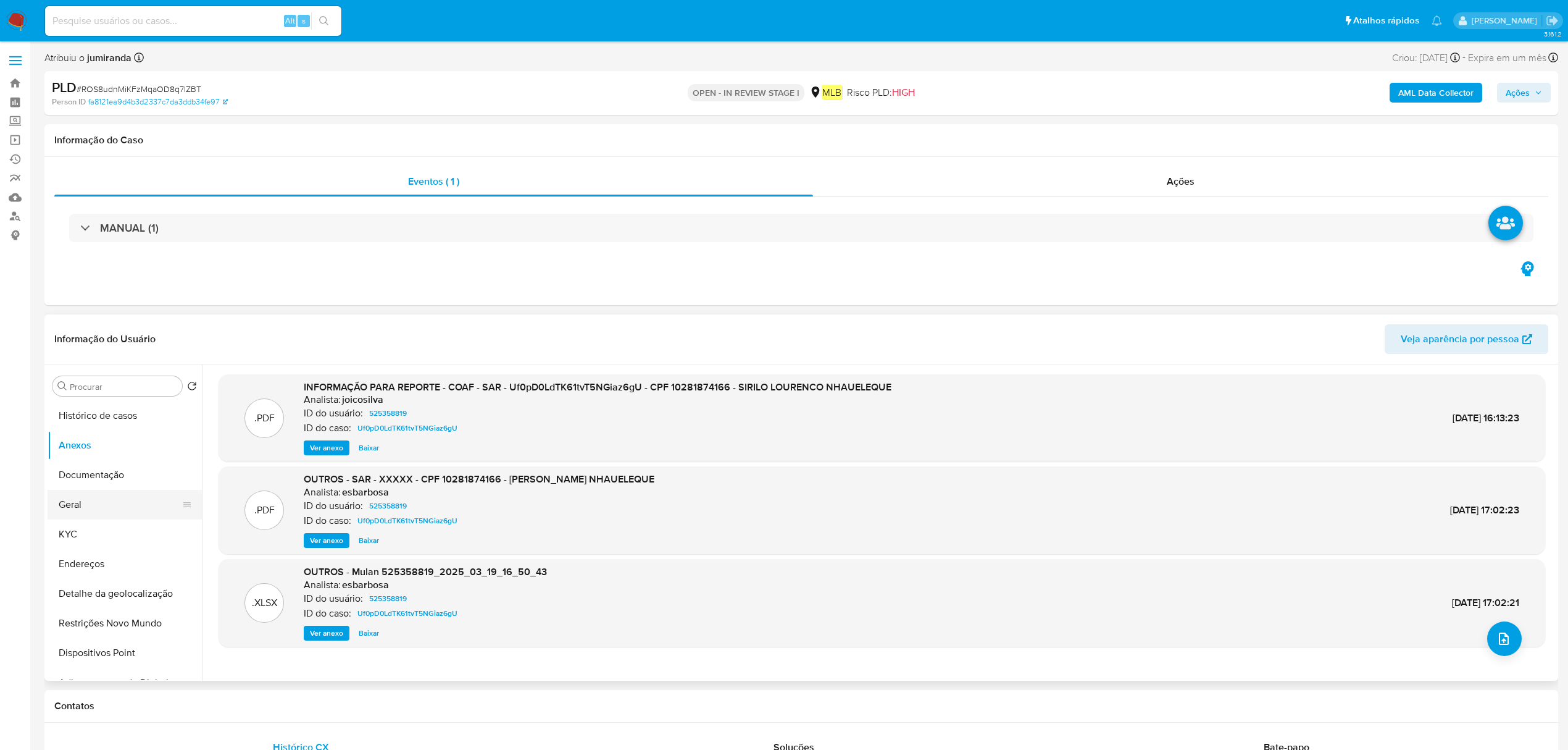
click at [141, 517] on button "Geral" at bounding box center [119, 505] width 144 height 30
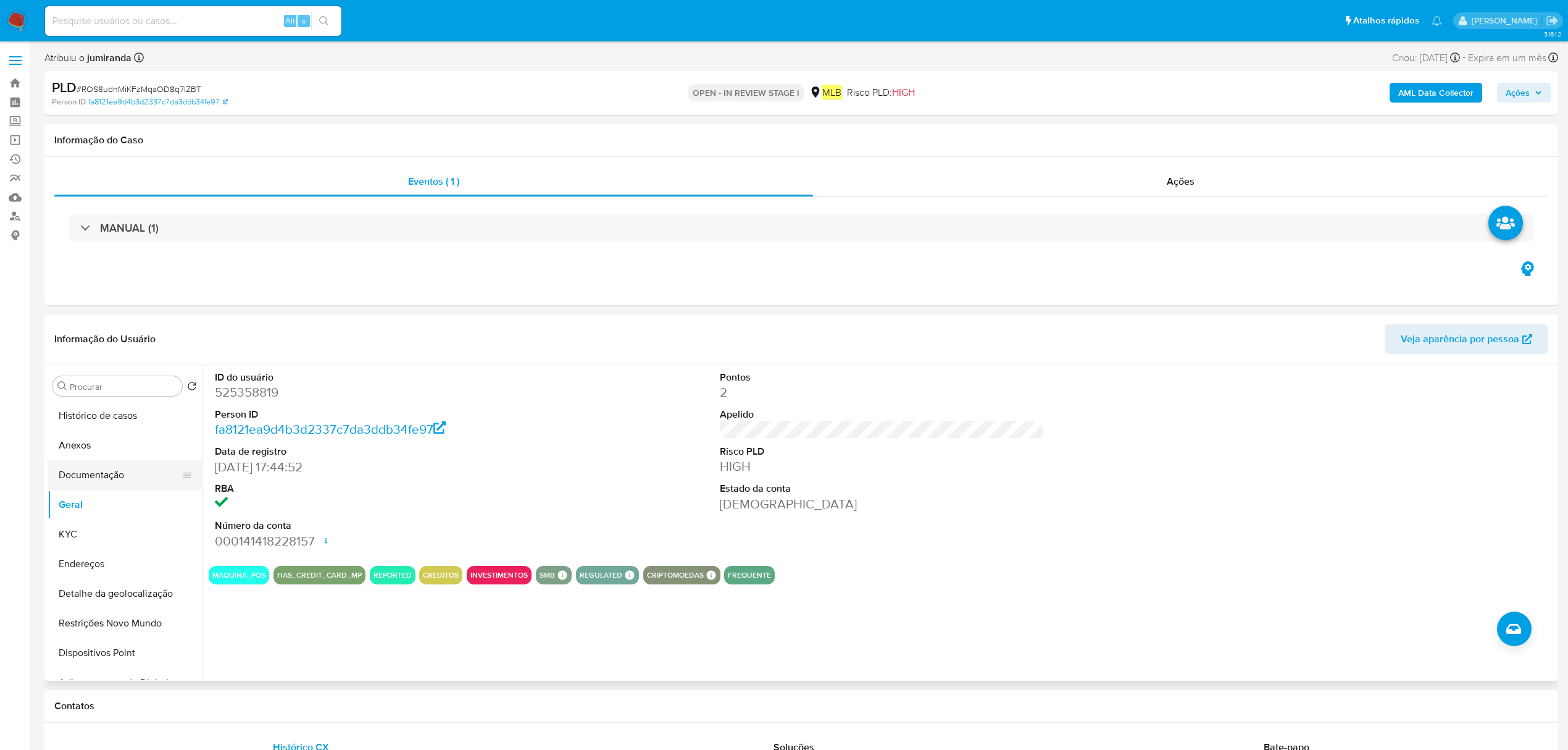
click at [151, 474] on button "Documentação" at bounding box center [119, 474] width 144 height 30
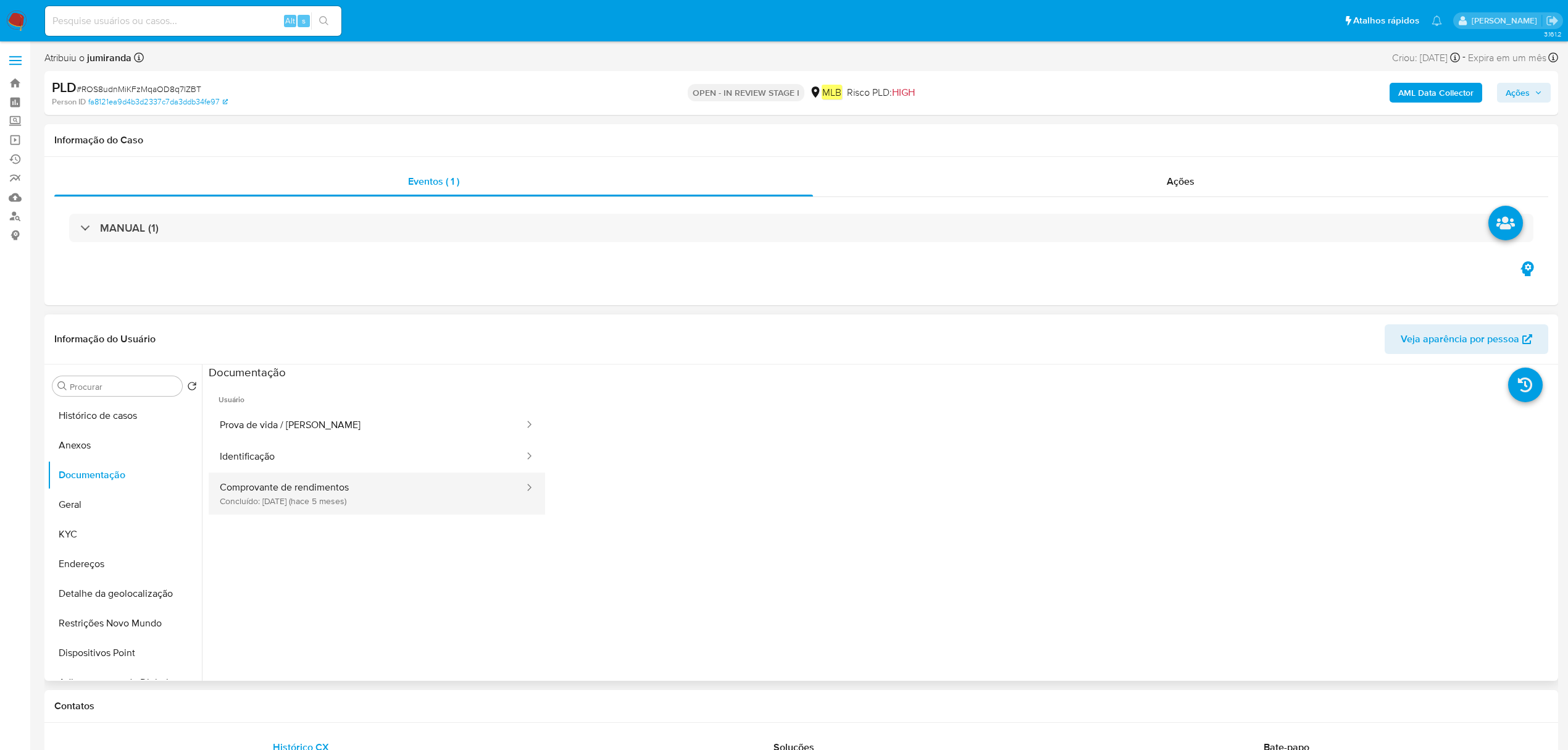
click at [304, 499] on button "Comprovante de rendimentos Concluído: 20/04/2025 (hace 5 meses)" at bounding box center [367, 493] width 316 height 42
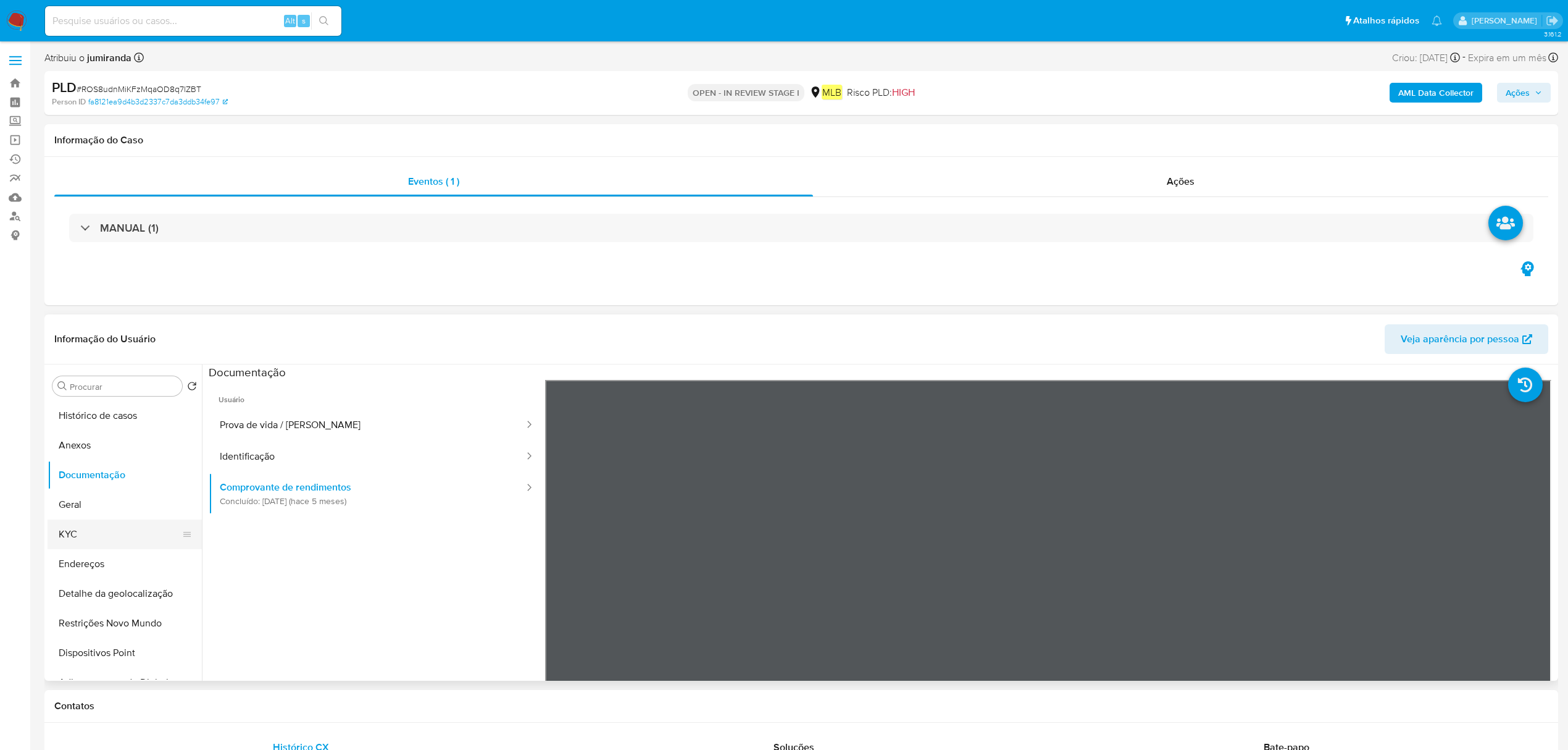
click at [106, 531] on button "KYC" at bounding box center [119, 534] width 144 height 30
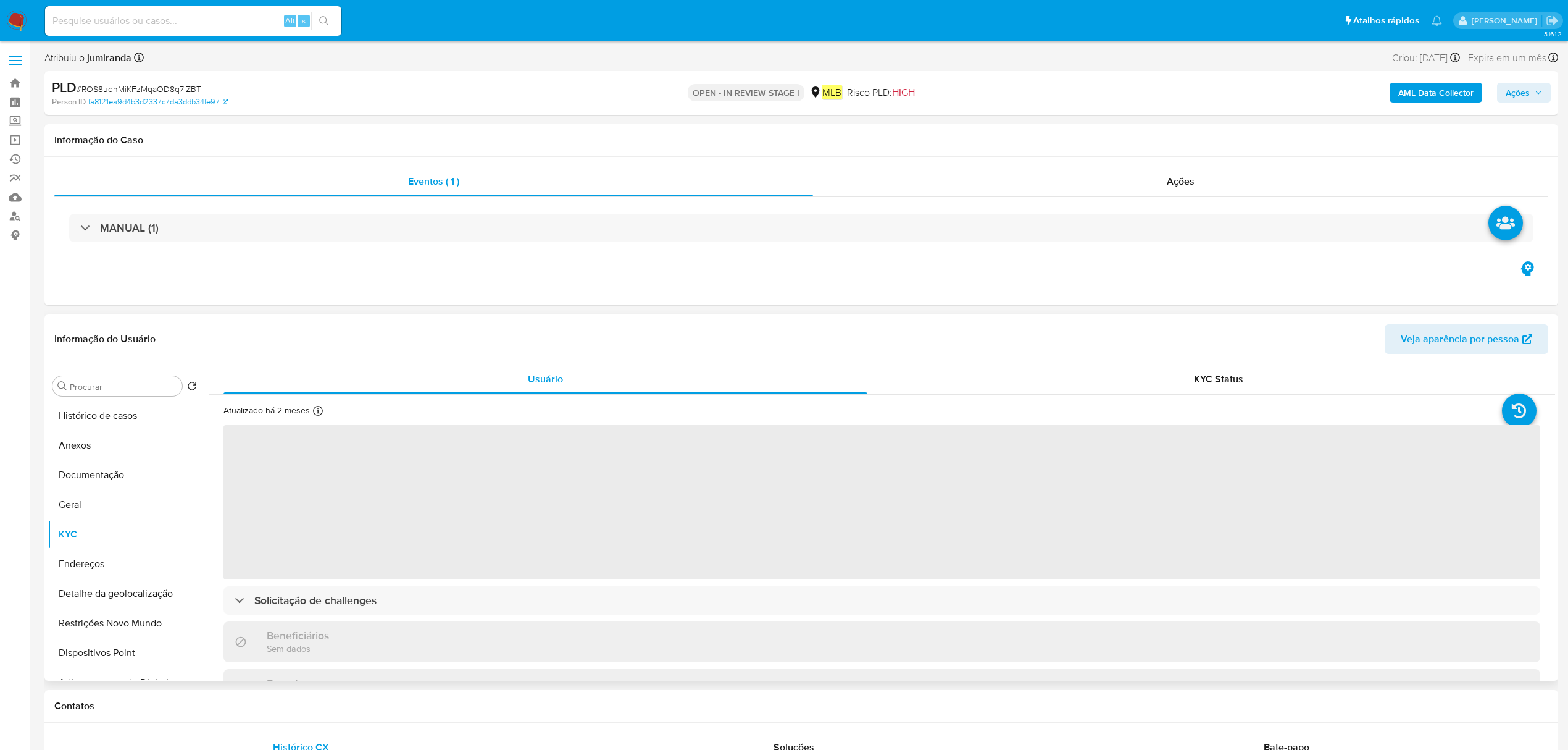
click at [742, 546] on span "‌" at bounding box center [880, 502] width 1316 height 154
click at [742, 544] on span "‌" at bounding box center [880, 502] width 1316 height 154
click at [741, 541] on span "‌" at bounding box center [880, 502] width 1316 height 154
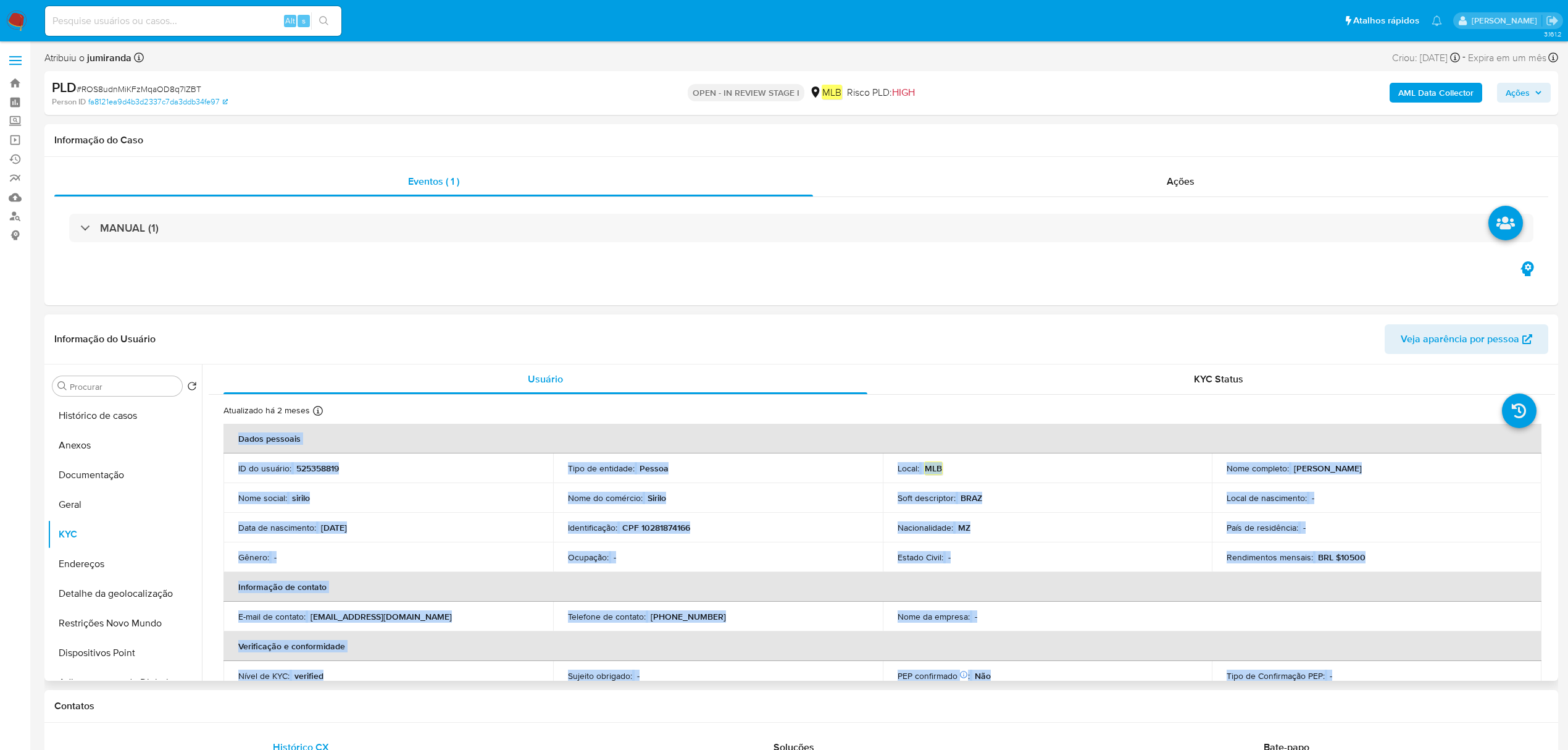
click at [664, 560] on div "Ocupação : -" at bounding box center [718, 556] width 300 height 11
click at [786, 282] on div "Eventos ( 1 ) Ações MANUAL (1)" at bounding box center [801, 231] width 1514 height 148
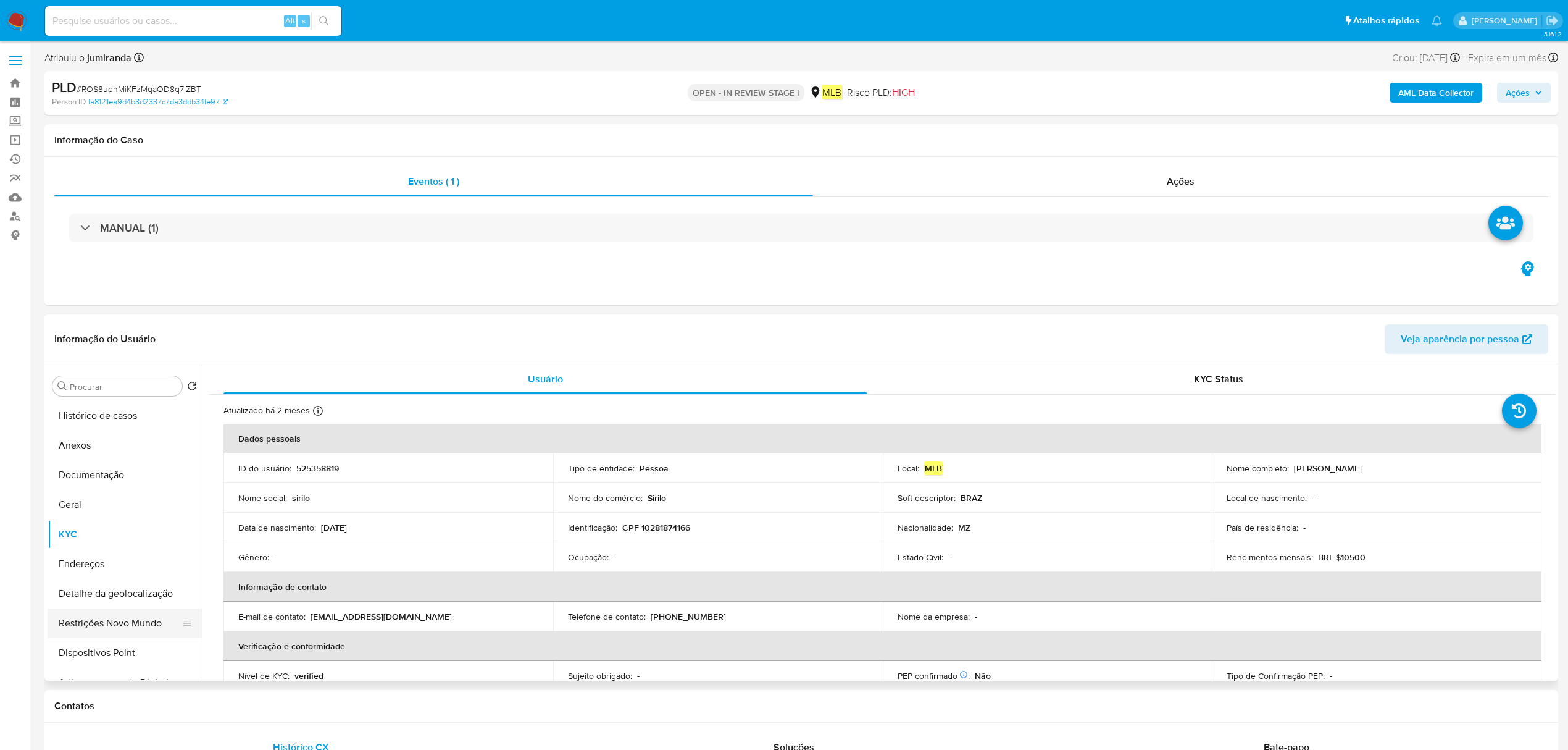
click at [118, 617] on button "Restrições Novo Mundo" at bounding box center [119, 623] width 144 height 30
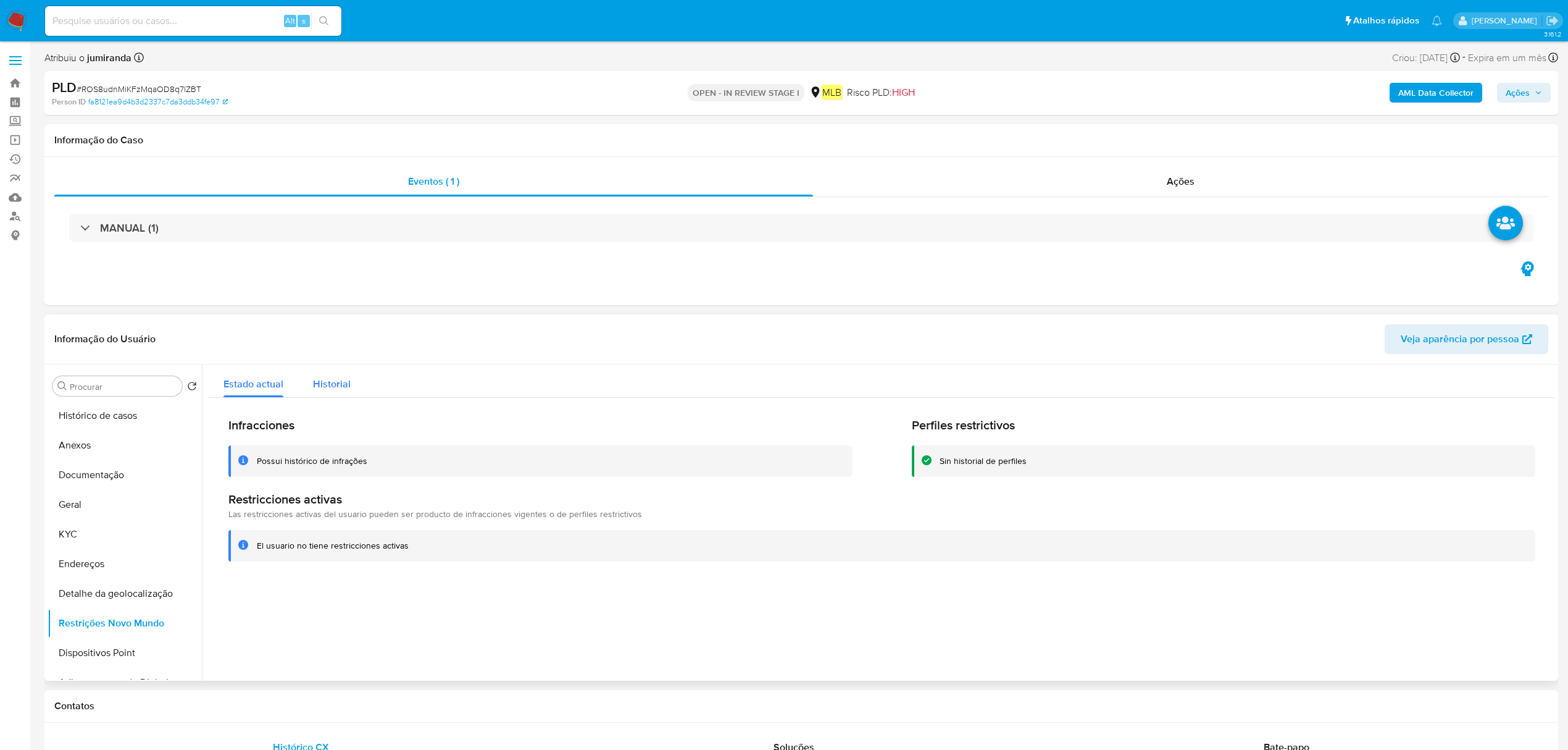
click at [338, 388] on span "Historial" at bounding box center [332, 383] width 38 height 15
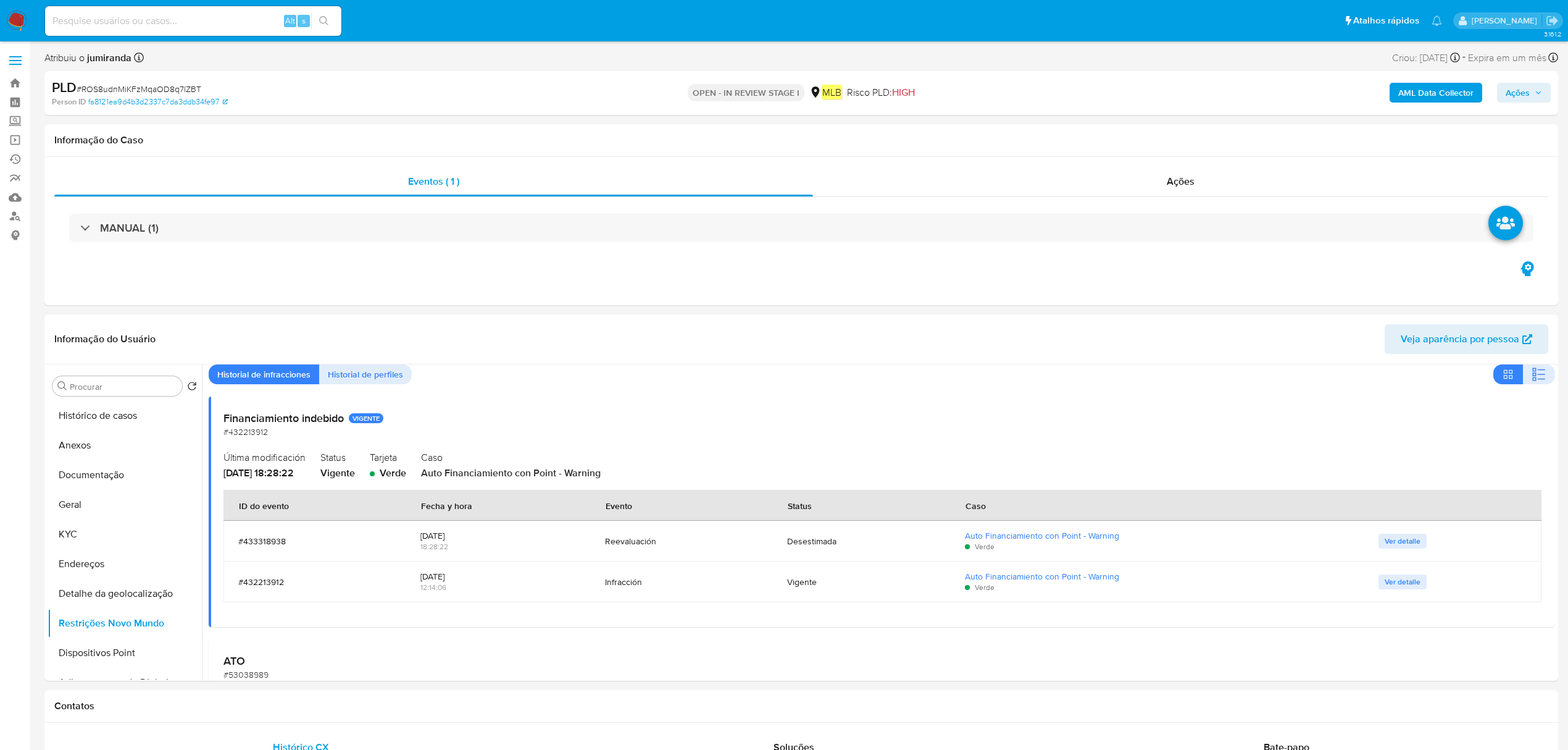
scroll to position [3, 0]
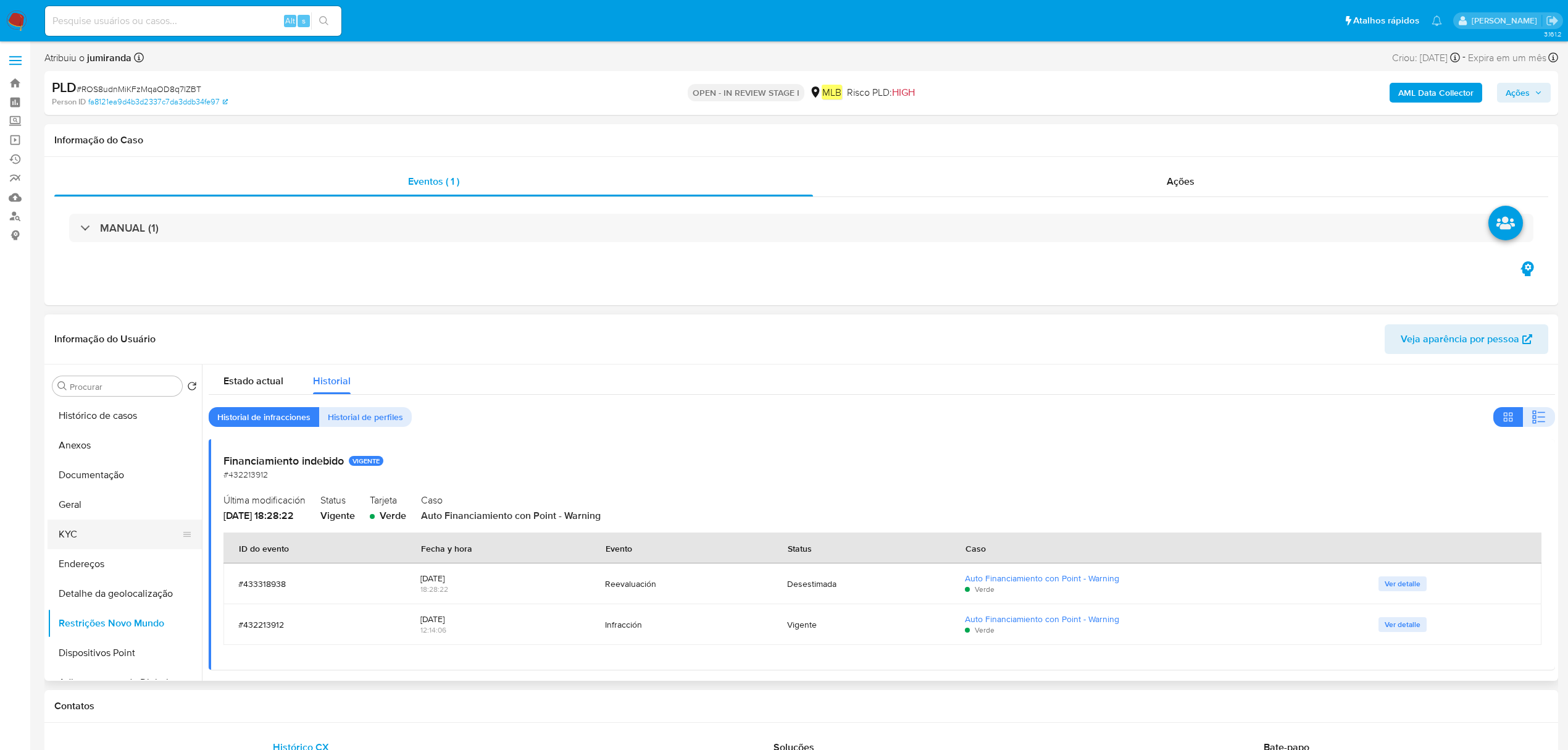
click at [92, 522] on button "KYC" at bounding box center [119, 534] width 144 height 30
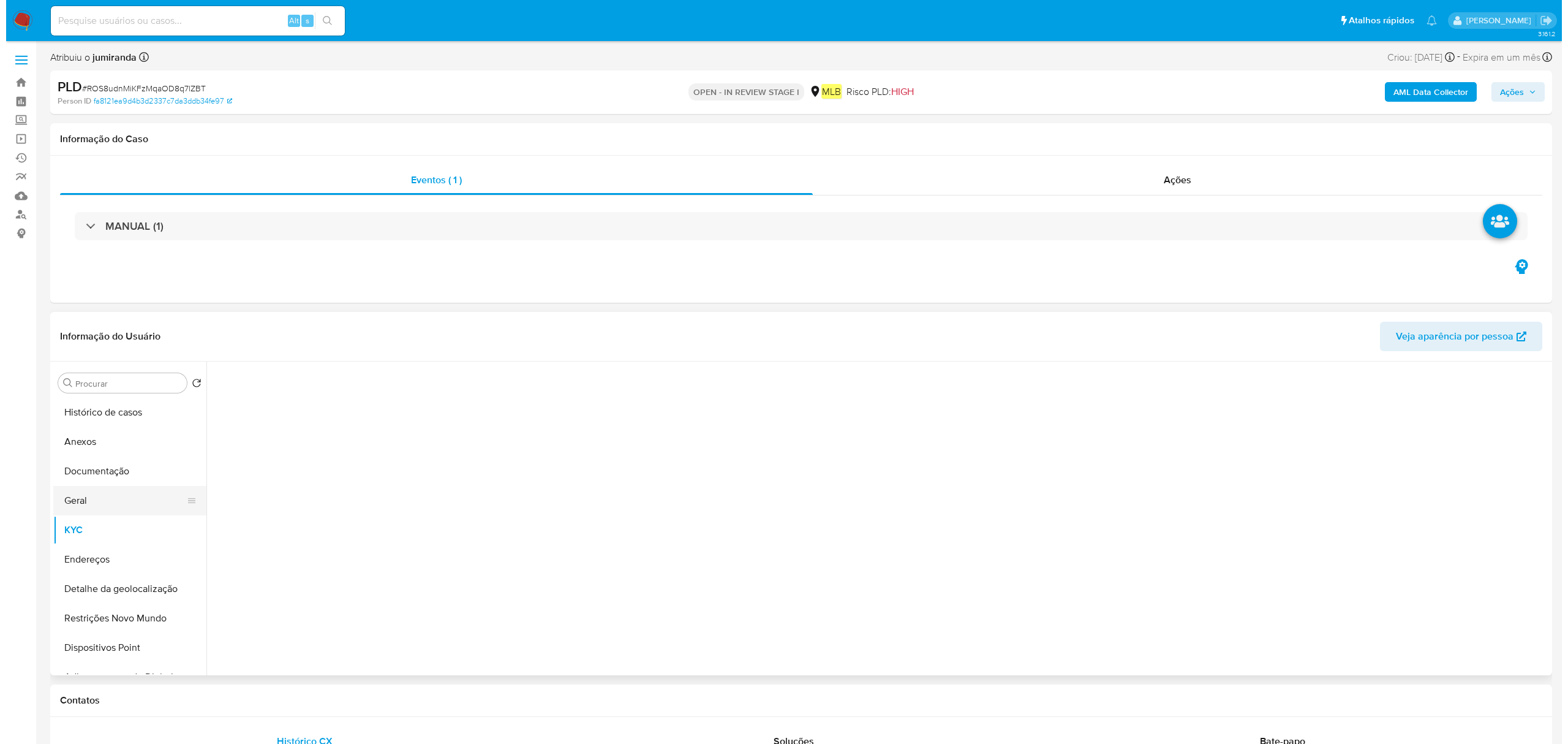
scroll to position [0, 0]
click at [107, 495] on button "Geral" at bounding box center [118, 500] width 143 height 30
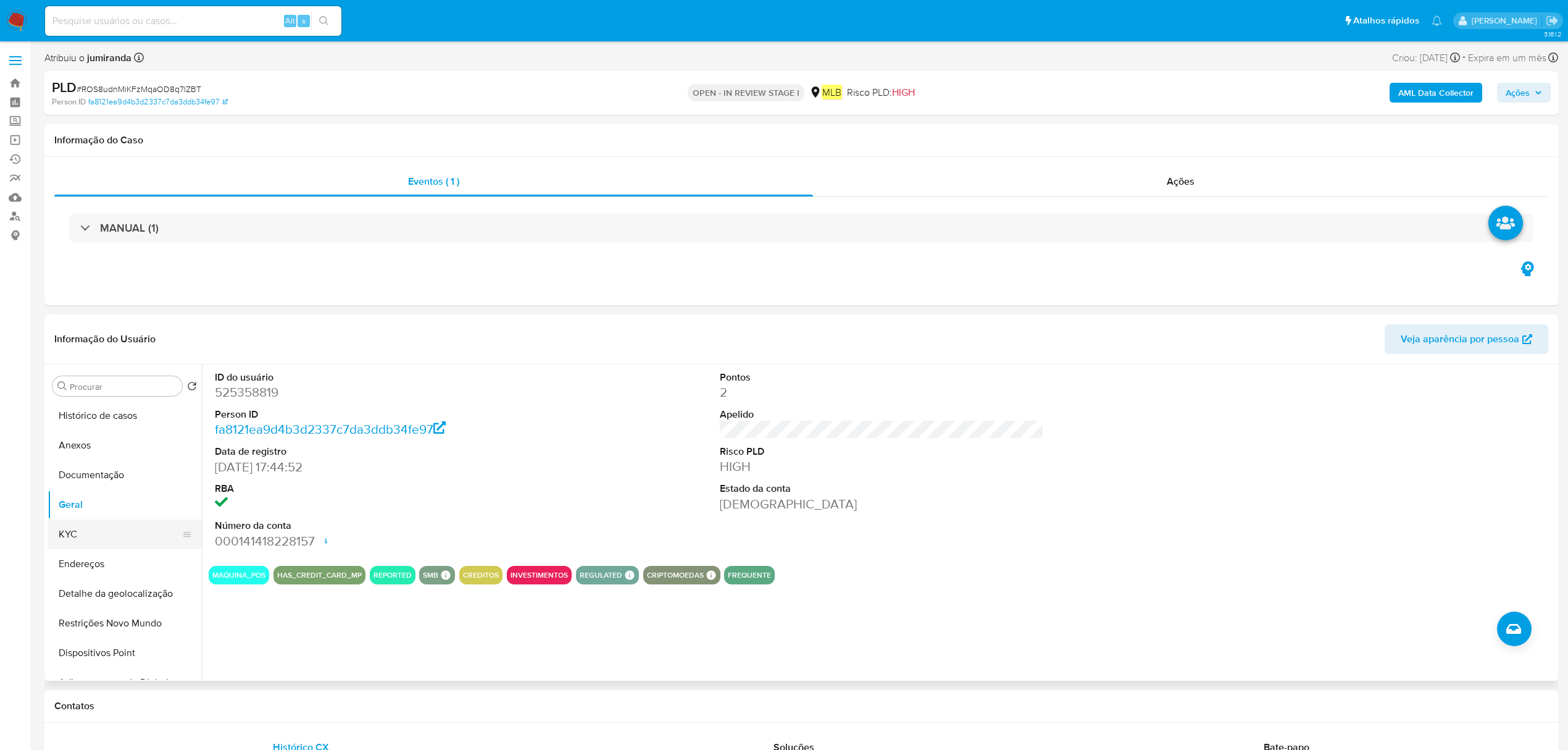
click at [130, 526] on button "KYC" at bounding box center [119, 534] width 144 height 30
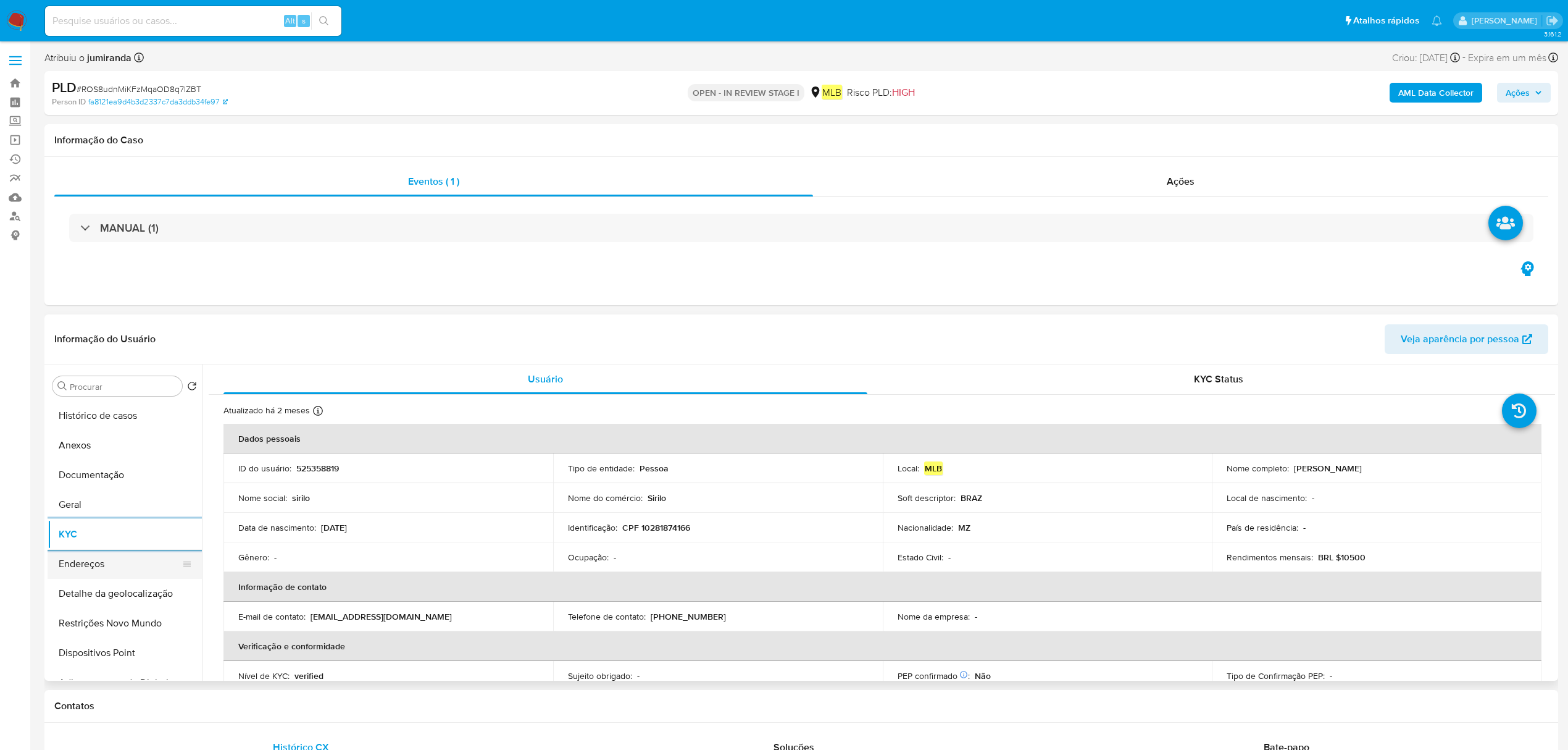
click at [134, 569] on button "Endereços" at bounding box center [119, 564] width 144 height 30
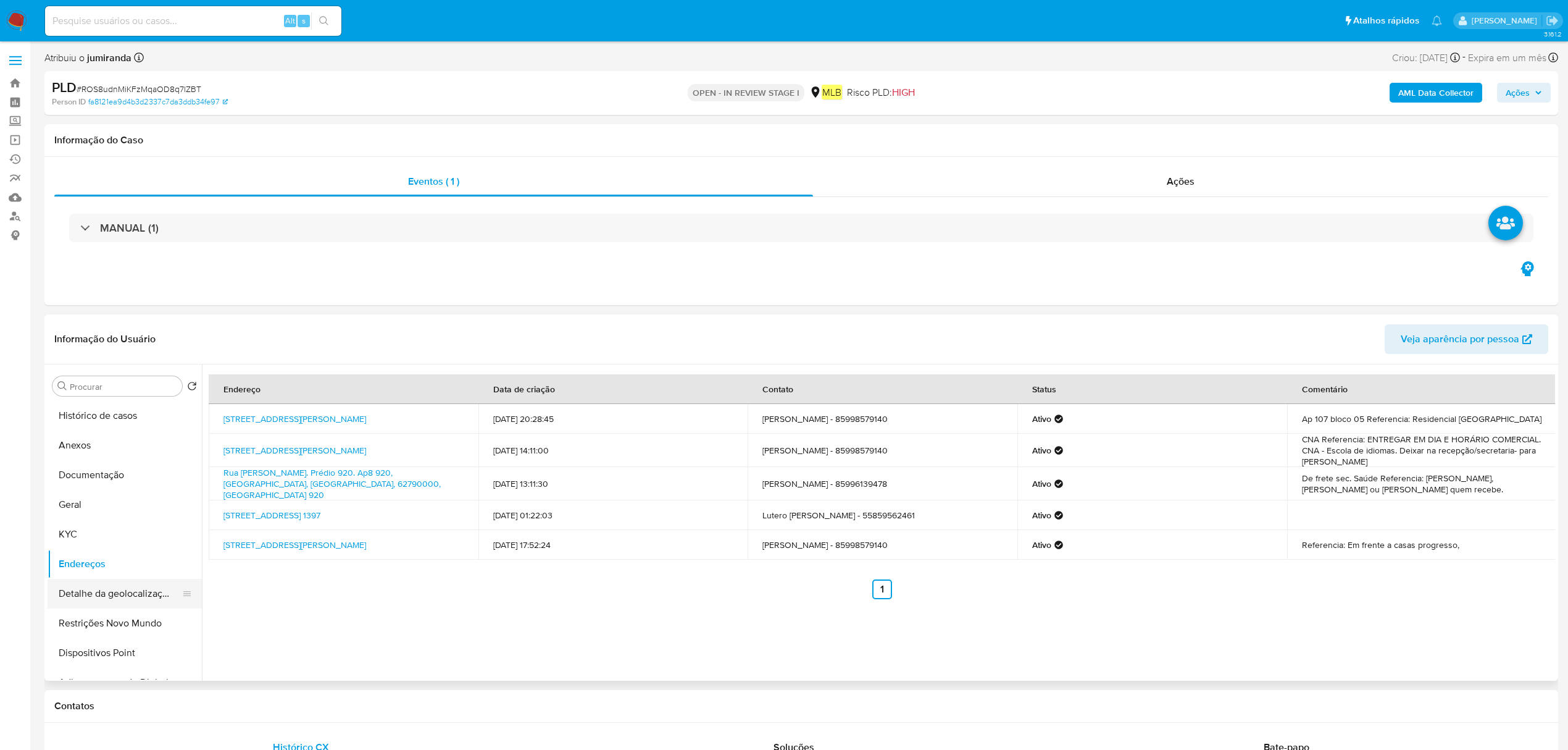
drag, startPoint x: 105, startPoint y: 597, endPoint x: 121, endPoint y: 599, distance: 16.1
click at [105, 597] on button "Detalhe da geolocalização" at bounding box center [119, 593] width 144 height 30
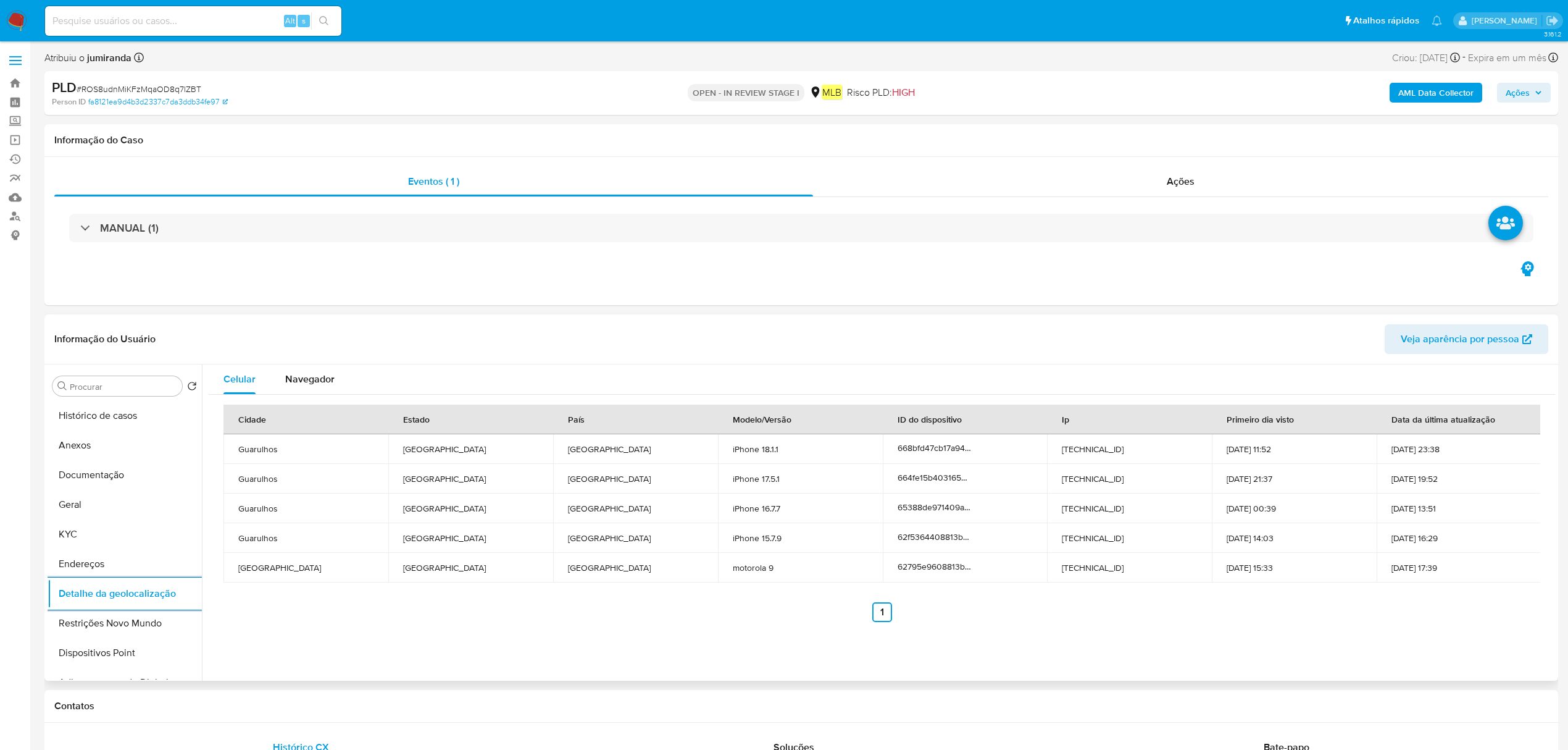
click at [119, 621] on button "Restrições Novo Mundo" at bounding box center [124, 623] width 154 height 30
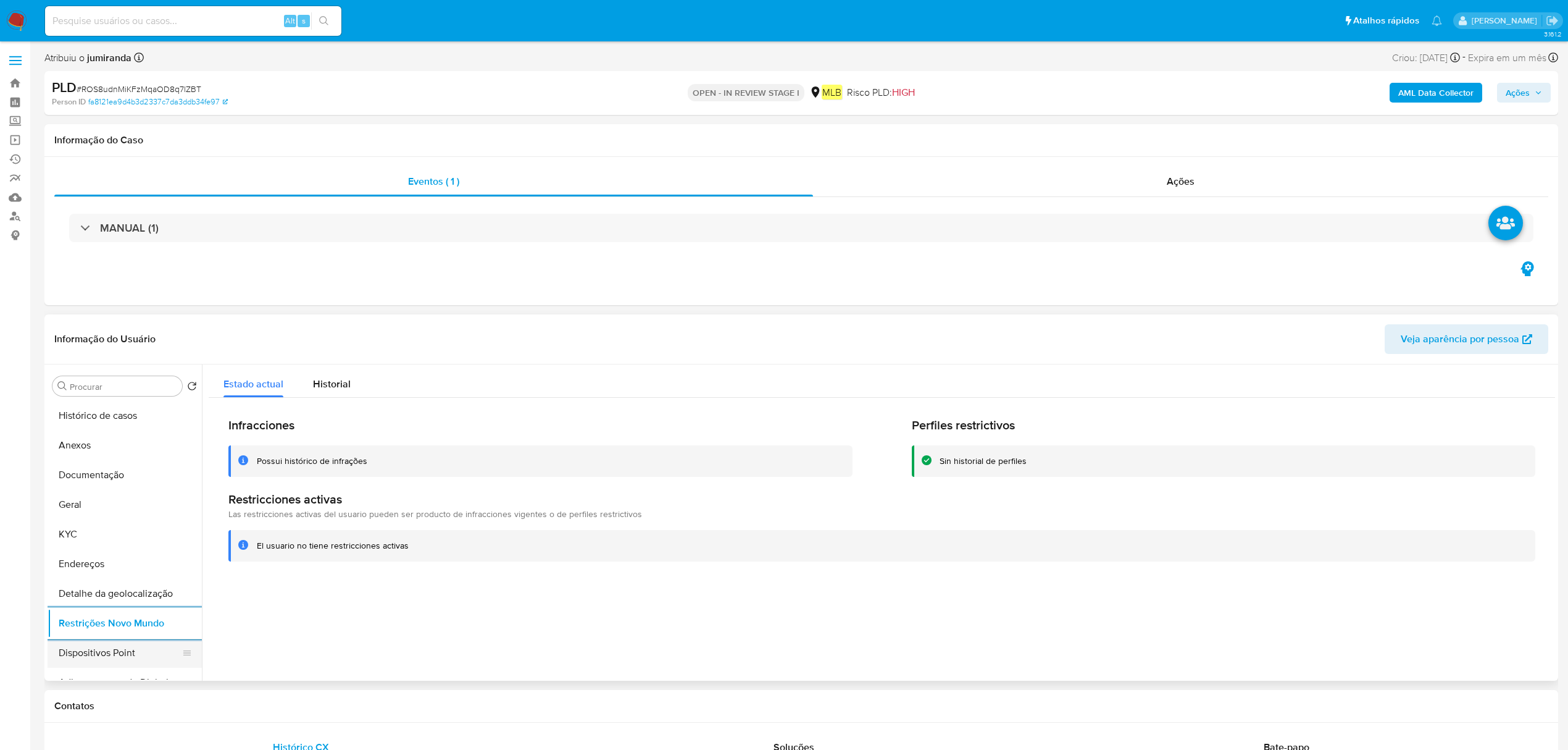
click at [96, 648] on button "Dispositivos Point" at bounding box center [119, 652] width 144 height 30
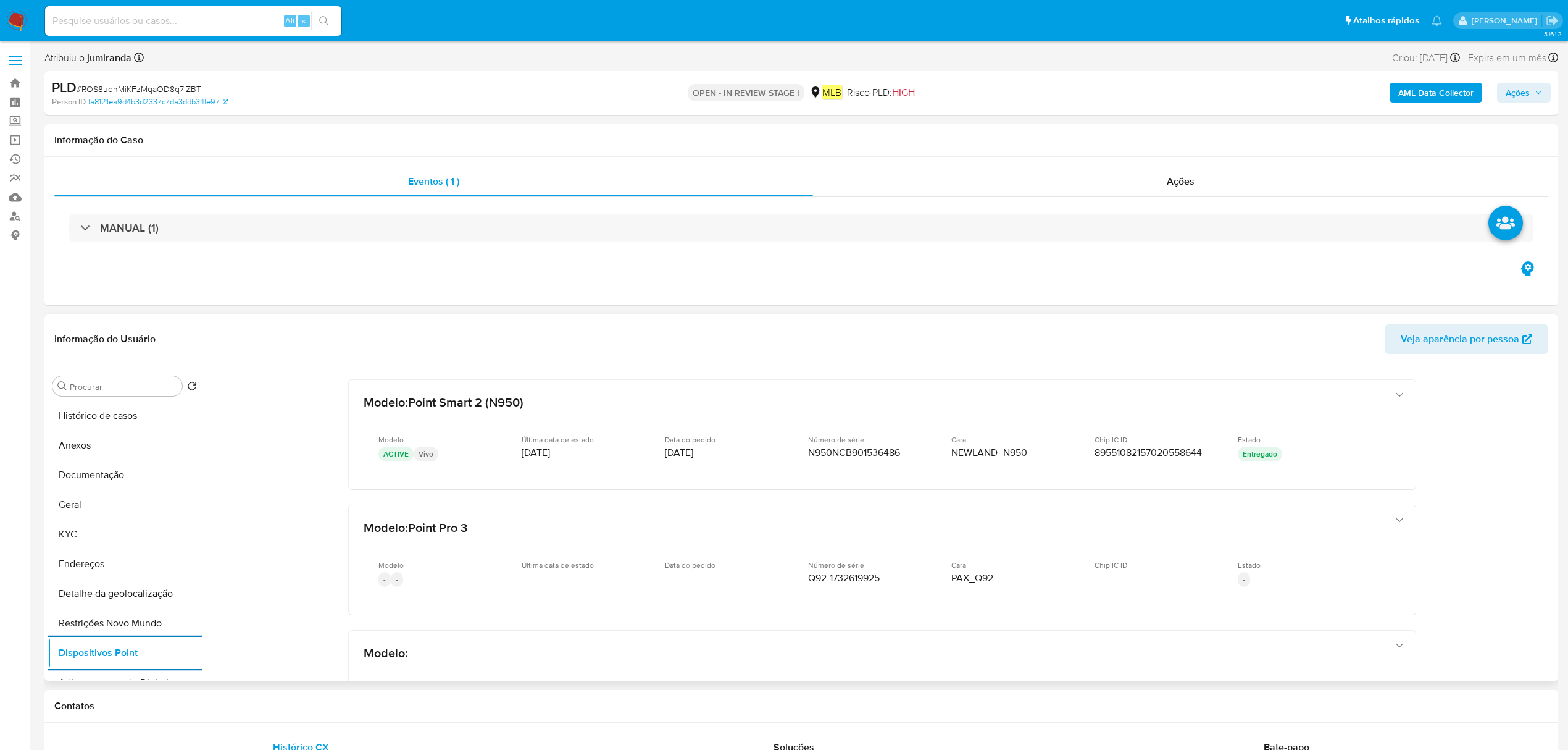
click at [137, 567] on button "Endereços" at bounding box center [124, 564] width 154 height 30
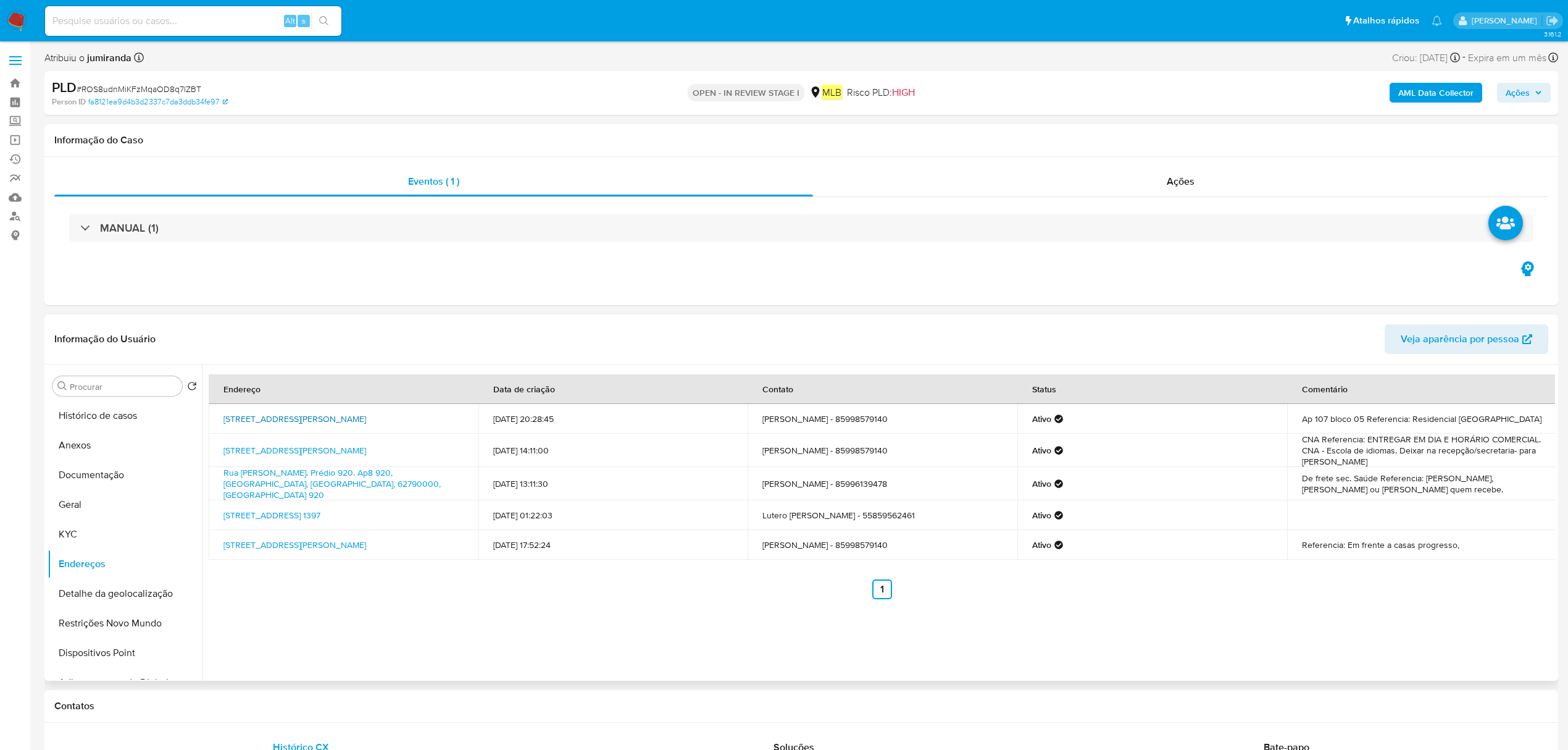
drag, startPoint x: 218, startPoint y: 410, endPoint x: 437, endPoint y: 413, distance: 219.0
click at [437, 413] on td "Rua Fernando Luz 403, Guarulhos, São Paulo, 07251365, Brasil 403" at bounding box center [343, 418] width 270 height 30
copy link "Rua Fernando Luz 403, Guarulhos, São Paulo, 07251365"
click at [114, 421] on button "Histórico de casos" at bounding box center [119, 415] width 144 height 30
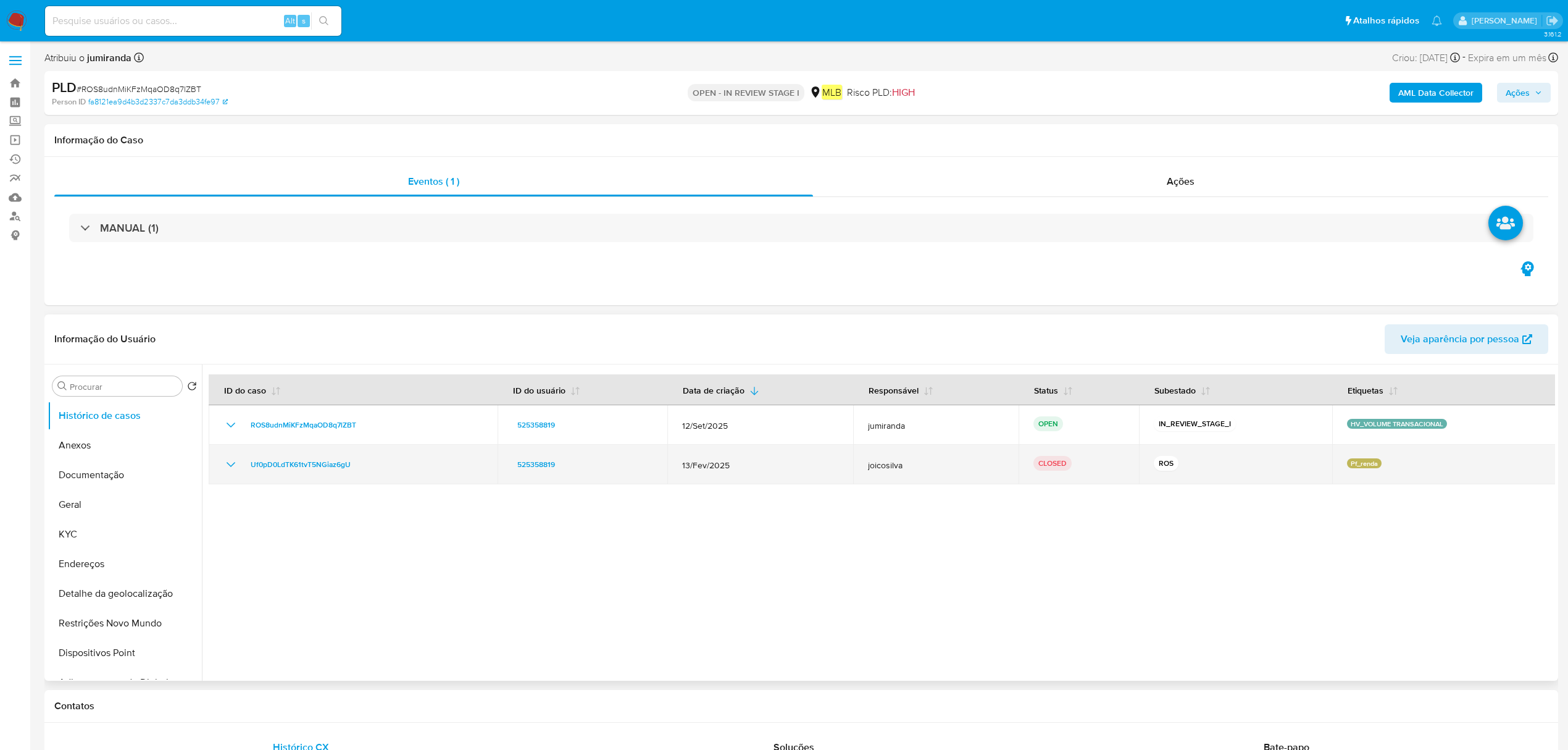
drag, startPoint x: 225, startPoint y: 461, endPoint x: 241, endPoint y: 462, distance: 16.0
click at [225, 460] on icon "Mostrar/Ocultar" at bounding box center [230, 464] width 15 height 15
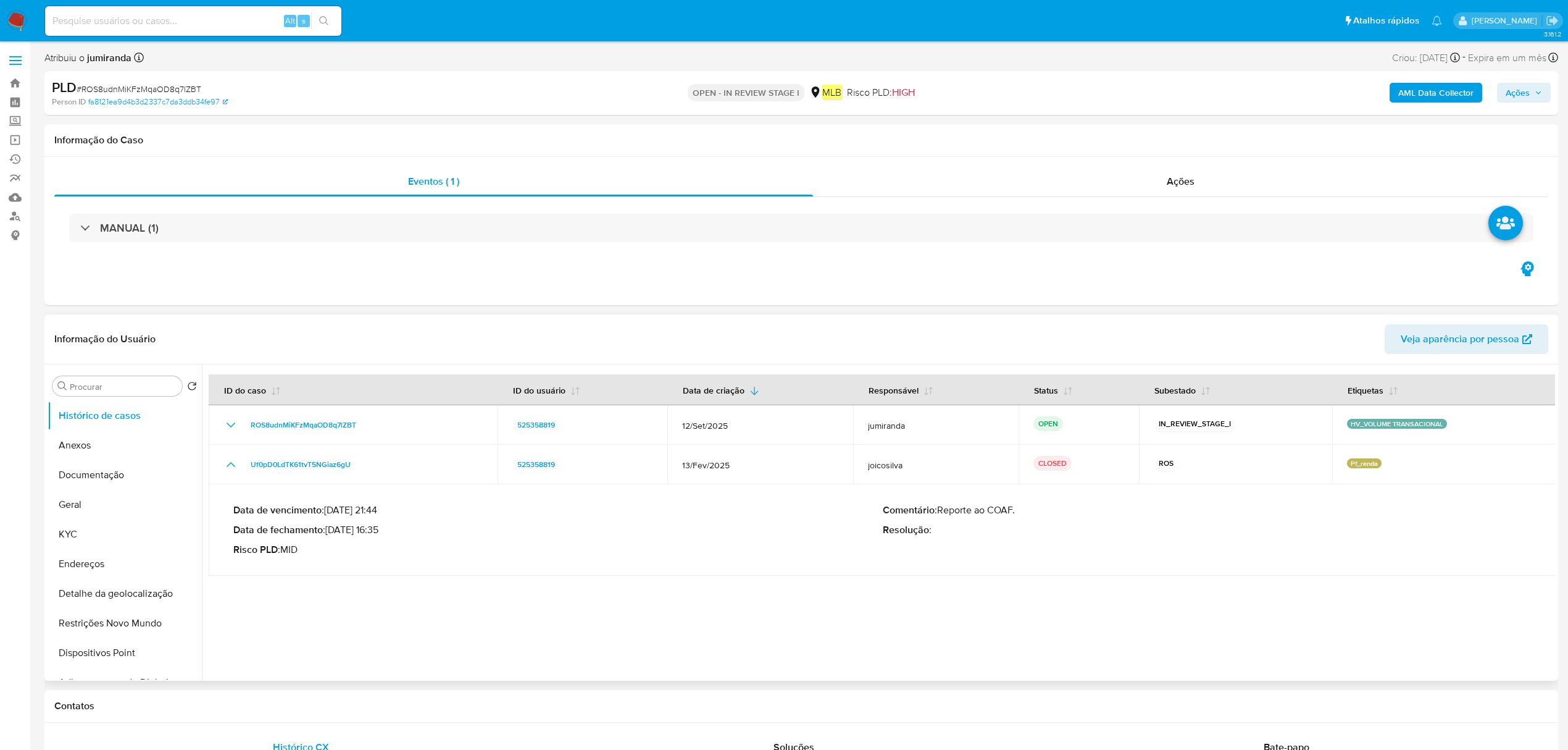
drag, startPoint x: 383, startPoint y: 531, endPoint x: 330, endPoint y: 532, distance: 53.0
click at [330, 532] on p "Data de fechamento : 24/03/2025 16:35" at bounding box center [559, 530] width 650 height 13
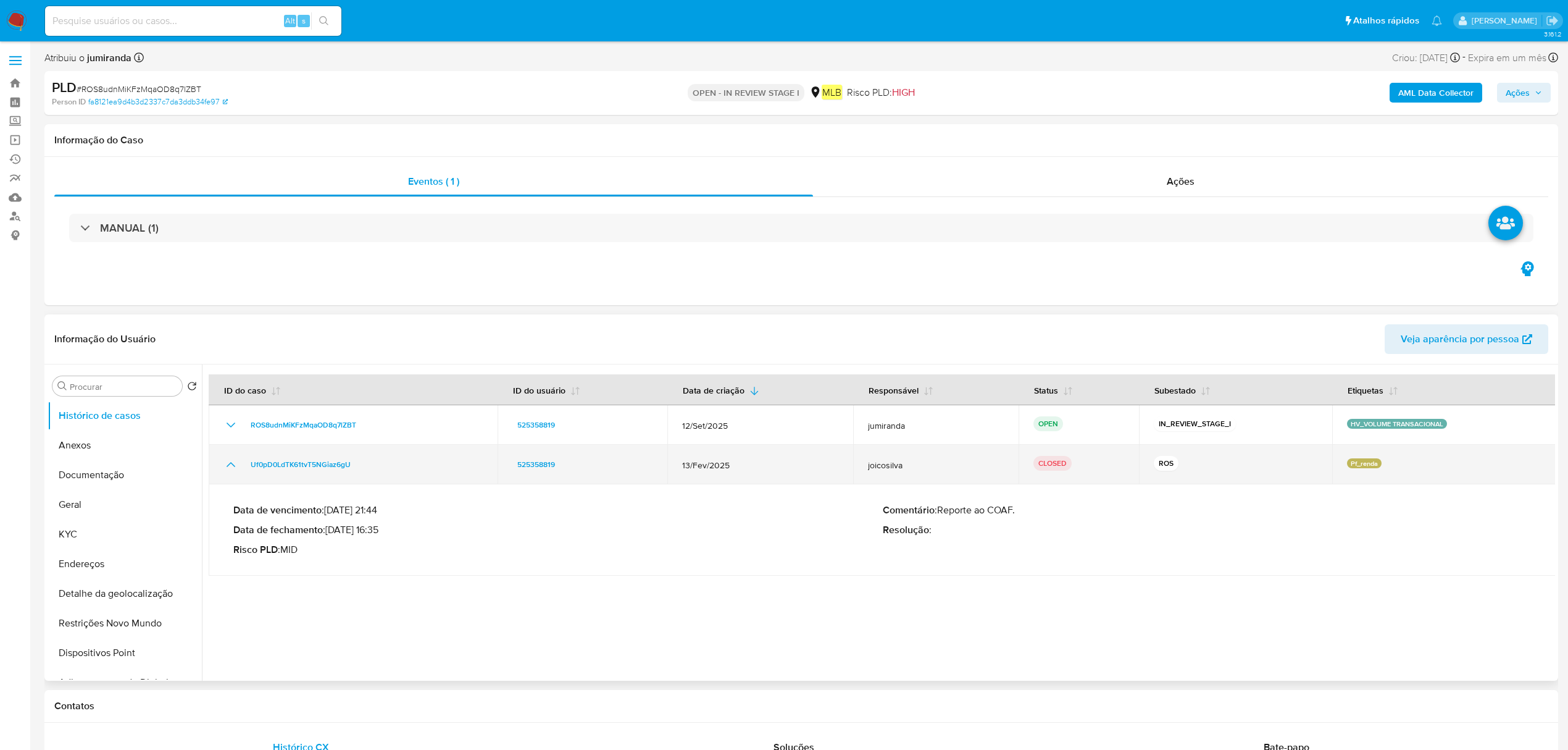
click at [322, 480] on td "Uf0pD0LdTK61tvT5NGiaz6gU" at bounding box center [353, 464] width 289 height 40
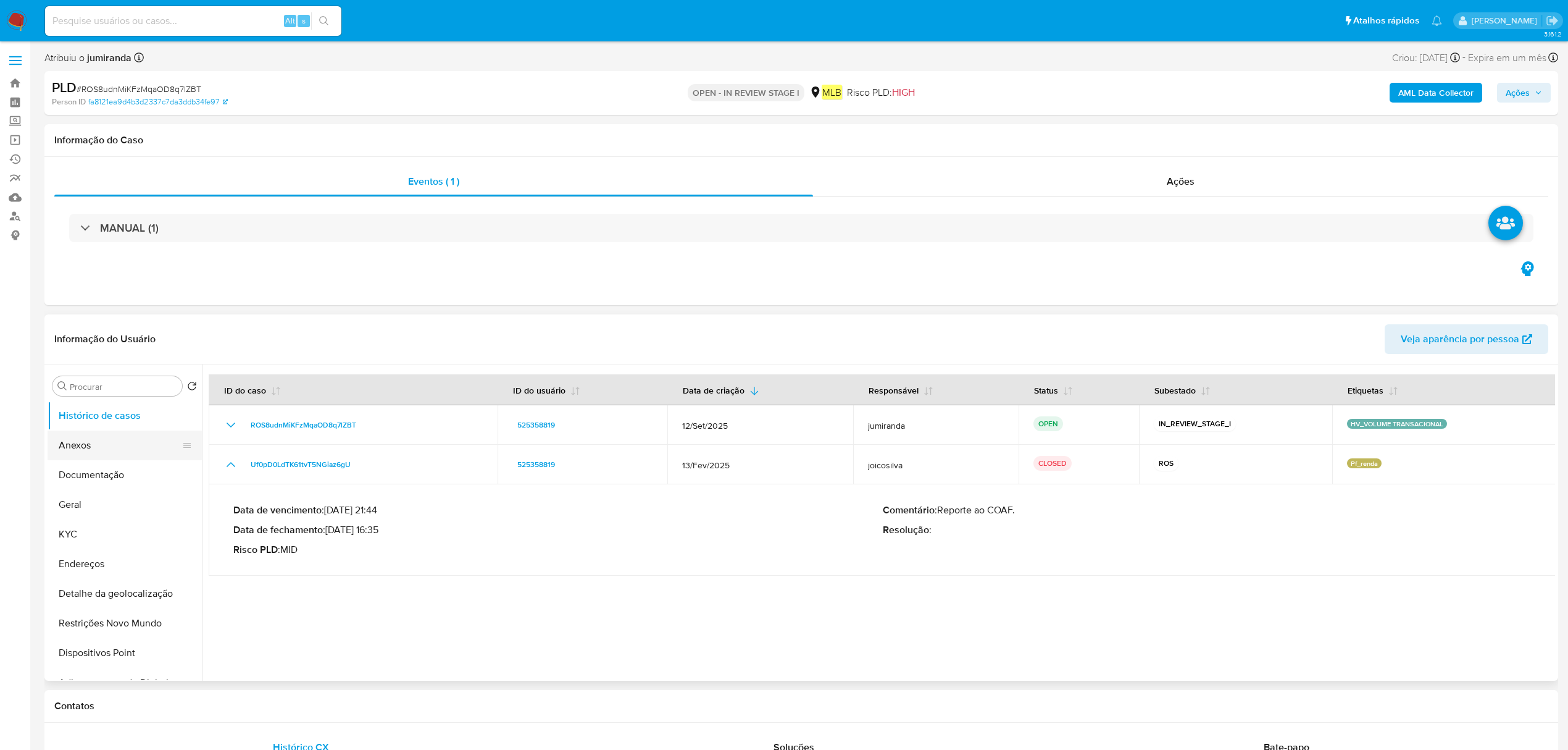
click at [144, 451] on button "Anexos" at bounding box center [119, 445] width 144 height 30
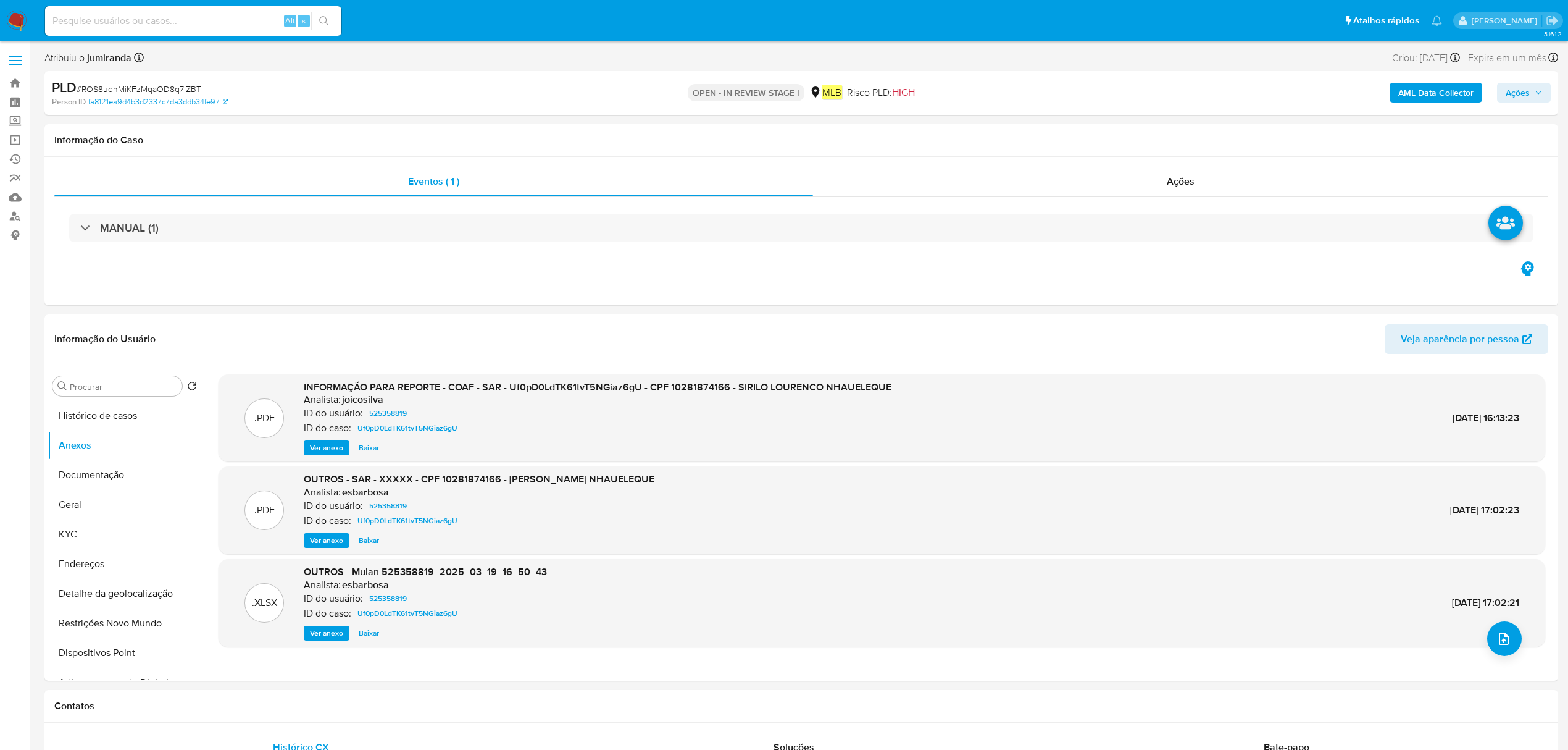
click at [1426, 97] on b "AML Data Collector" at bounding box center [1436, 92] width 76 height 19
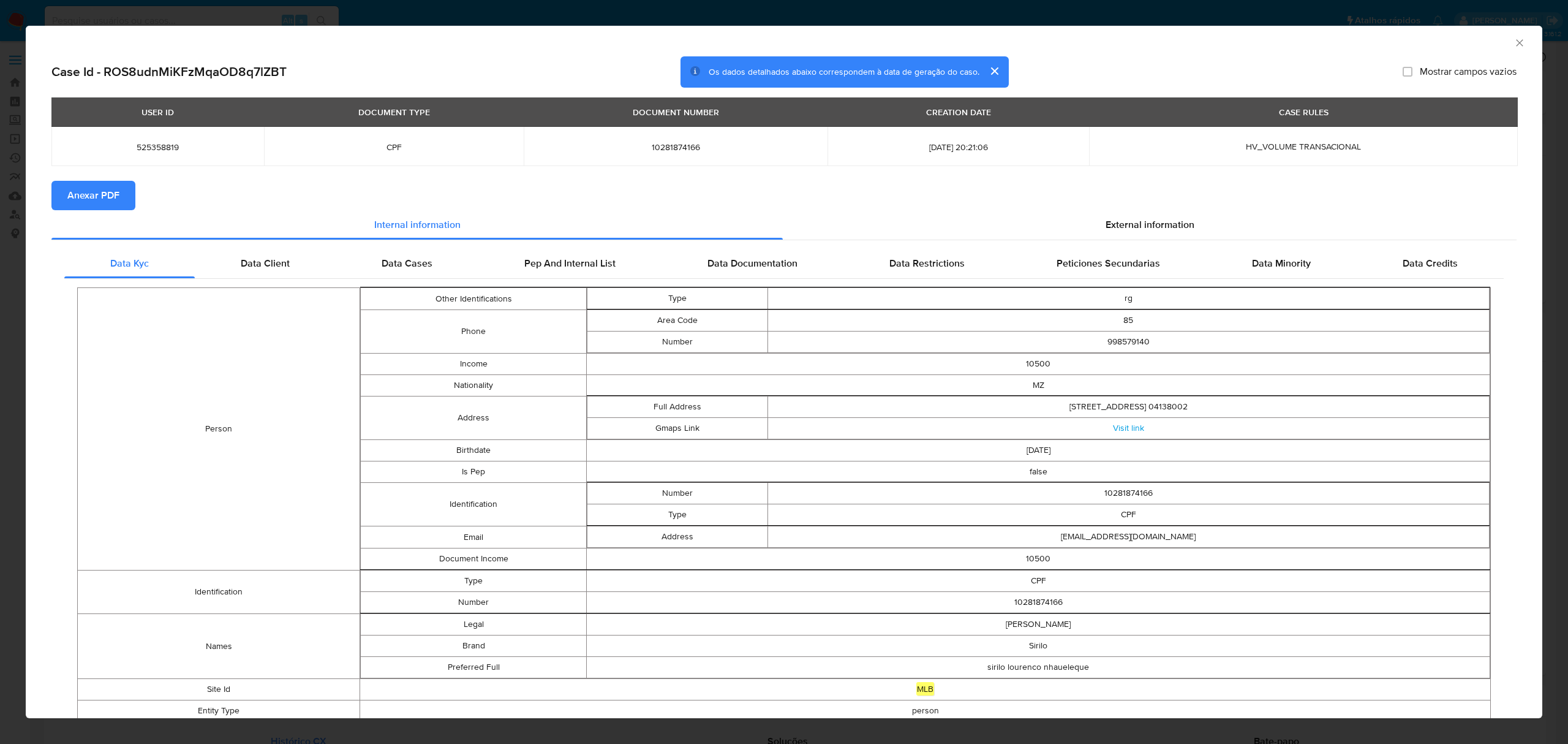
click at [108, 184] on span "Anexar PDF" at bounding box center [93, 195] width 52 height 27
click at [1512, 50] on div "AML Data Collector" at bounding box center [784, 41] width 1517 height 31
click at [1516, 44] on icon "Fechar a janela" at bounding box center [1519, 42] width 7 height 7
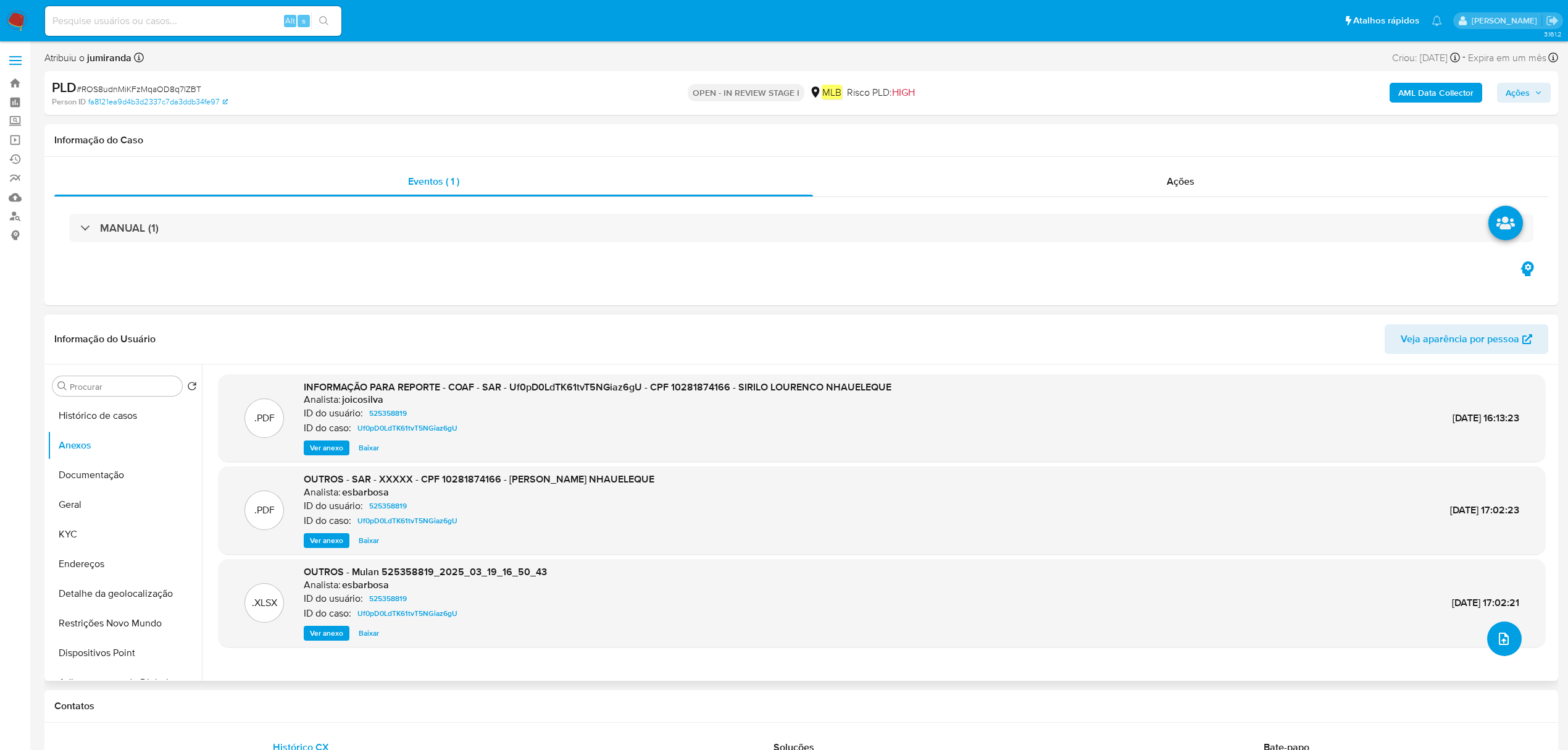
click at [1498, 635] on icon "upload-file" at bounding box center [1503, 638] width 10 height 13
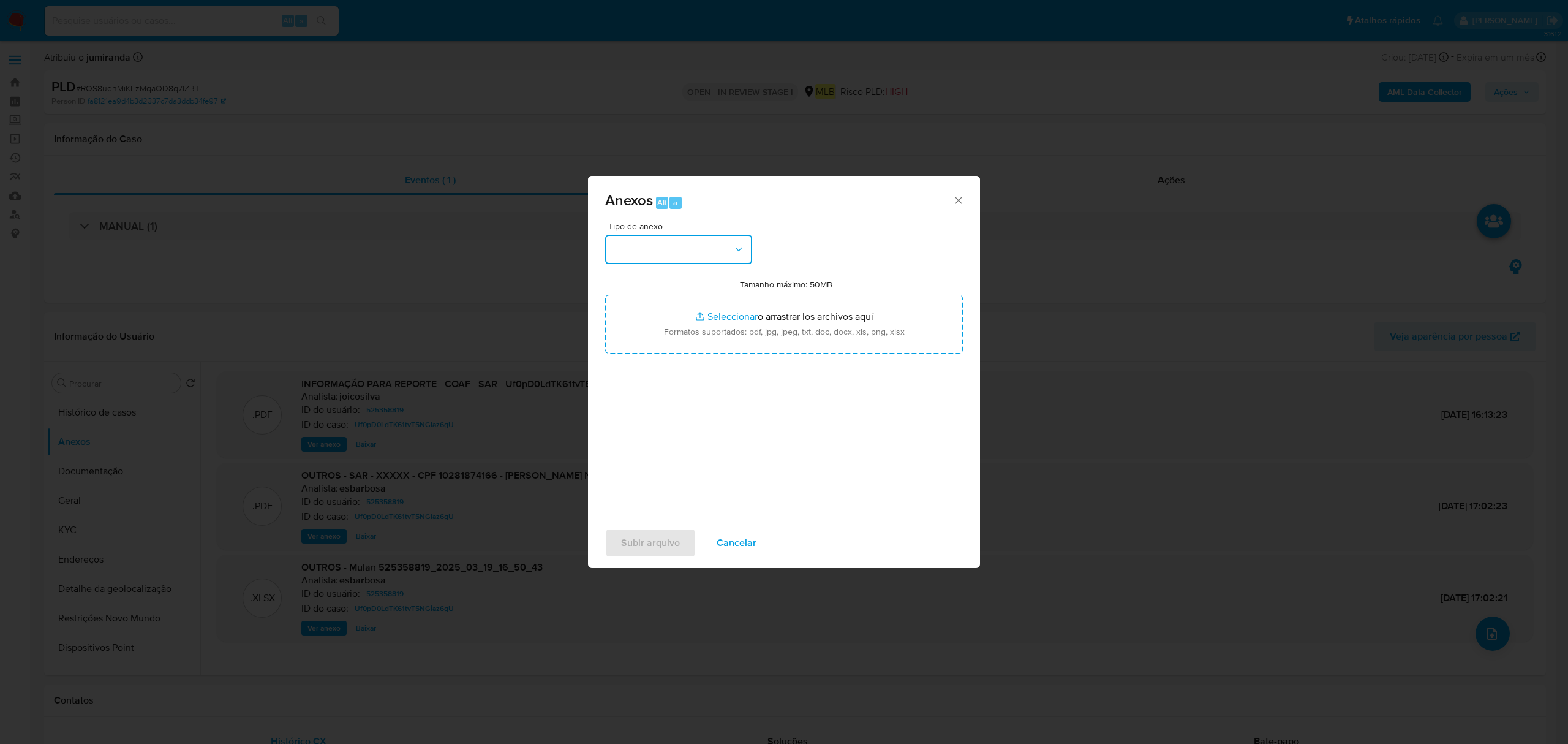
click at [712, 253] on button "button" at bounding box center [679, 249] width 147 height 30
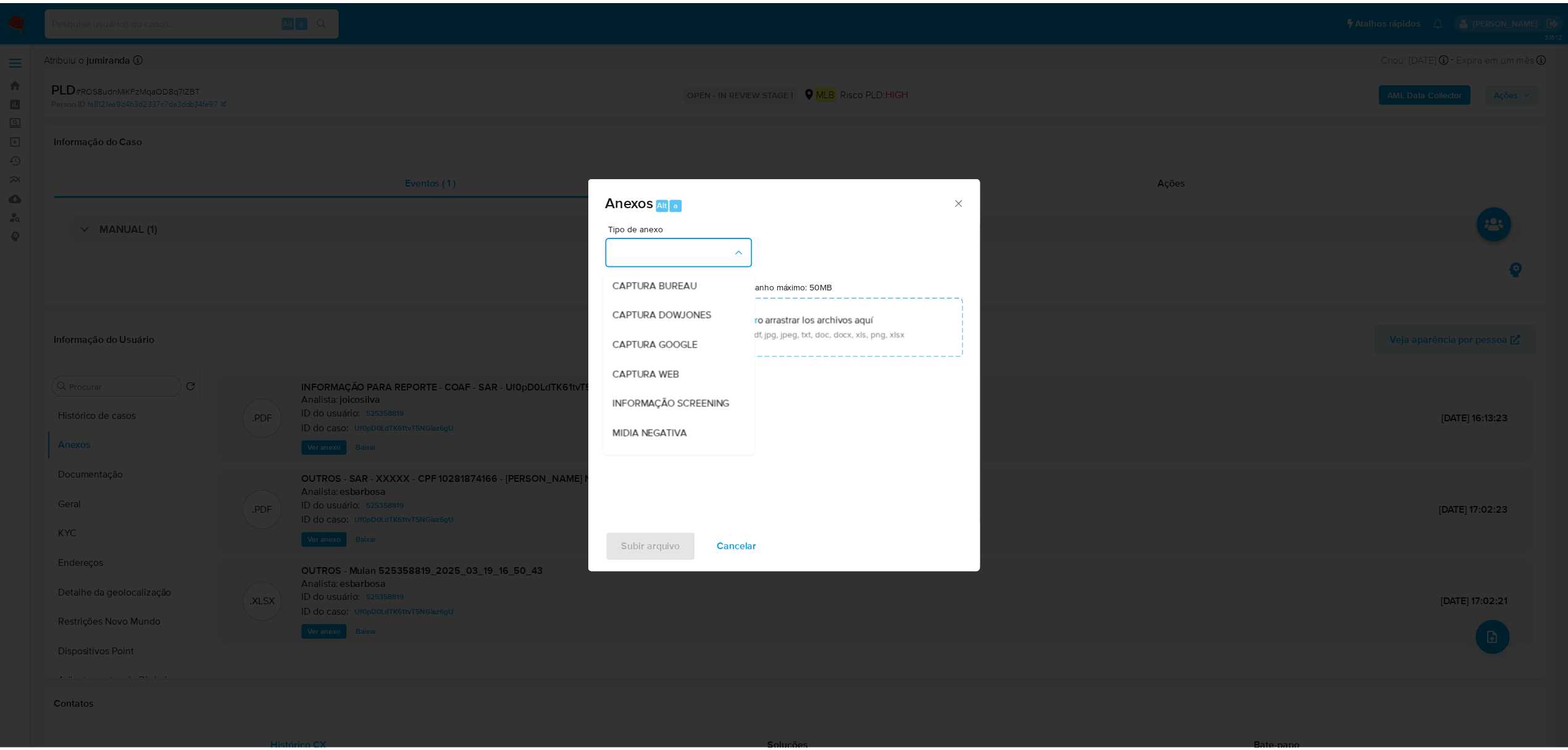
scroll to position [190, 0]
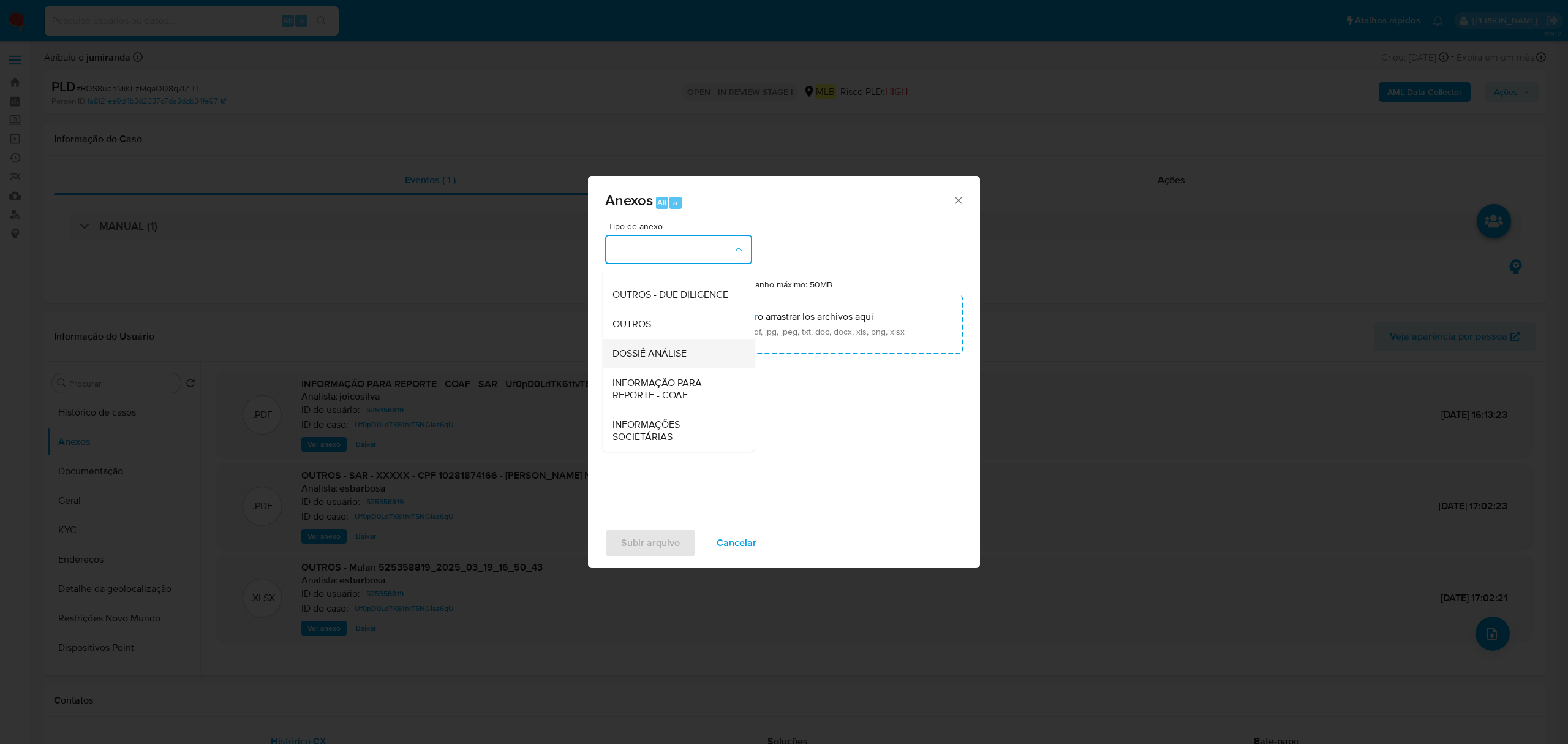
click at [663, 351] on span "DOSSIÊ ANÁLISE" at bounding box center [649, 353] width 74 height 13
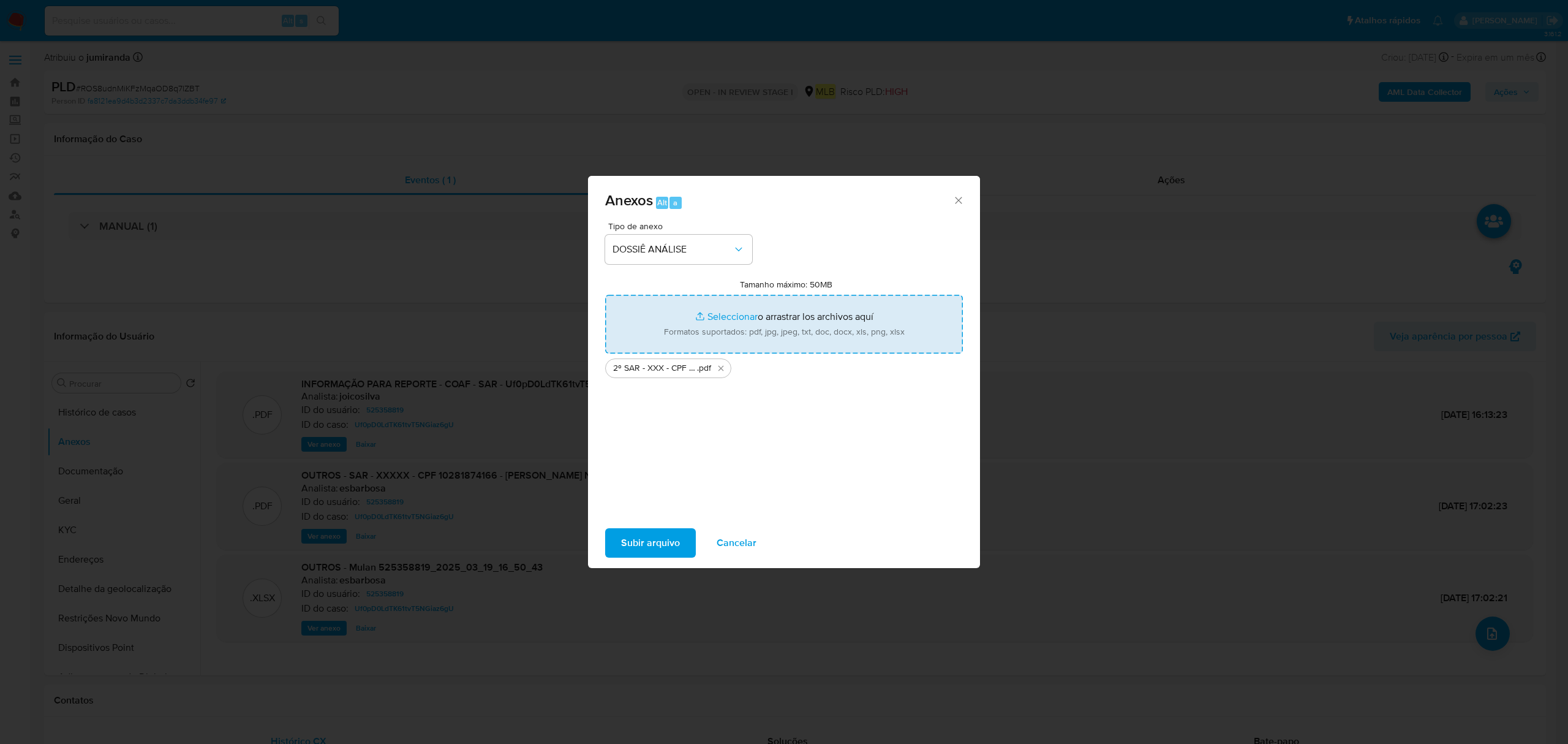
type input "C:\fakepath\Mulan 525358819_2025_09_29_12_45_43.xlsx"
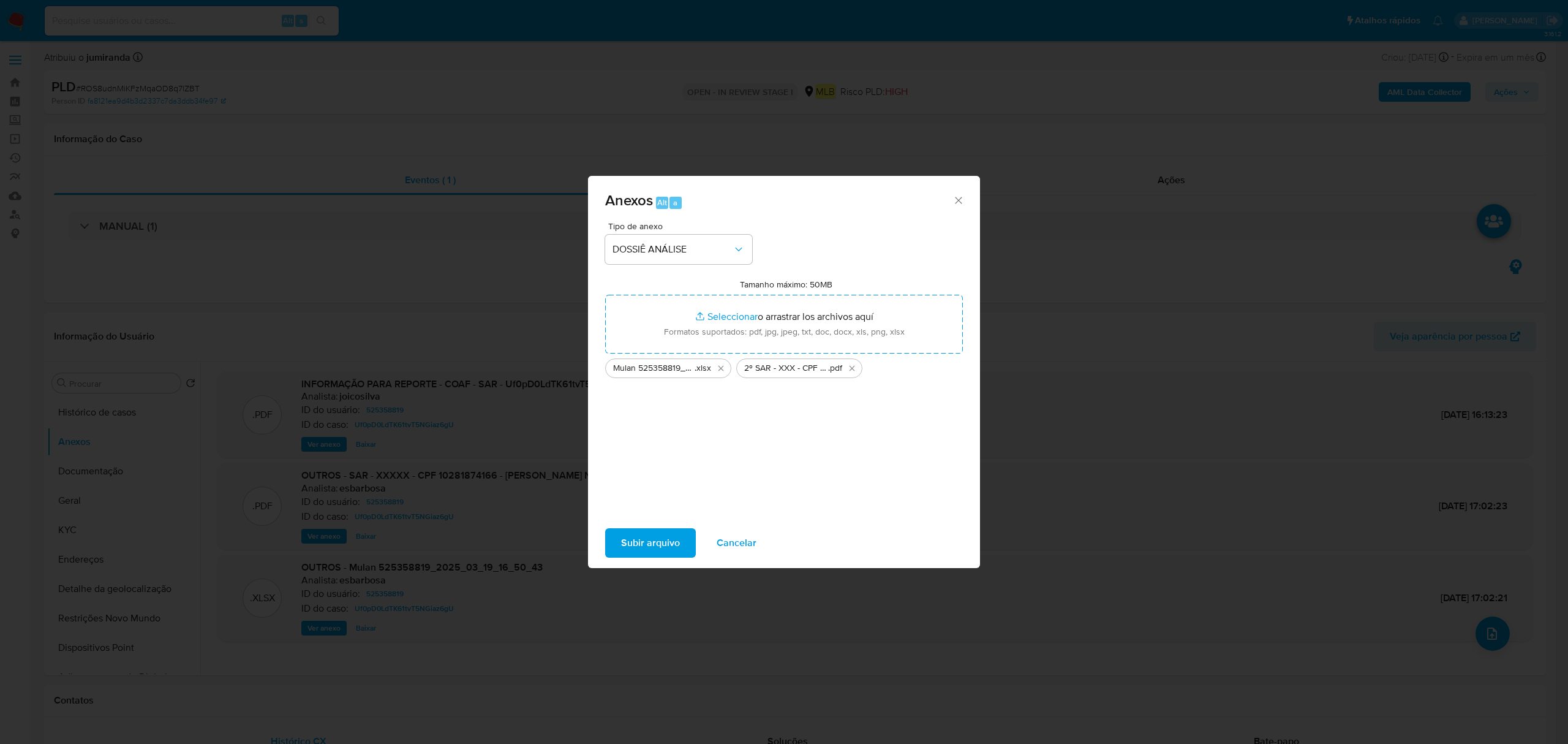
click at [660, 537] on span "Subir arquivo" at bounding box center [650, 543] width 59 height 27
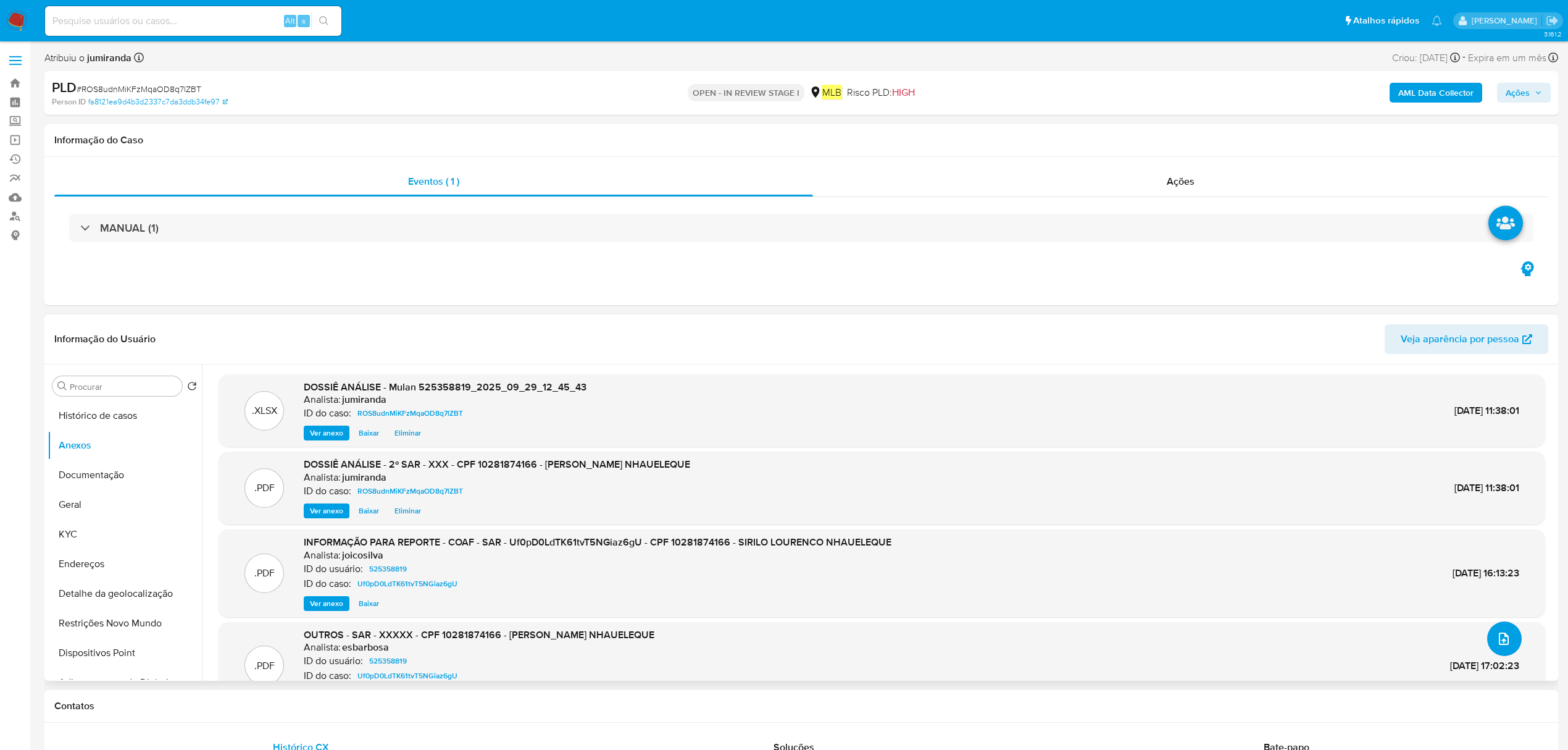
click at [1496, 640] on icon "upload-file" at bounding box center [1503, 637] width 15 height 15
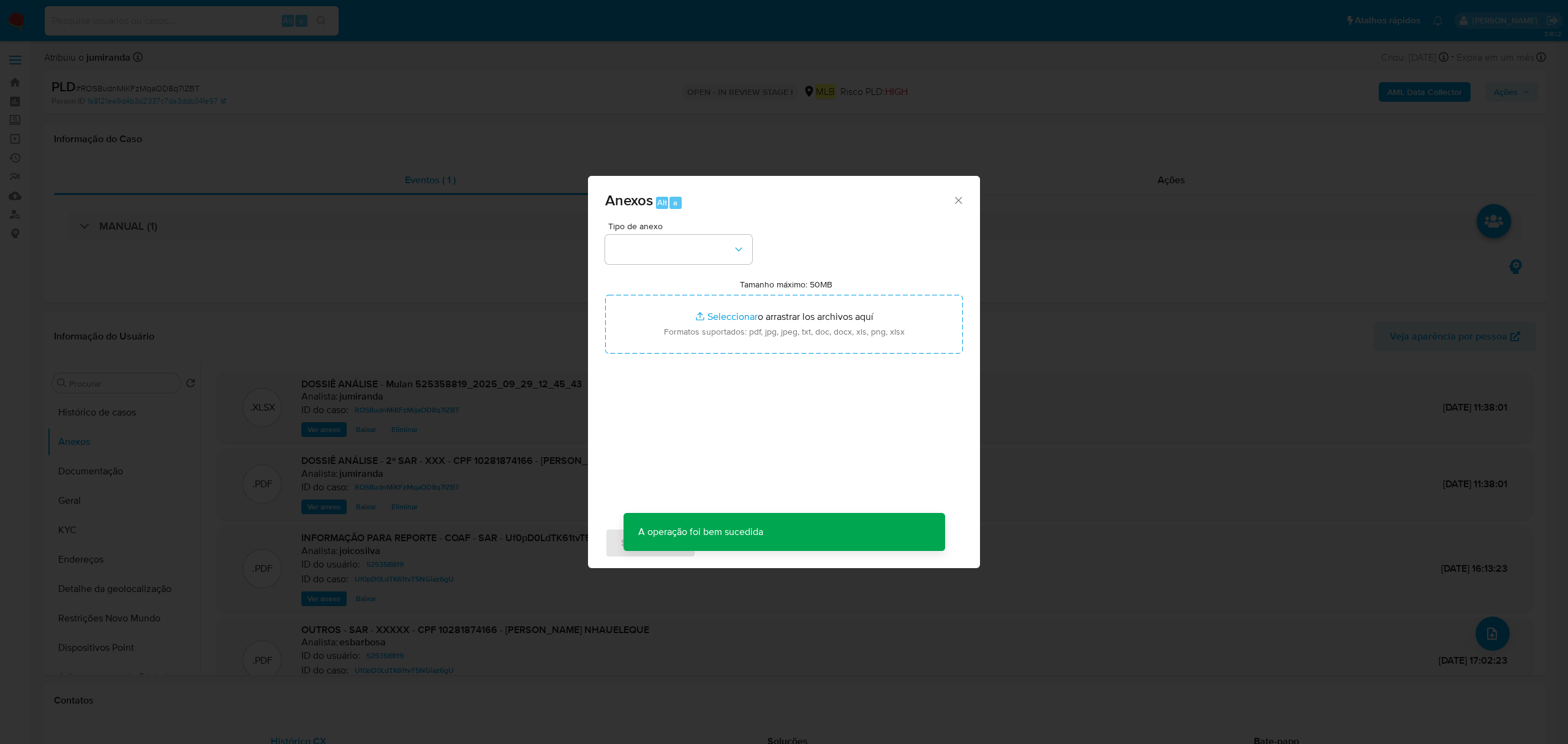
click at [1366, 192] on div "Anexos Alt a Tipo de anexo Tamanho máximo: 50MB Seleccionar archivos Selecciona…" at bounding box center [784, 372] width 1568 height 744
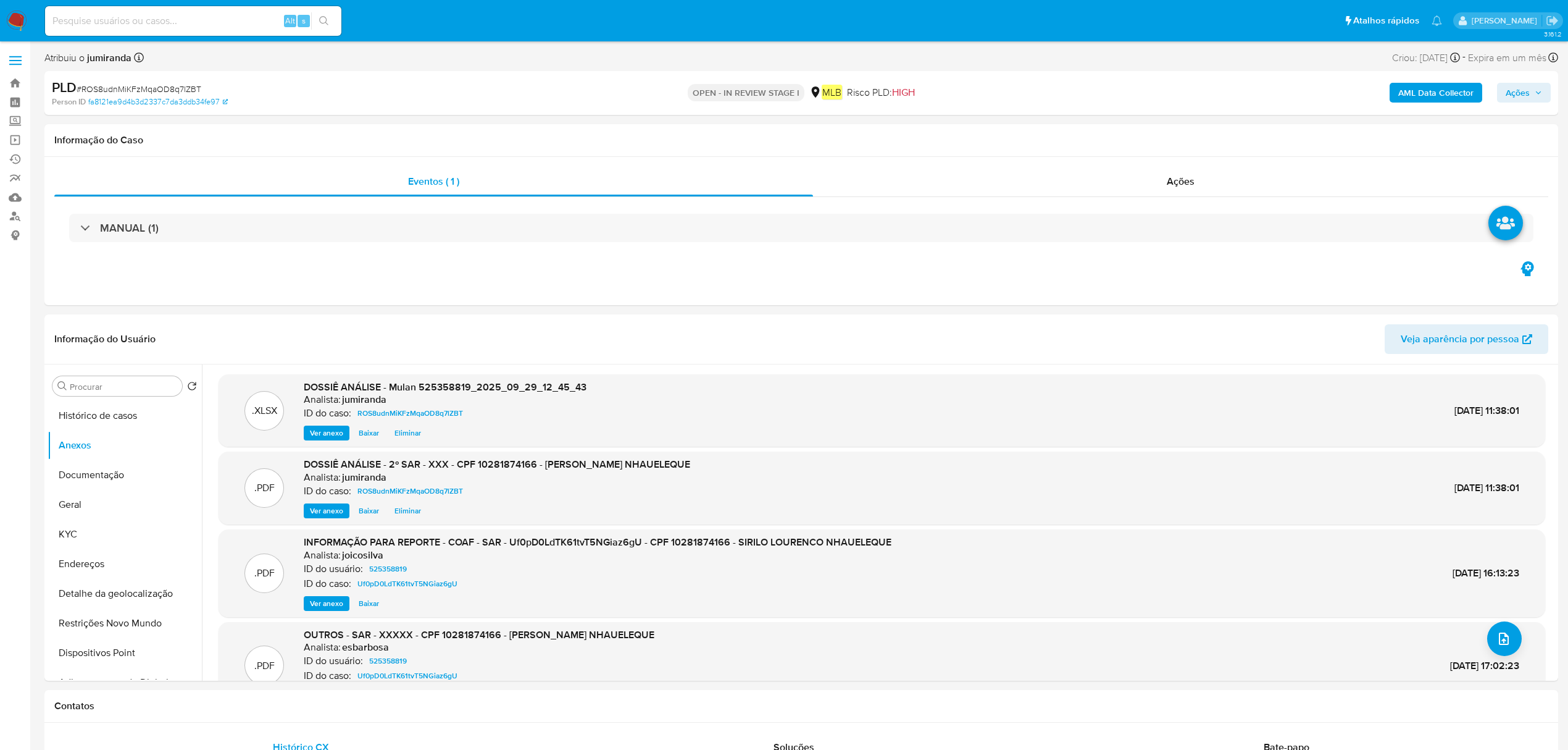
click at [1519, 92] on span "Ações" at bounding box center [1517, 92] width 24 height 19
click at [1150, 134] on span "Resolução do caso" at bounding box center [1165, 132] width 83 height 15
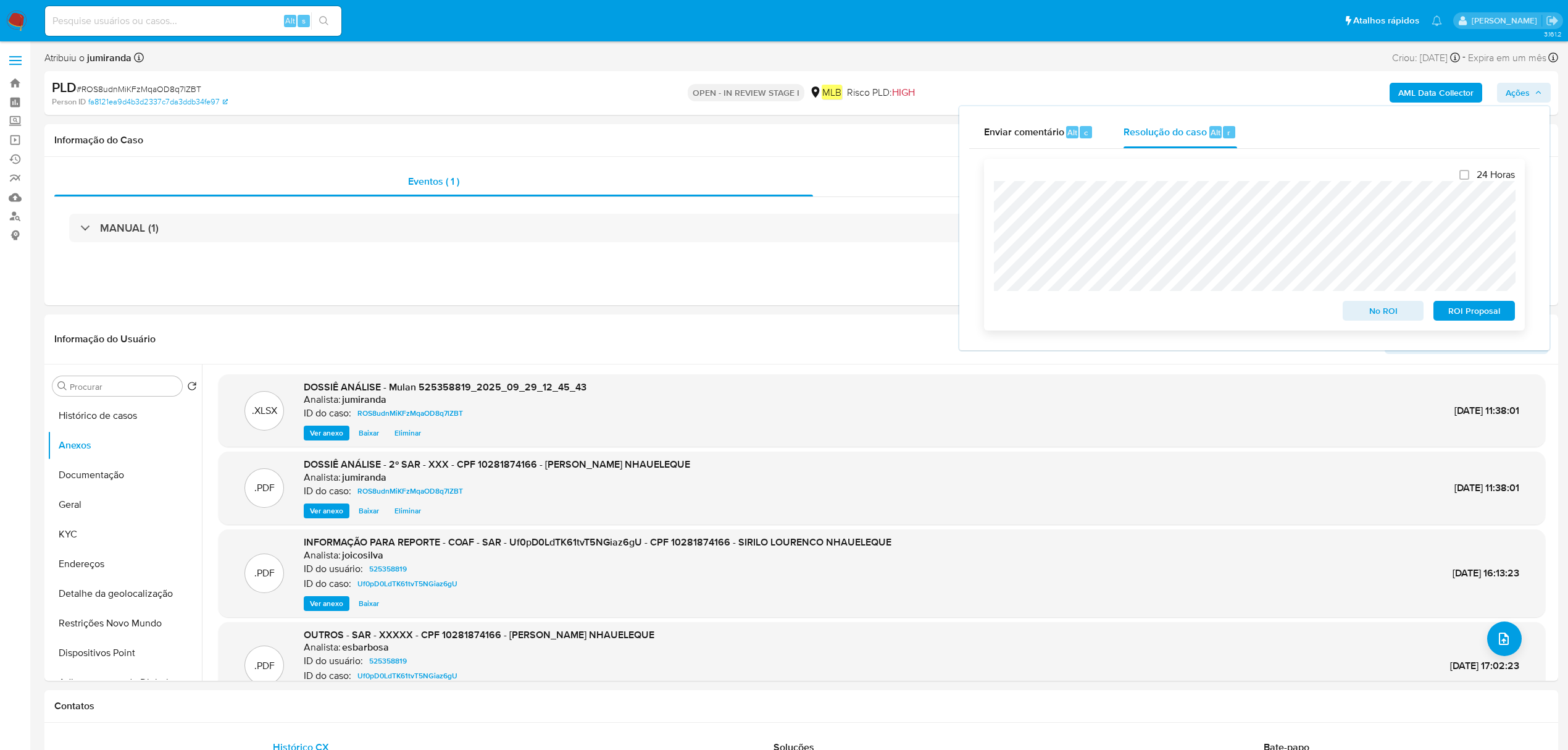
click at [1475, 310] on span "ROI Proposal" at bounding box center [1474, 310] width 64 height 17
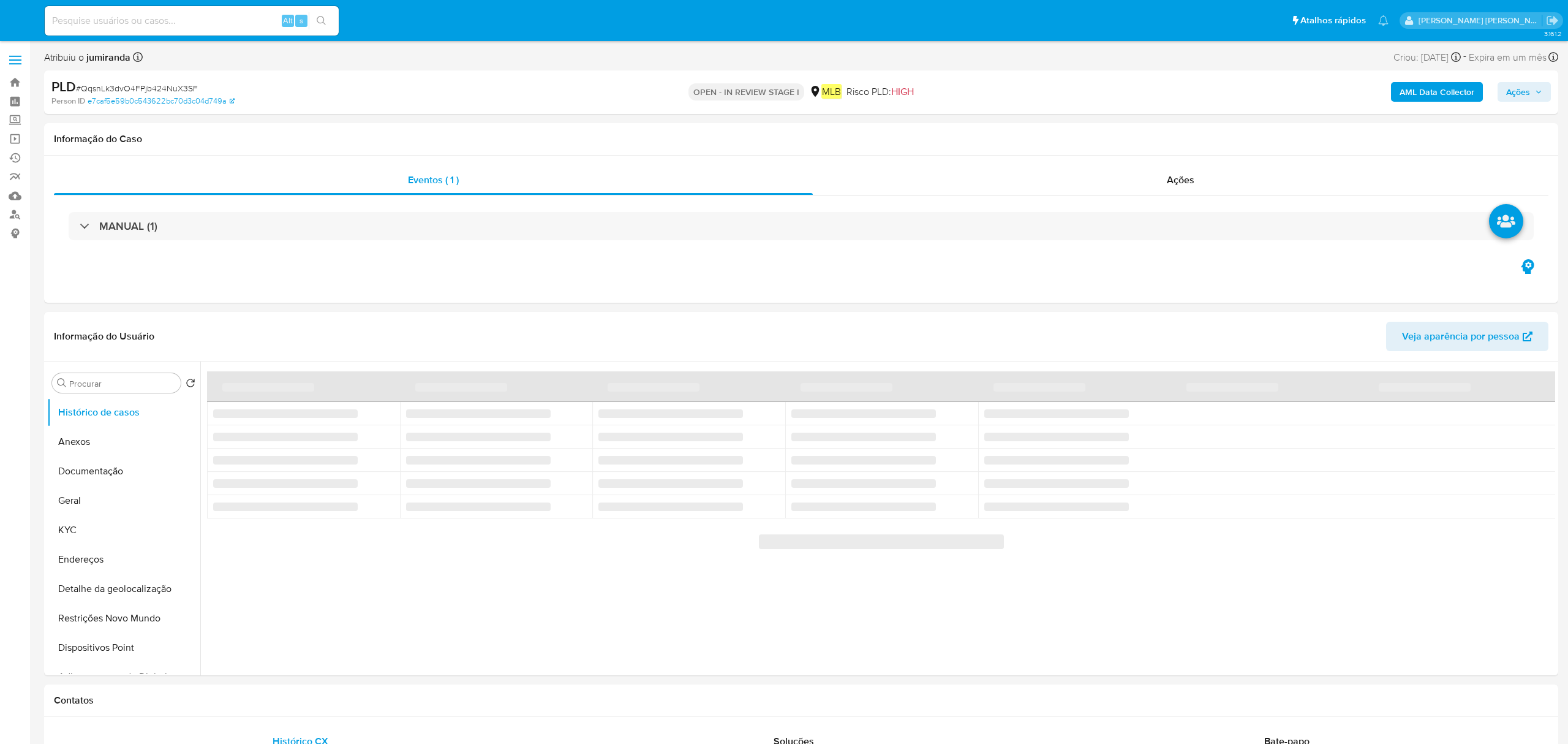
select select "10"
